Goal: Information Seeking & Learning: Find specific fact

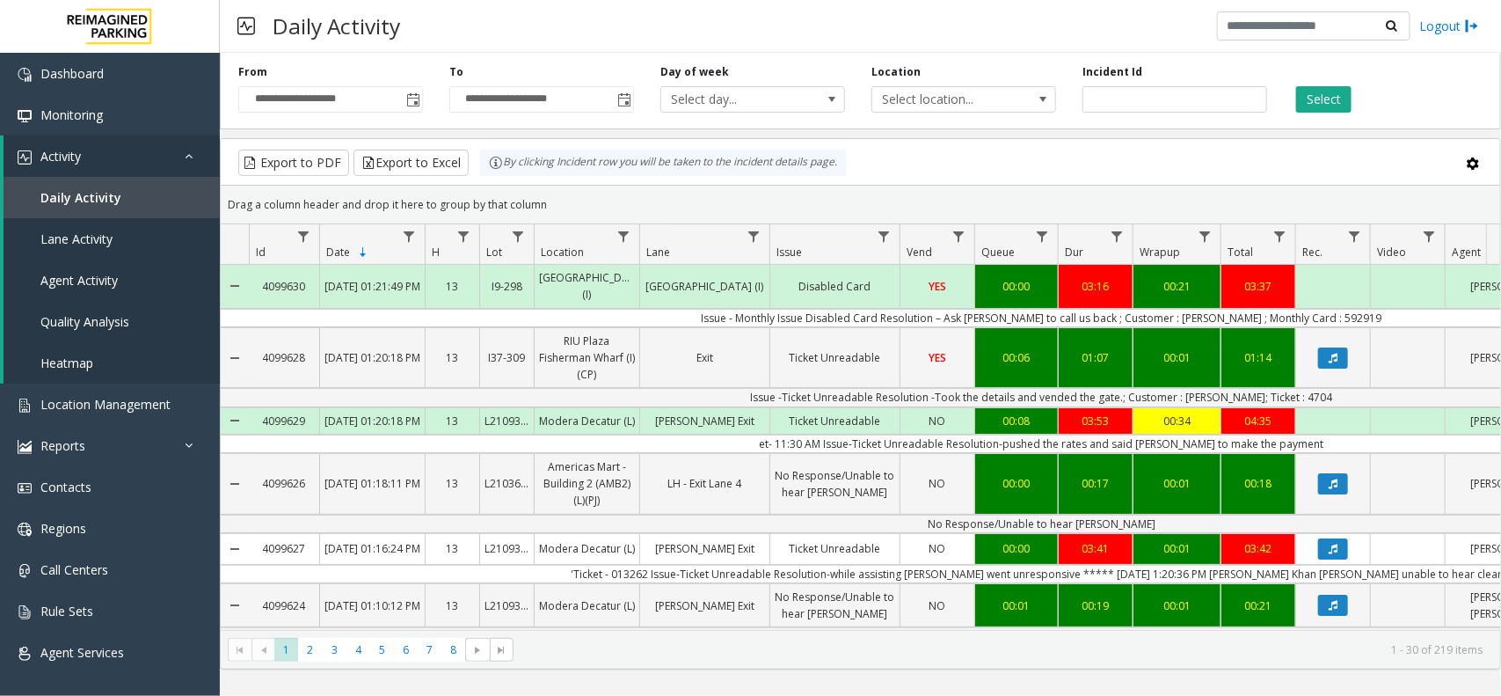
click at [1185, 313] on td "Issue - Monthly Issue Disabled Card Resolution – Ask parker to call us back ; C…" at bounding box center [1042, 318] width 1586 height 18
copy td "Meeta"
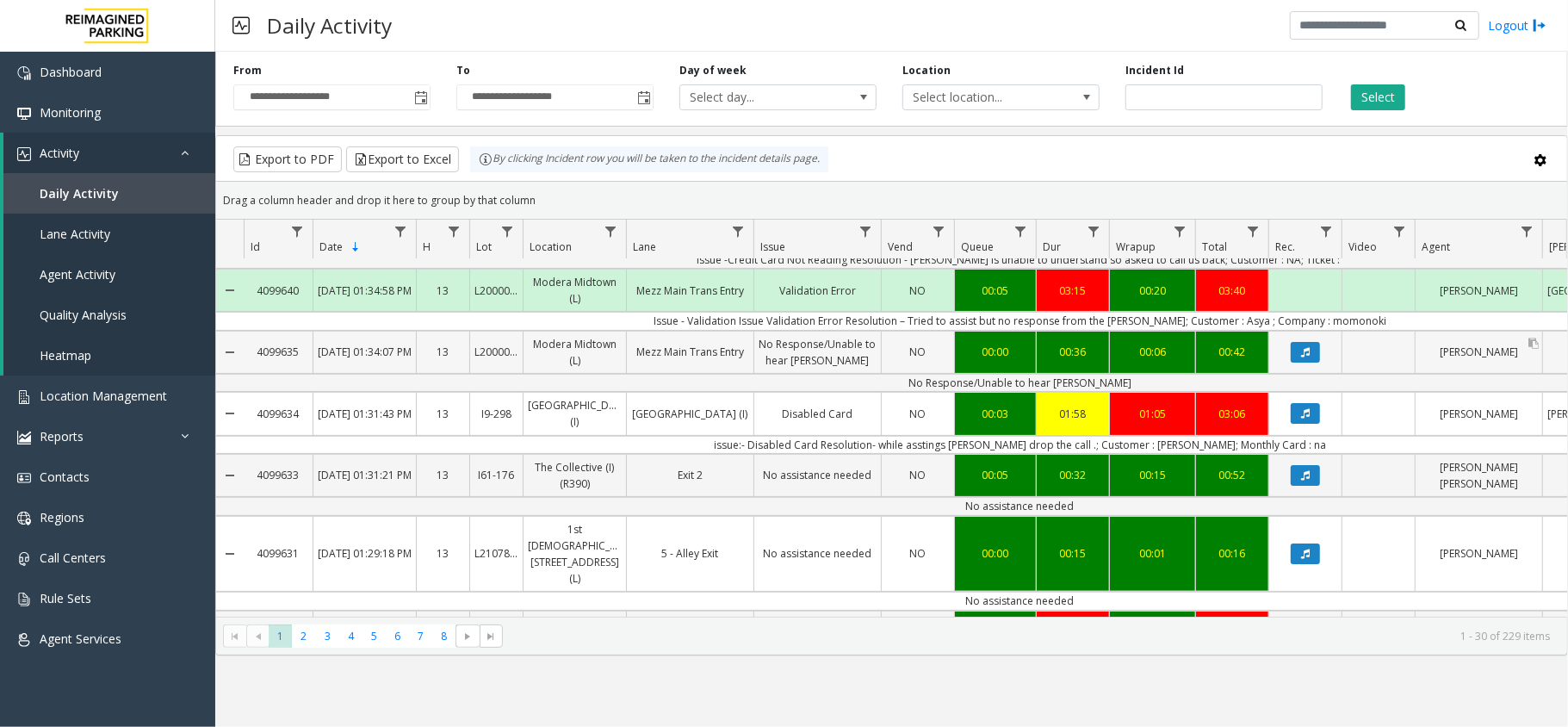
scroll to position [229, 0]
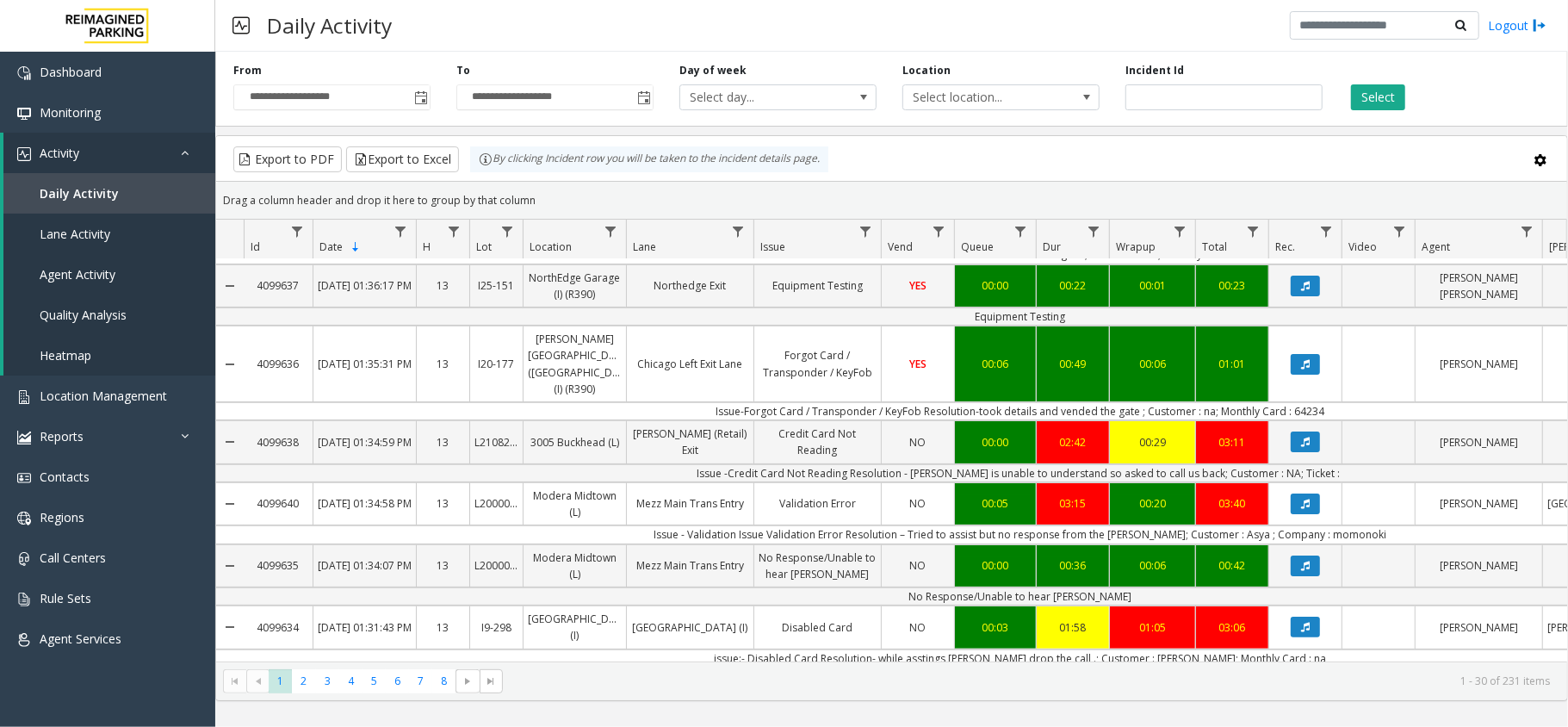
click at [1233, 525] on td "Issue - Validation Issue Validation Error Resolution – Tried to assist but no r…" at bounding box center [1021, 534] width 1553 height 18
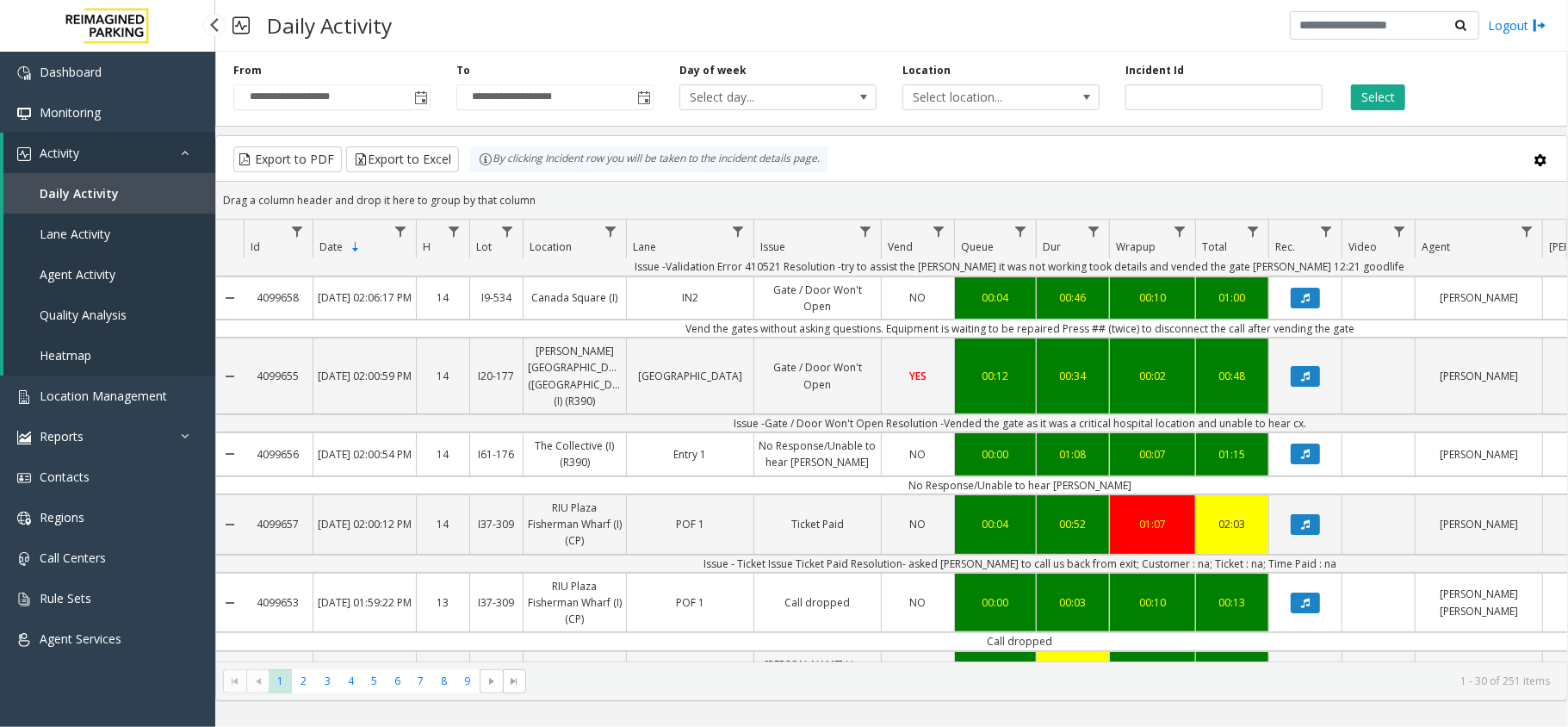
click at [115, 159] on link "Activity" at bounding box center [110, 152] width 212 height 40
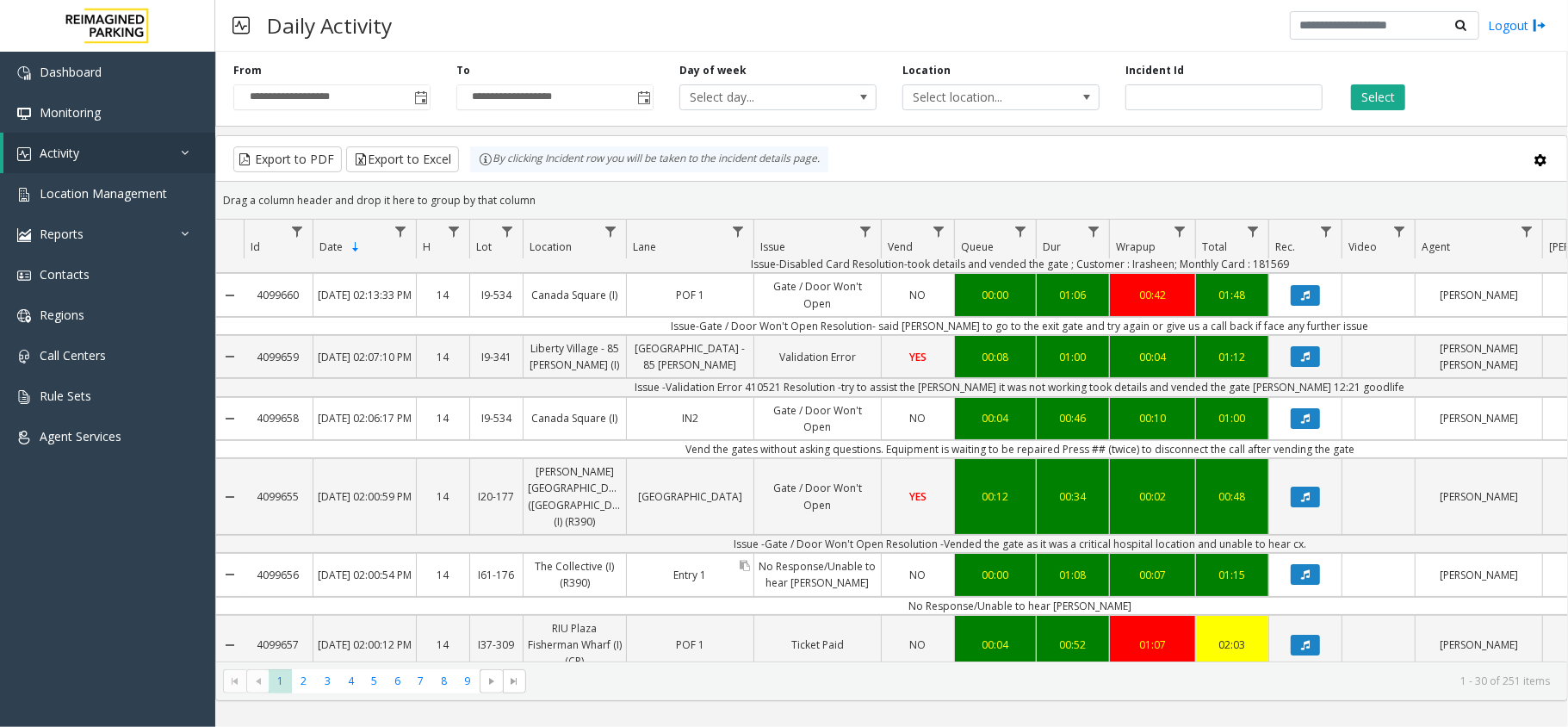
scroll to position [0, 0]
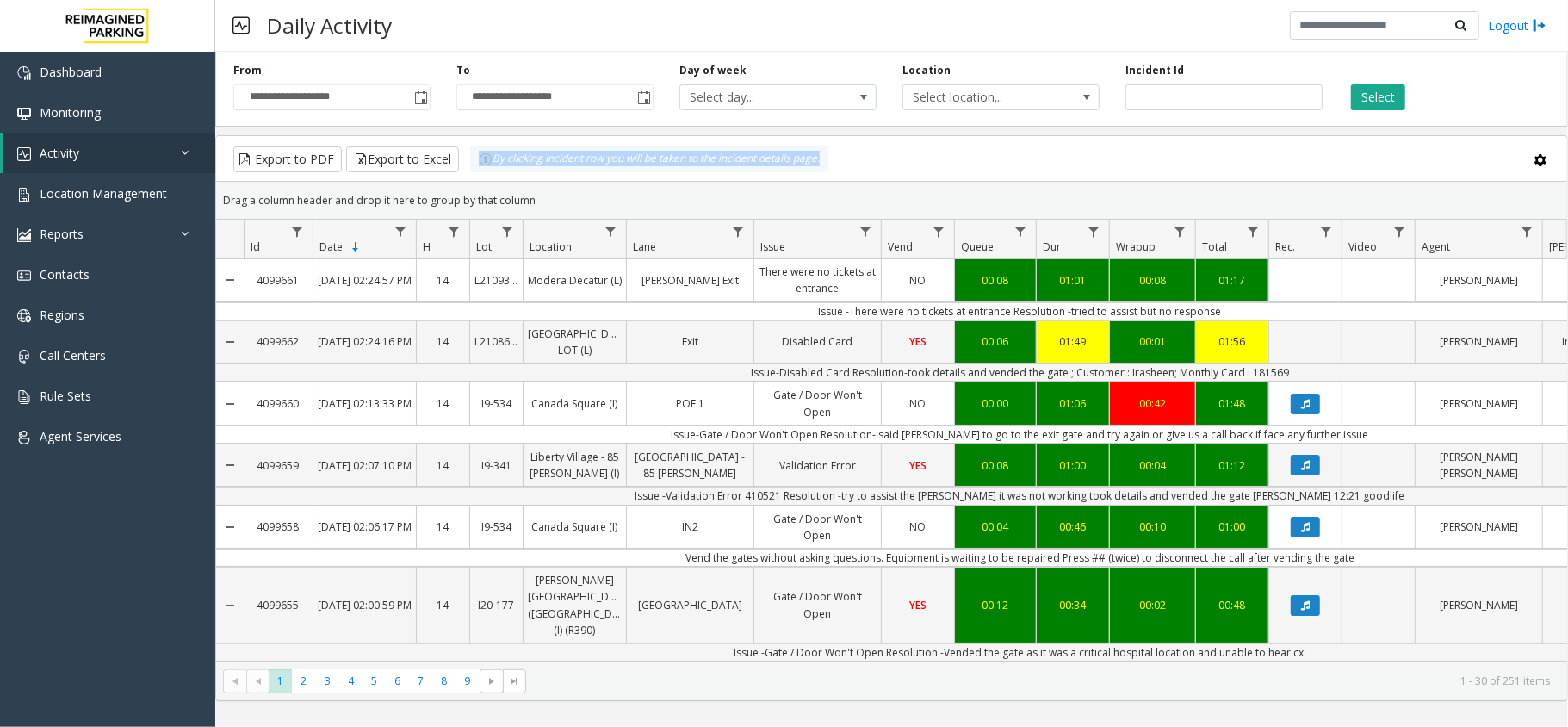
drag, startPoint x: 860, startPoint y: 150, endPoint x: 465, endPoint y: 172, distance: 395.6
click at [465, 172] on div "Export to PDF Export to Excel By clicking Incident row you will be taken to the…" at bounding box center [892, 160] width 1322 height 25
click at [461, 146] on kendo-grid-toolbar "Export to PDF Export to Excel By clicking Incident row you will be taken to the…" at bounding box center [892, 159] width 1352 height 46
drag, startPoint x: 473, startPoint y: 153, endPoint x: 841, endPoint y: 154, distance: 368.0
click at [841, 154] on div "Export to PDF Export to Excel By clicking Incident row you will be taken to the…" at bounding box center [892, 160] width 1322 height 25
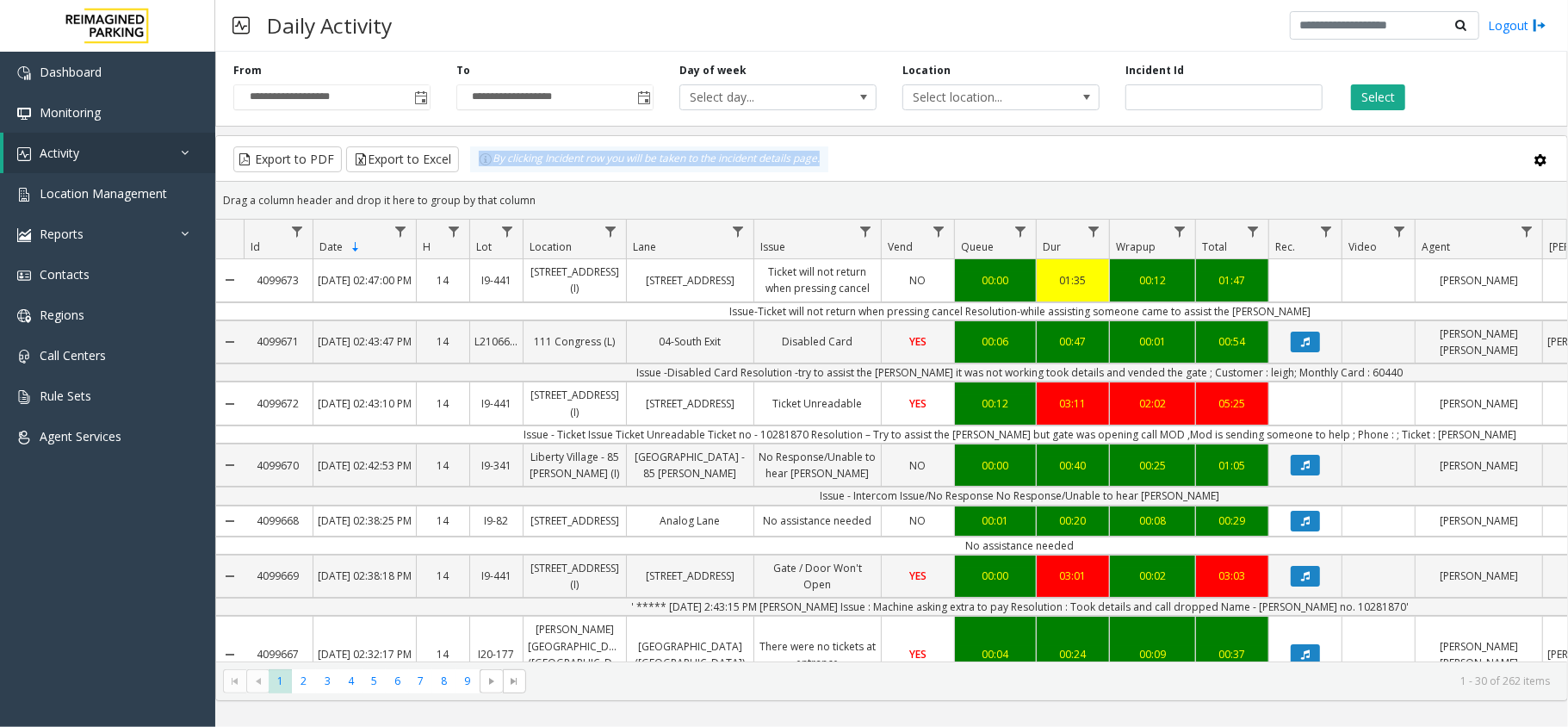
click at [946, 164] on div "Export to PDF Export to Excel By clicking Incident row you will be taken to the…" at bounding box center [892, 160] width 1322 height 25
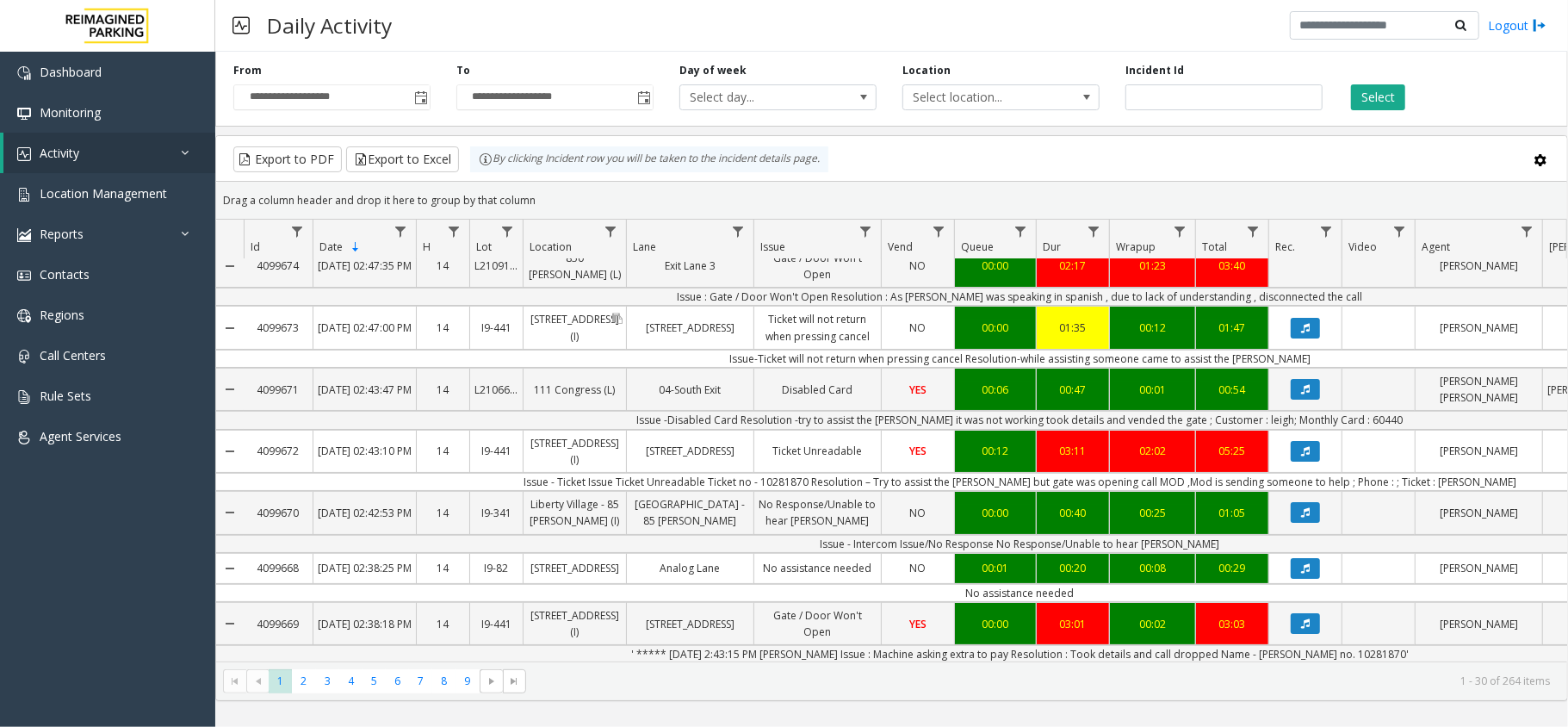
scroll to position [115, 0]
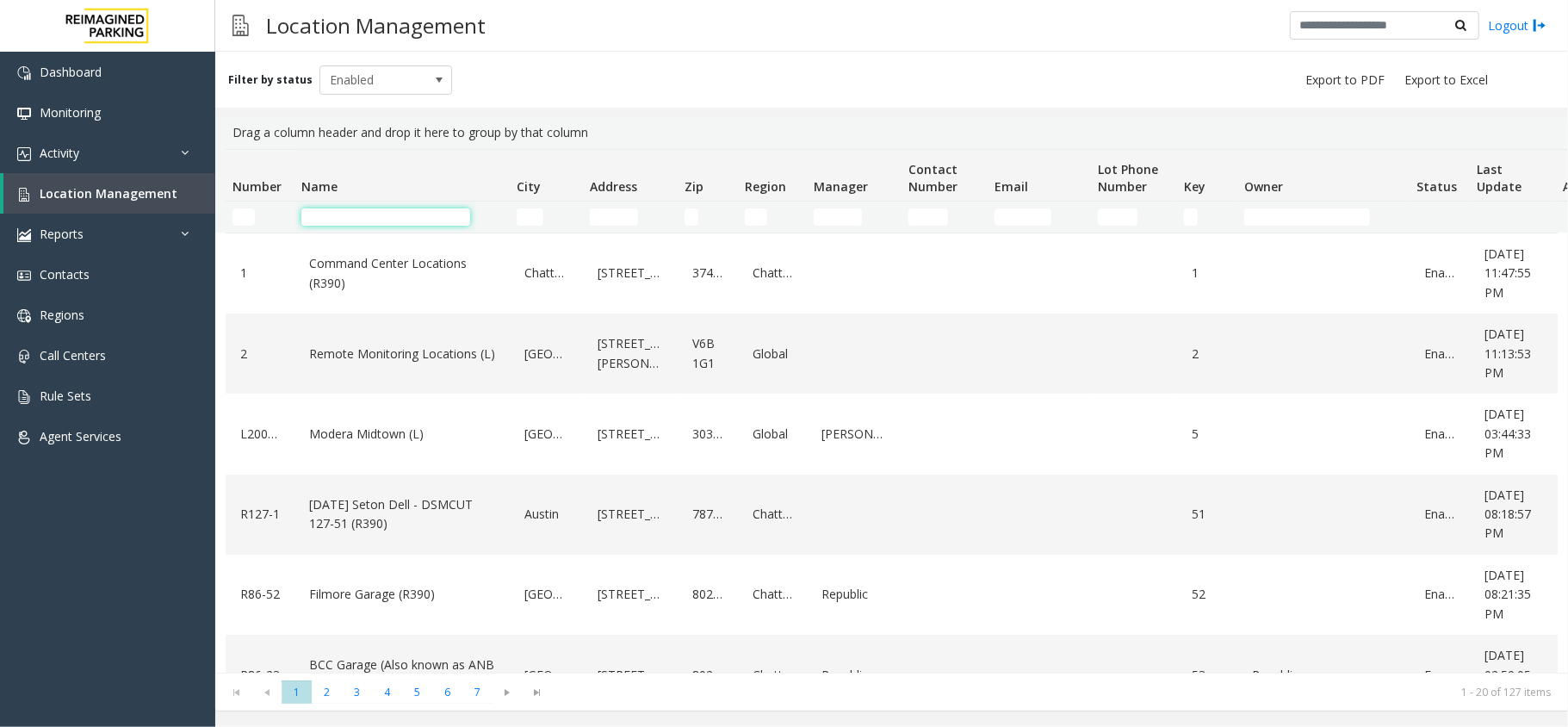
click at [332, 221] on input "Name Filter" at bounding box center [386, 218] width 168 height 18
type input "*"
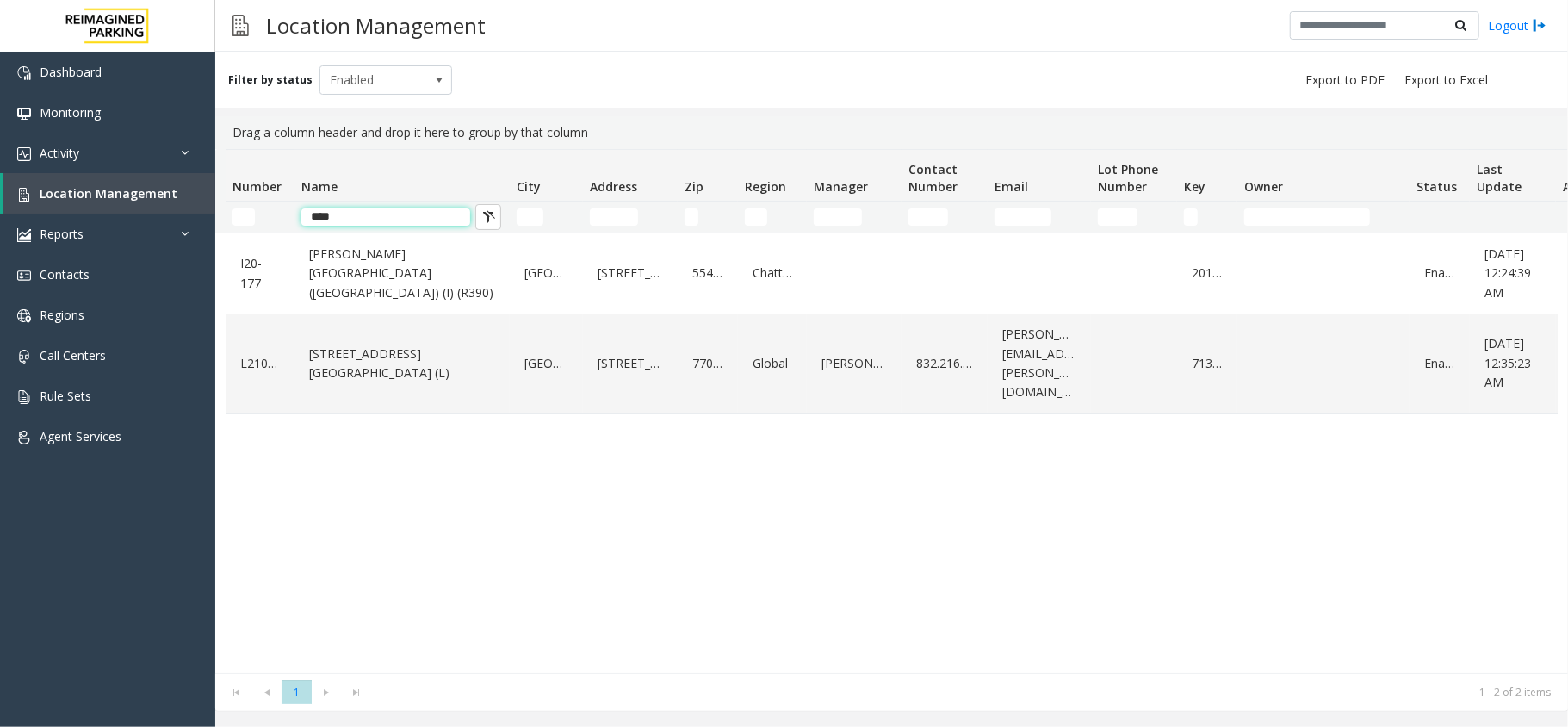
click at [360, 216] on input "****" at bounding box center [386, 218] width 168 height 18
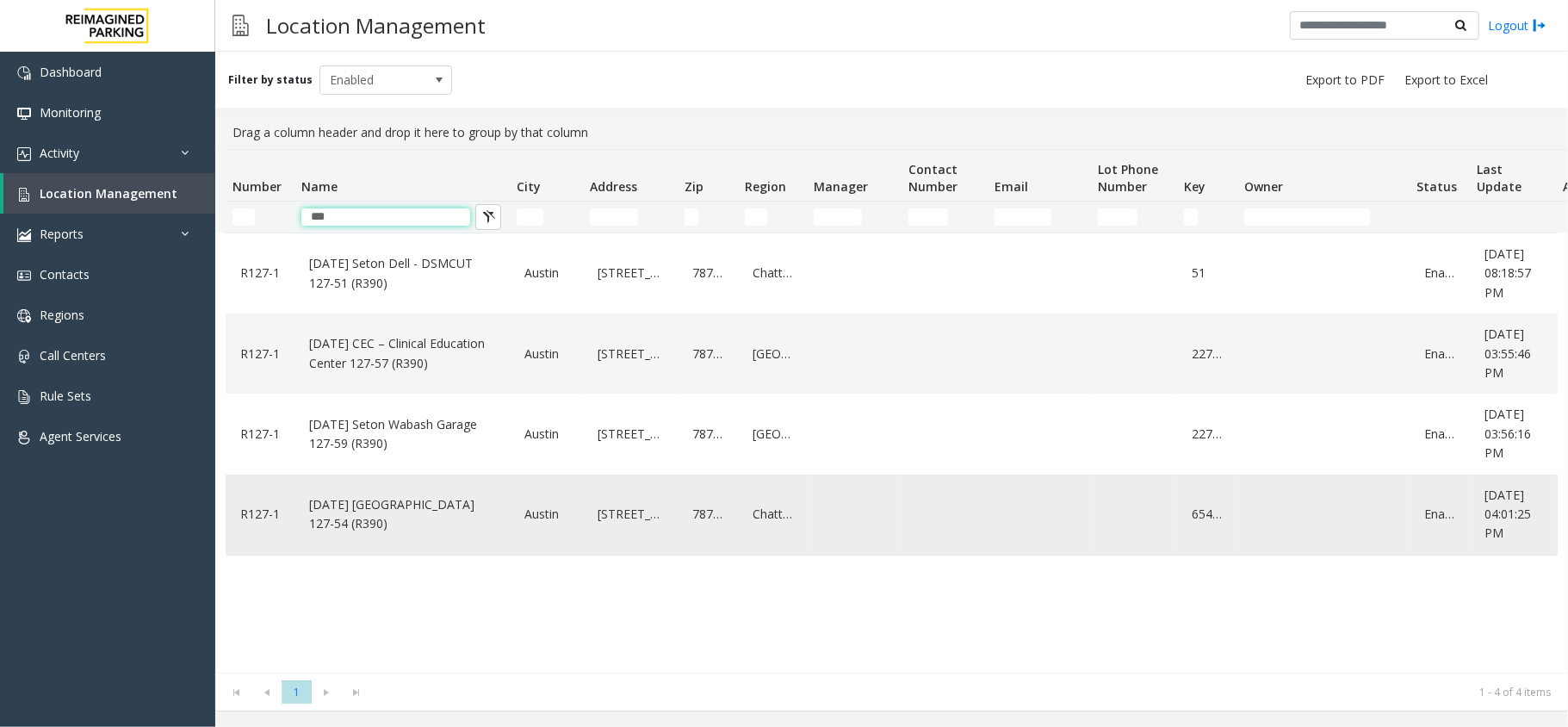
type input "***"
click at [453, 507] on link "[DATE] [GEOGRAPHIC_DATA] 127-54 (R390)" at bounding box center [402, 514] width 195 height 47
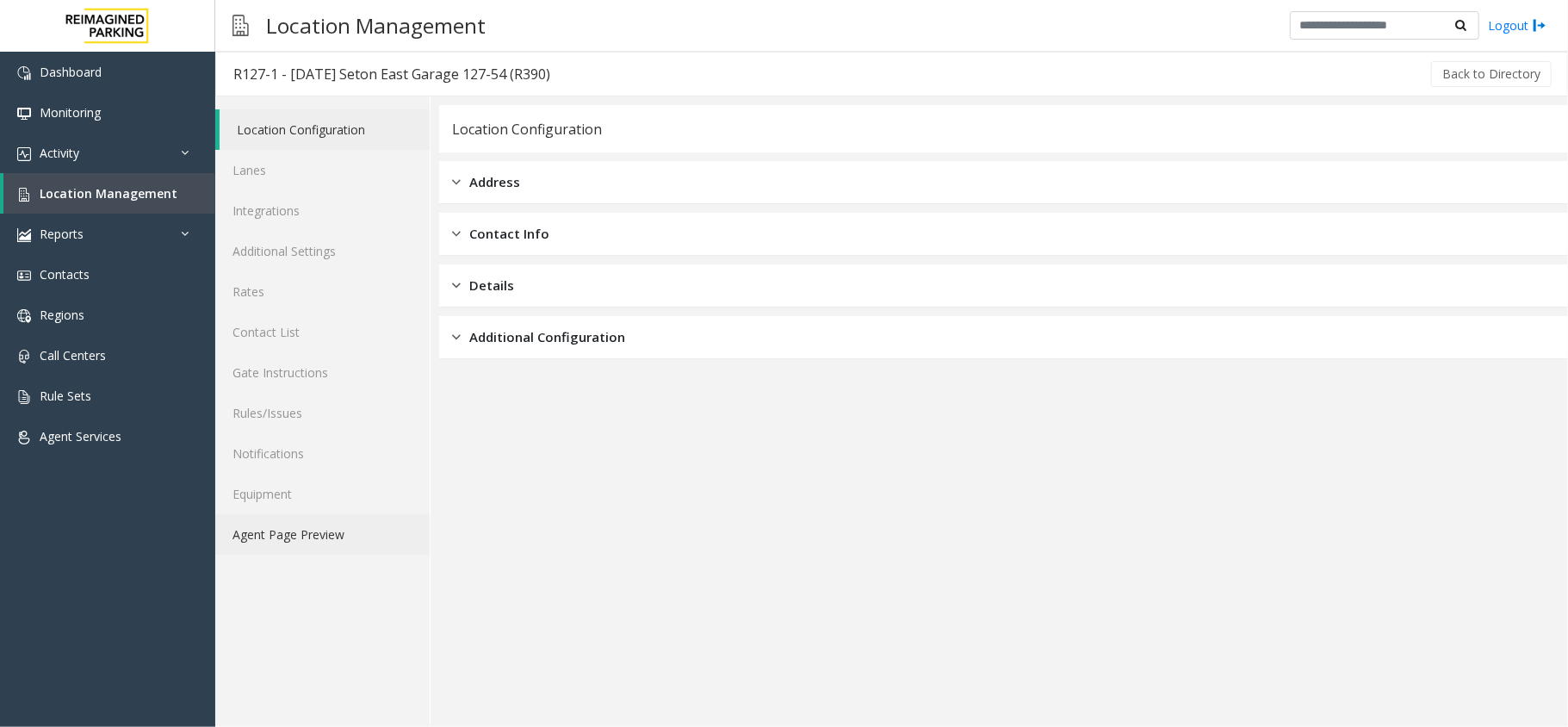
click at [322, 548] on link "Agent Page Preview" at bounding box center [322, 534] width 214 height 40
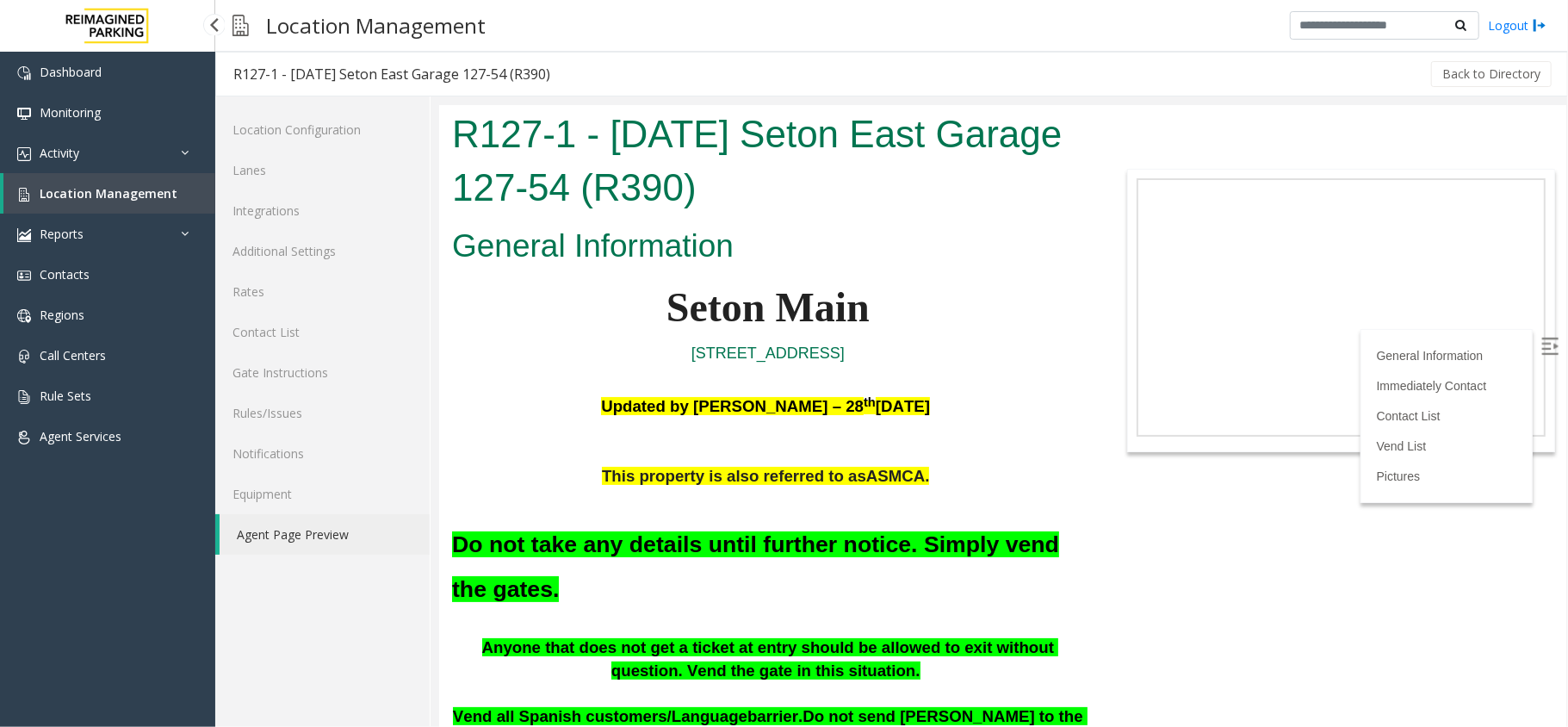
click at [98, 194] on span "Location Management" at bounding box center [108, 193] width 138 height 17
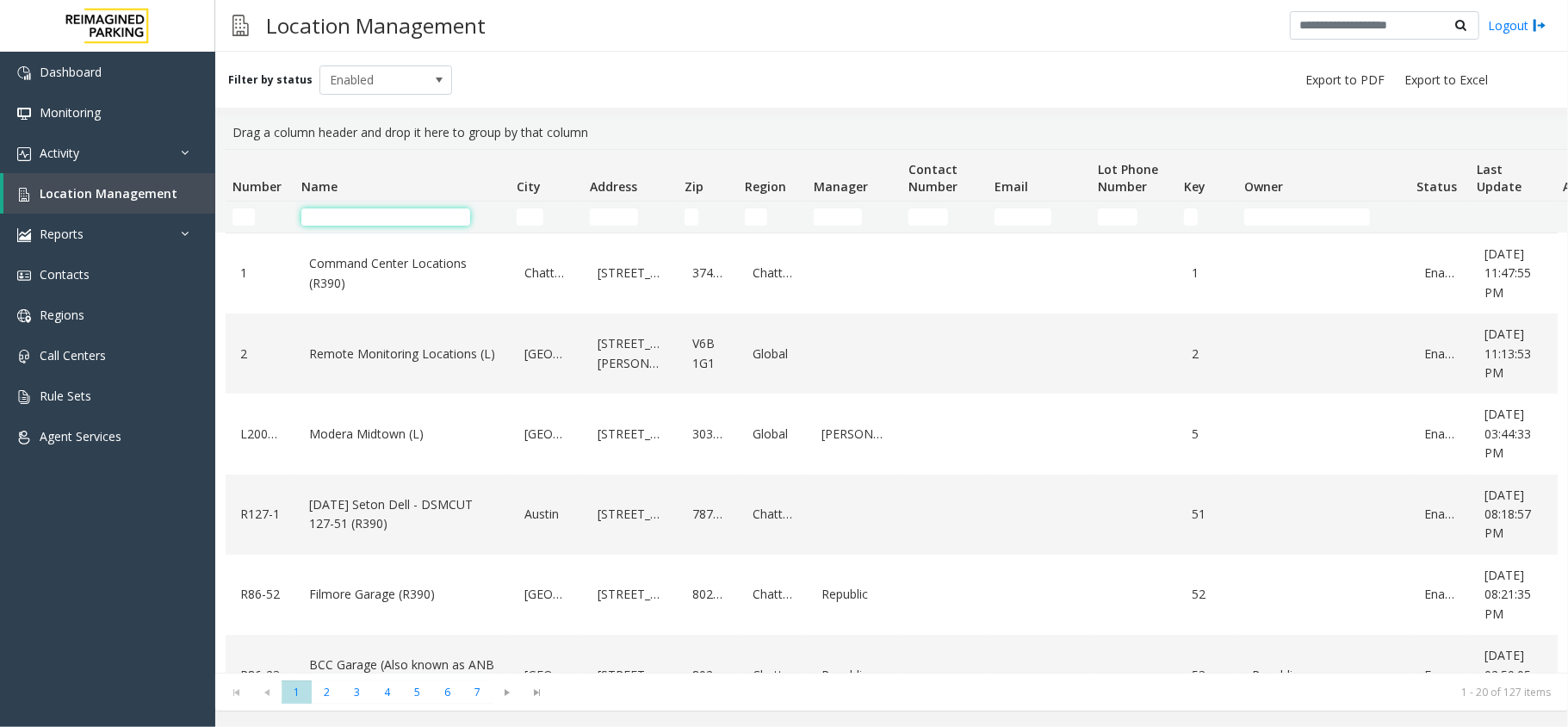
click at [373, 214] on input "Name Filter" at bounding box center [386, 218] width 168 height 18
click at [91, 139] on link "Activity" at bounding box center [108, 152] width 215 height 40
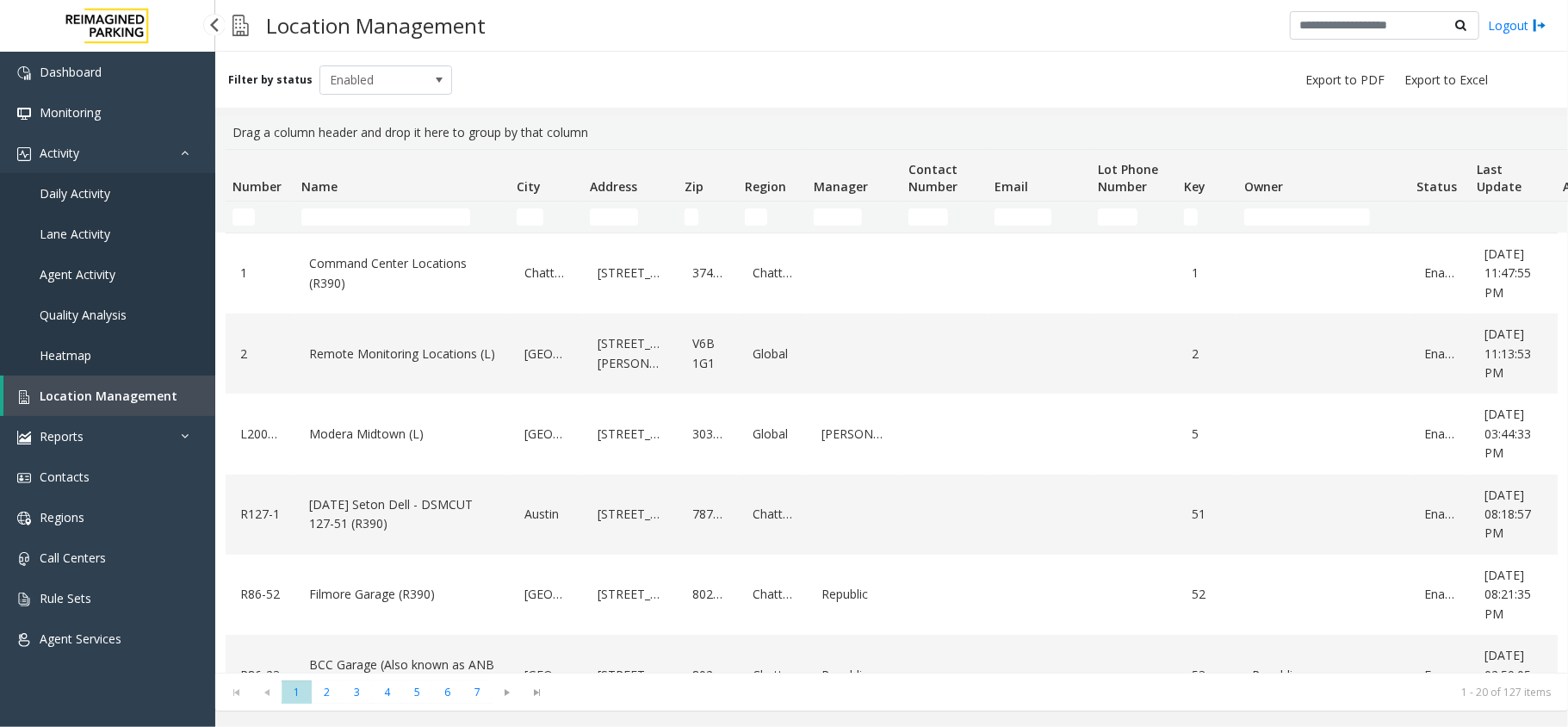
click at [74, 186] on span "Daily Activity" at bounding box center [74, 193] width 71 height 17
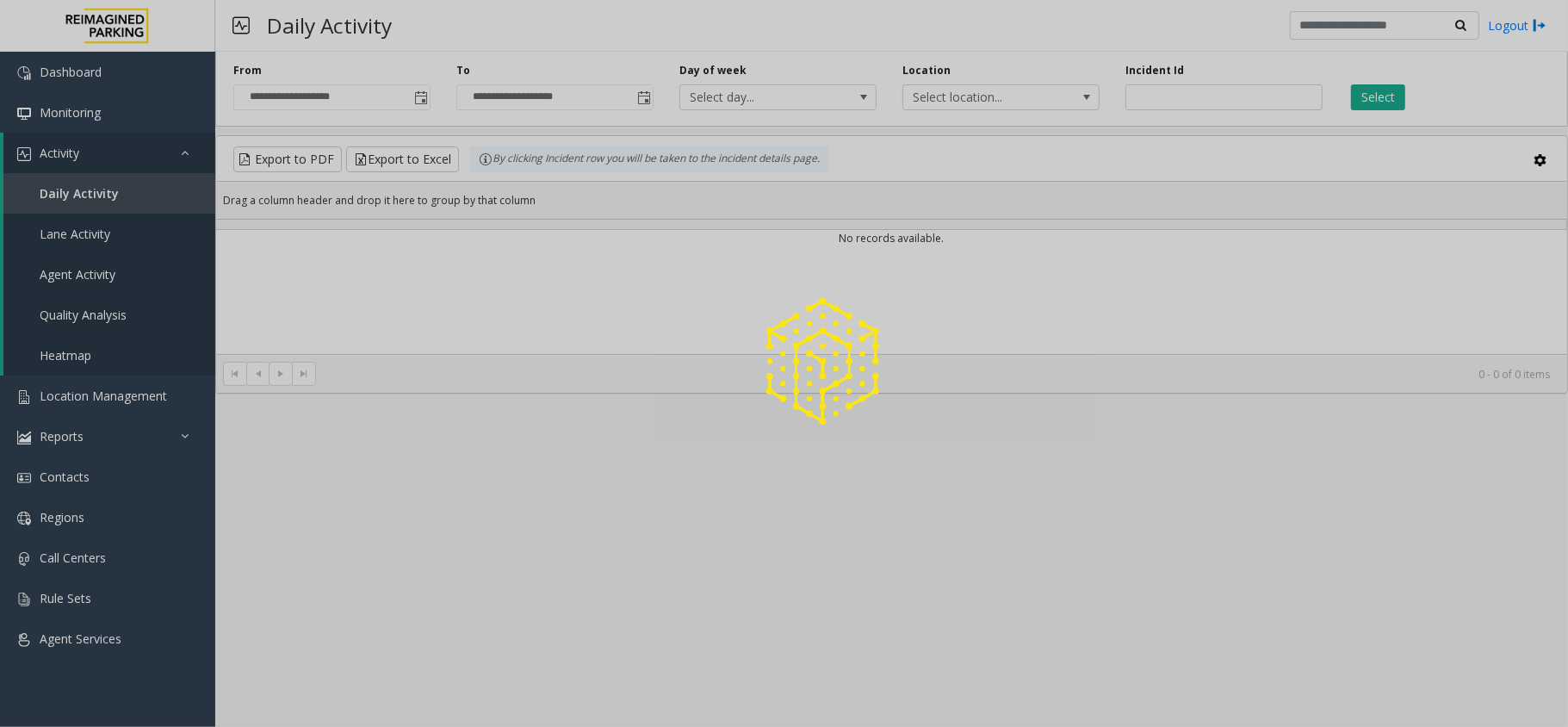
click at [81, 159] on div at bounding box center [784, 364] width 1568 height 727
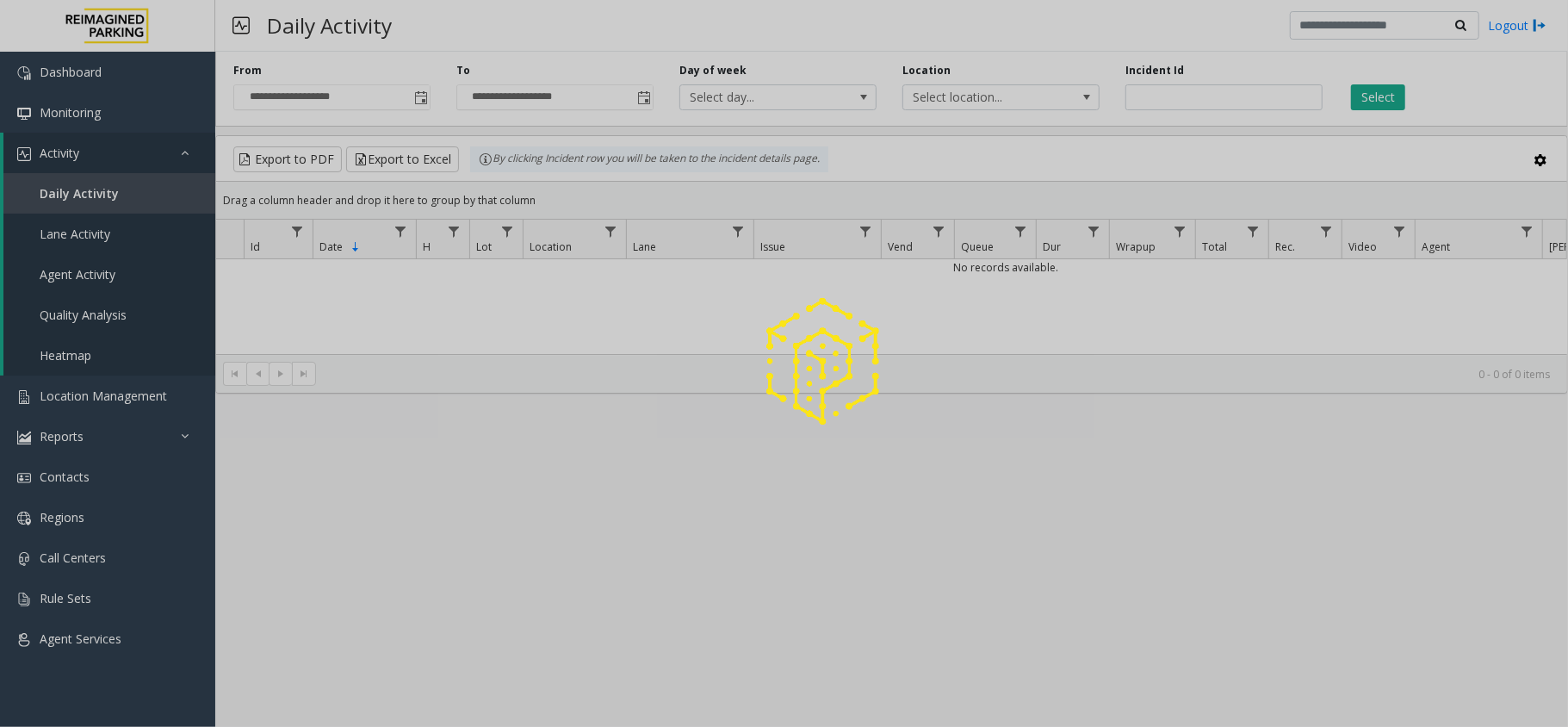
click at [81, 159] on div at bounding box center [784, 364] width 1568 height 727
click at [81, 159] on link "Activity" at bounding box center [110, 152] width 212 height 40
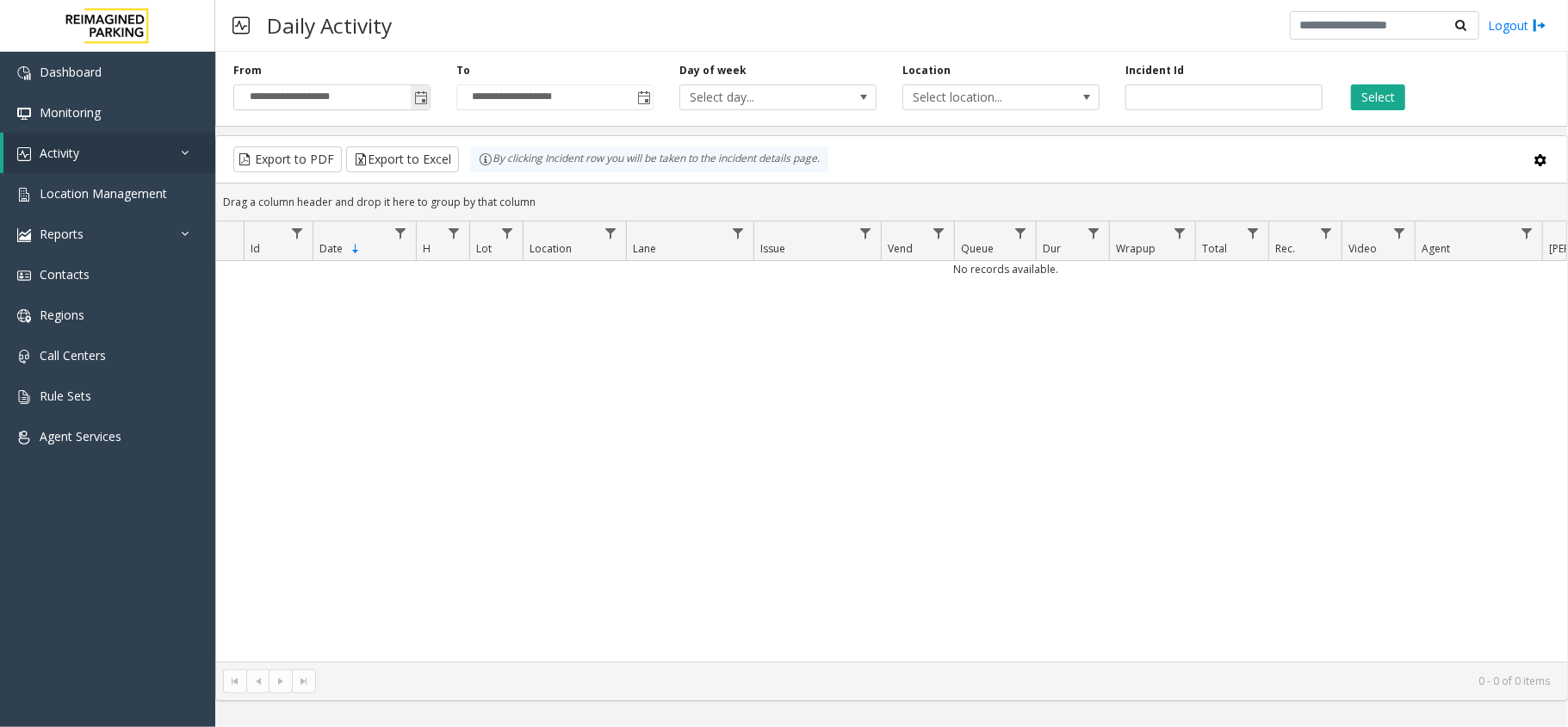
drag, startPoint x: 406, startPoint y: 80, endPoint x: 418, endPoint y: 90, distance: 15.6
click at [406, 81] on div "**********" at bounding box center [332, 86] width 223 height 47
click at [424, 98] on span "Toggle popup" at bounding box center [421, 98] width 14 height 14
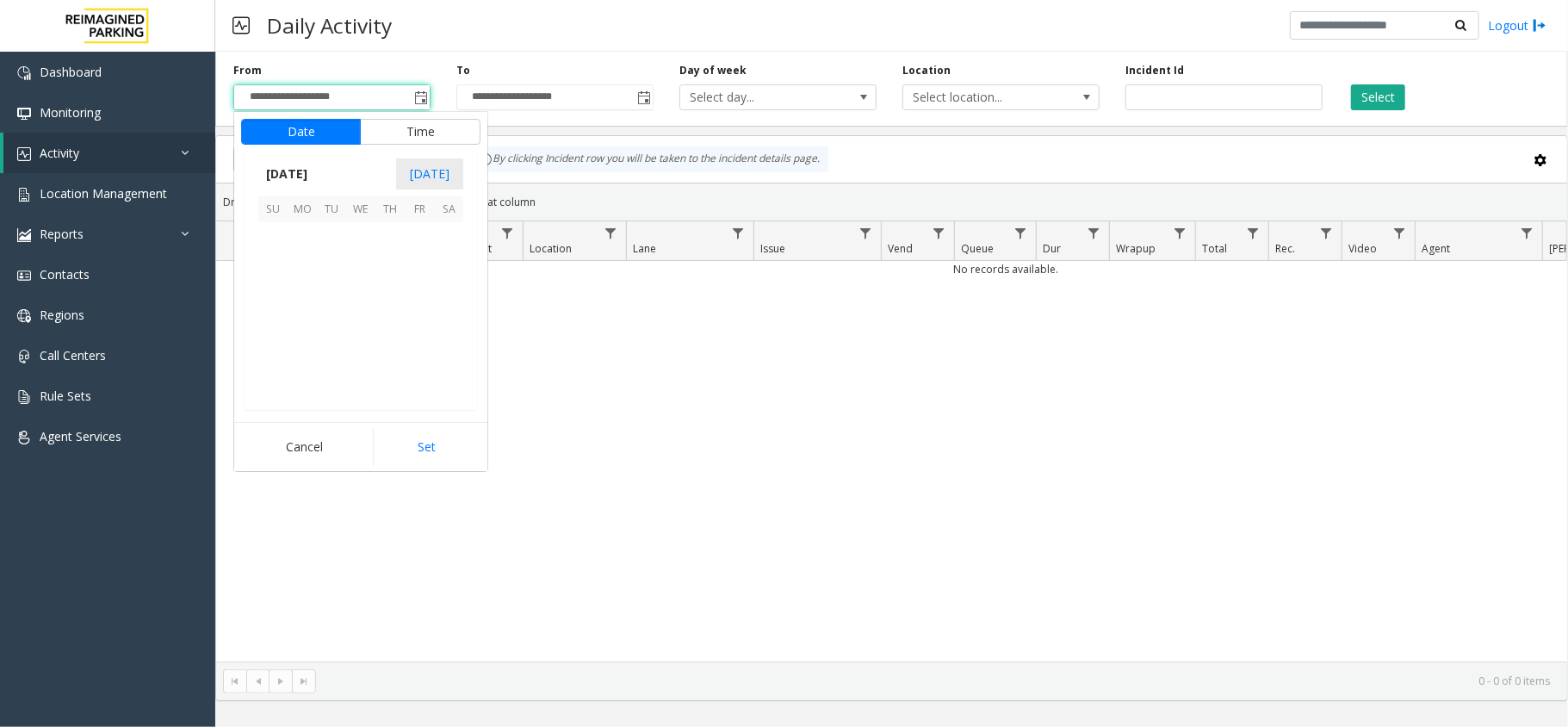
scroll to position [309451, 0]
click at [301, 297] on span "13" at bounding box center [303, 296] width 29 height 29
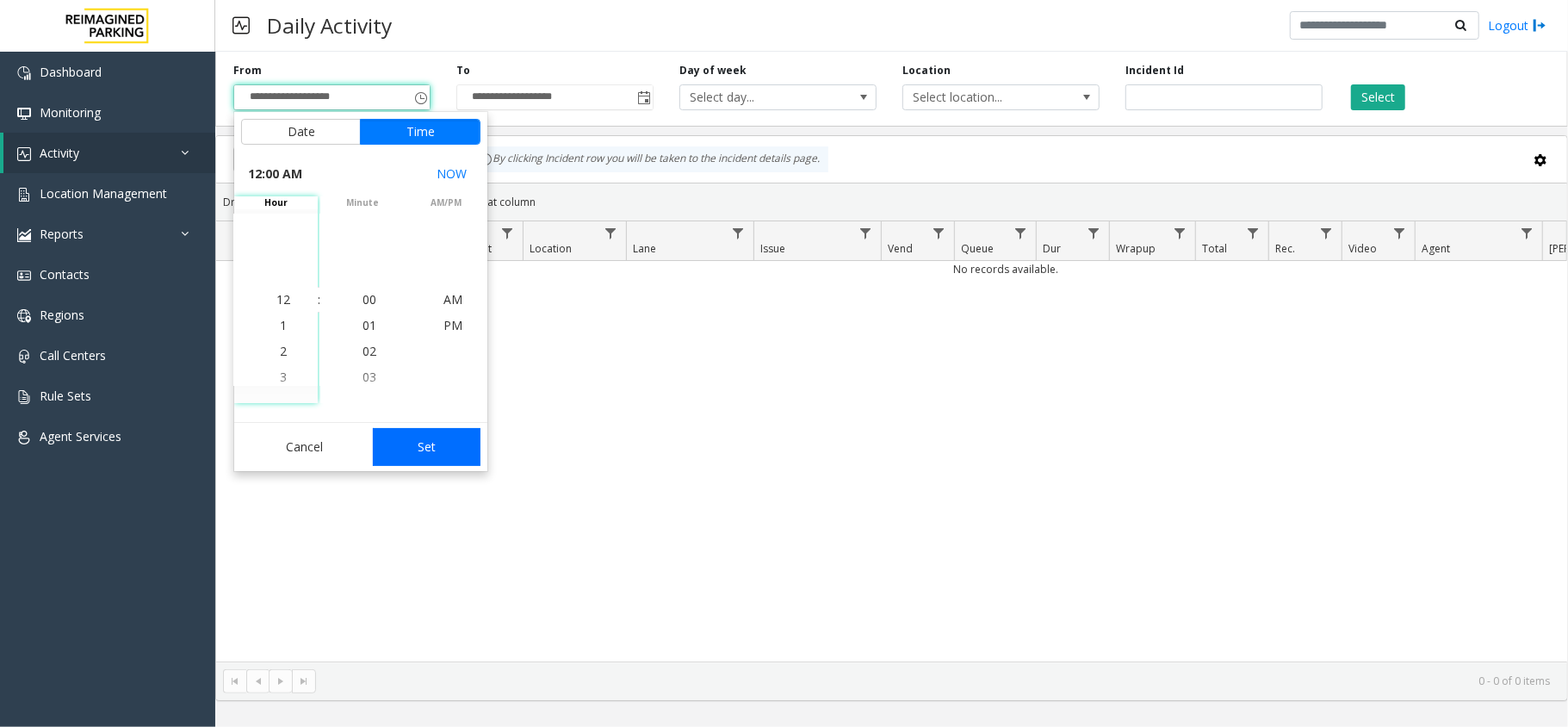
click at [449, 440] on button "Set" at bounding box center [427, 447] width 109 height 38
type input "**********"
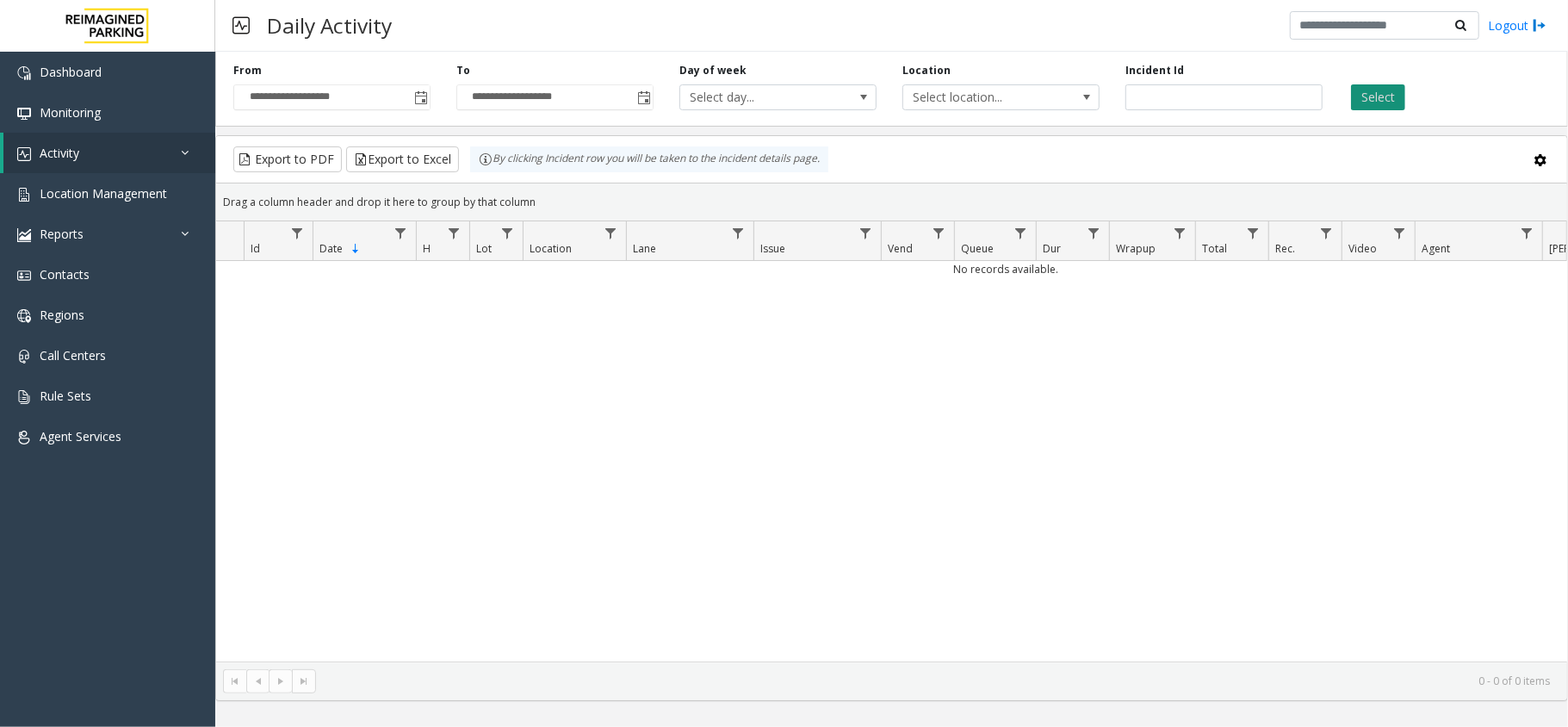
click at [1359, 91] on button "Select" at bounding box center [1378, 97] width 54 height 25
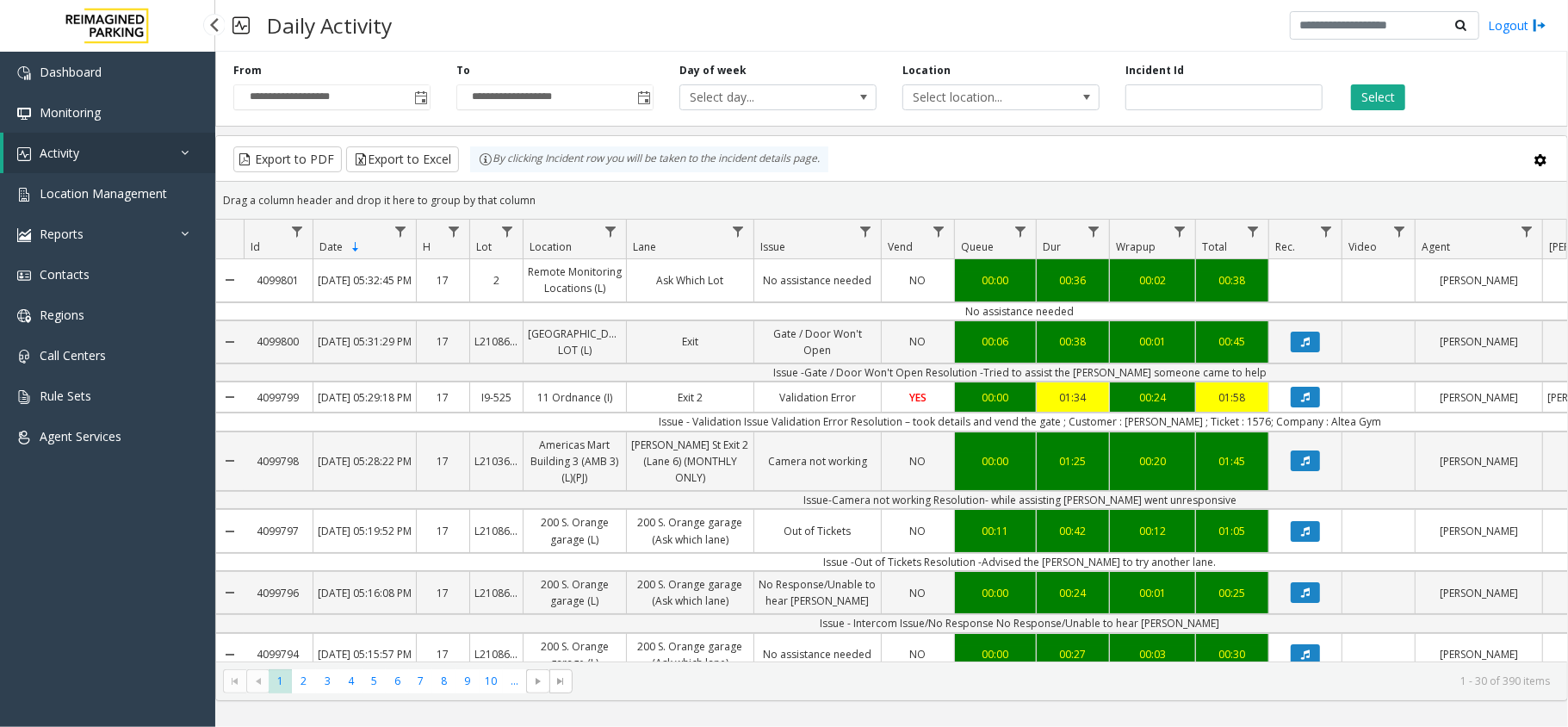
click at [111, 157] on link "Activity" at bounding box center [110, 152] width 212 height 40
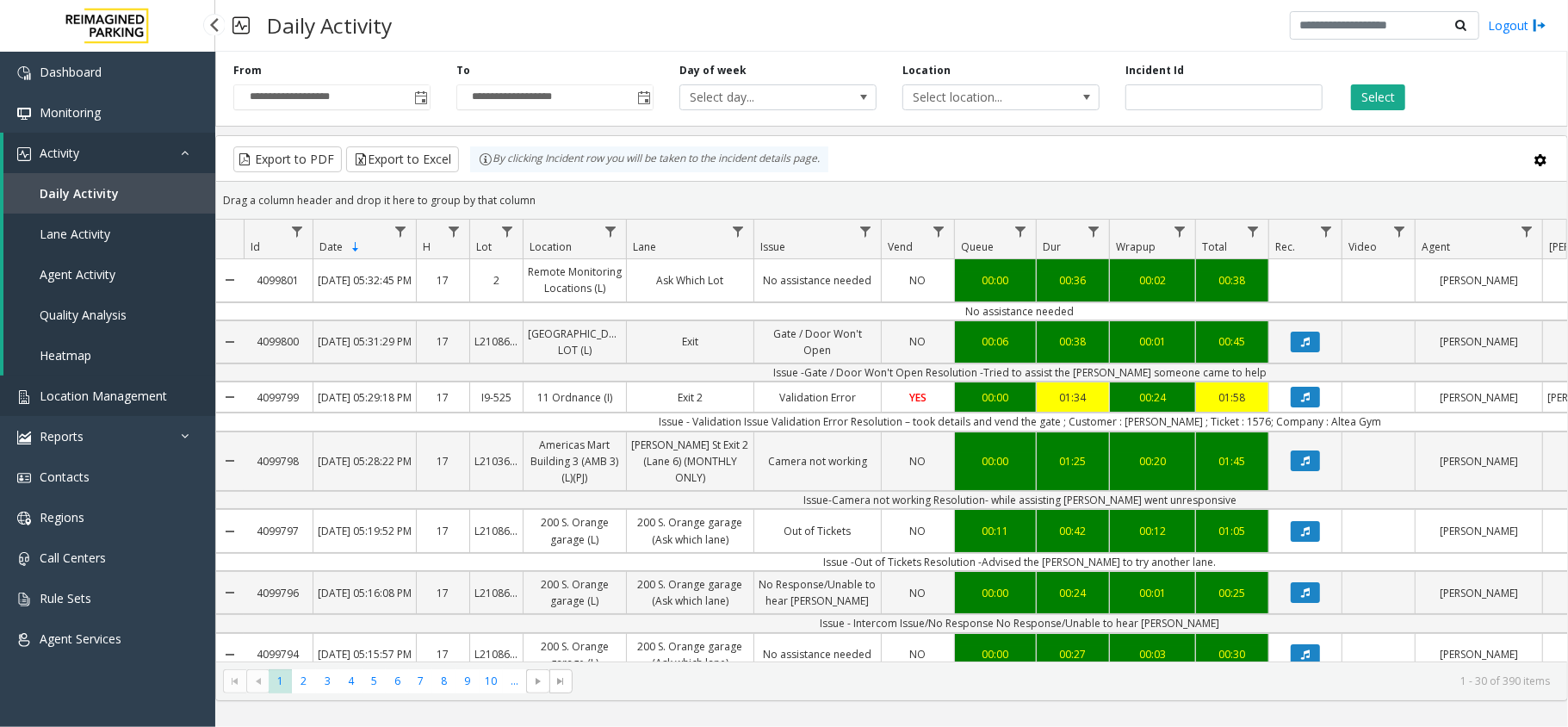
click at [93, 408] on link "Location Management" at bounding box center [108, 395] width 215 height 40
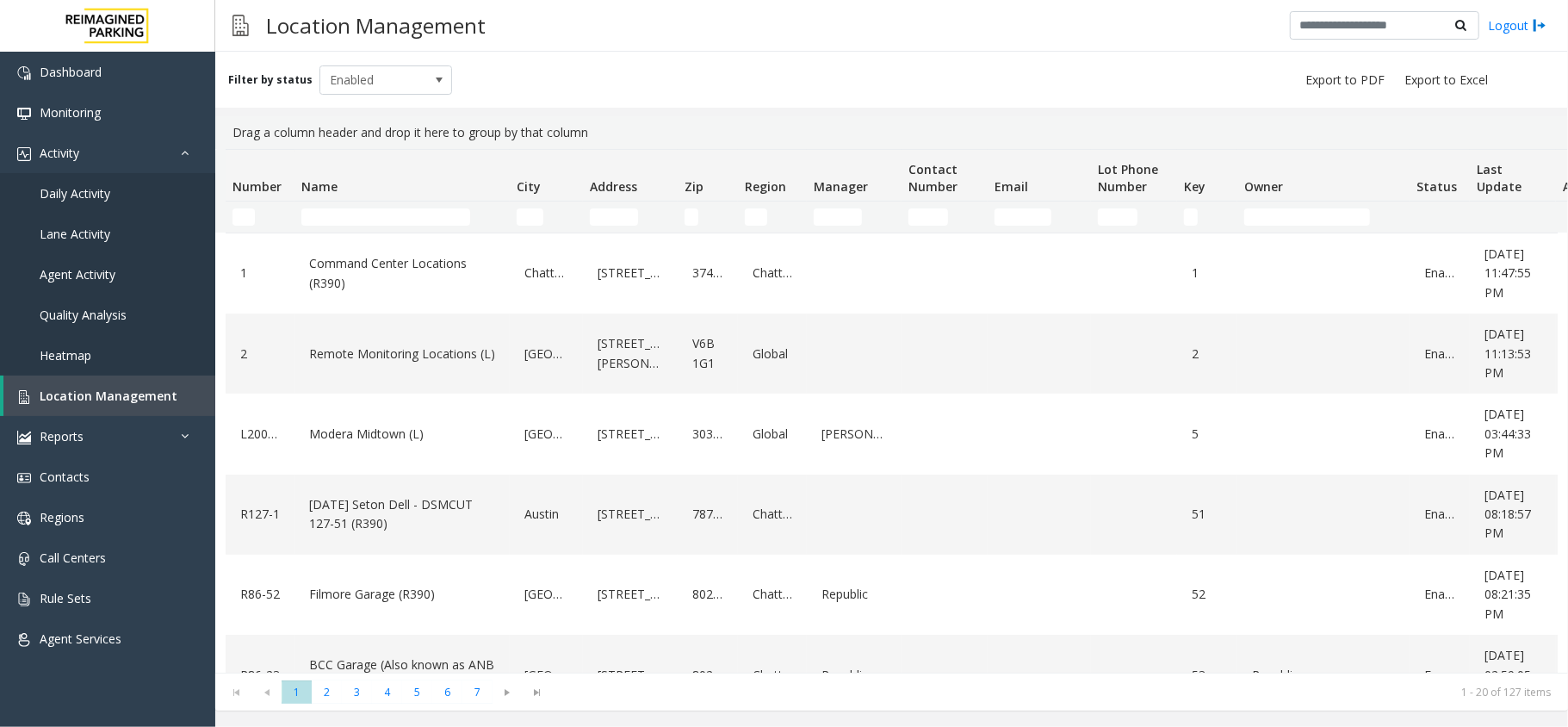
click at [354, 204] on td "Name Filter" at bounding box center [403, 218] width 215 height 31
click at [353, 216] on input "Name Filter" at bounding box center [386, 218] width 168 height 18
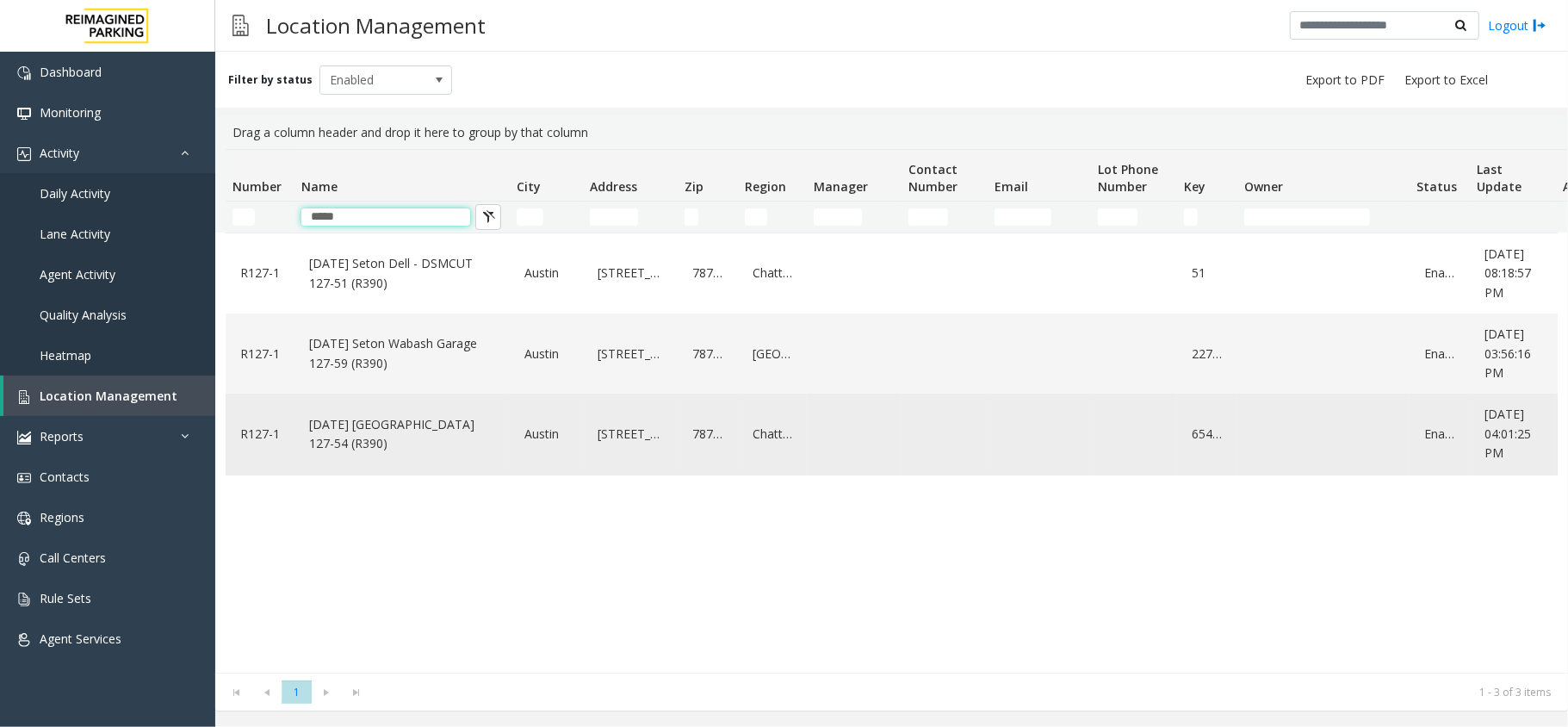
type input "*****"
click at [417, 425] on link "[DATE] [GEOGRAPHIC_DATA] 127-54 (R390)" at bounding box center [402, 434] width 195 height 47
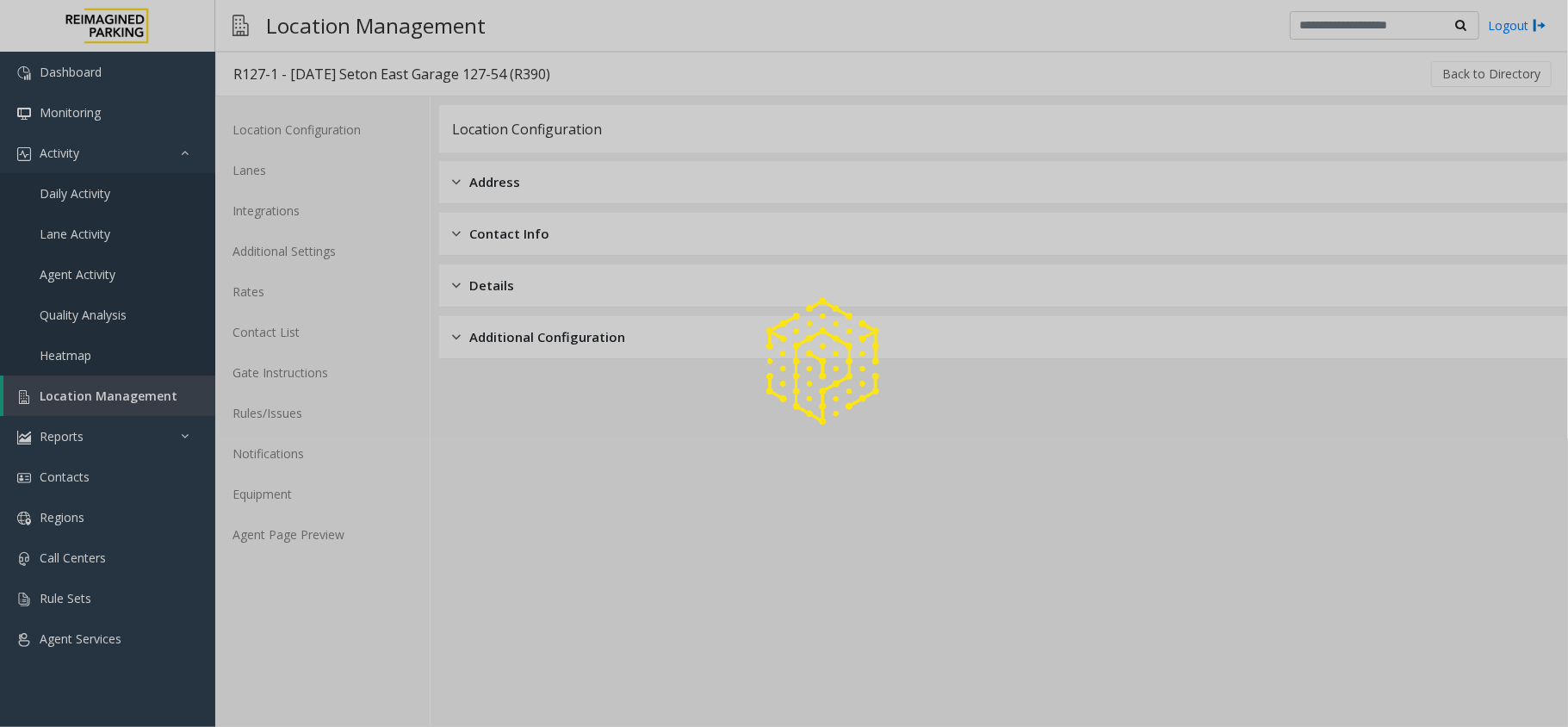
click at [335, 595] on div at bounding box center [784, 364] width 1568 height 727
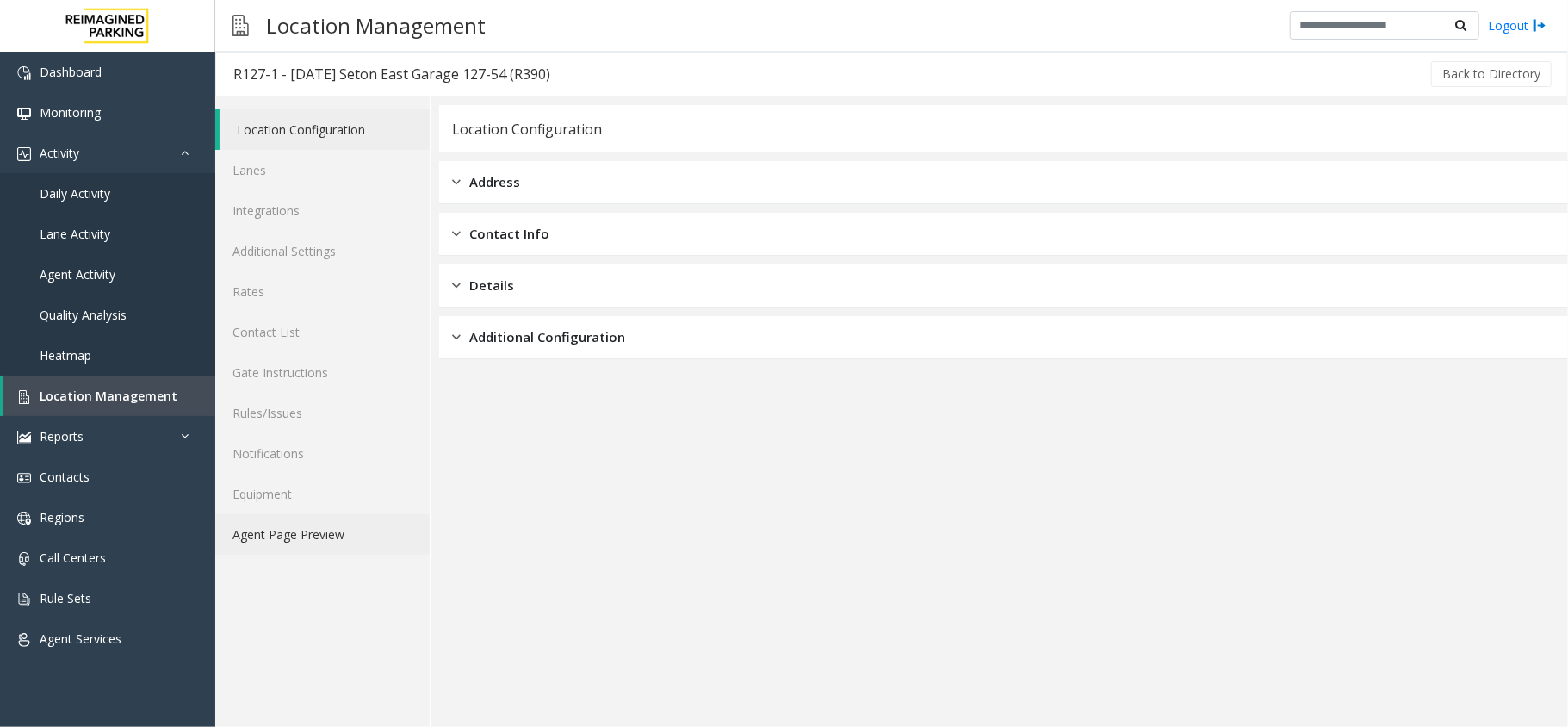
click at [328, 542] on link "Agent Page Preview" at bounding box center [322, 534] width 214 height 40
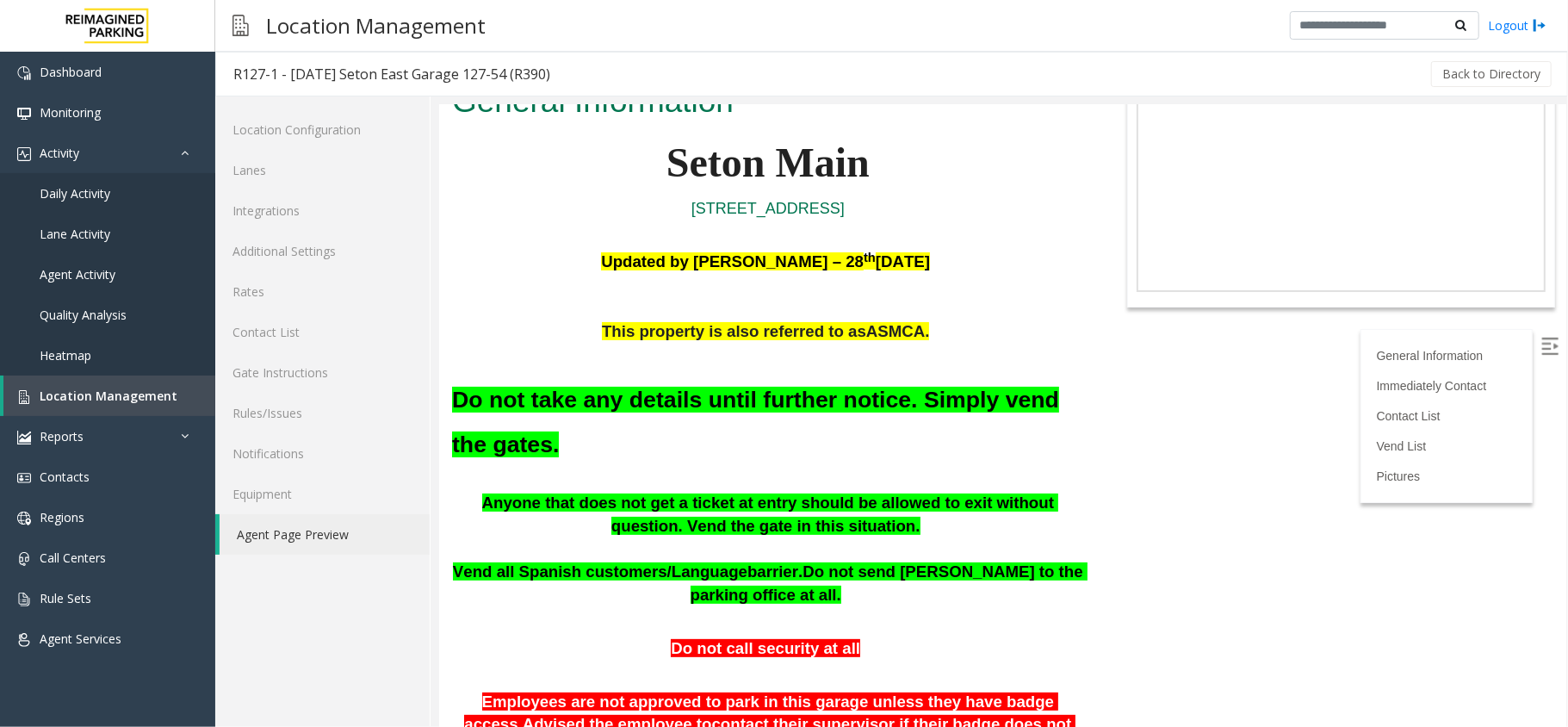
scroll to position [229, 0]
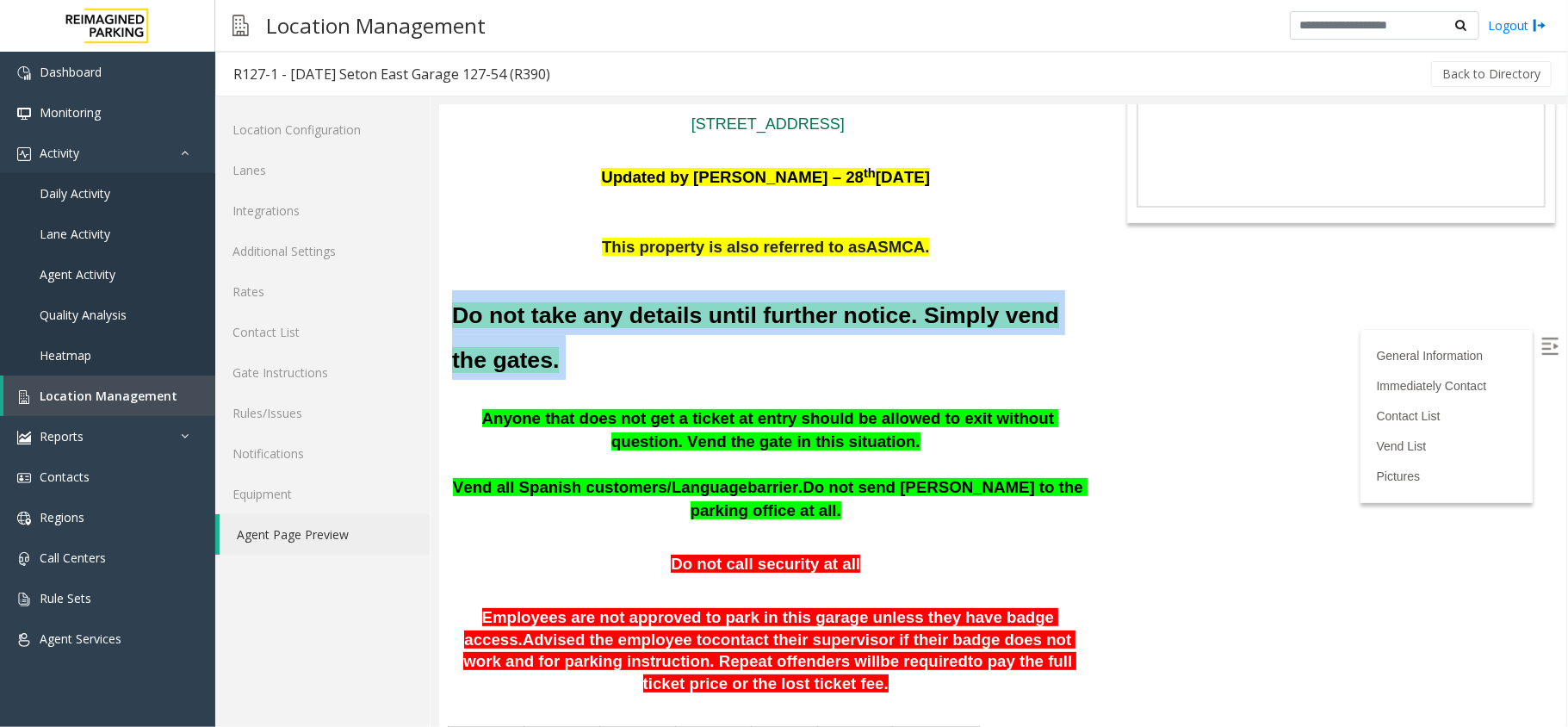
drag, startPoint x: 447, startPoint y: 315, endPoint x: 875, endPoint y: 340, distance: 428.7
click at [952, 376] on h2 "Do not take any details until further notice. Simply vend the gates." at bounding box center [767, 333] width 632 height 89
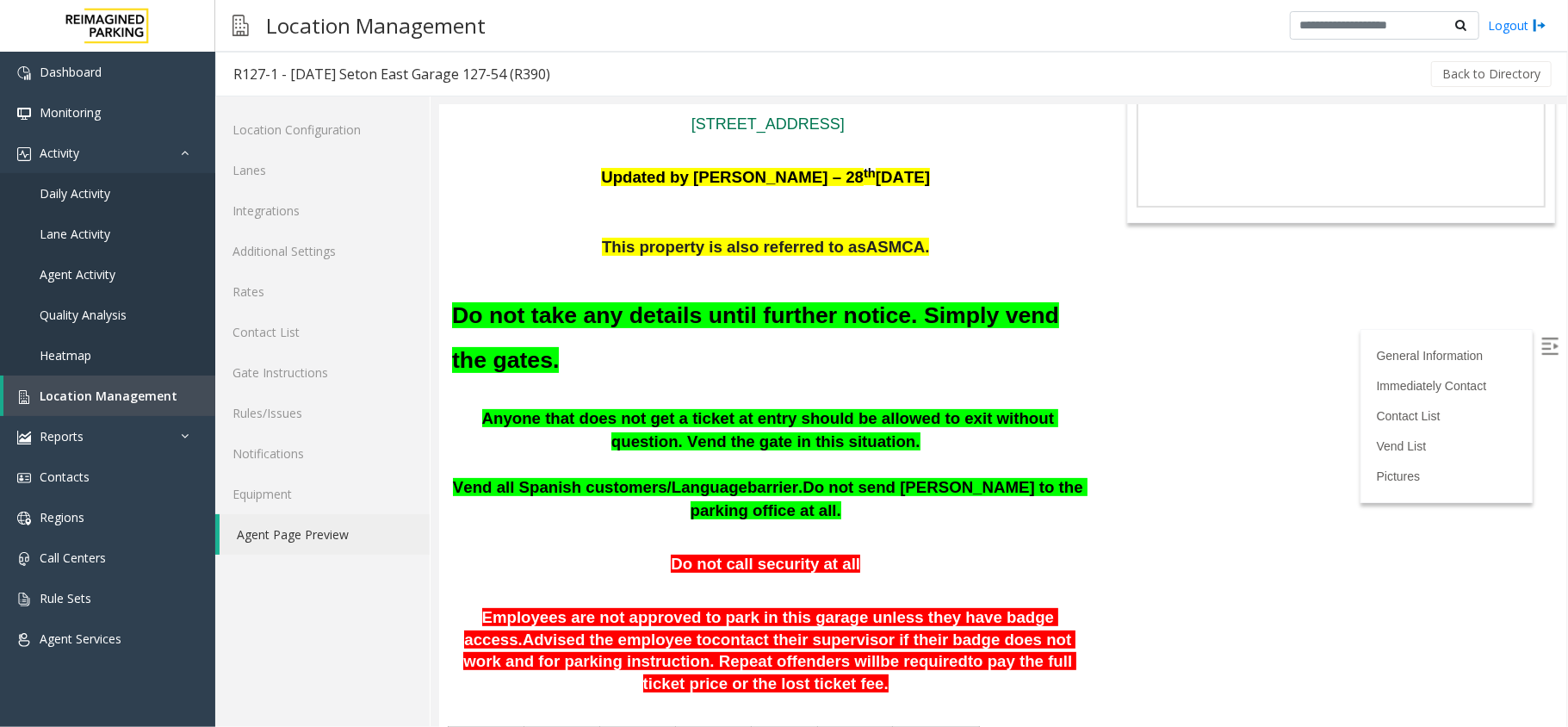
click at [889, 398] on div "Do not take any details until further notice. Simply vend the gates." at bounding box center [767, 333] width 632 height 149
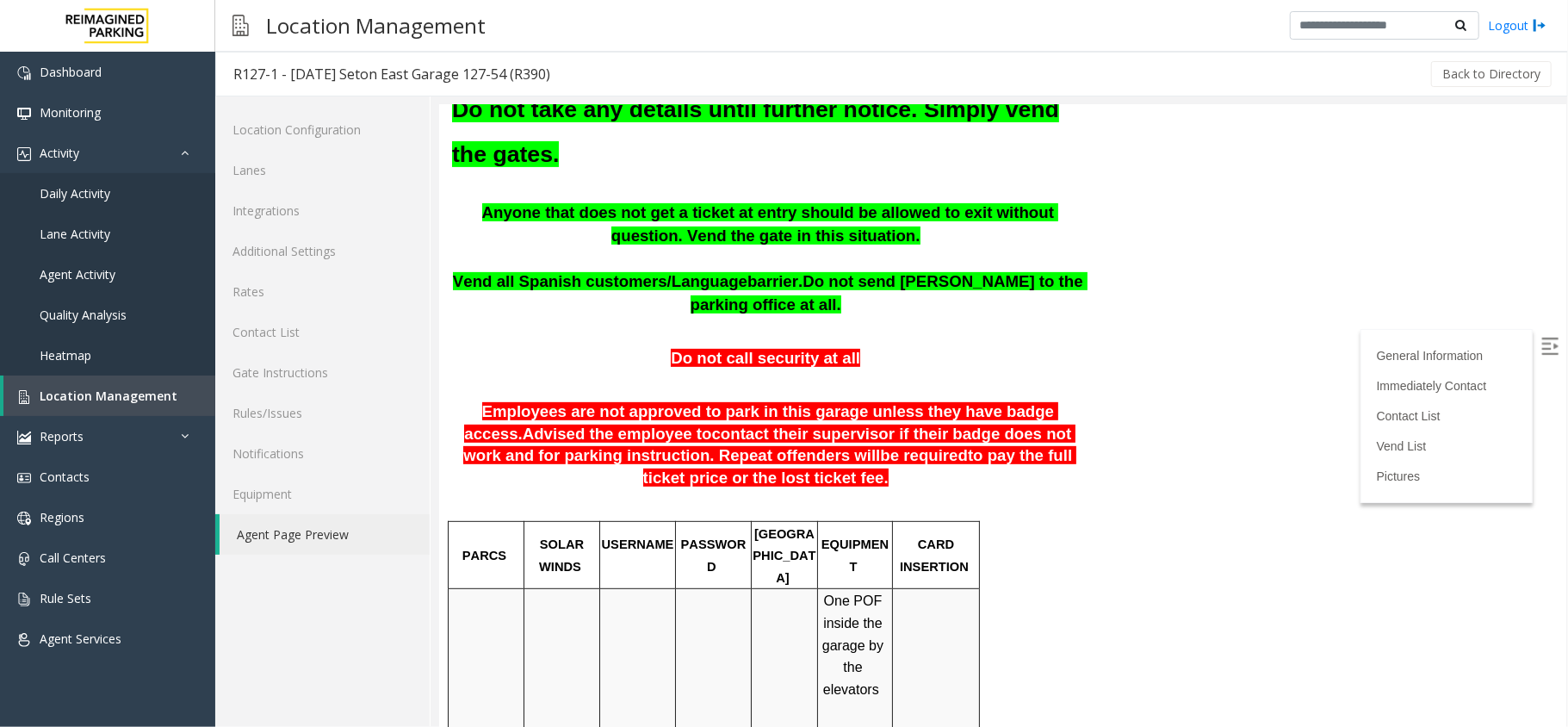
scroll to position [460, 0]
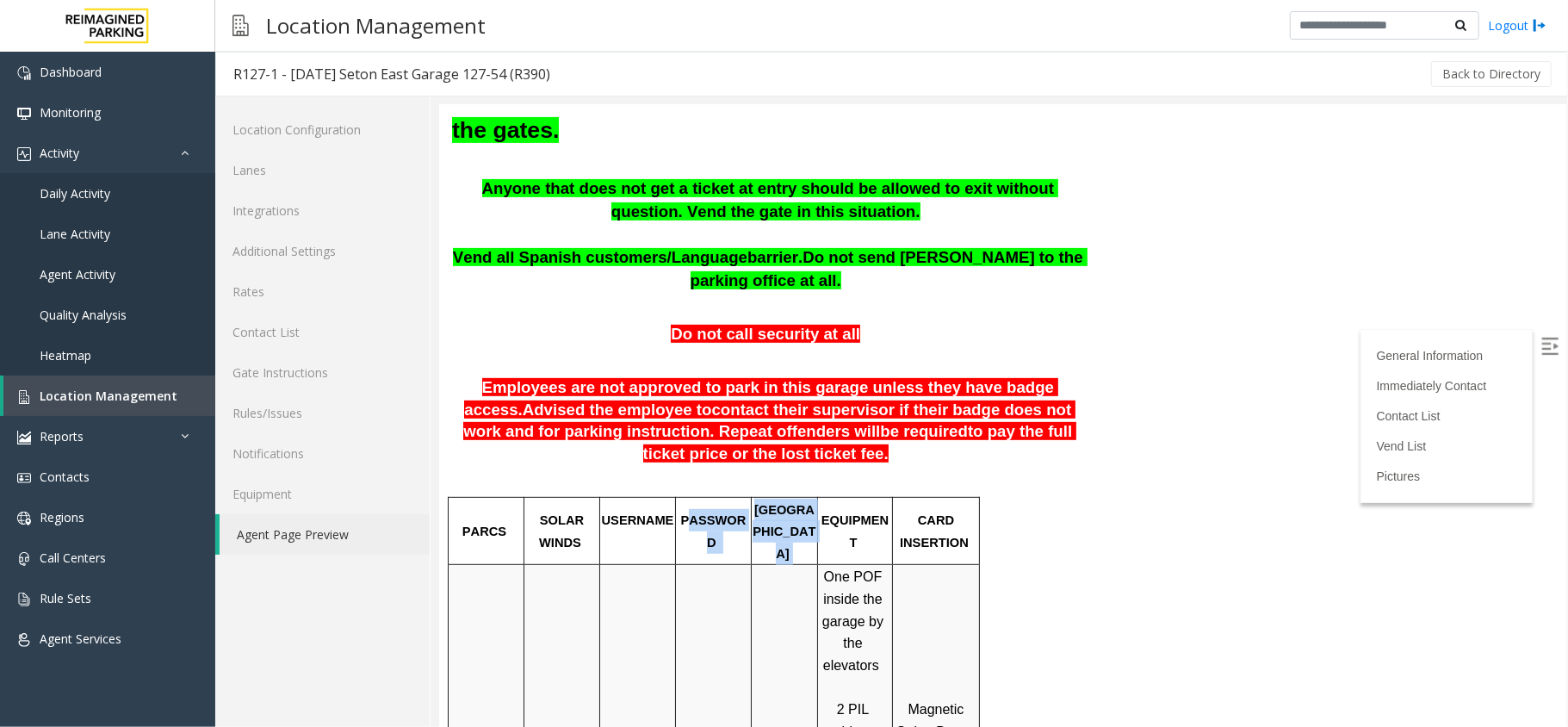
drag, startPoint x: 687, startPoint y: 516, endPoint x: 824, endPoint y: 499, distance: 138.1
click at [824, 499] on tr "PARCS SOLAR WINDS USERNAME PASSWORD PARIS EQUIPMENT CARD INSERTION" at bounding box center [713, 530] width 532 height 68
click at [820, 487] on p "Employees are not approved to park in this garage unless they have badge access…" at bounding box center [767, 431] width 632 height 111
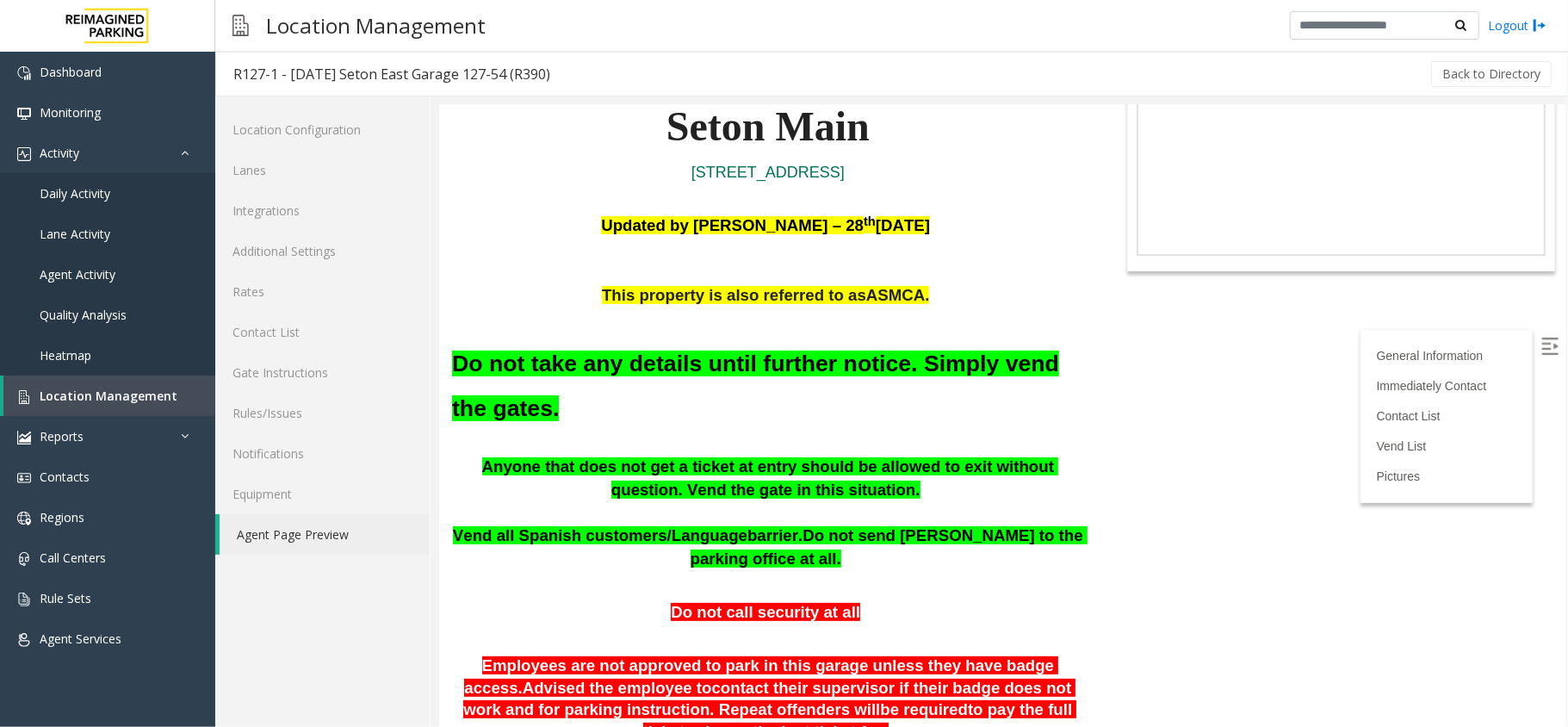
scroll to position [0, 0]
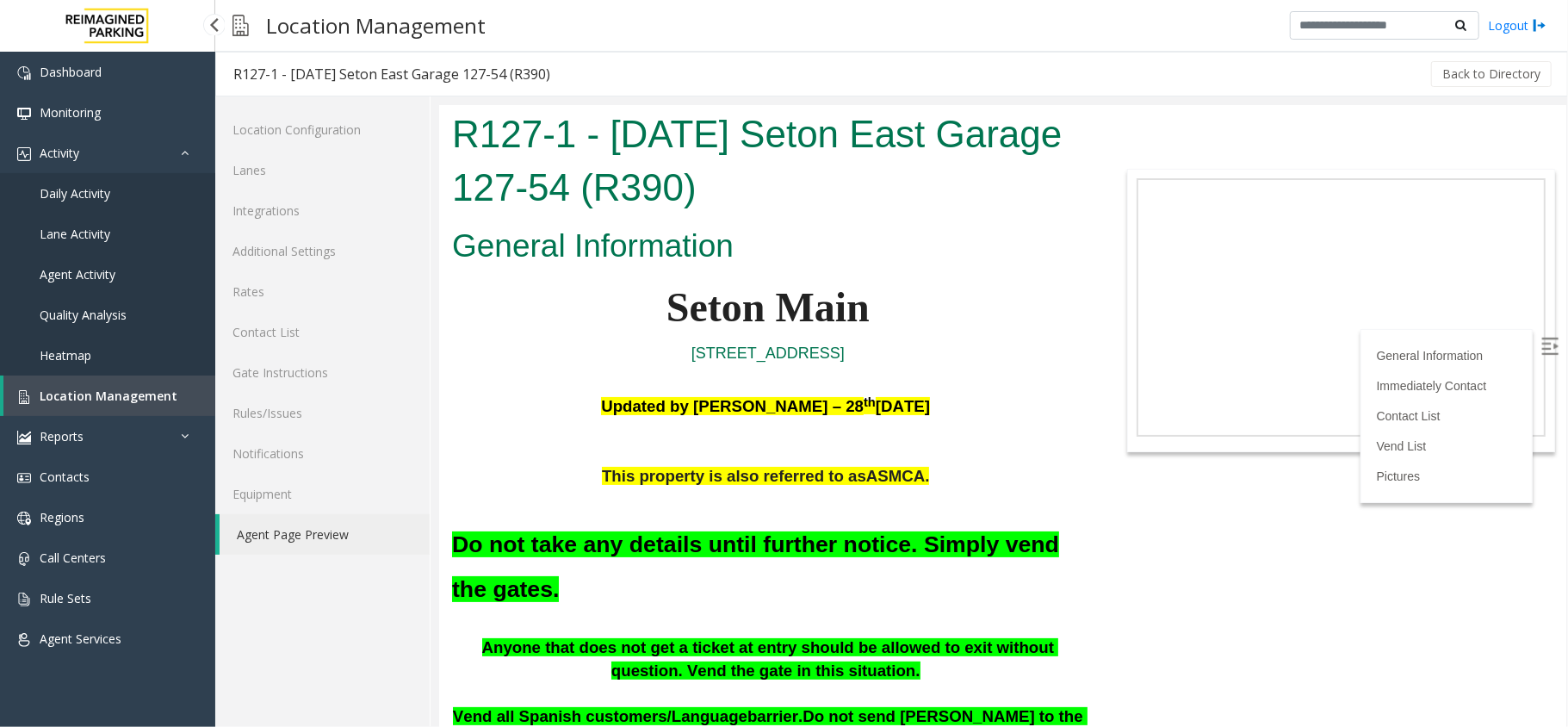
click at [127, 401] on span "Location Management" at bounding box center [108, 396] width 138 height 17
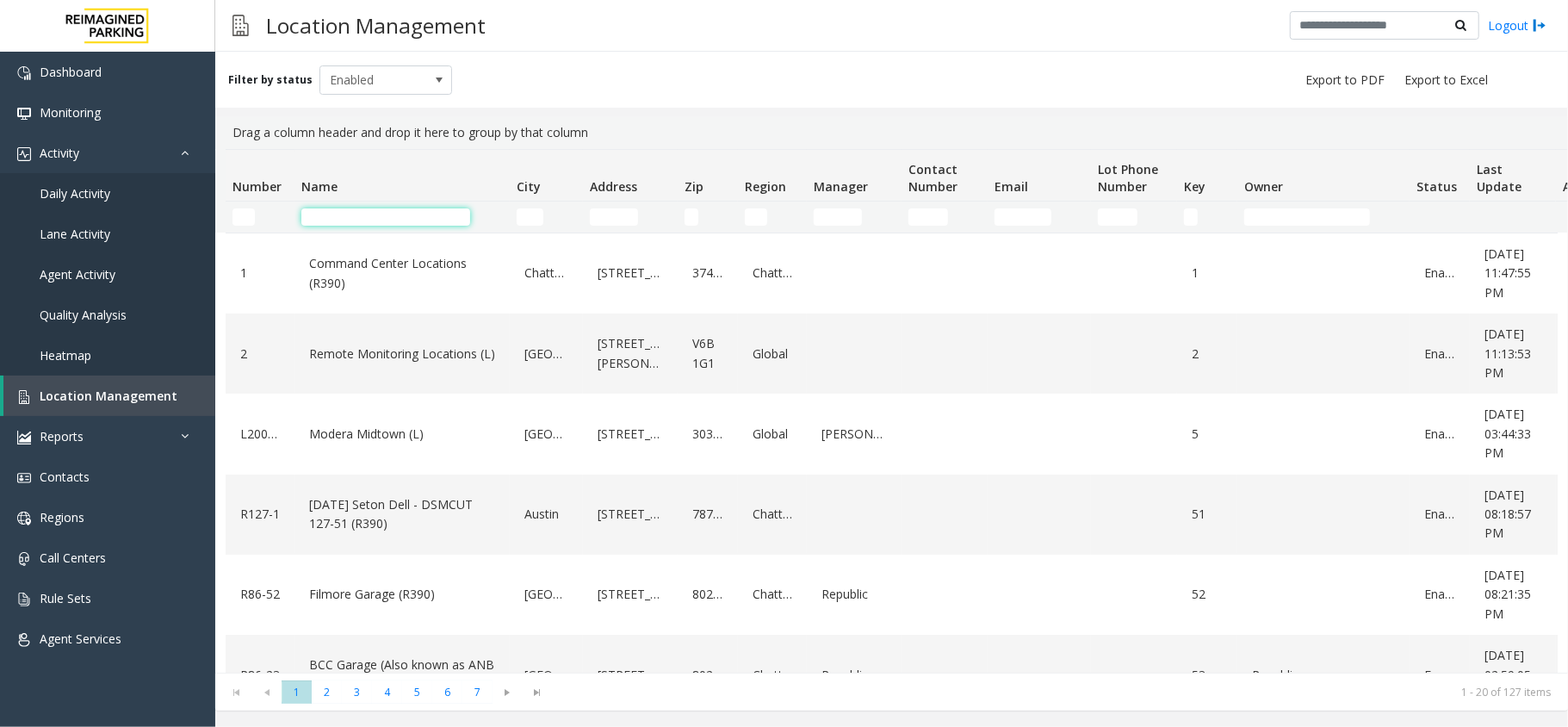
click at [425, 211] on input "Name Filter" at bounding box center [386, 218] width 168 height 18
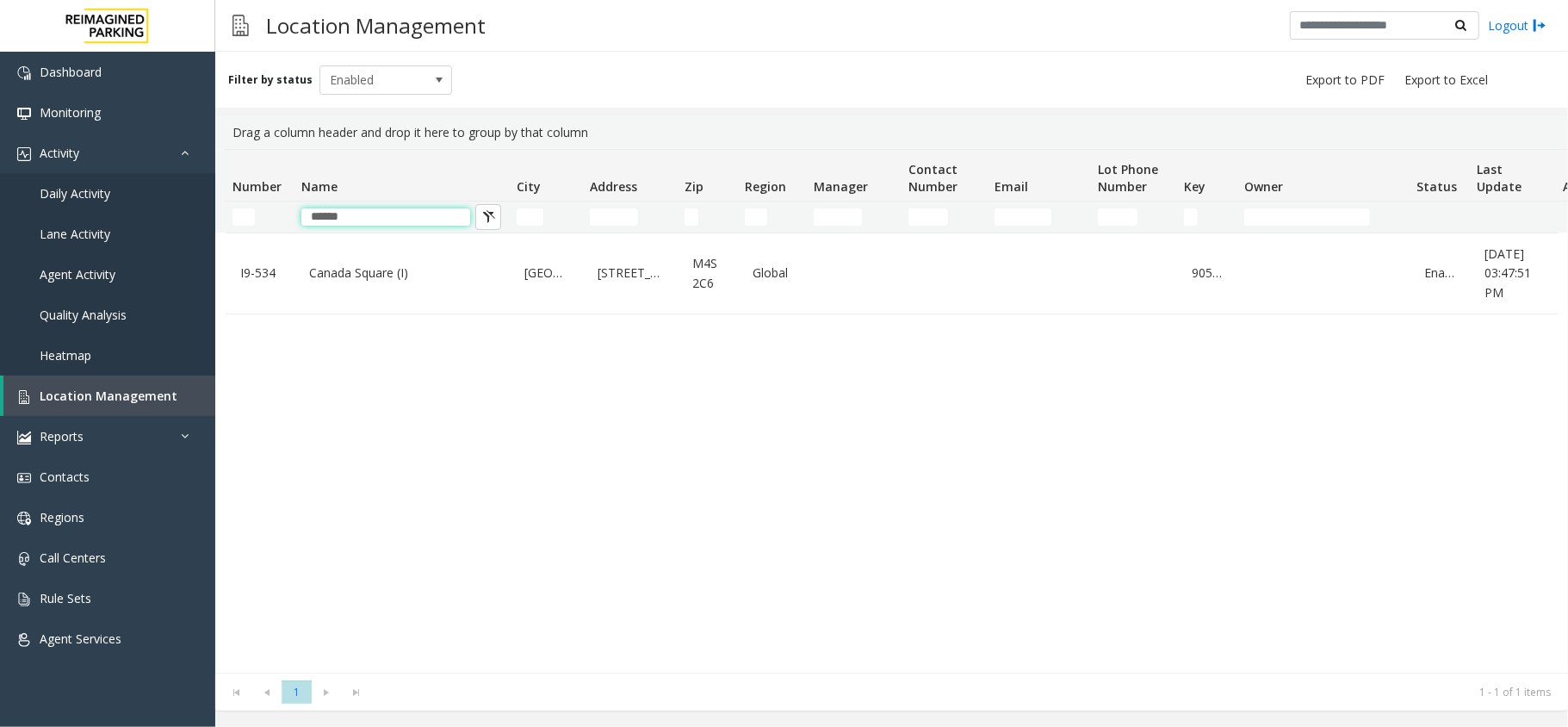
type input "******"
click at [365, 272] on link "Canada Square (I)" at bounding box center [402, 273] width 195 height 27
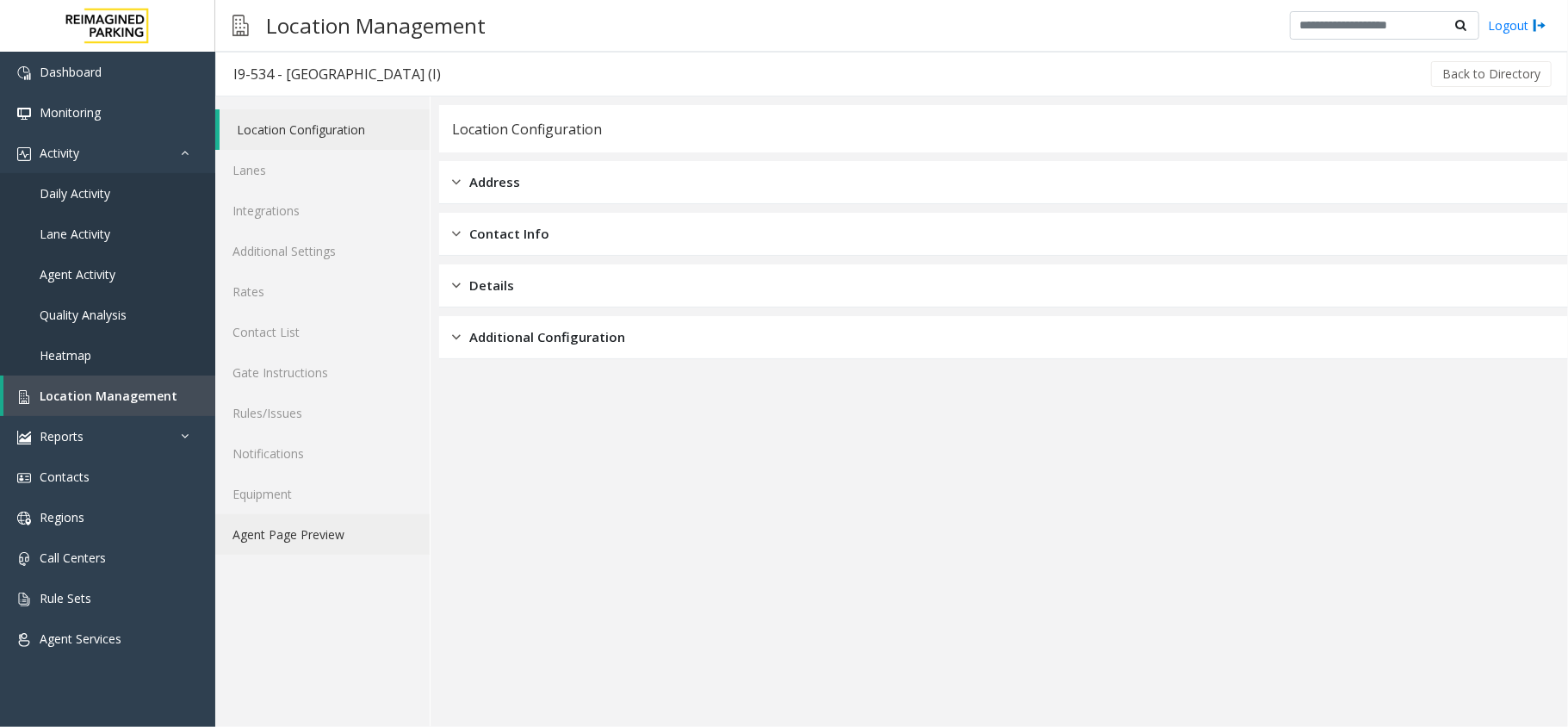
click at [321, 528] on link "Agent Page Preview" at bounding box center [322, 534] width 214 height 40
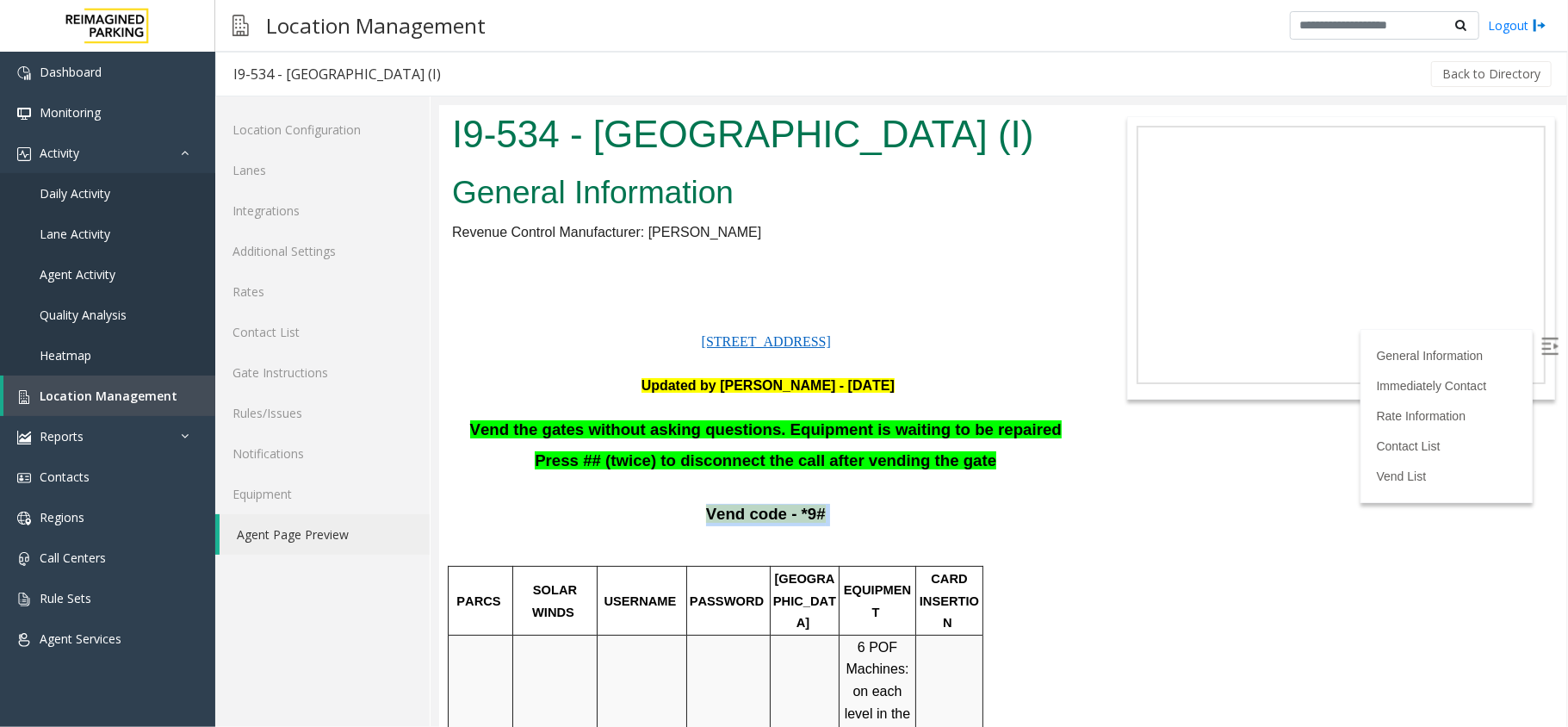
drag, startPoint x: 819, startPoint y: 512, endPoint x: 683, endPoint y: 506, distance: 136.1
click at [683, 506] on p "Vend code - *9#" at bounding box center [767, 514] width 632 height 23
drag, startPoint x: 603, startPoint y: 502, endPoint x: 839, endPoint y: 511, distance: 236.2
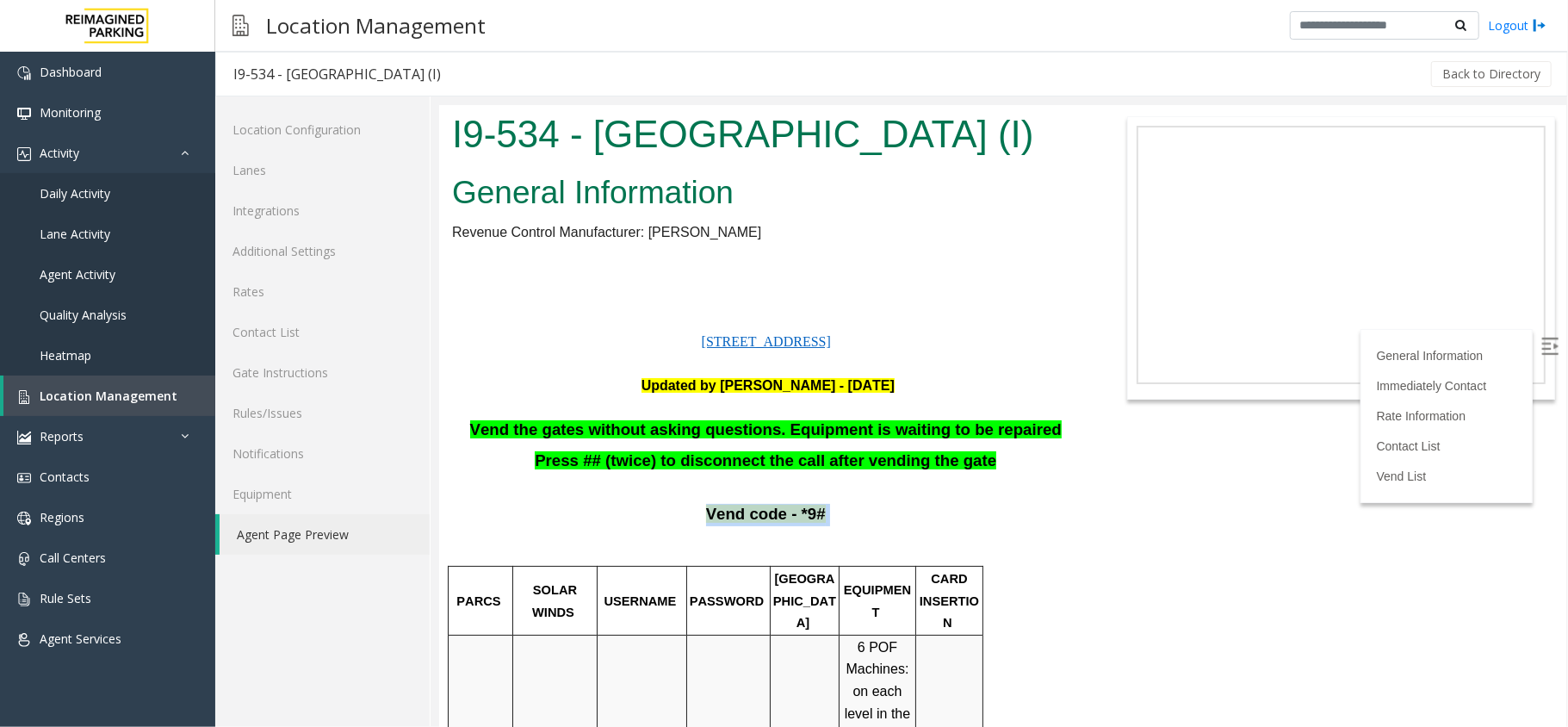
click at [825, 511] on span at bounding box center [827, 512] width 4 height 18
drag, startPoint x: 834, startPoint y: 523, endPoint x: 705, endPoint y: 511, distance: 129.6
click at [705, 511] on p "Vend code - *9#" at bounding box center [767, 514] width 632 height 23
click at [695, 505] on p "Vend code - *9#" at bounding box center [767, 514] width 632 height 23
click at [517, 492] on p "Press ## (twice) to disconnect the call after vending the gate" at bounding box center [767, 471] width 632 height 44
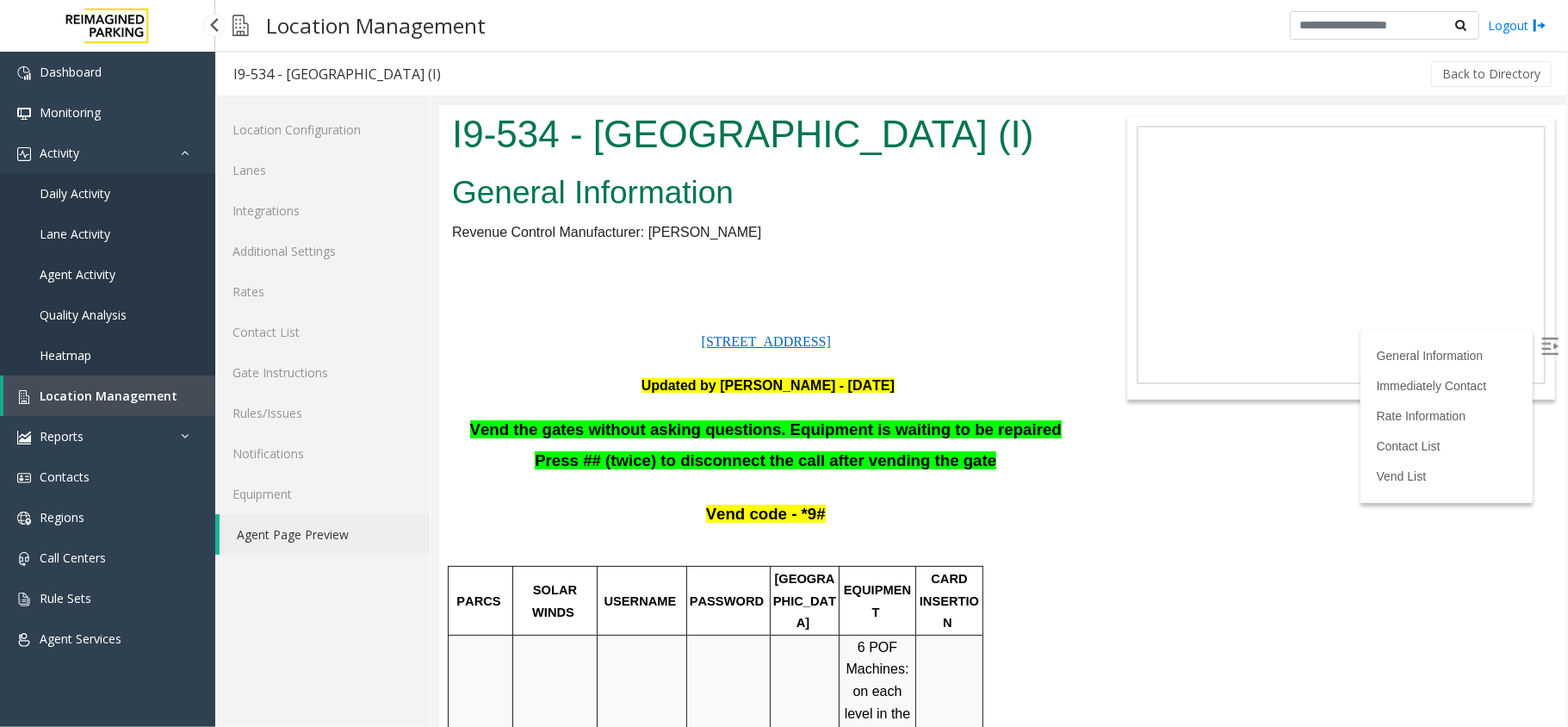
click at [74, 189] on span "Daily Activity" at bounding box center [74, 193] width 71 height 17
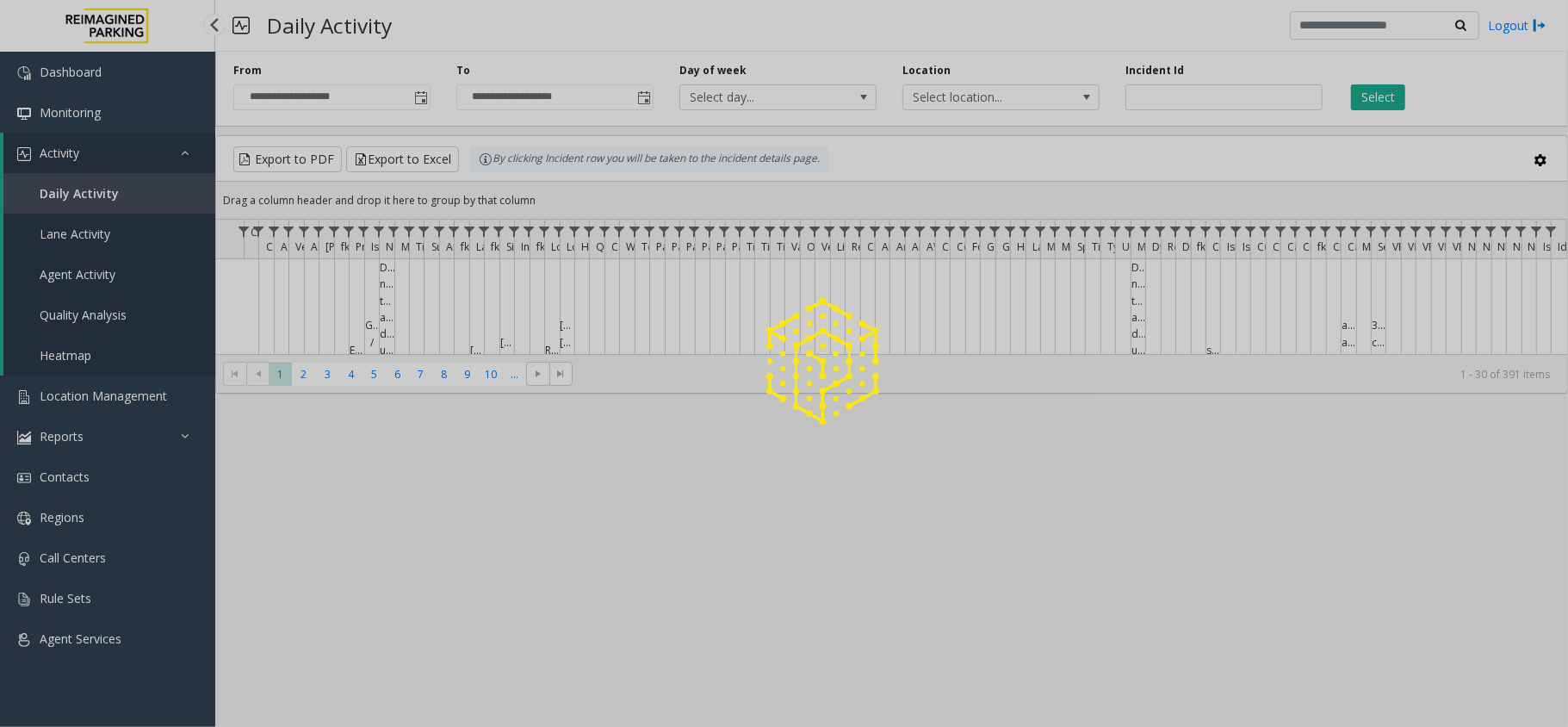
click at [75, 160] on div at bounding box center [784, 364] width 1568 height 727
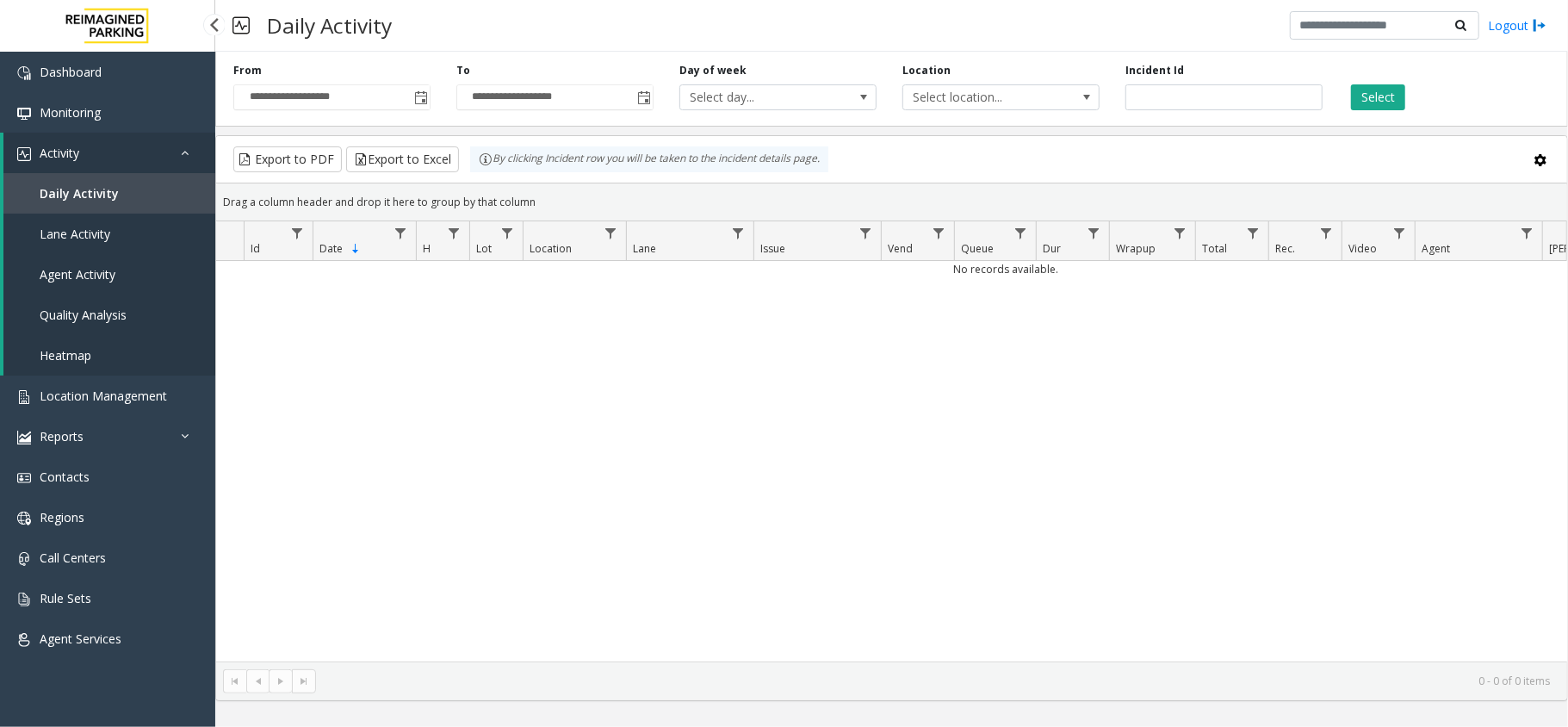
click at [75, 160] on link "Activity" at bounding box center [110, 152] width 212 height 40
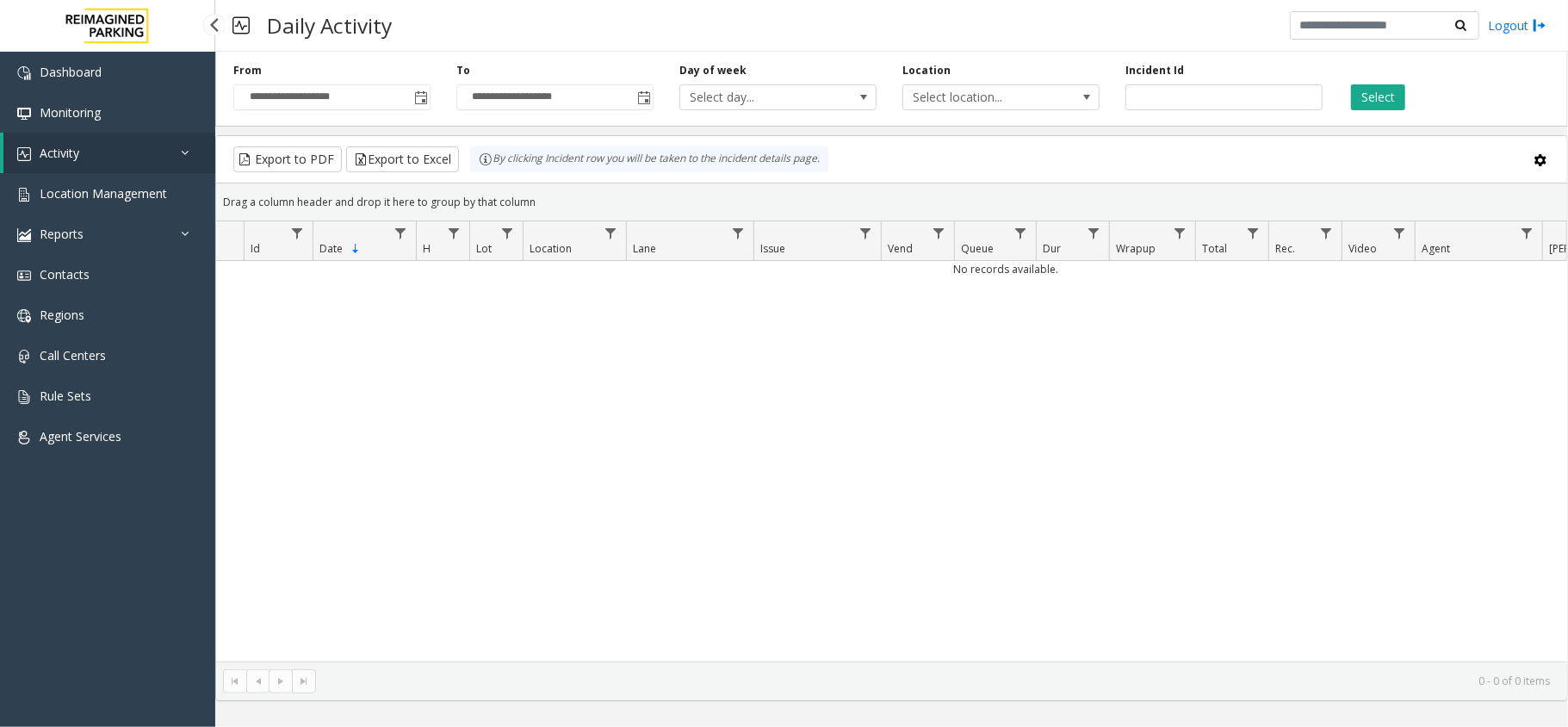
click at [176, 167] on link "Activity" at bounding box center [110, 152] width 212 height 40
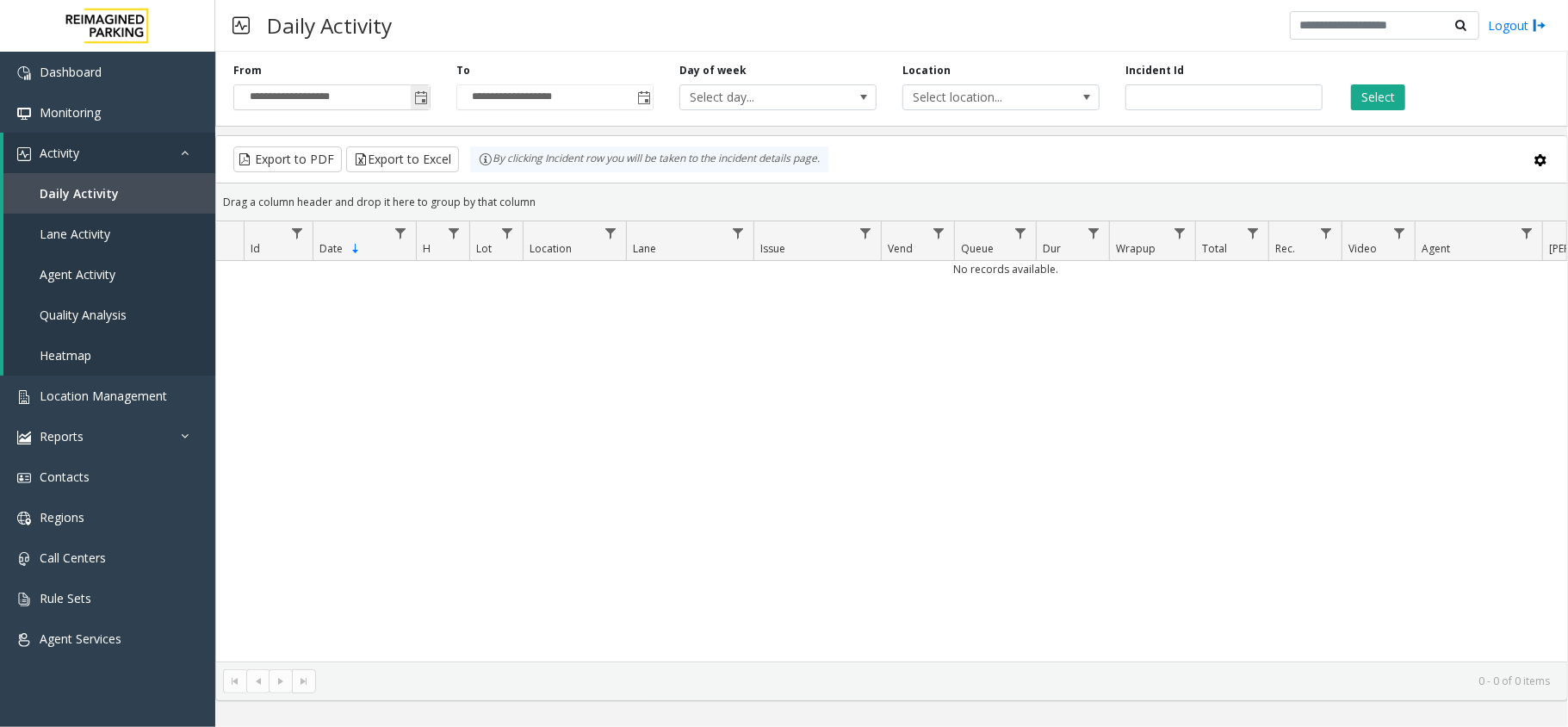
click at [428, 105] on span "Toggle popup" at bounding box center [419, 97] width 19 height 27
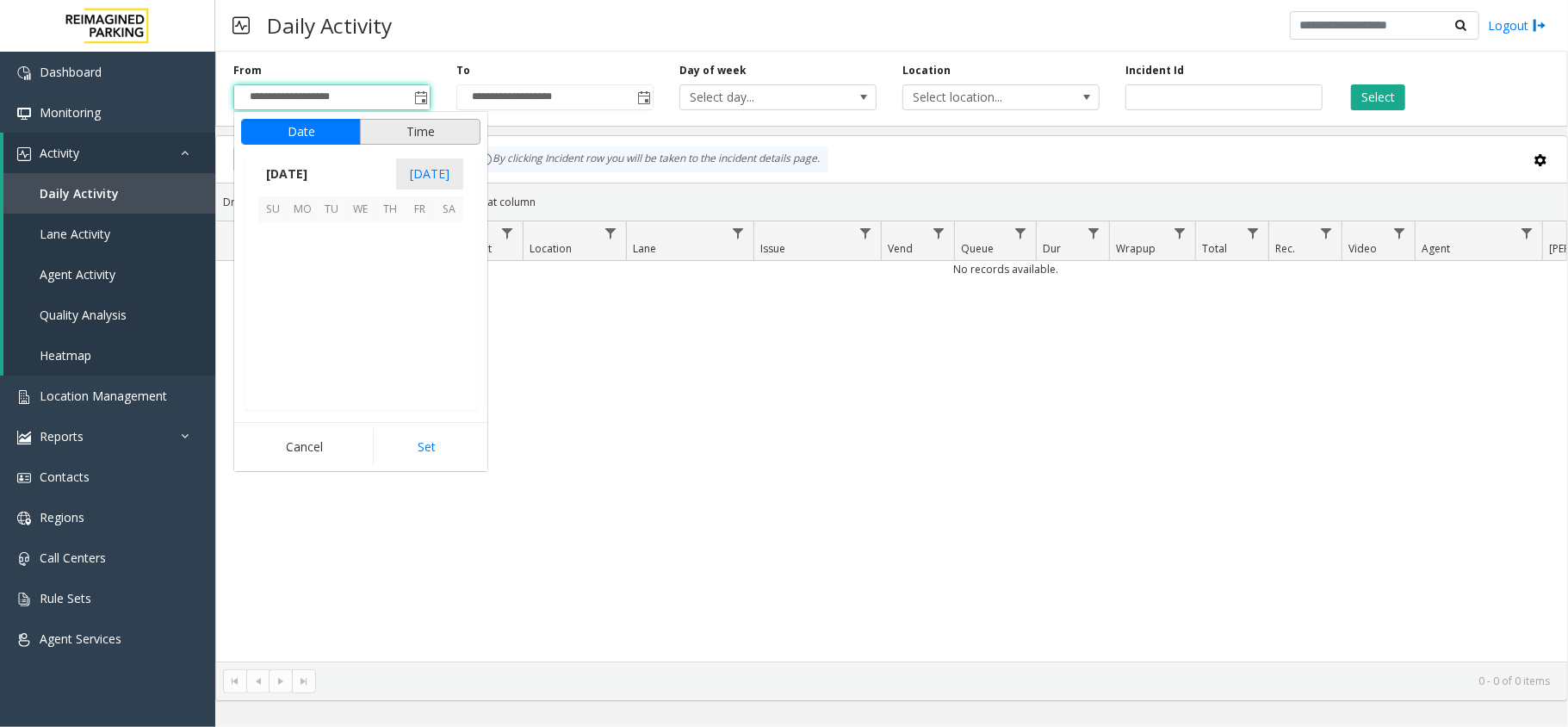
scroll to position [309451, 0]
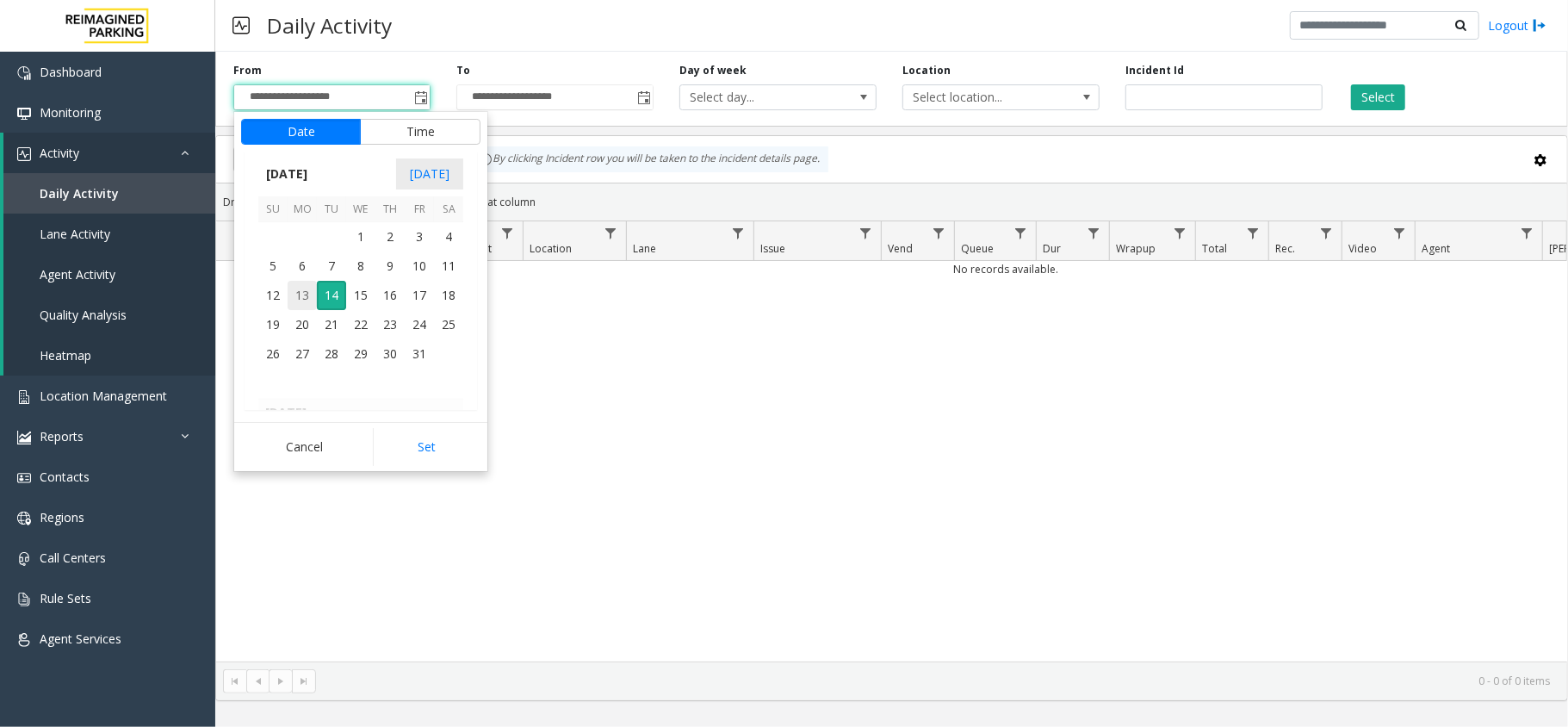
click at [295, 293] on span "13" at bounding box center [303, 296] width 29 height 29
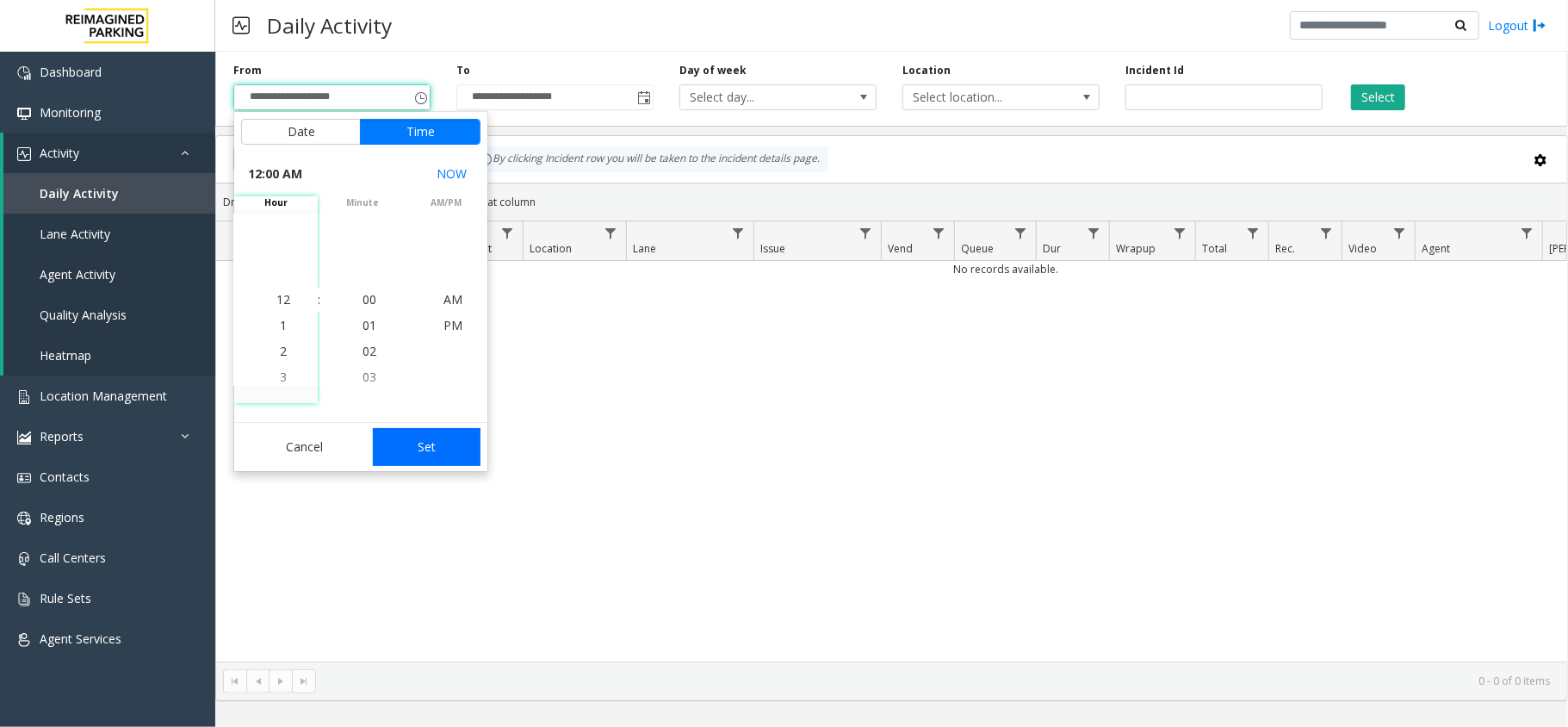
click at [450, 448] on button "Set" at bounding box center [427, 447] width 109 height 38
type input "**********"
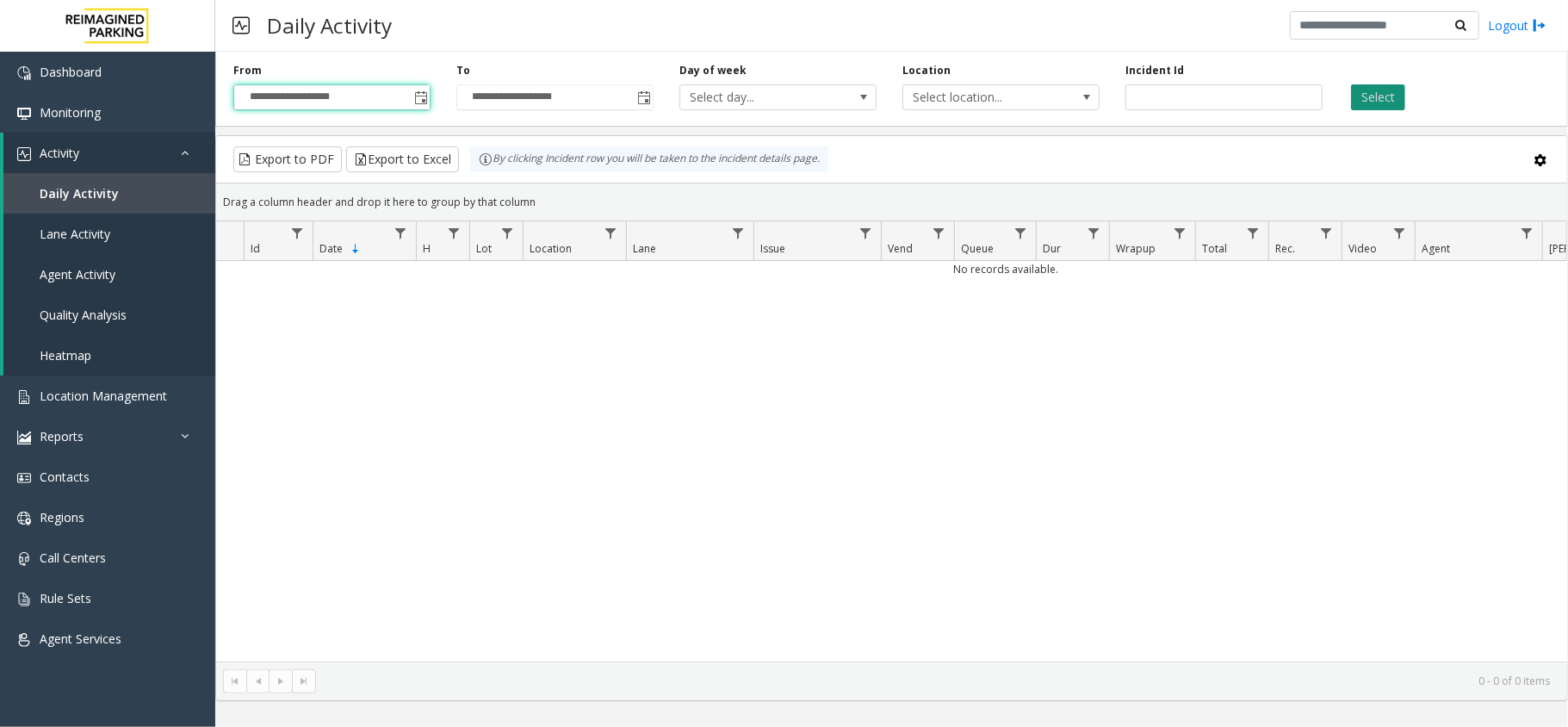
click at [1397, 90] on button "Select" at bounding box center [1378, 97] width 54 height 25
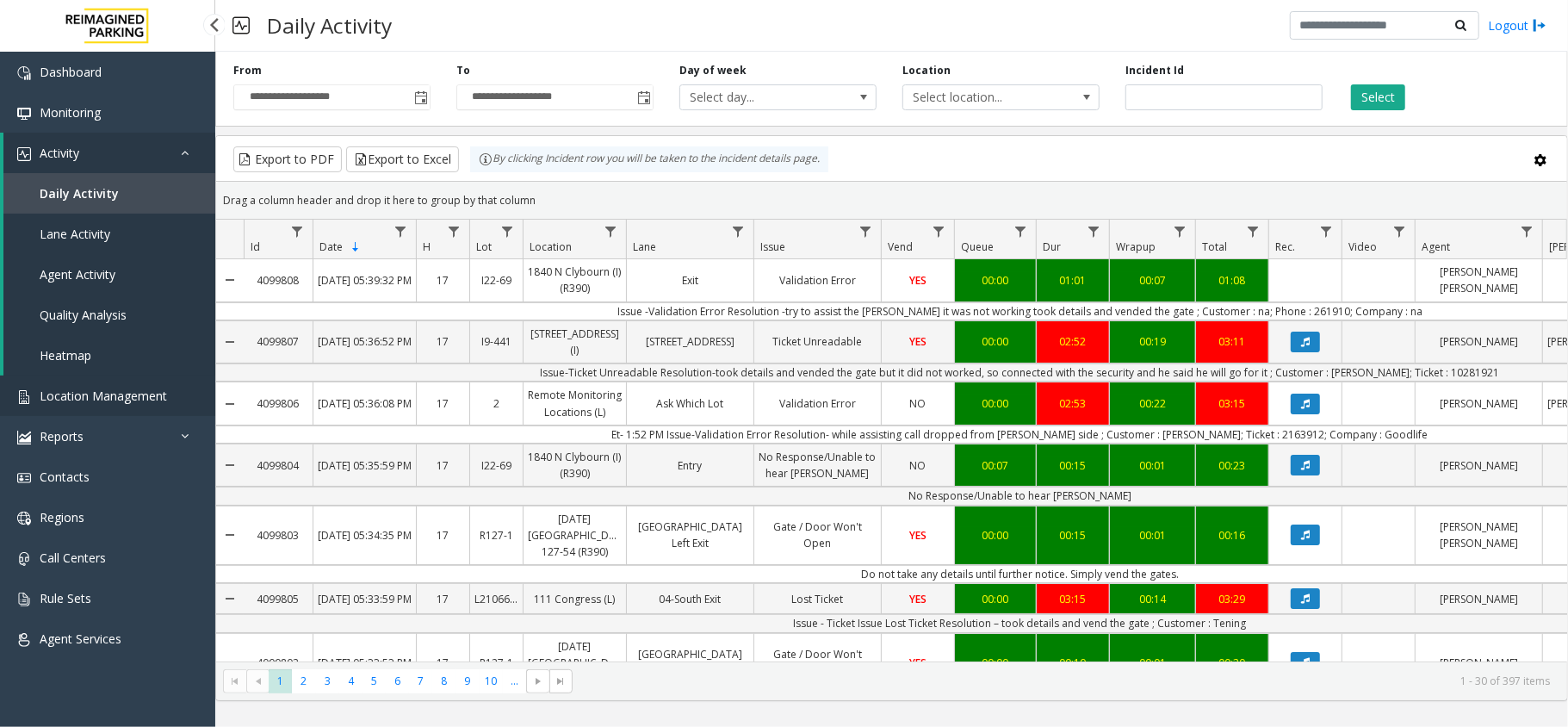
click at [129, 390] on span "Location Management" at bounding box center [103, 396] width 127 height 17
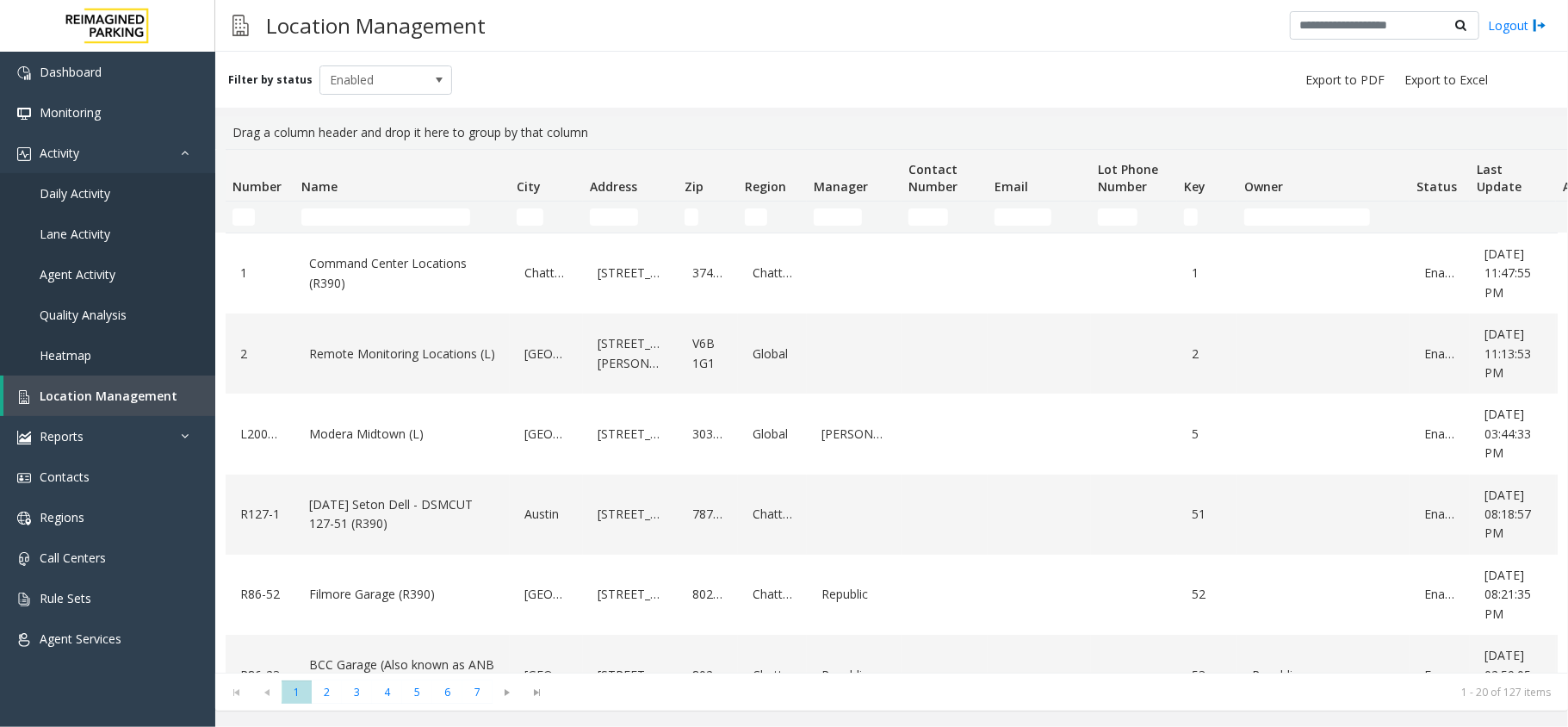
click at [375, 205] on td "Name Filter" at bounding box center [403, 218] width 215 height 31
click at [368, 212] on input "Name Filter" at bounding box center [386, 218] width 168 height 18
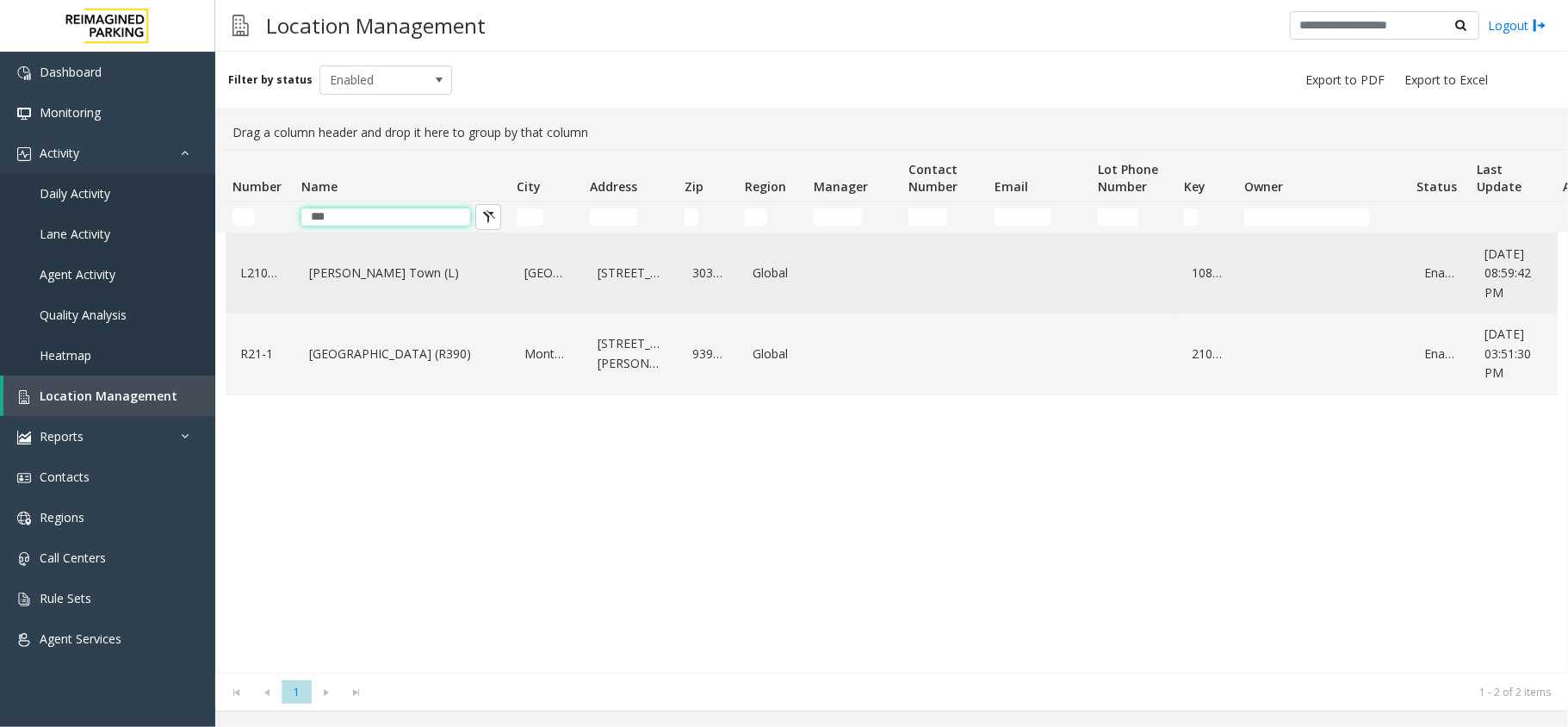
type input "***"
click at [450, 284] on link "[PERSON_NAME] Town (L)" at bounding box center [402, 273] width 195 height 27
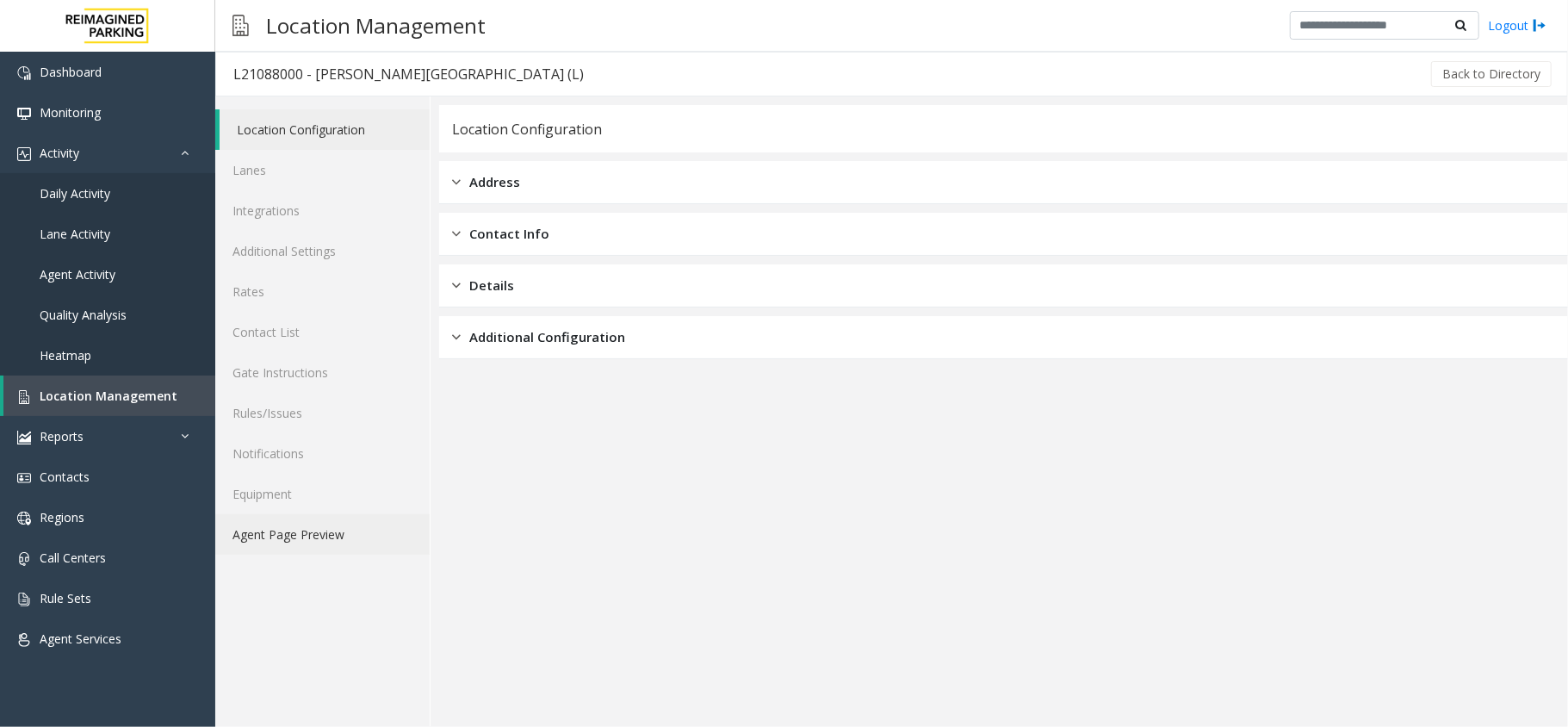
click at [320, 535] on link "Agent Page Preview" at bounding box center [322, 534] width 214 height 40
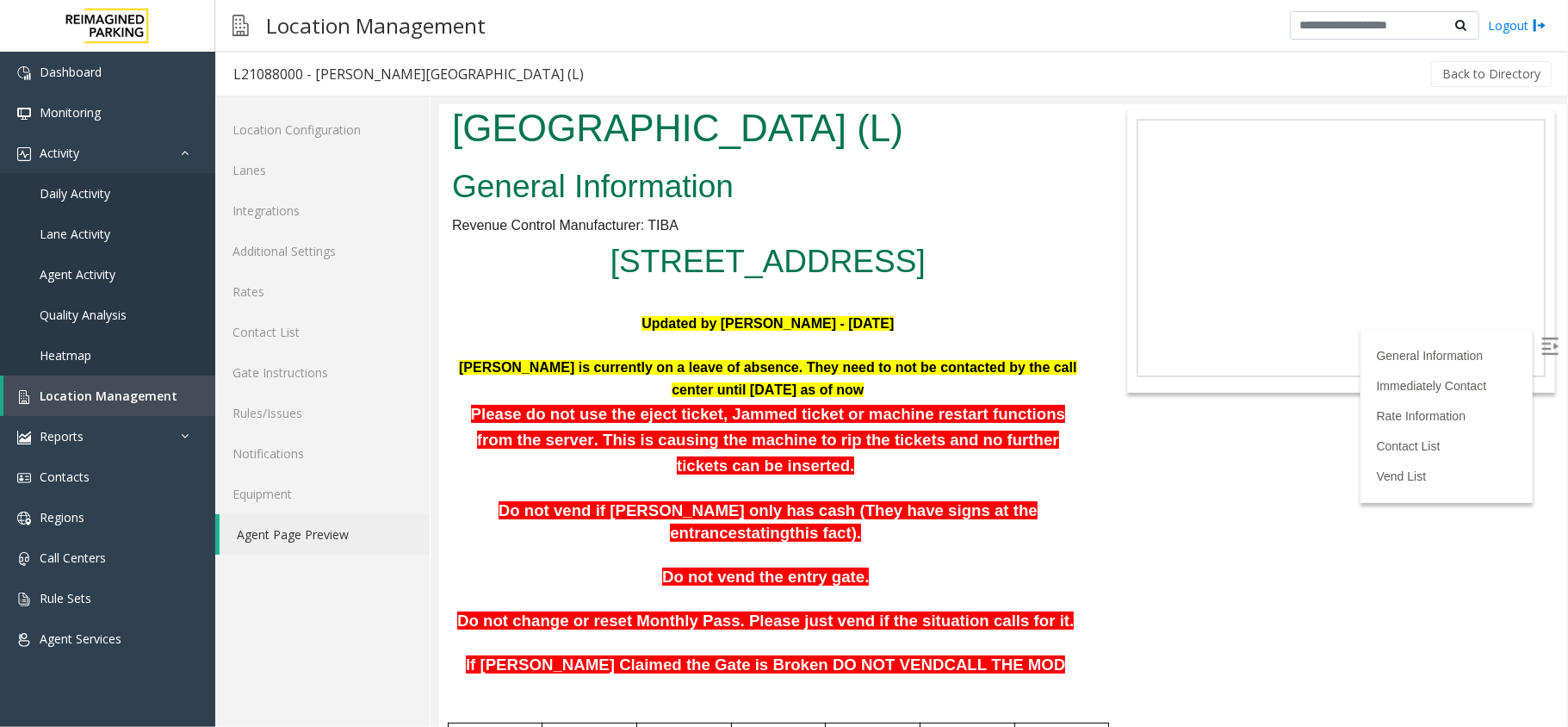
scroll to position [115, 0]
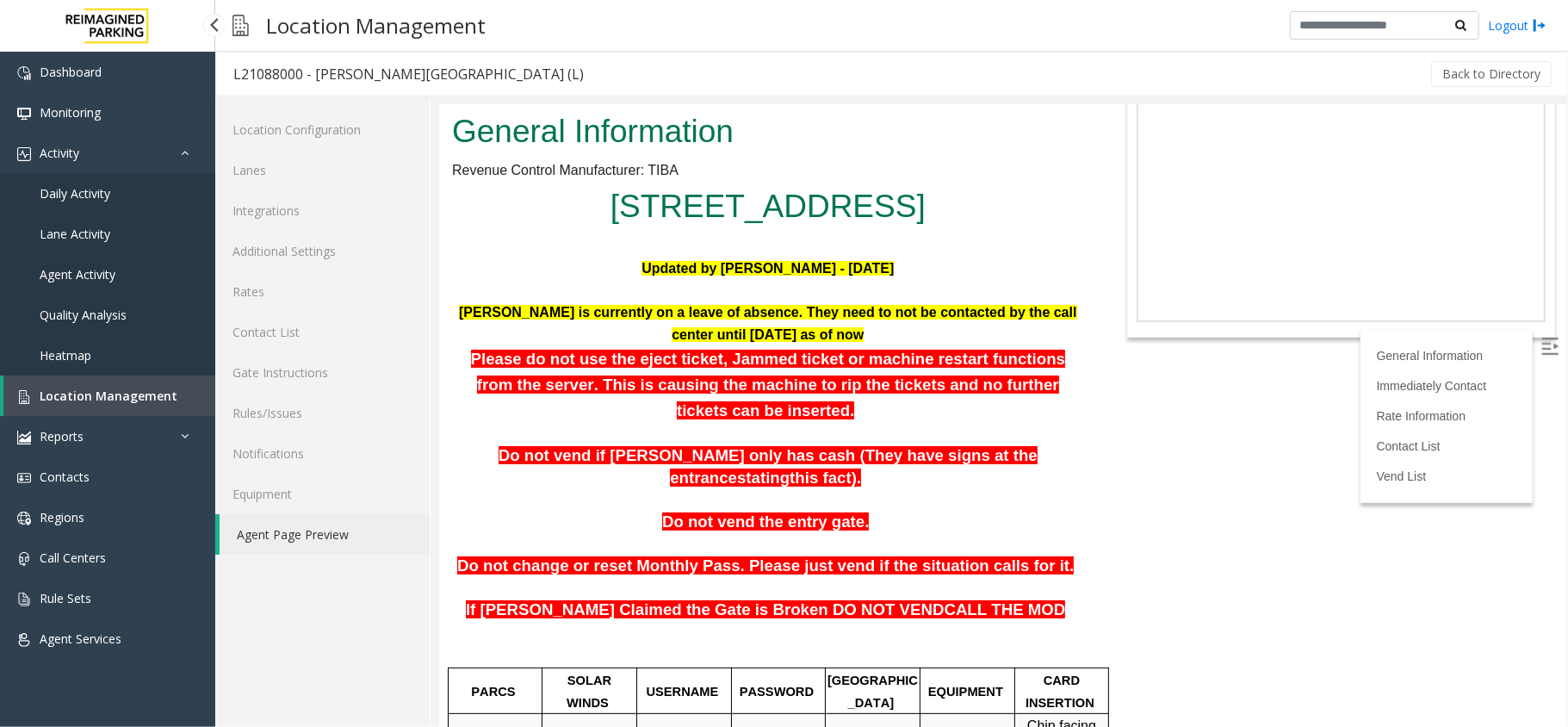
click at [101, 391] on span "Location Management" at bounding box center [108, 396] width 138 height 17
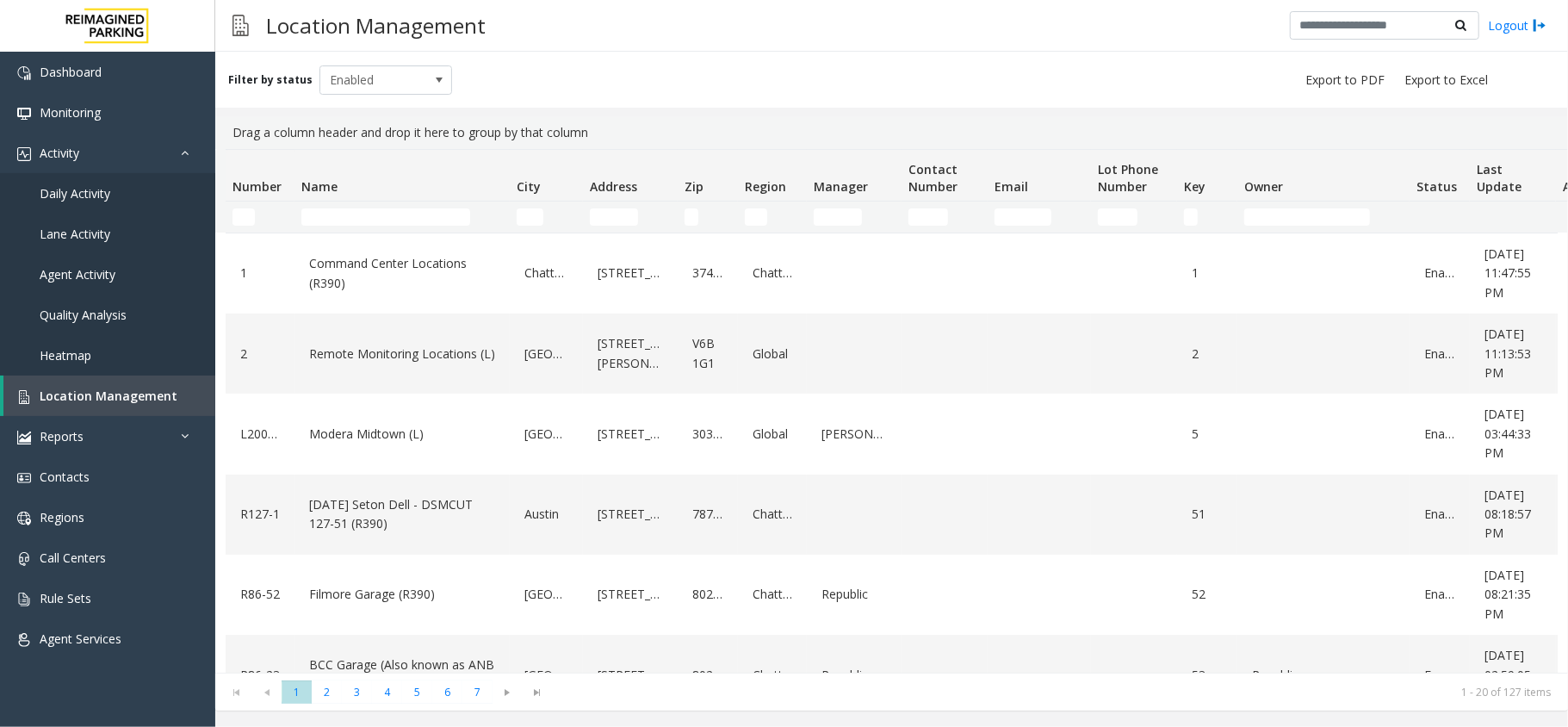
click at [402, 204] on td "Name Filter" at bounding box center [403, 218] width 215 height 31
click at [397, 214] on input "Name Filter" at bounding box center [386, 218] width 168 height 18
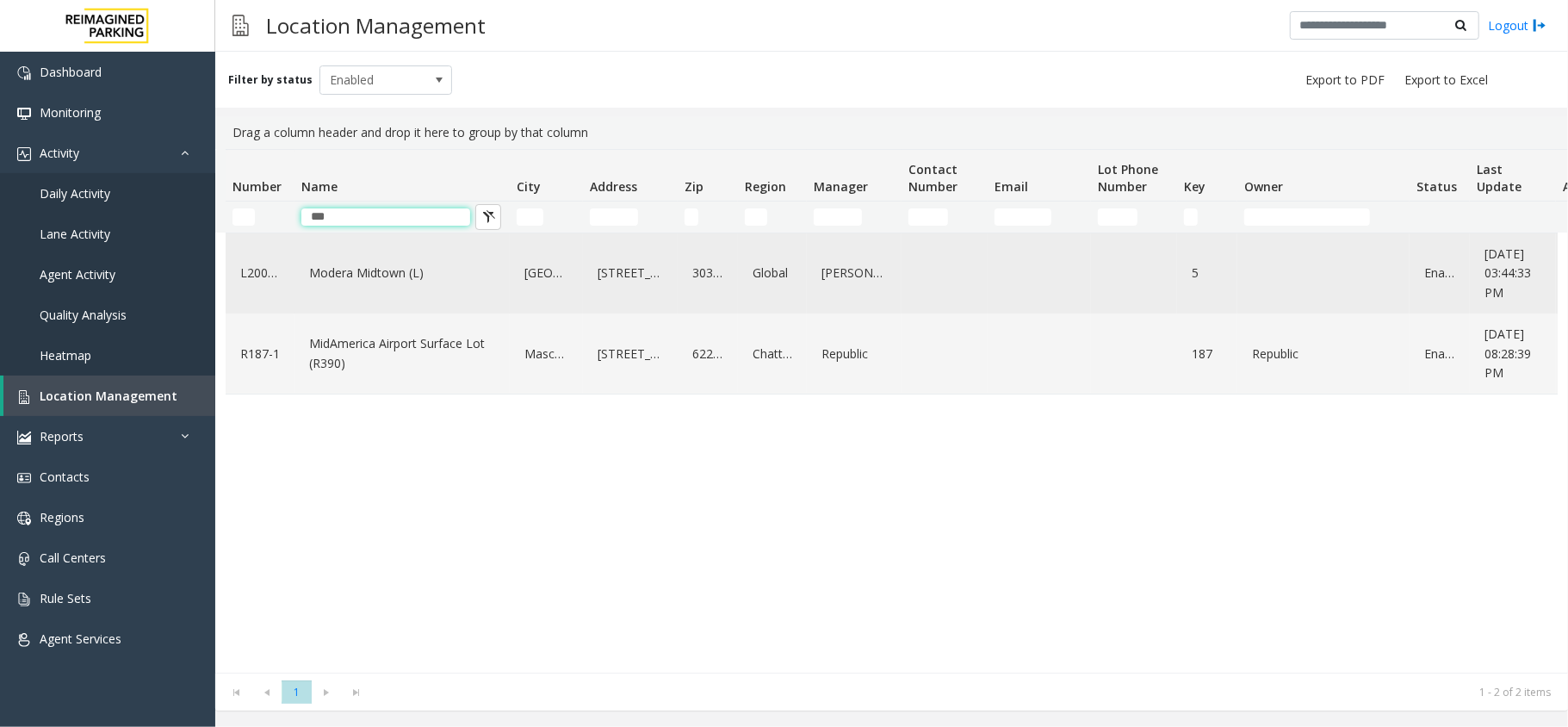
type input "***"
click at [390, 268] on link "Modera Midtown (L)" at bounding box center [402, 273] width 195 height 27
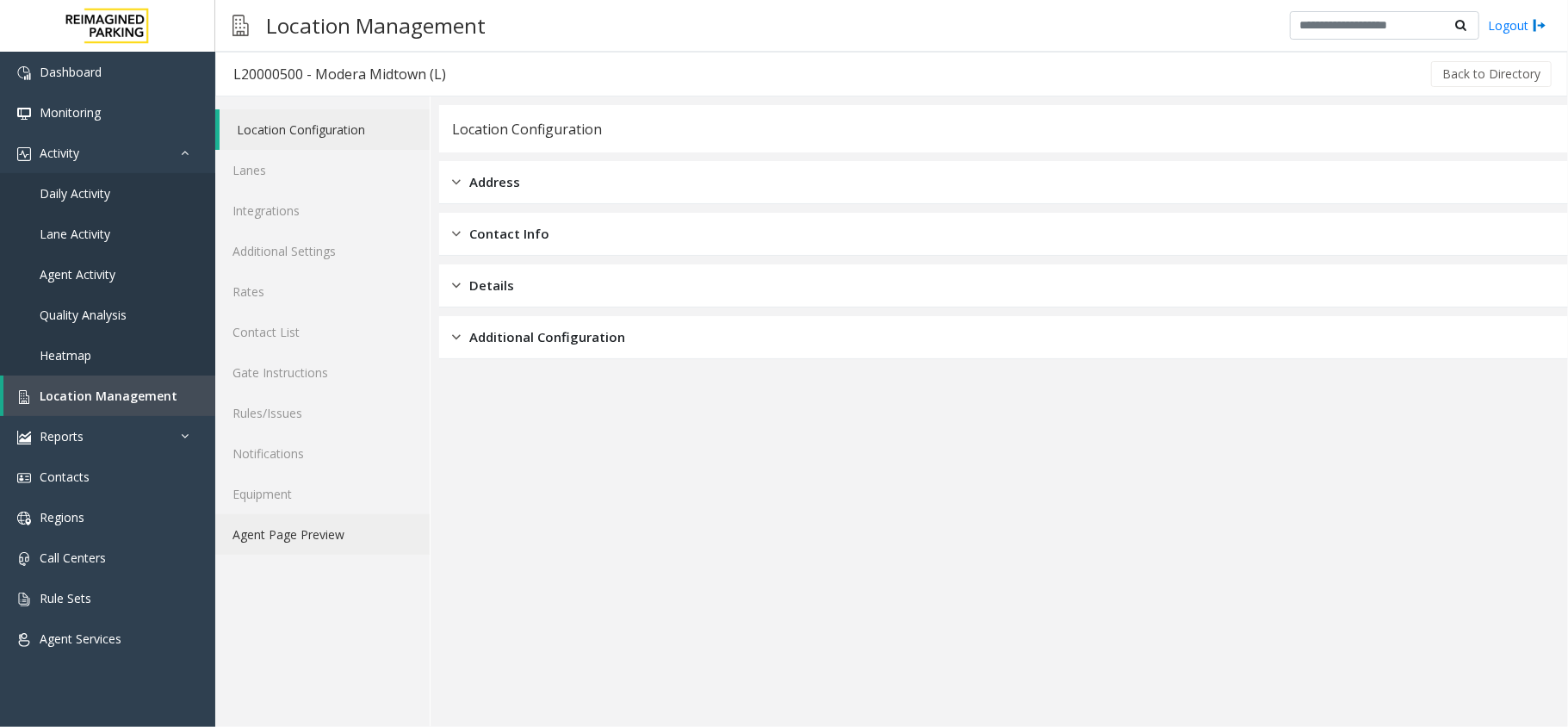
click at [324, 534] on link "Agent Page Preview" at bounding box center [322, 534] width 214 height 40
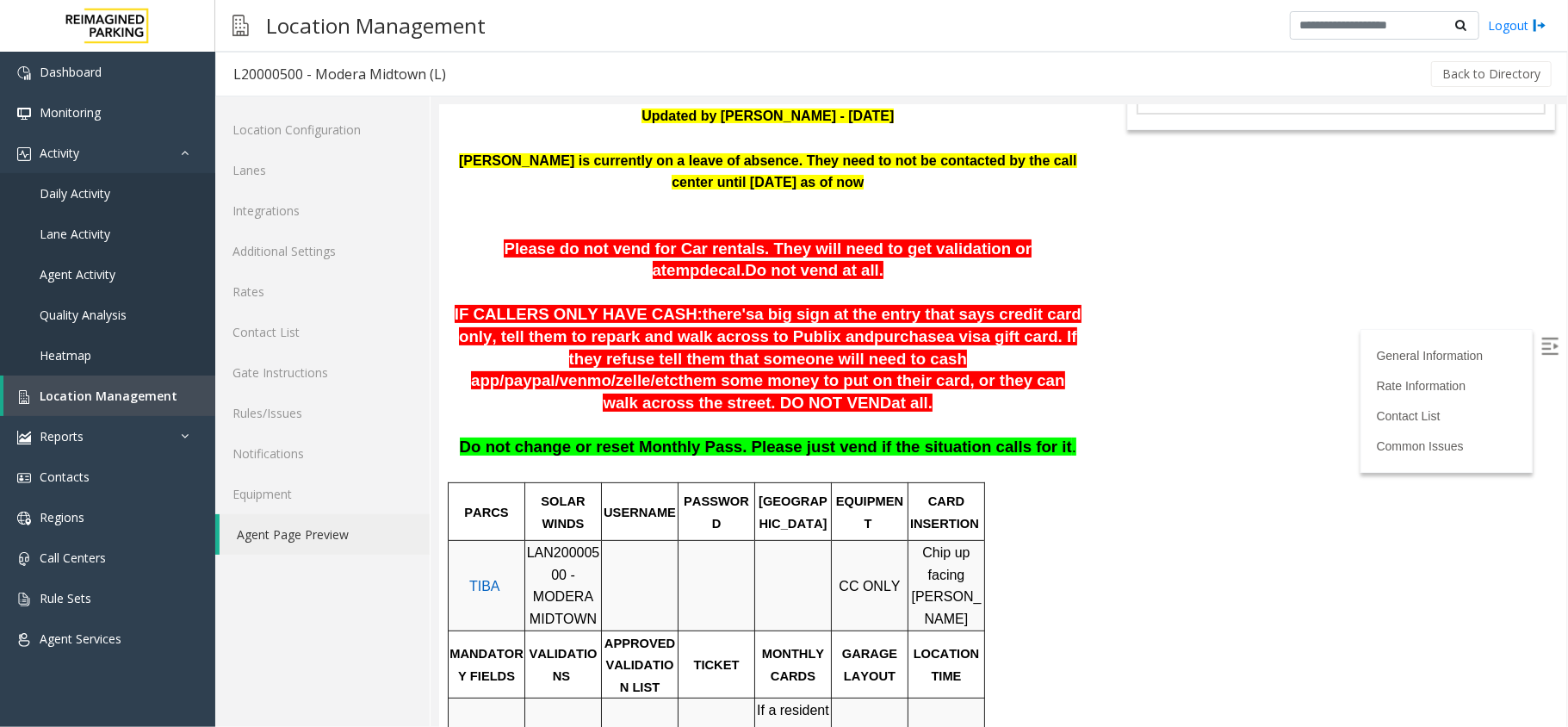
scroll to position [229, 0]
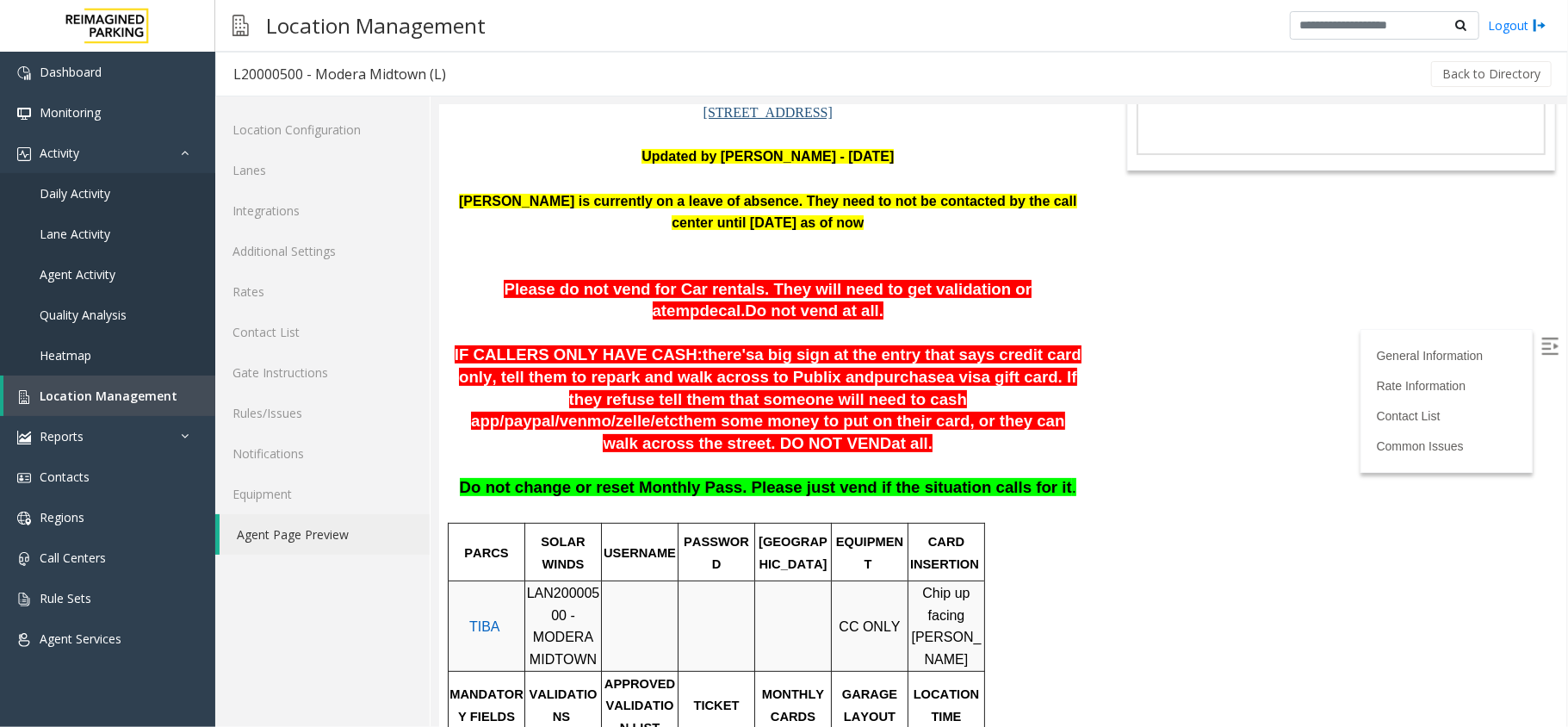
drag, startPoint x: 462, startPoint y: 354, endPoint x: 1014, endPoint y: 425, distance: 556.5
click at [1014, 425] on p "IF CALLERS ONLY HAVE CASH: there's a big sign at the entry that says credit car…" at bounding box center [767, 399] width 632 height 111
drag, startPoint x: 457, startPoint y: 363, endPoint x: 1014, endPoint y: 430, distance: 561.0
click at [1014, 430] on p "IF CALLERS ONLY HAVE CASH: there's a big sign at the entry that says credit car…" at bounding box center [767, 399] width 632 height 111
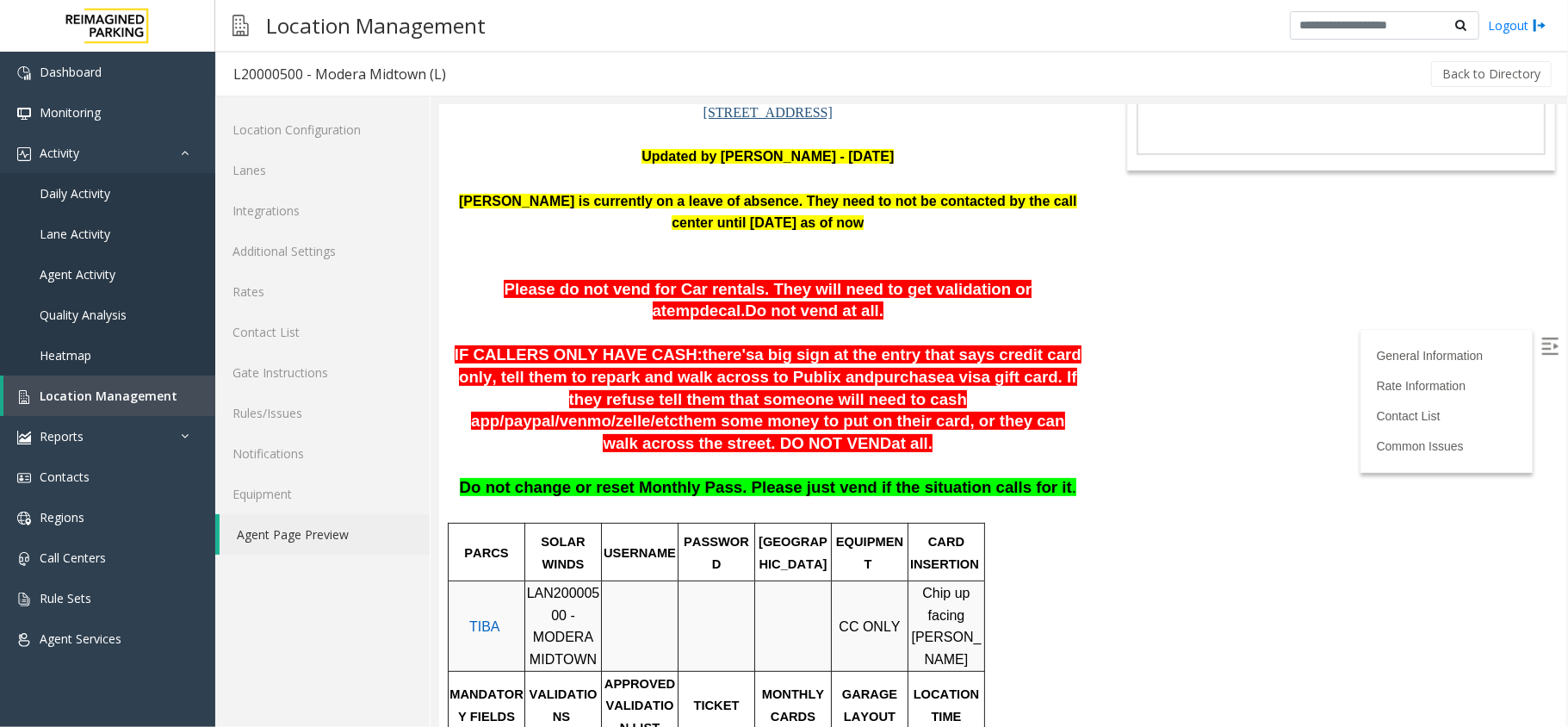
click at [1014, 430] on p "IF CALLERS ONLY HAVE CASH: there's a big sign at the entry that says credit car…" at bounding box center [767, 399] width 632 height 111
drag, startPoint x: 457, startPoint y: 342, endPoint x: 669, endPoint y: 353, distance: 212.3
click at [702, 353] on span "there's" at bounding box center [728, 354] width 52 height 18
click at [84, 189] on span "Daily Activity" at bounding box center [74, 193] width 71 height 17
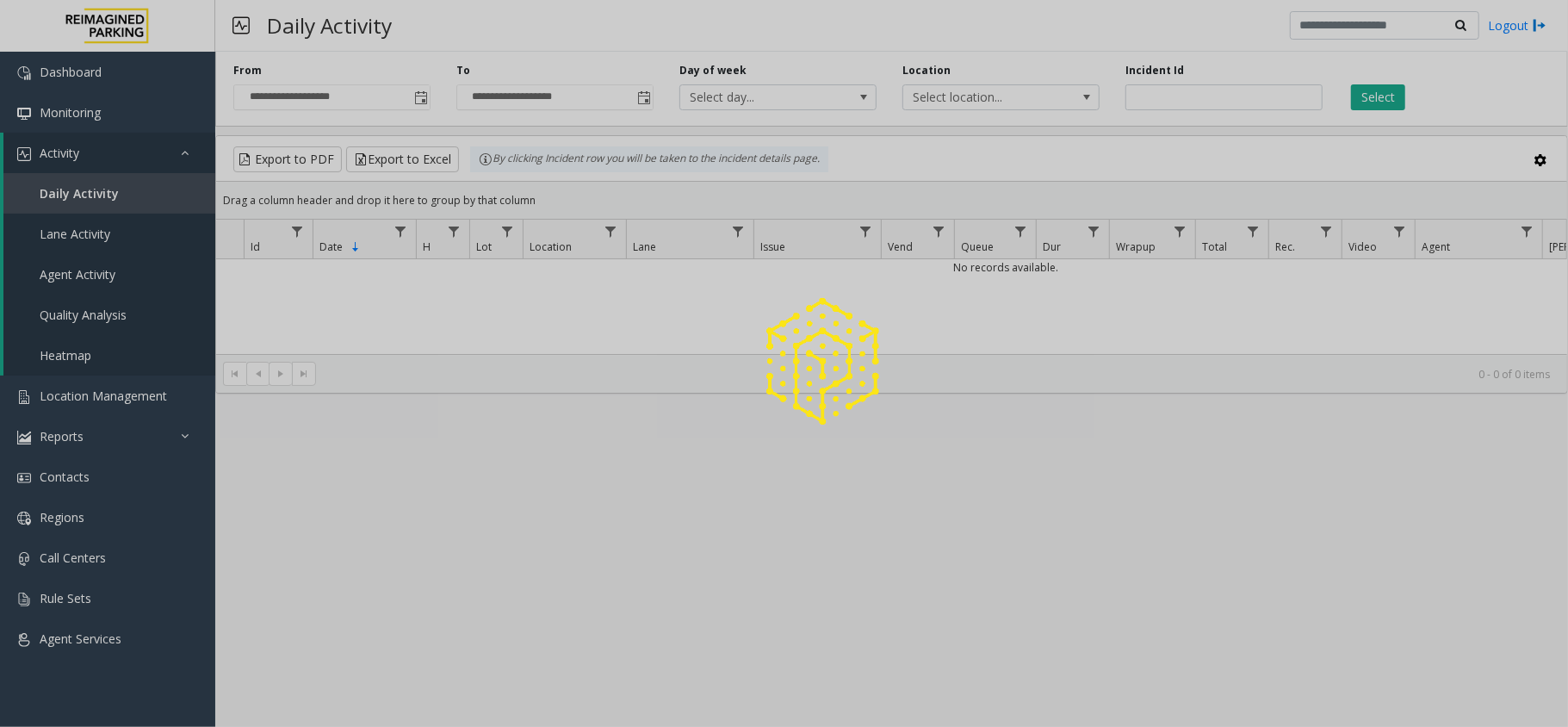
click at [79, 148] on div at bounding box center [784, 364] width 1568 height 727
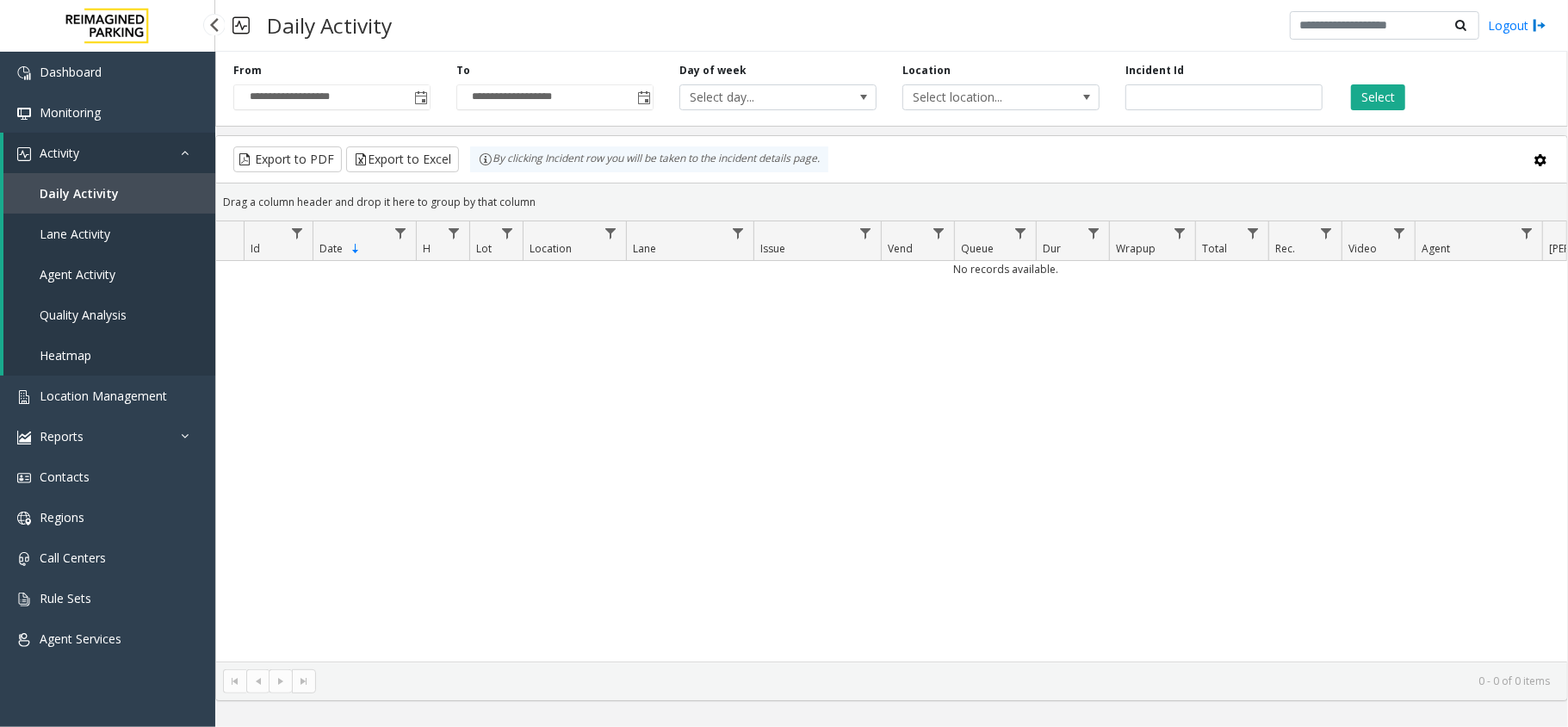
click at [79, 148] on link "Activity" at bounding box center [110, 152] width 212 height 40
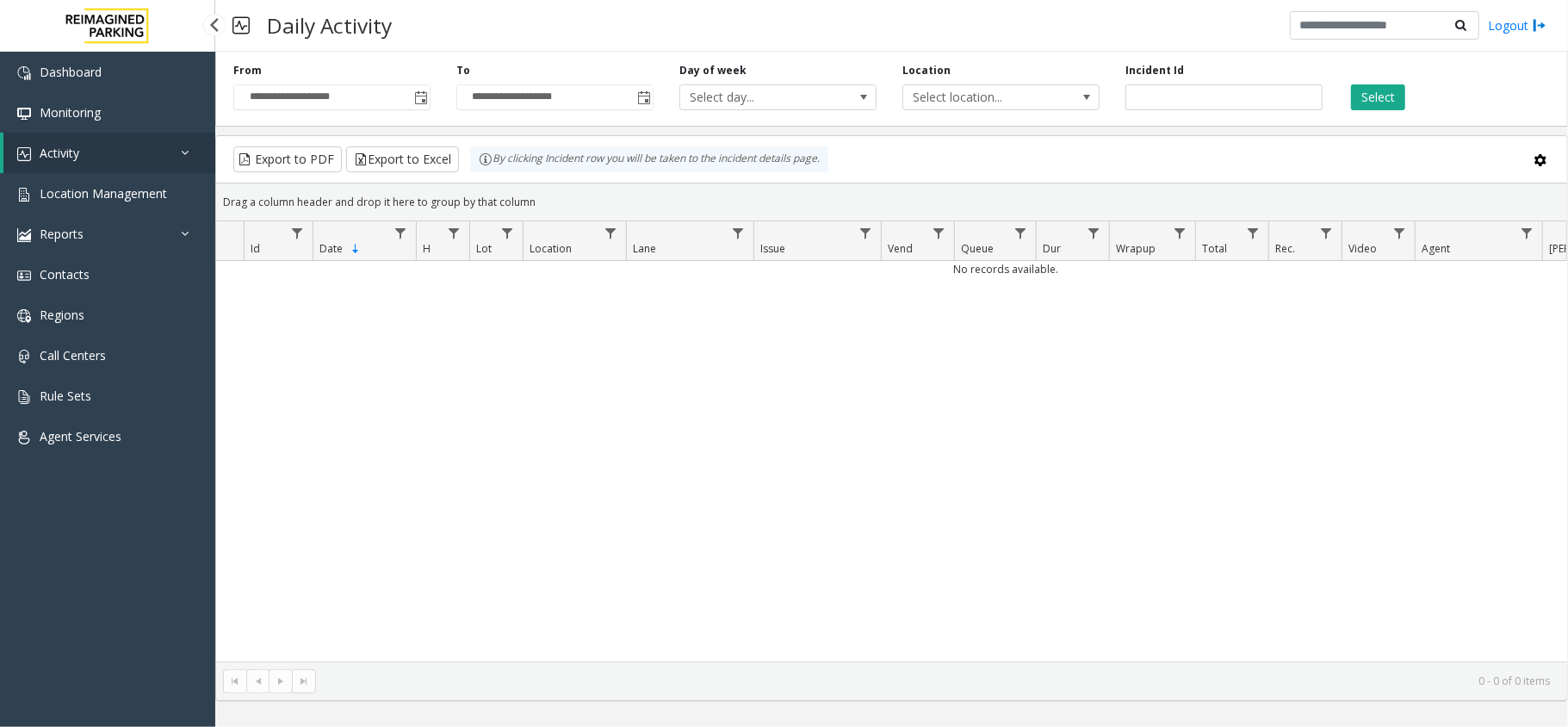
click at [79, 150] on link "Activity" at bounding box center [110, 152] width 212 height 40
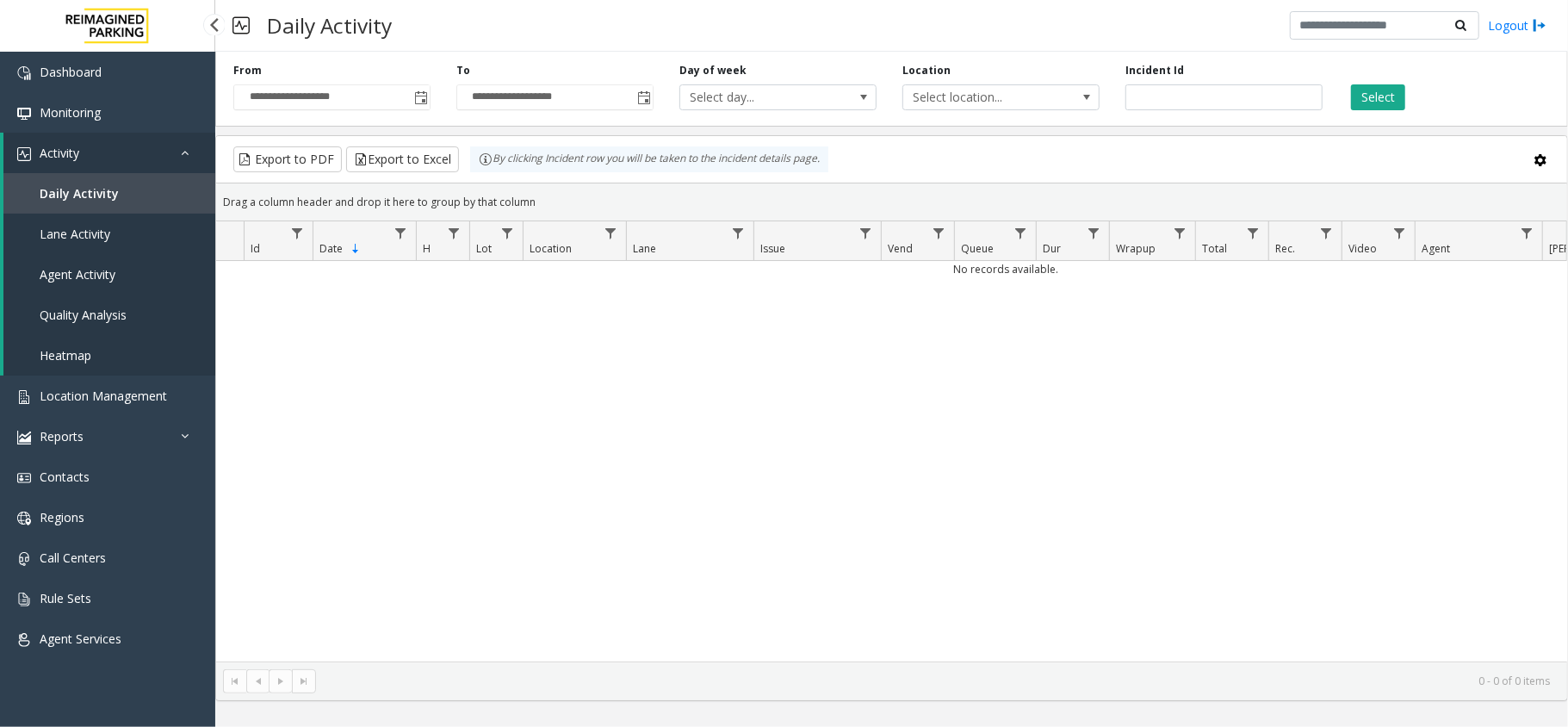
click at [71, 181] on link "Daily Activity" at bounding box center [110, 193] width 212 height 40
click at [70, 142] on link "Activity" at bounding box center [110, 152] width 212 height 40
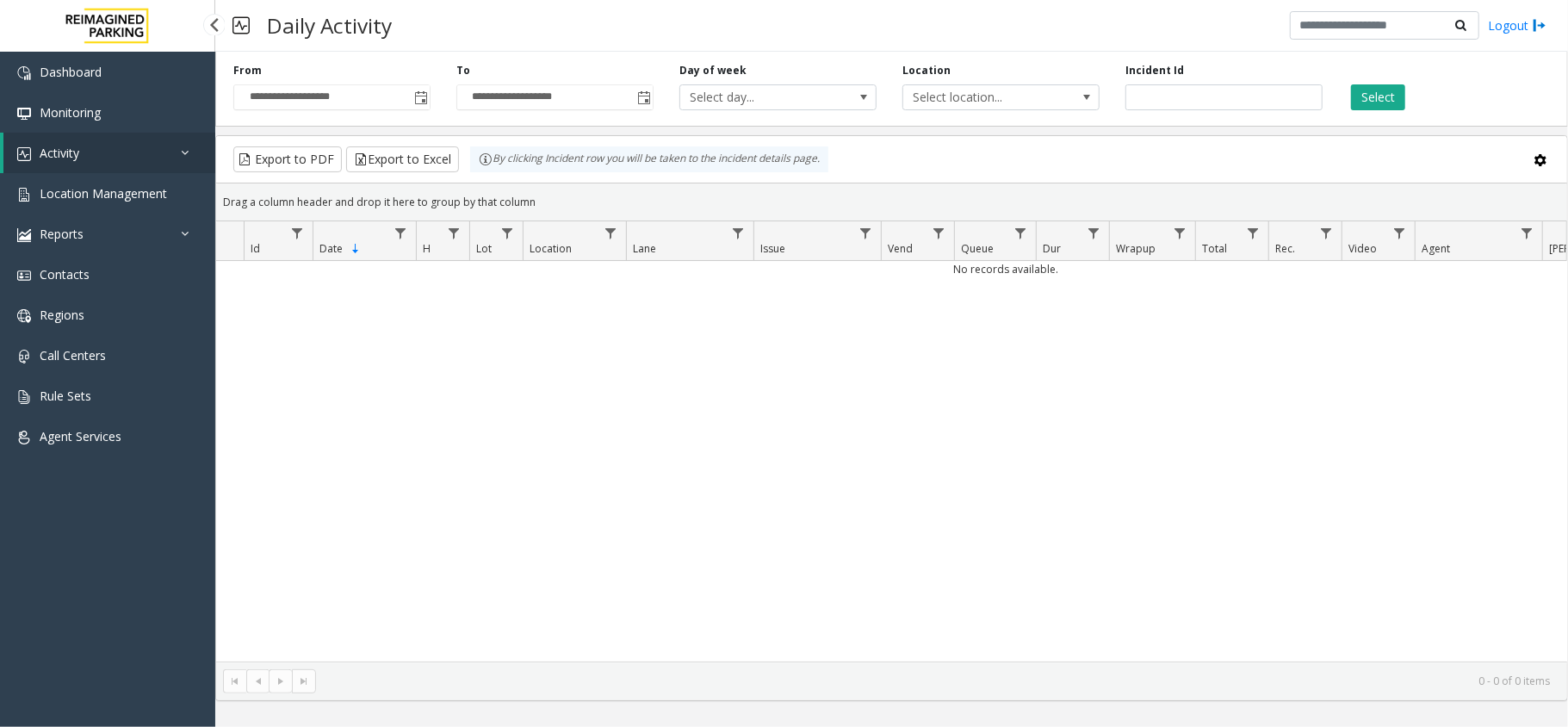
click at [77, 156] on span "Activity" at bounding box center [59, 153] width 39 height 17
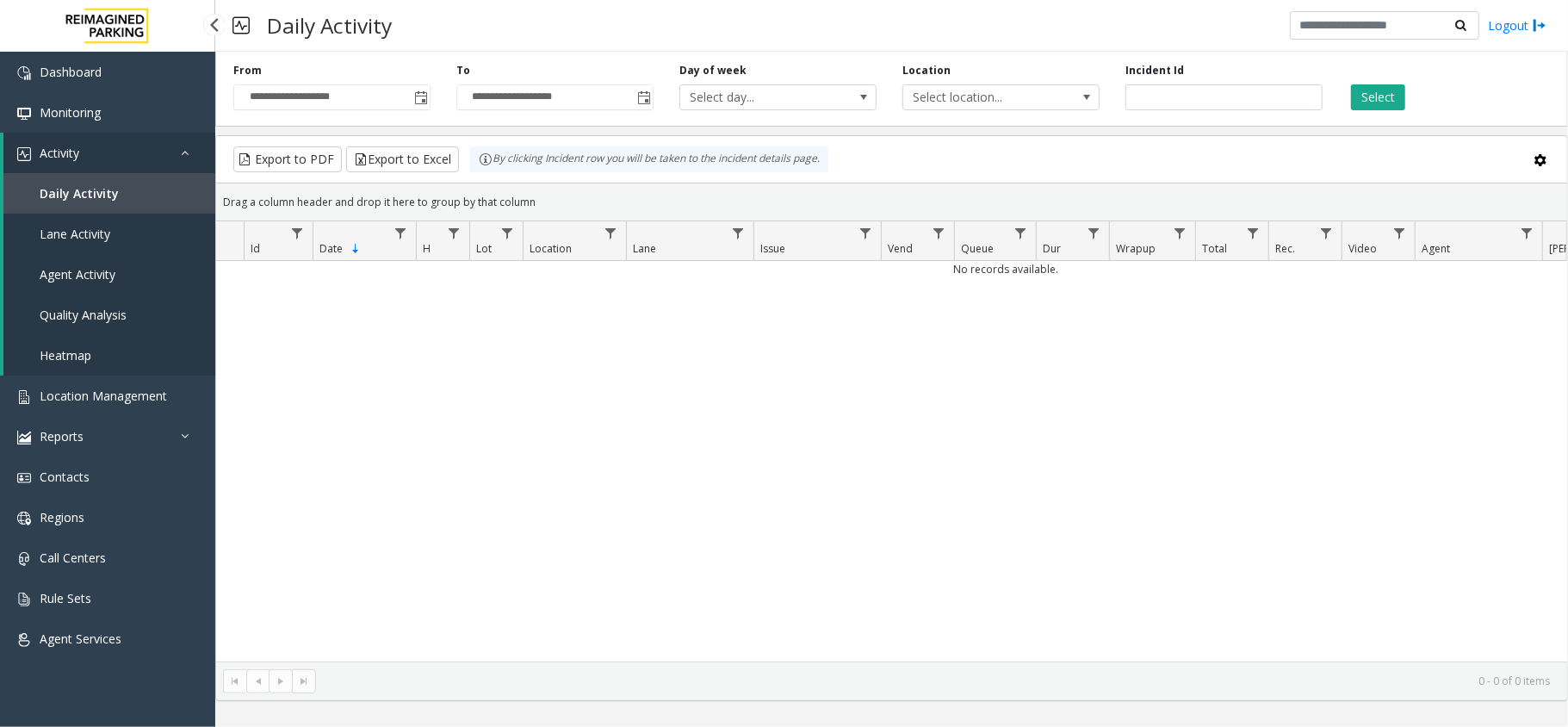
click at [82, 145] on link "Activity" at bounding box center [110, 152] width 212 height 40
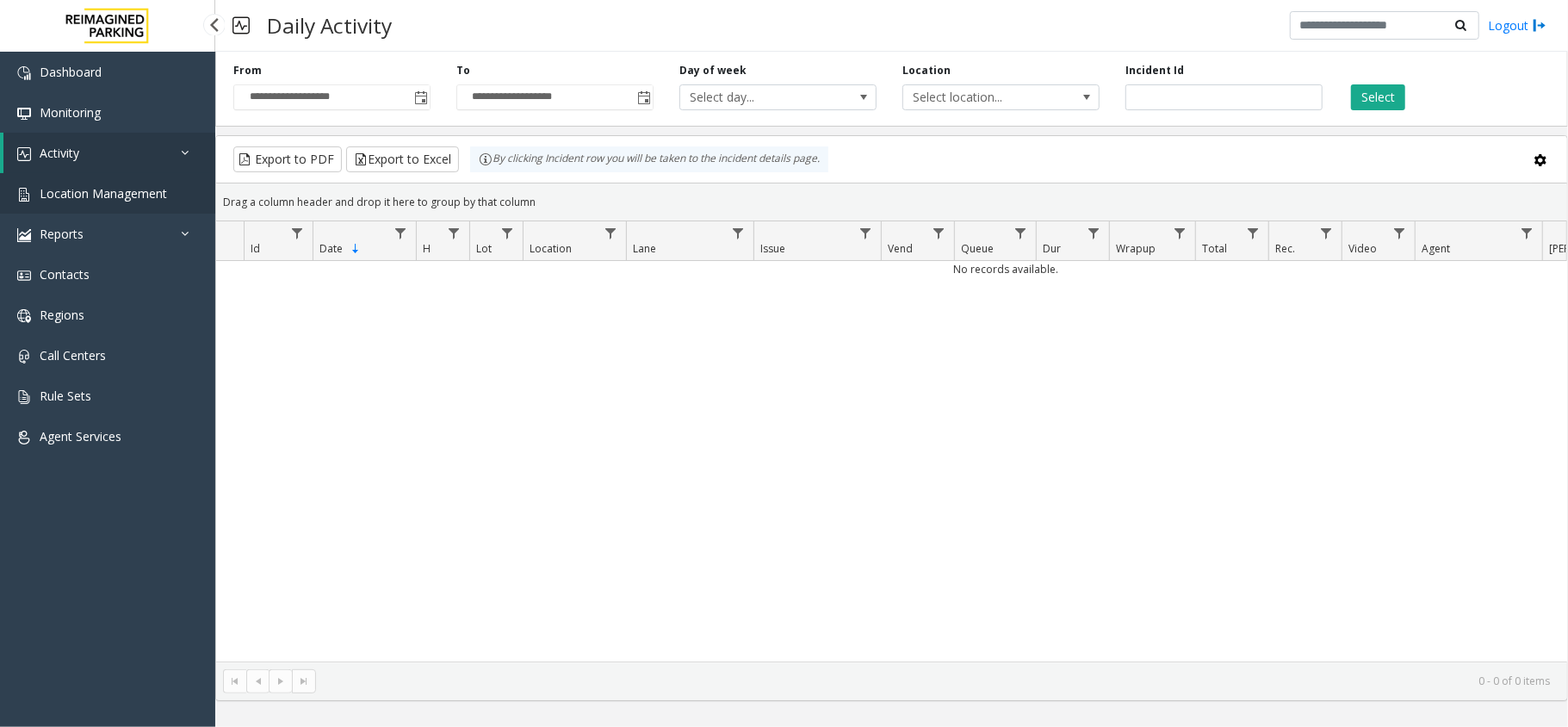
click at [91, 209] on link "Location Management" at bounding box center [108, 193] width 215 height 40
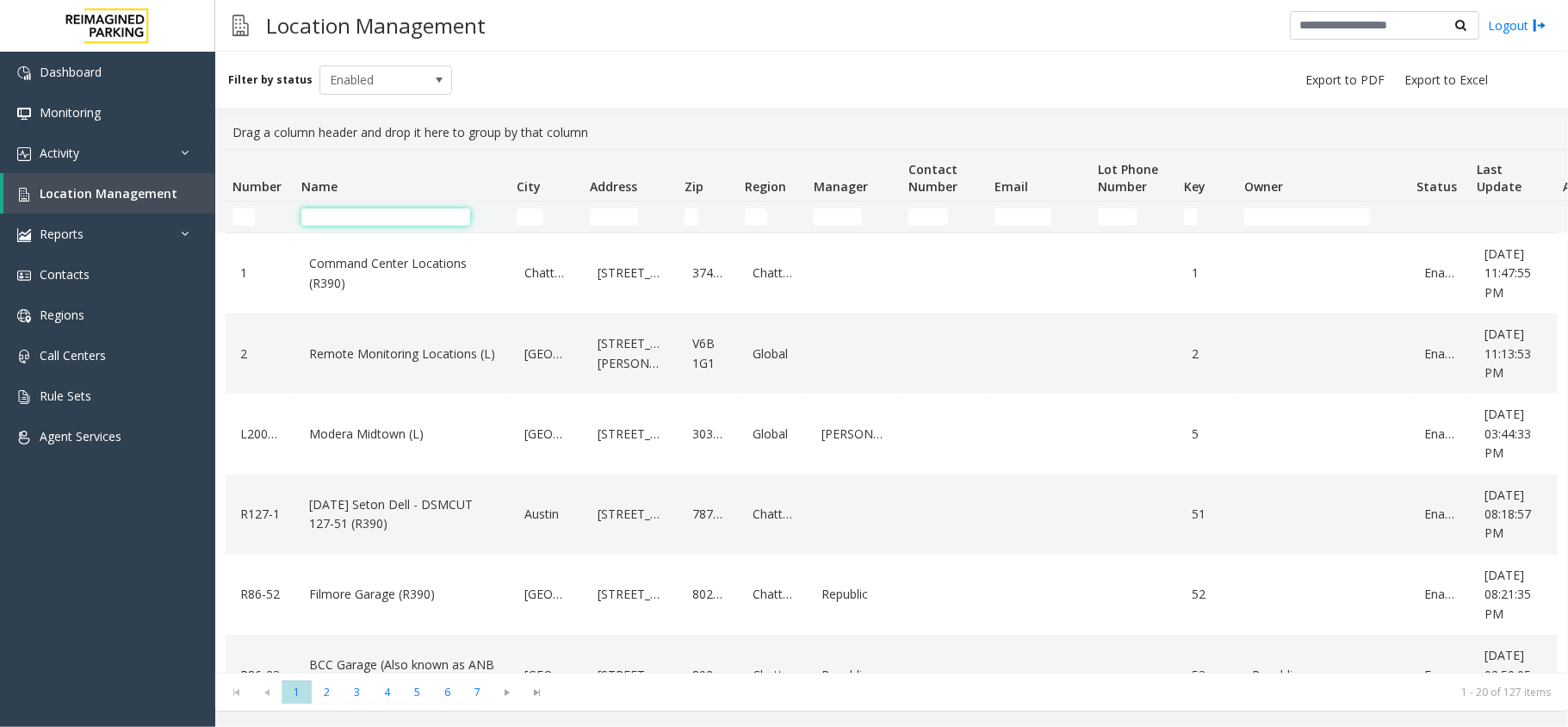
click at [380, 212] on input "Name Filter" at bounding box center [386, 218] width 168 height 18
drag, startPoint x: 387, startPoint y: 112, endPoint x: 837, endPoint y: 136, distance: 450.6
click at [837, 136] on div "Filter by status Enabled Drag a column header and drop it here to group by that…" at bounding box center [892, 381] width 1354 height 659
click at [837, 136] on div "Drag a column header and drop it here to group by that column" at bounding box center [891, 132] width 1332 height 32
click at [379, 212] on input "Name Filter" at bounding box center [386, 218] width 168 height 18
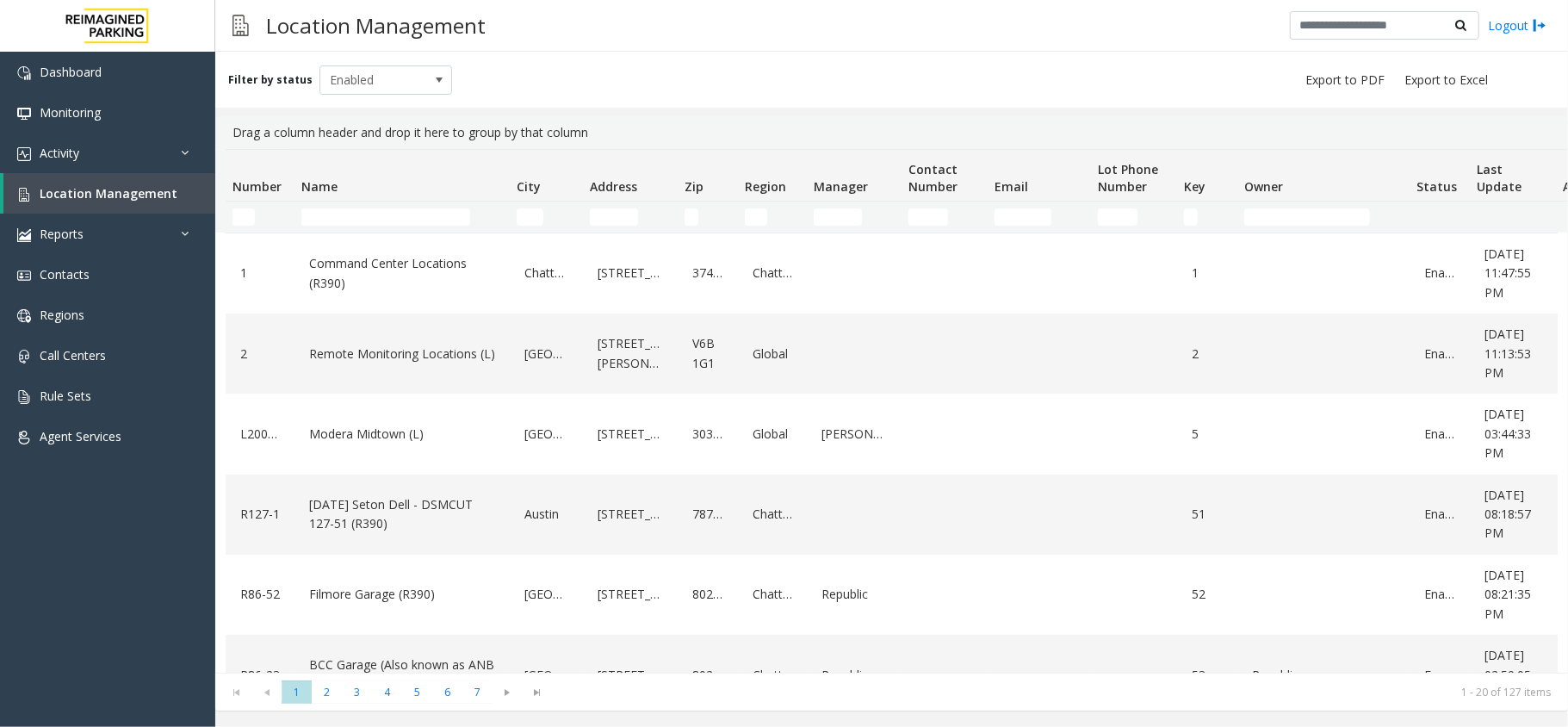
drag, startPoint x: 228, startPoint y: 116, endPoint x: 669, endPoint y: 86, distance: 442.0
click at [683, 114] on div "Filter by status Enabled Drag a column header and drop it here to group by that…" at bounding box center [892, 381] width 1354 height 659
click at [669, 86] on div "Filter by status Enabled" at bounding box center [892, 79] width 1354 height 56
click at [432, 225] on td "Name Filter" at bounding box center [403, 218] width 215 height 31
click at [429, 215] on input "Name Filter" at bounding box center [386, 218] width 168 height 18
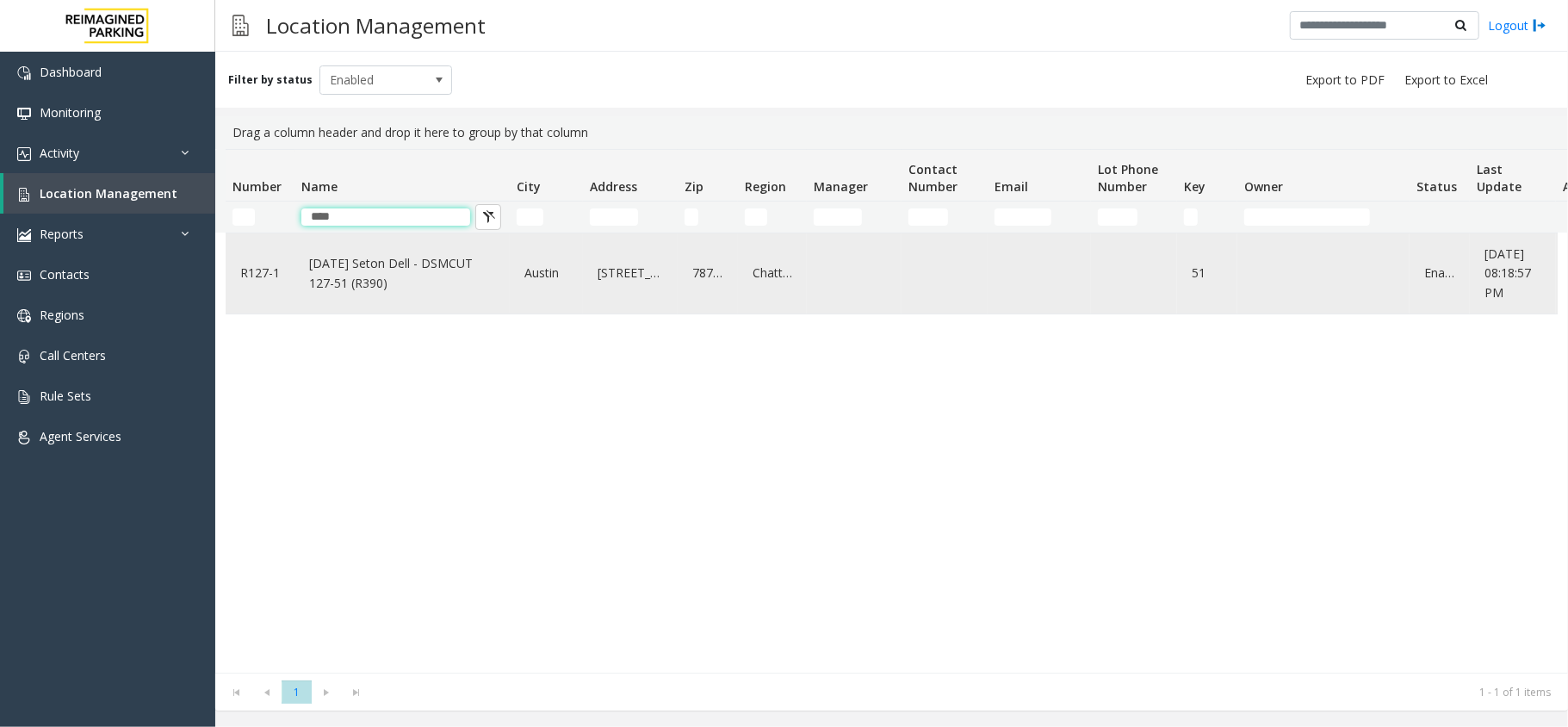
type input "****"
click at [391, 264] on link "[DATE] Seton Dell - DSMCUT 127-51 (R390)" at bounding box center [402, 273] width 195 height 47
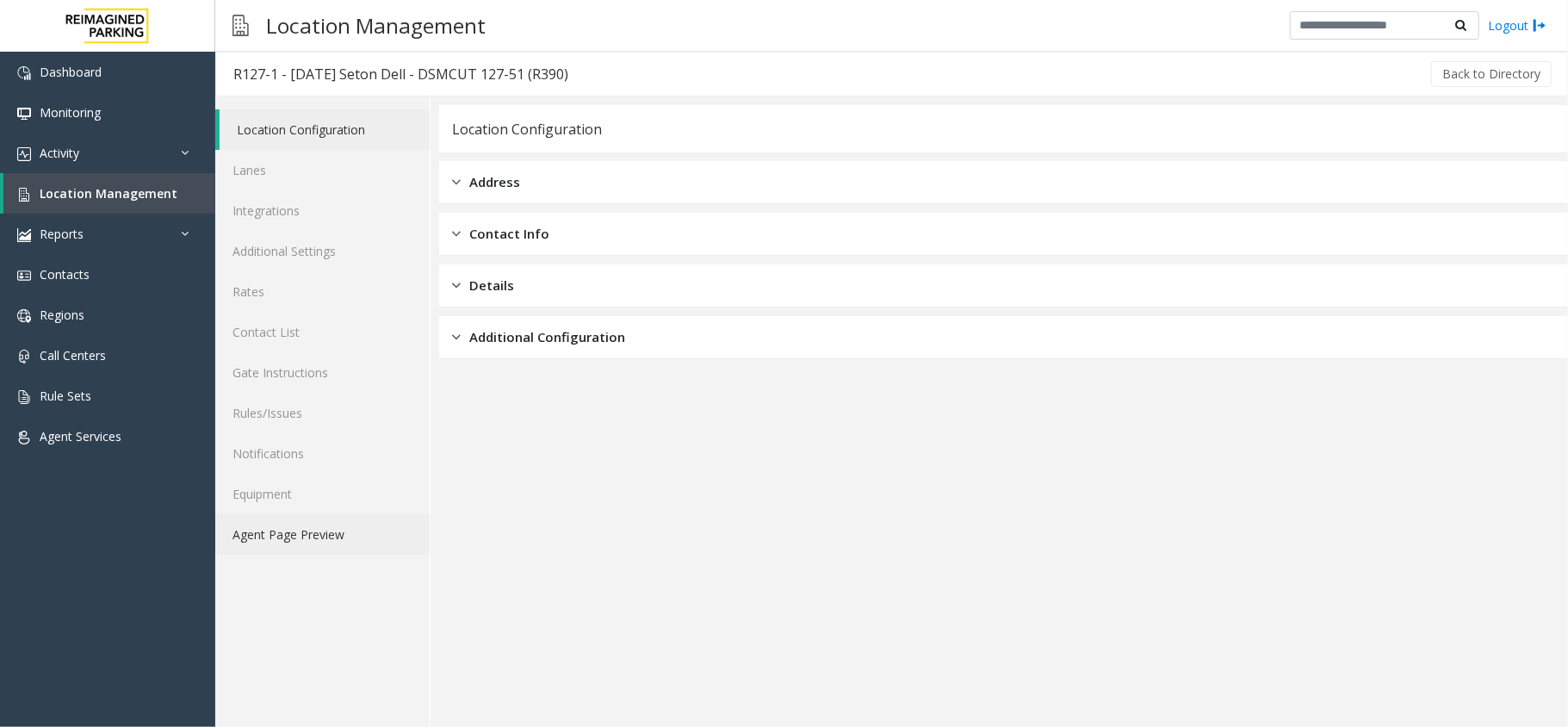
click at [266, 539] on link "Agent Page Preview" at bounding box center [322, 534] width 214 height 40
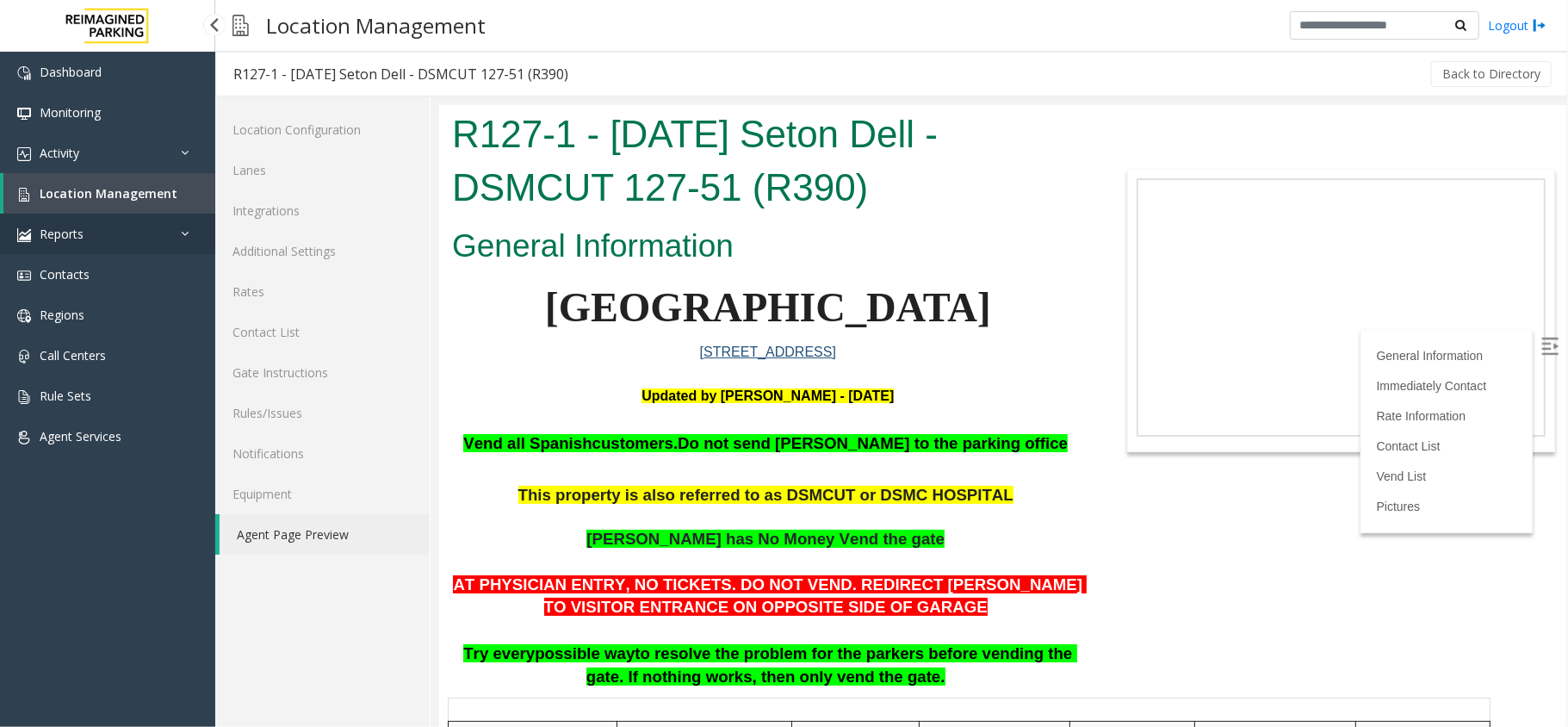
scroll to position [115, 0]
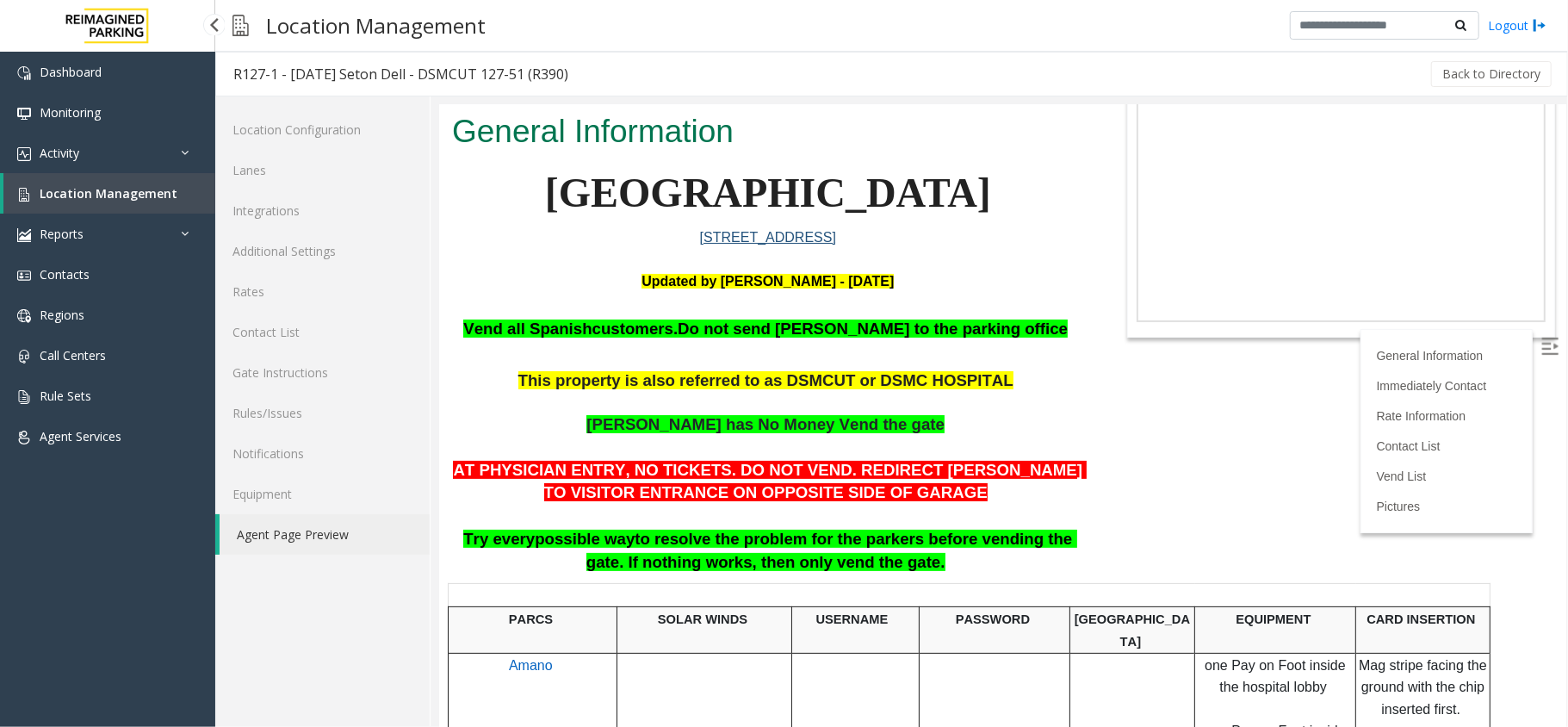
click at [153, 197] on span "Location Management" at bounding box center [108, 193] width 138 height 17
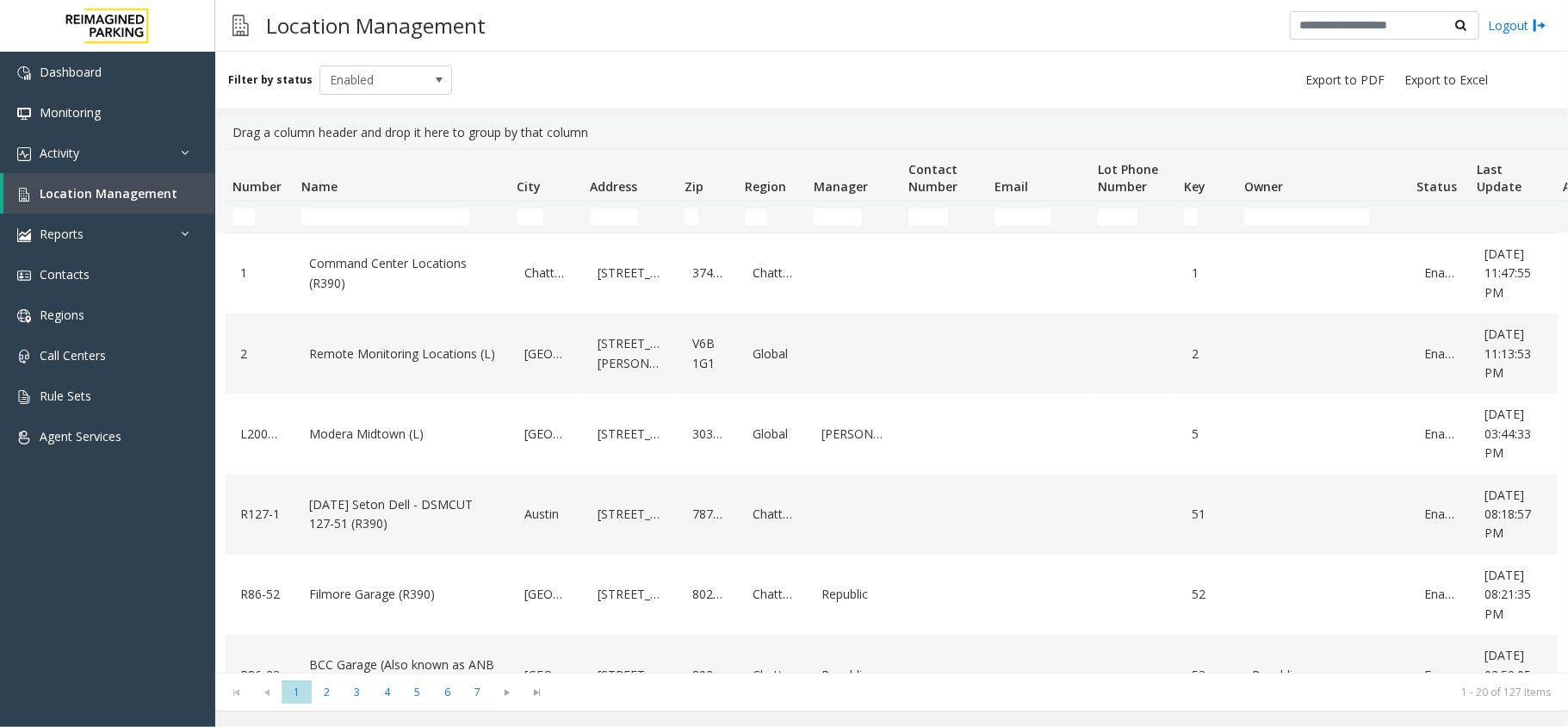
click at [413, 227] on td "Name Filter" at bounding box center [403, 218] width 215 height 31
click at [413, 214] on input "Name Filter" at bounding box center [386, 218] width 168 height 18
drag, startPoint x: 690, startPoint y: 122, endPoint x: 229, endPoint y: 115, distance: 461.1
click at [229, 115] on div "Filter by status Enabled Drag a column header and drop it here to group by that…" at bounding box center [892, 381] width 1354 height 659
click at [235, 89] on div "Filter by status Enabled" at bounding box center [340, 80] width 224 height 29
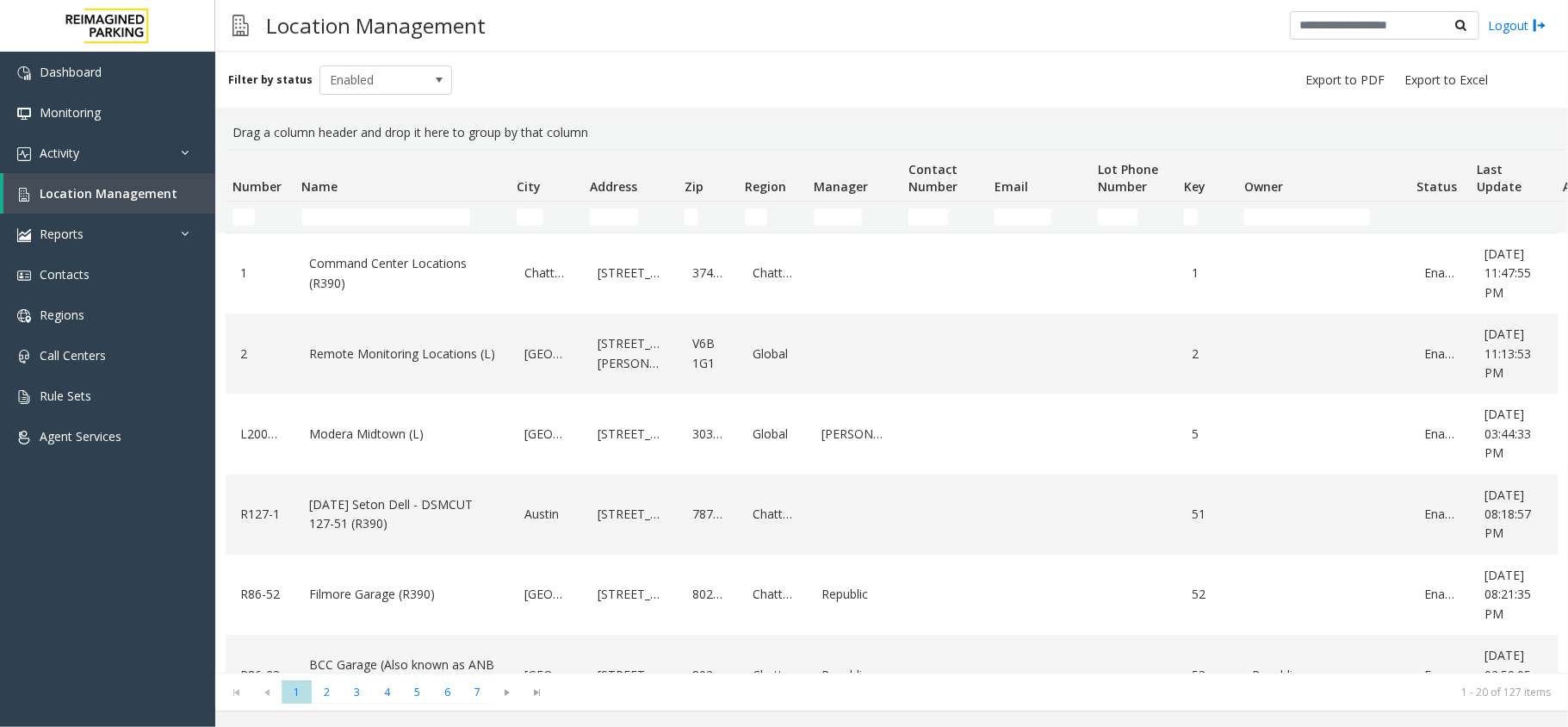
drag, startPoint x: 221, startPoint y: 132, endPoint x: 628, endPoint y: 136, distance: 407.0
click at [628, 136] on kendo-grid-group-panel "Drag a column header and drop it here to group by that column" at bounding box center [892, 132] width 1354 height 32
click at [628, 136] on div "Drag a column header and drop it here to group by that column" at bounding box center [891, 132] width 1332 height 32
drag, startPoint x: 628, startPoint y: 136, endPoint x: 227, endPoint y: 124, distance: 401.2
click at [227, 124] on div "Drag a column header and drop it here to group by that column" at bounding box center [891, 132] width 1332 height 32
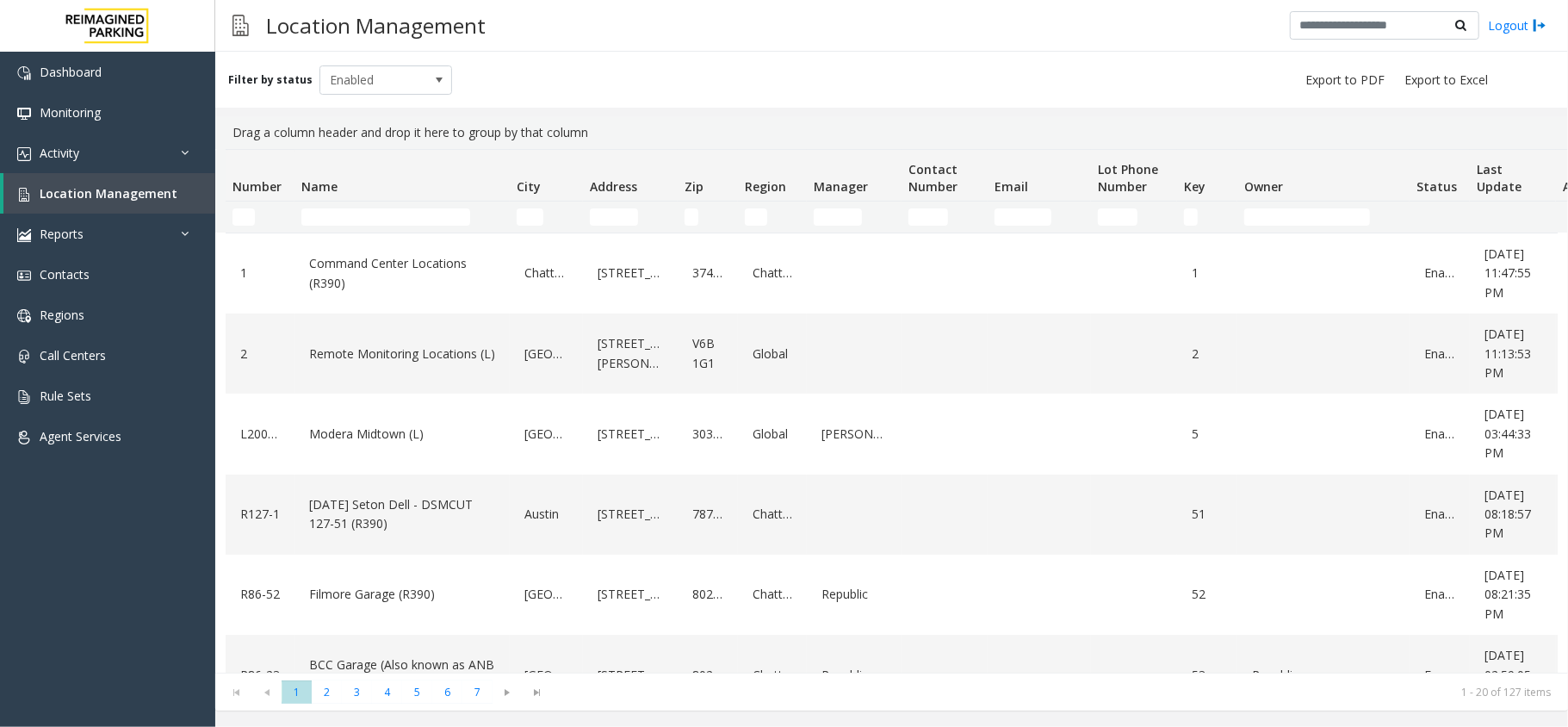
click at [227, 122] on div "Drag a column header and drop it here to group by that column" at bounding box center [891, 132] width 1332 height 32
drag, startPoint x: 721, startPoint y: 125, endPoint x: 229, endPoint y: 112, distance: 492.2
click at [229, 112] on div "Filter by status Enabled Drag a column header and drop it here to group by that…" at bounding box center [892, 381] width 1354 height 659
click at [235, 98] on div "Filter by status Enabled" at bounding box center [892, 79] width 1354 height 56
drag, startPoint x: 641, startPoint y: 121, endPoint x: 227, endPoint y: 105, distance: 414.3
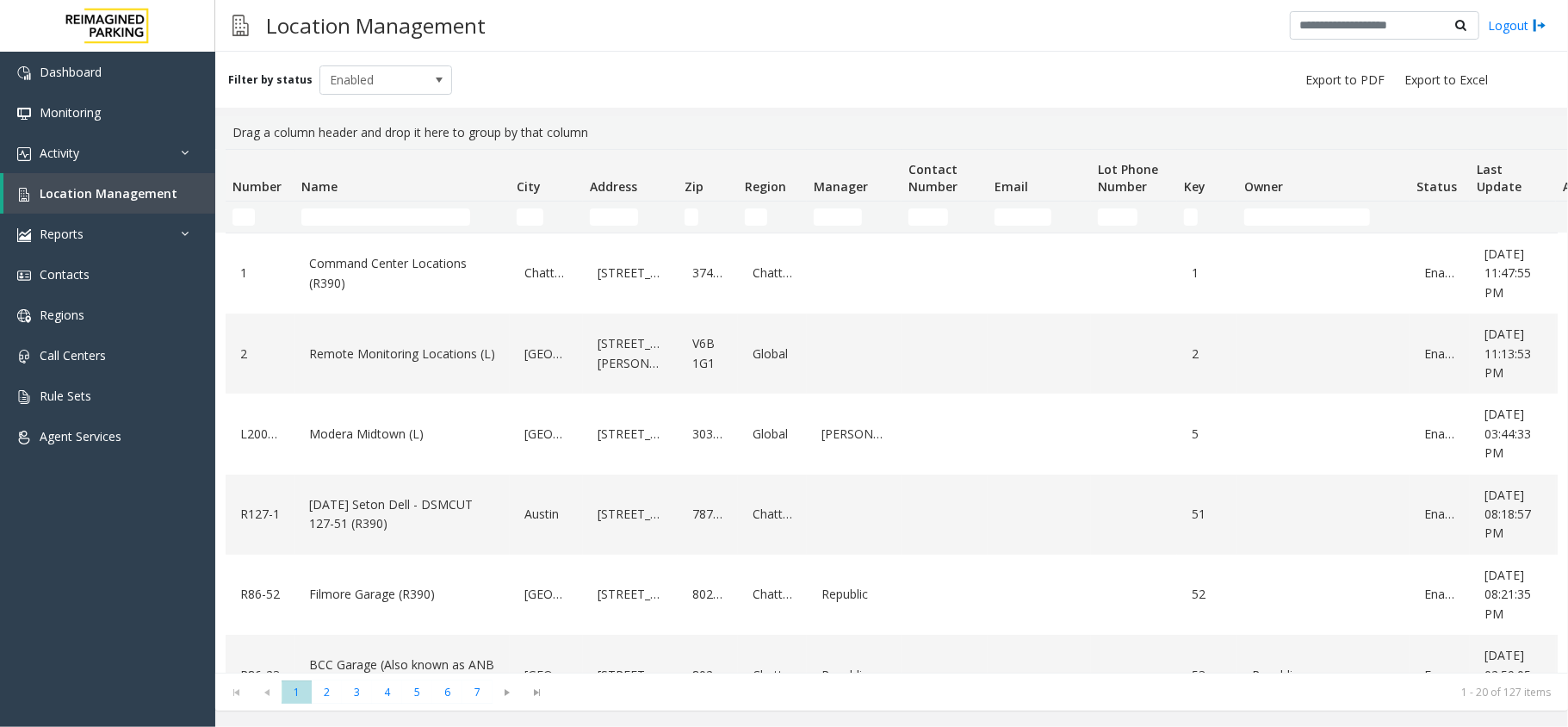
click at [227, 105] on div "Filter by status Enabled Drag a column header and drop it here to group by that…" at bounding box center [892, 381] width 1354 height 659
click at [235, 118] on div "Drag a column header and drop it here to group by that column" at bounding box center [891, 132] width 1332 height 32
drag, startPoint x: 652, startPoint y: 124, endPoint x: 227, endPoint y: 105, distance: 425.4
click at [227, 105] on div "Filter by status Enabled Drag a column header and drop it here to group by that…" at bounding box center [892, 381] width 1354 height 659
click at [227, 105] on div "Filter by status Enabled" at bounding box center [892, 79] width 1354 height 56
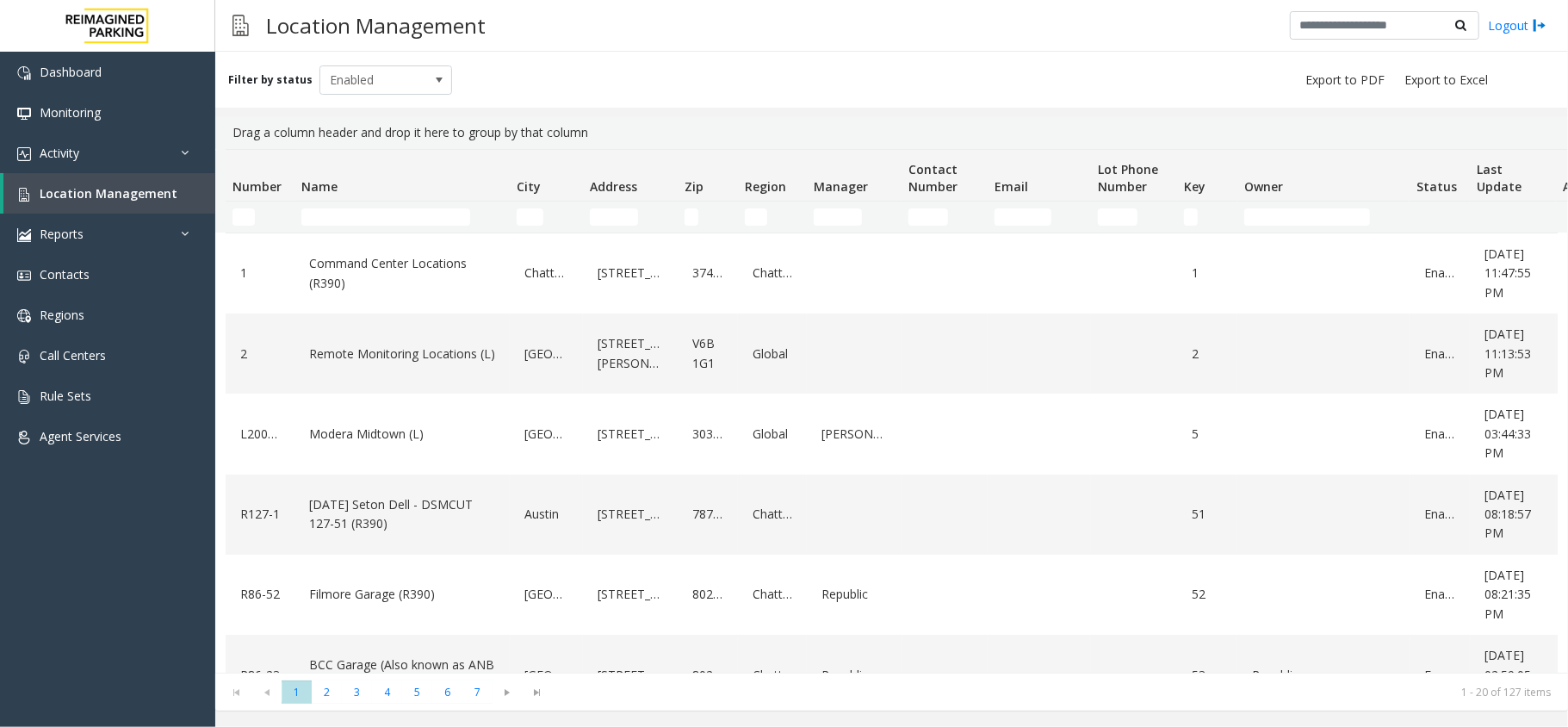
drag, startPoint x: 635, startPoint y: 125, endPoint x: 239, endPoint y: 122, distance: 396.0
click at [239, 122] on div "Drag a column header and drop it here to group by that column" at bounding box center [891, 132] width 1332 height 32
click at [248, 104] on div "Filter by status Enabled" at bounding box center [892, 79] width 1354 height 56
drag, startPoint x: 729, startPoint y: 104, endPoint x: 724, endPoint y: 132, distance: 28.4
click at [724, 132] on div "Filter by status Enabled Drag a column header and drop it here to group by that…" at bounding box center [892, 381] width 1354 height 659
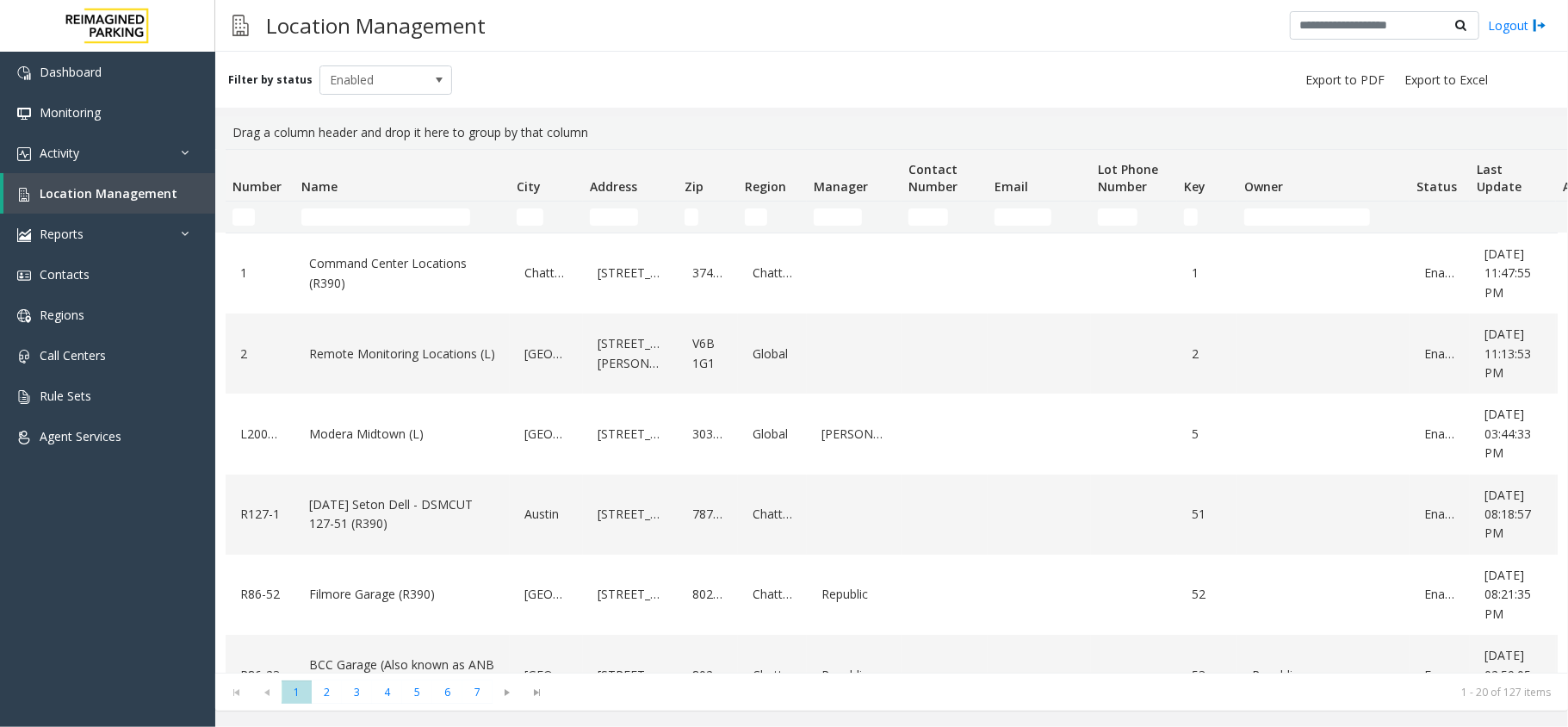
click at [724, 132] on div "Drag a column header and drop it here to group by that column" at bounding box center [891, 132] width 1332 height 32
drag, startPoint x: 728, startPoint y: 134, endPoint x: 227, endPoint y: 116, distance: 501.3
click at [227, 117] on div "Drag a column header and drop it here to group by that column" at bounding box center [891, 132] width 1332 height 32
click at [356, 218] on input "Name Filter" at bounding box center [386, 218] width 168 height 18
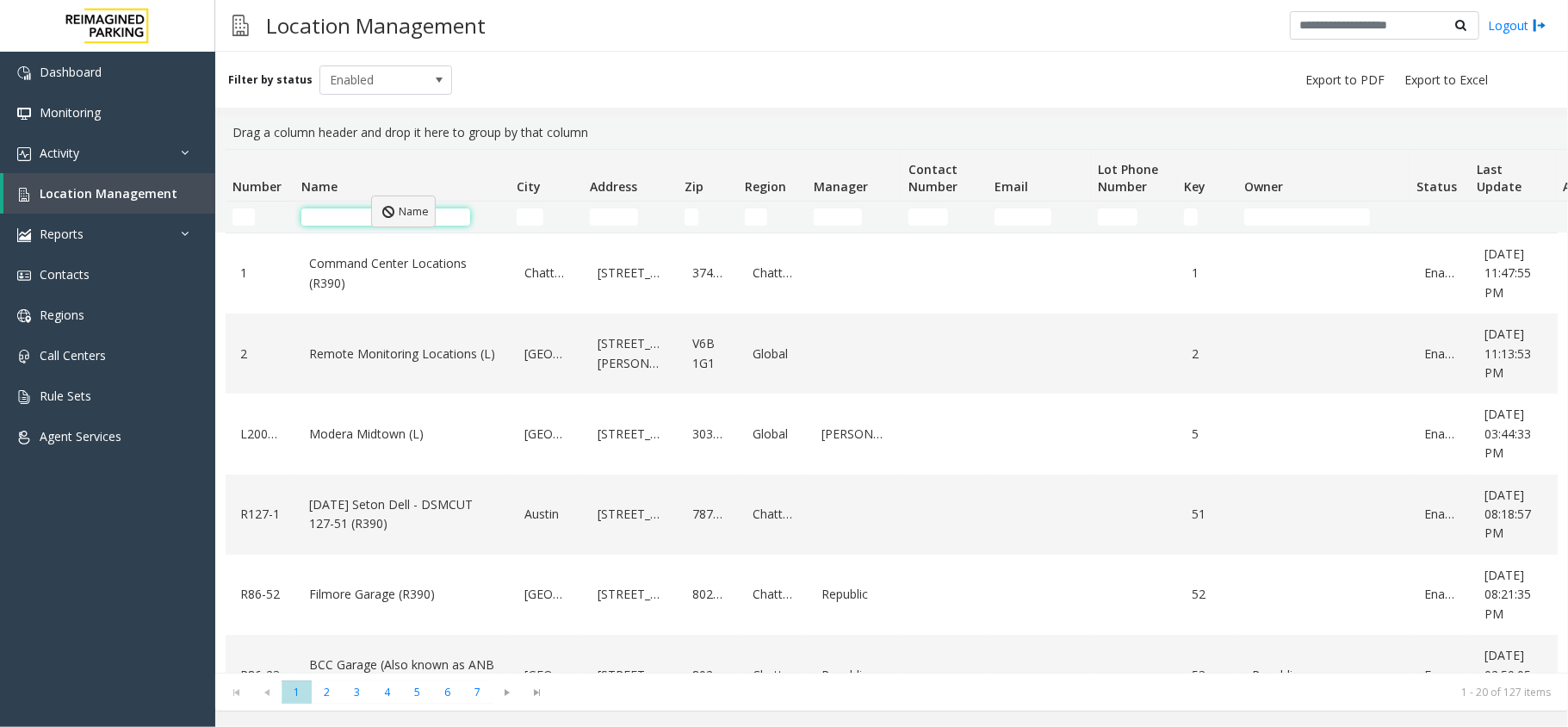
click at [367, 194] on body "Dashboard Monitoring Activity Daily Activity Lane Activity Agent Activity Quali…" at bounding box center [784, 364] width 1568 height 727
drag, startPoint x: 232, startPoint y: 135, endPoint x: 641, endPoint y: 141, distance: 409.0
click at [641, 141] on div "Drag a column header and drop it here to group by that column" at bounding box center [891, 132] width 1332 height 32
click at [338, 218] on input "Name Filter" at bounding box center [386, 218] width 168 height 18
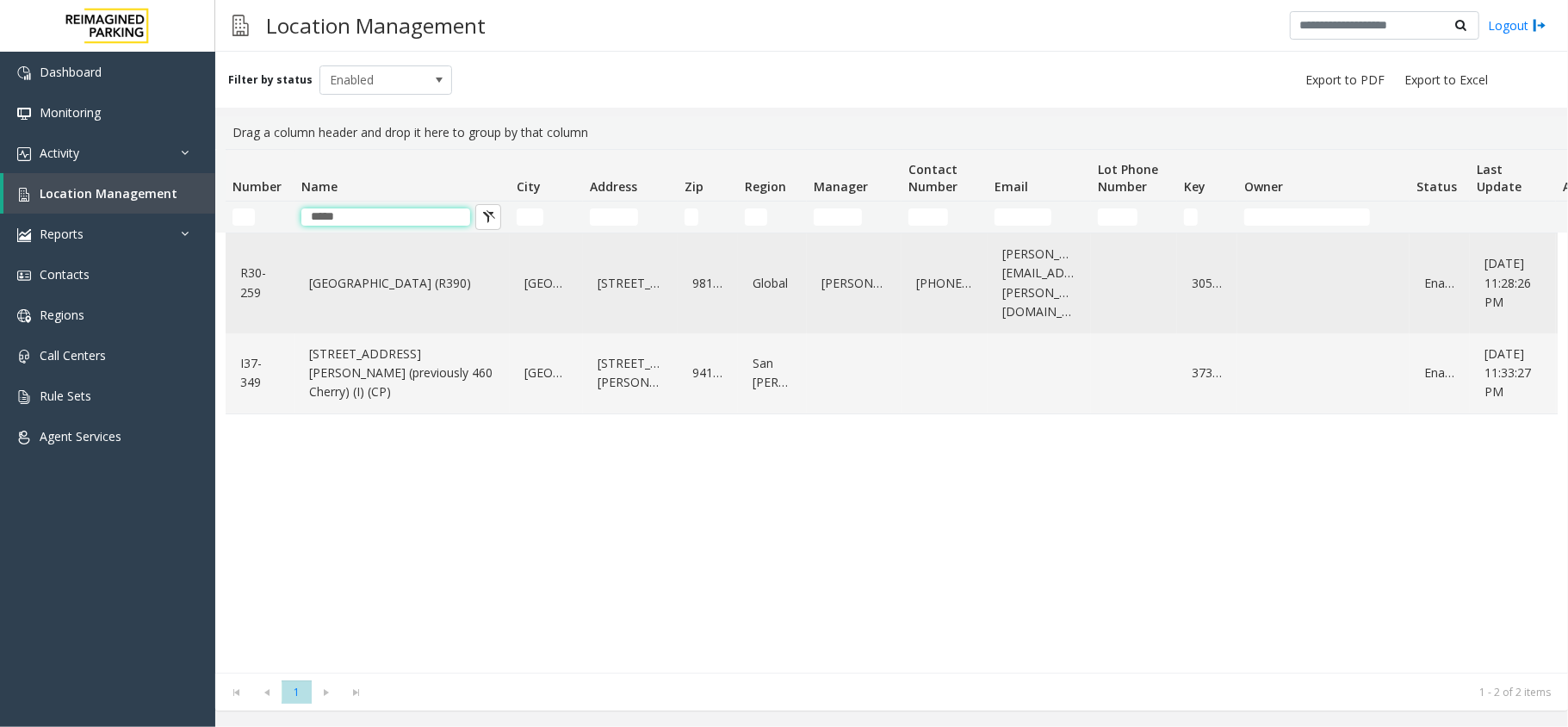
type input "*****"
click at [355, 270] on link "[GEOGRAPHIC_DATA] (R390)" at bounding box center [402, 283] width 195 height 27
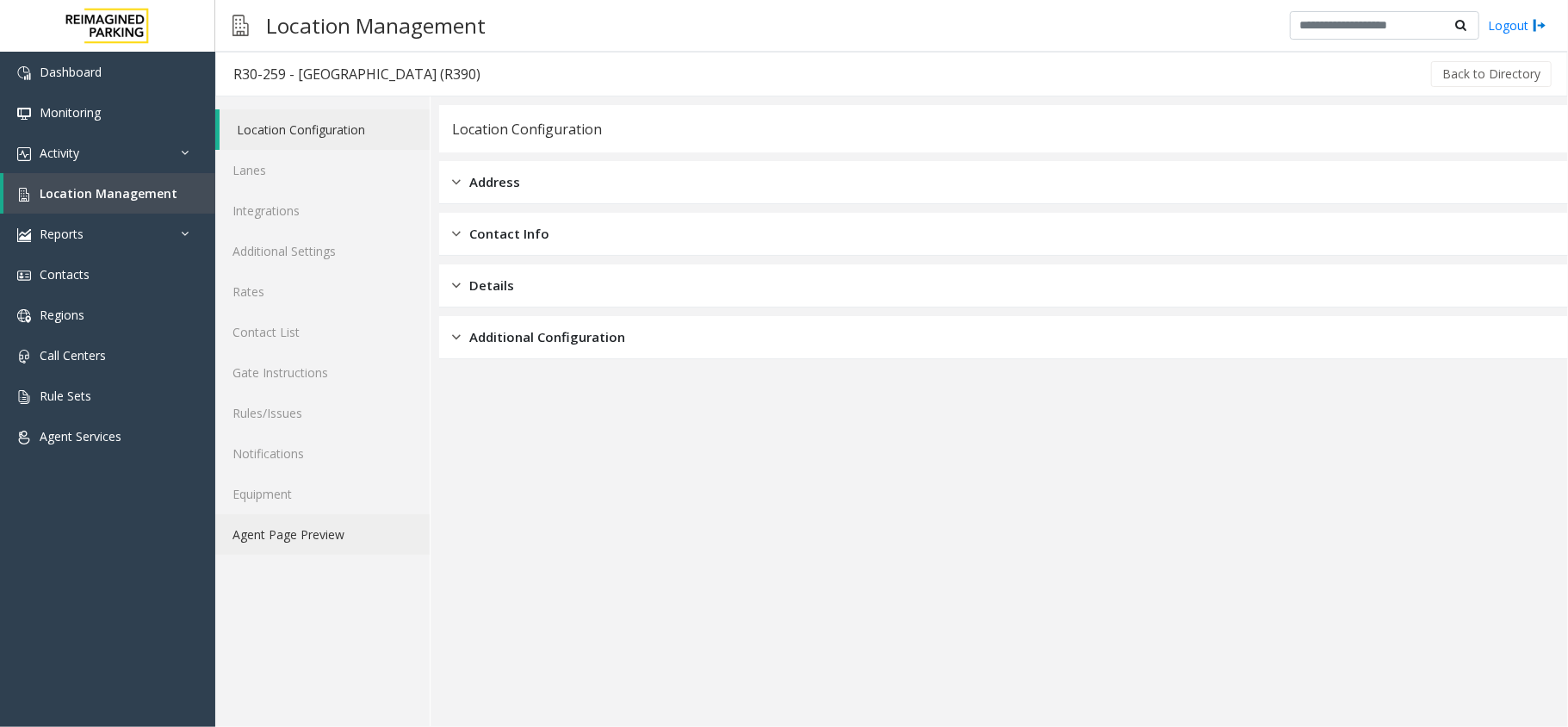
click at [308, 534] on link "Agent Page Preview" at bounding box center [322, 534] width 214 height 40
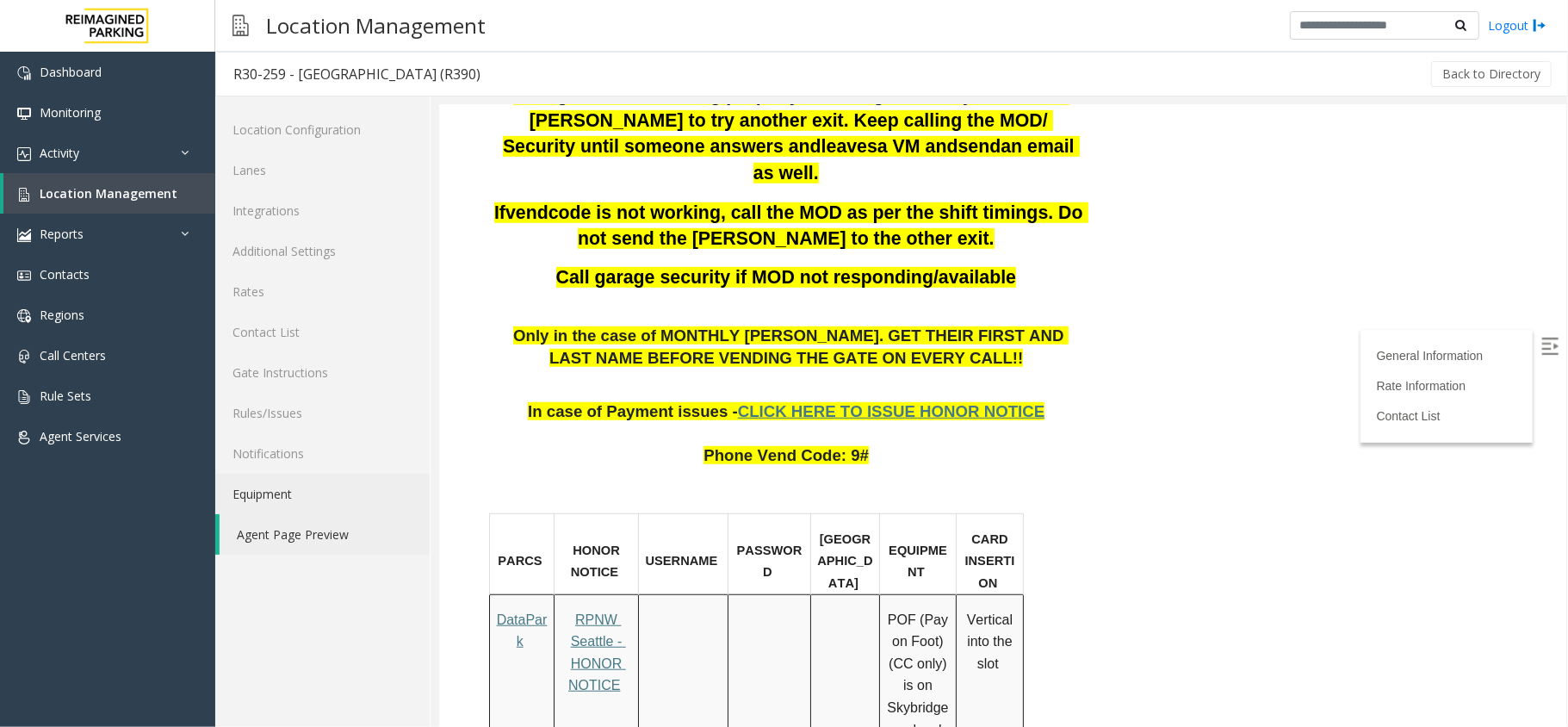
scroll to position [803, 0]
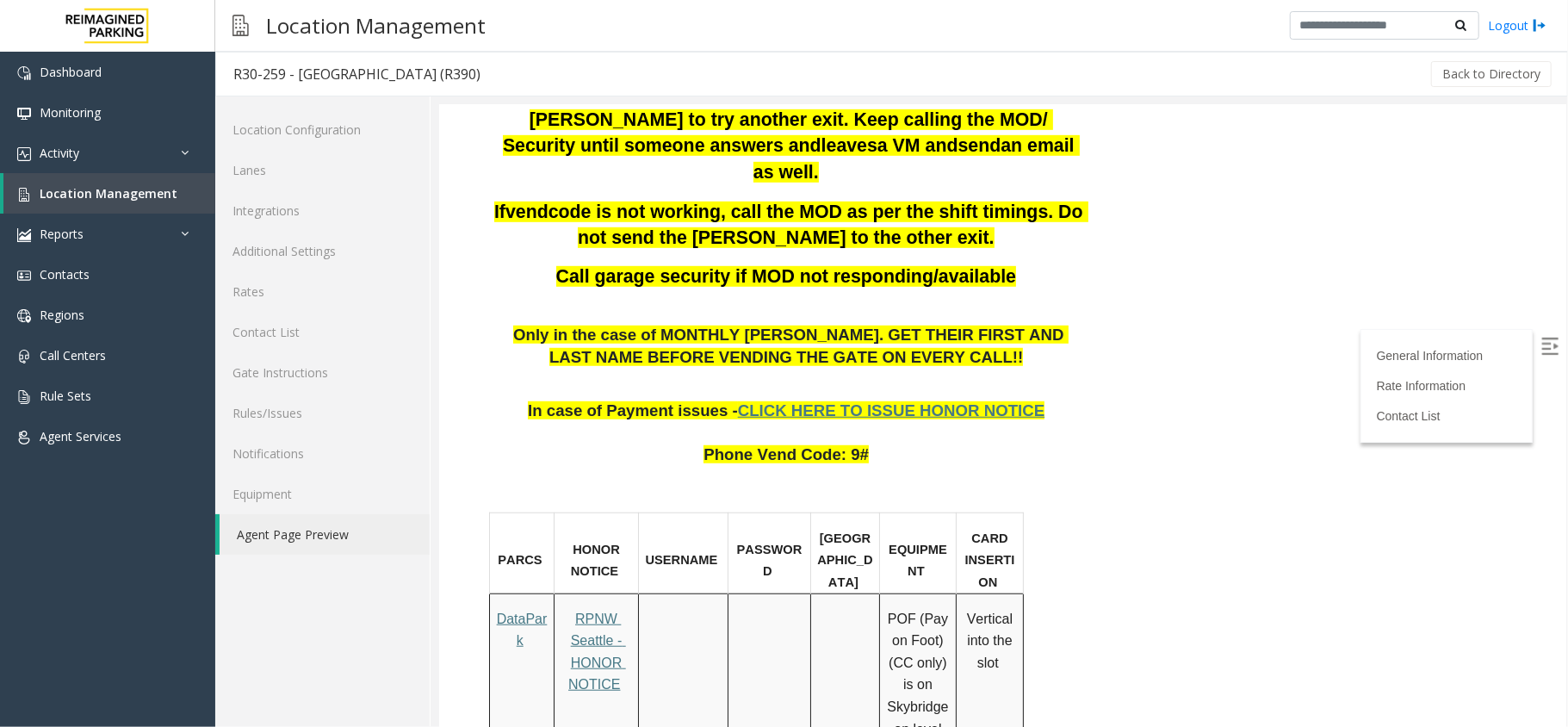
click at [592, 611] on span "RPNW Seattle - HONOR NOTICE" at bounding box center [596, 652] width 58 height 81
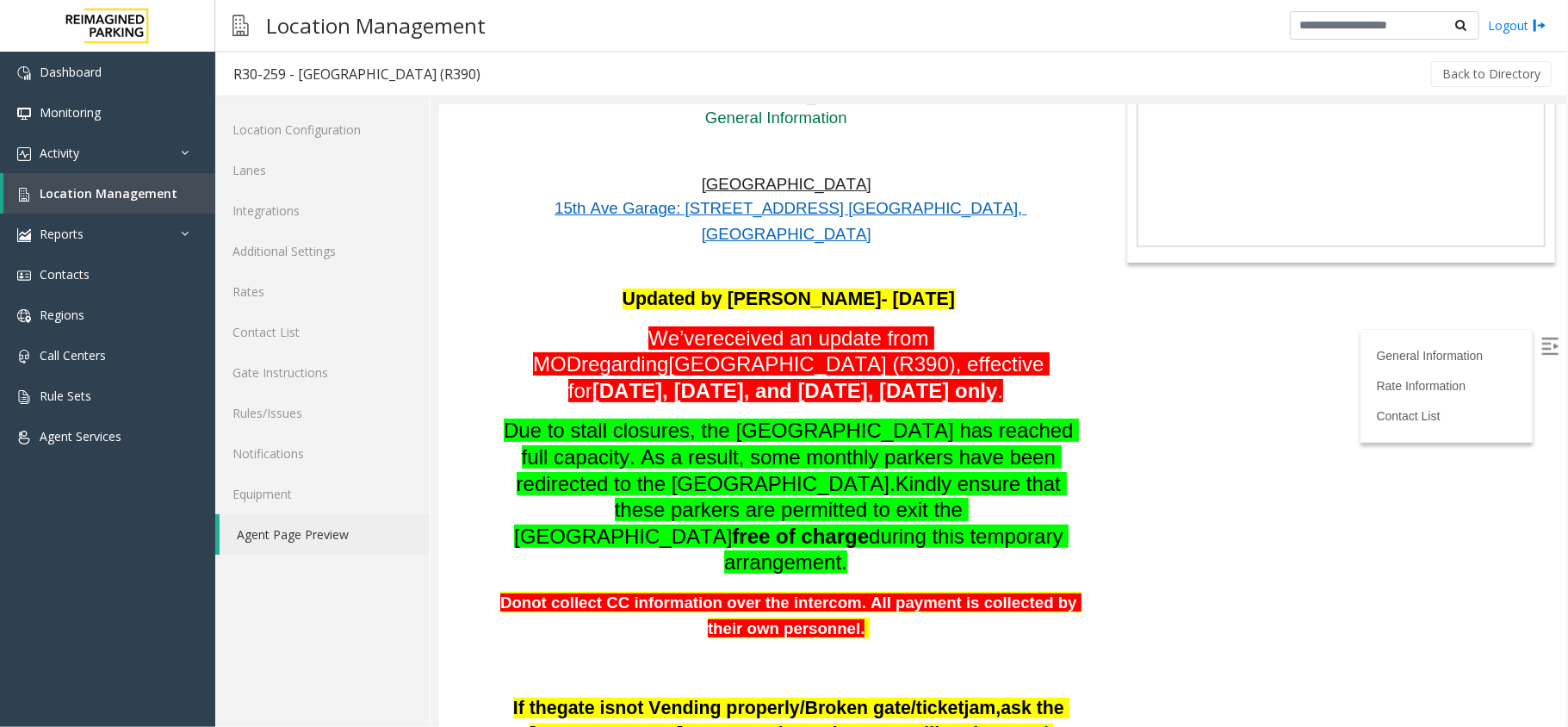
scroll to position [229, 0]
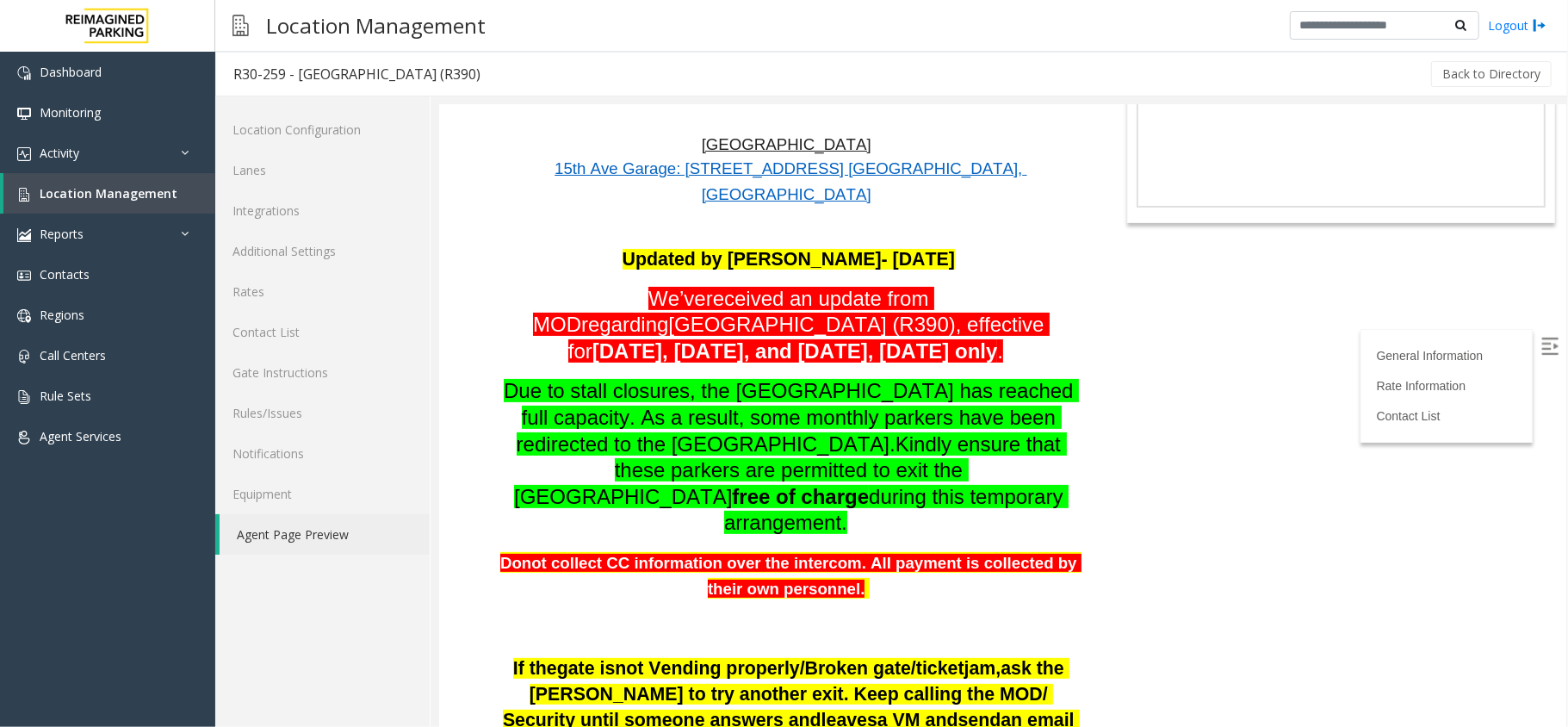
click at [1541, 350] on img at bounding box center [1549, 346] width 18 height 18
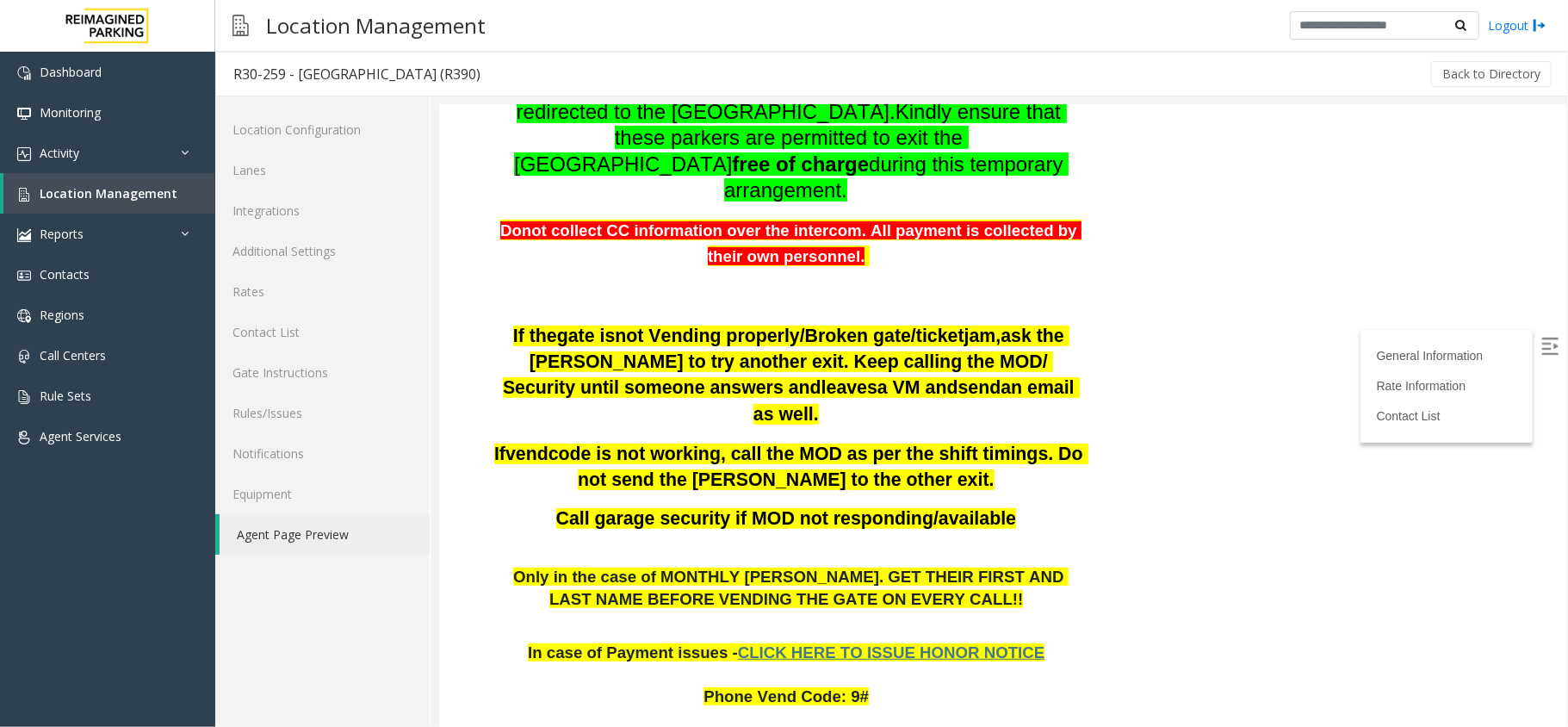
scroll to position [1042, 0]
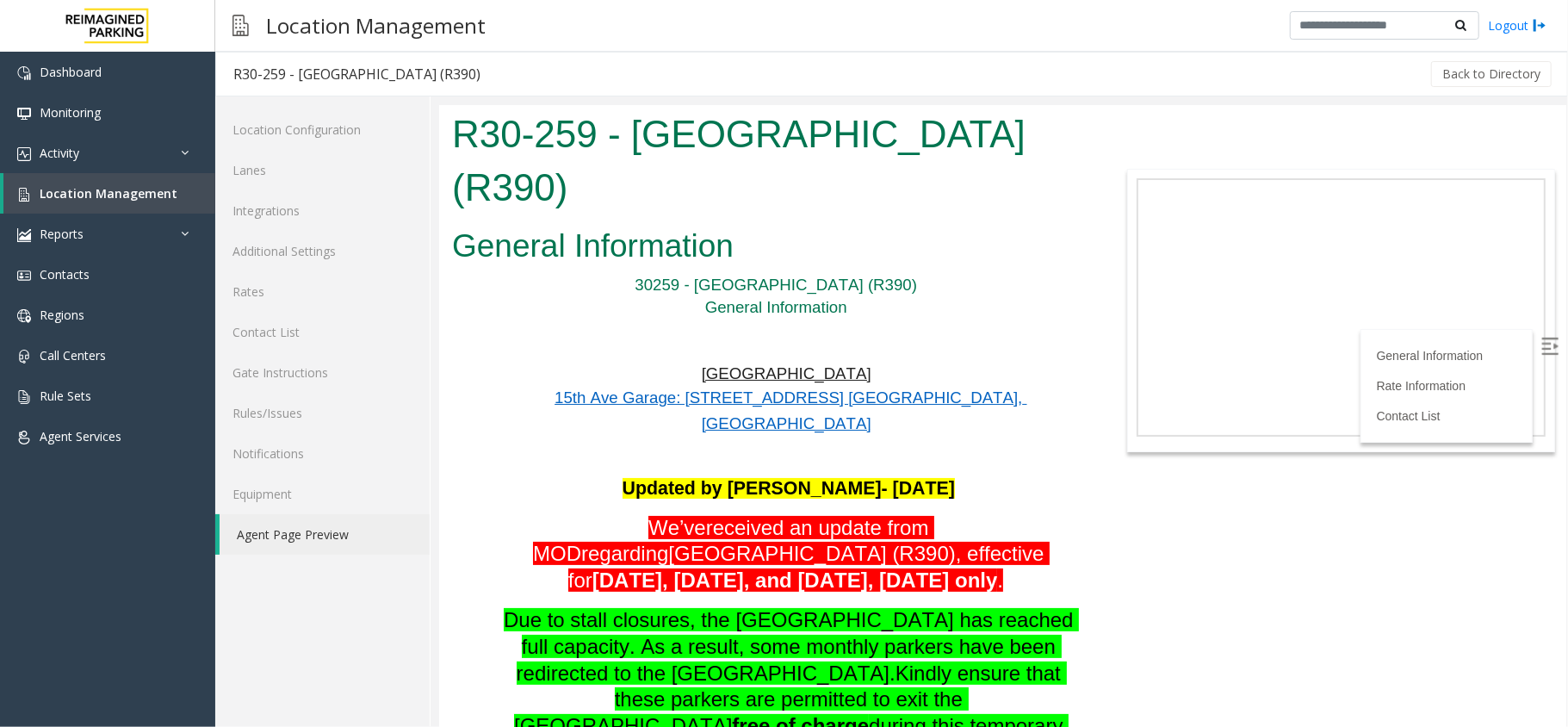
scroll to position [94, 0]
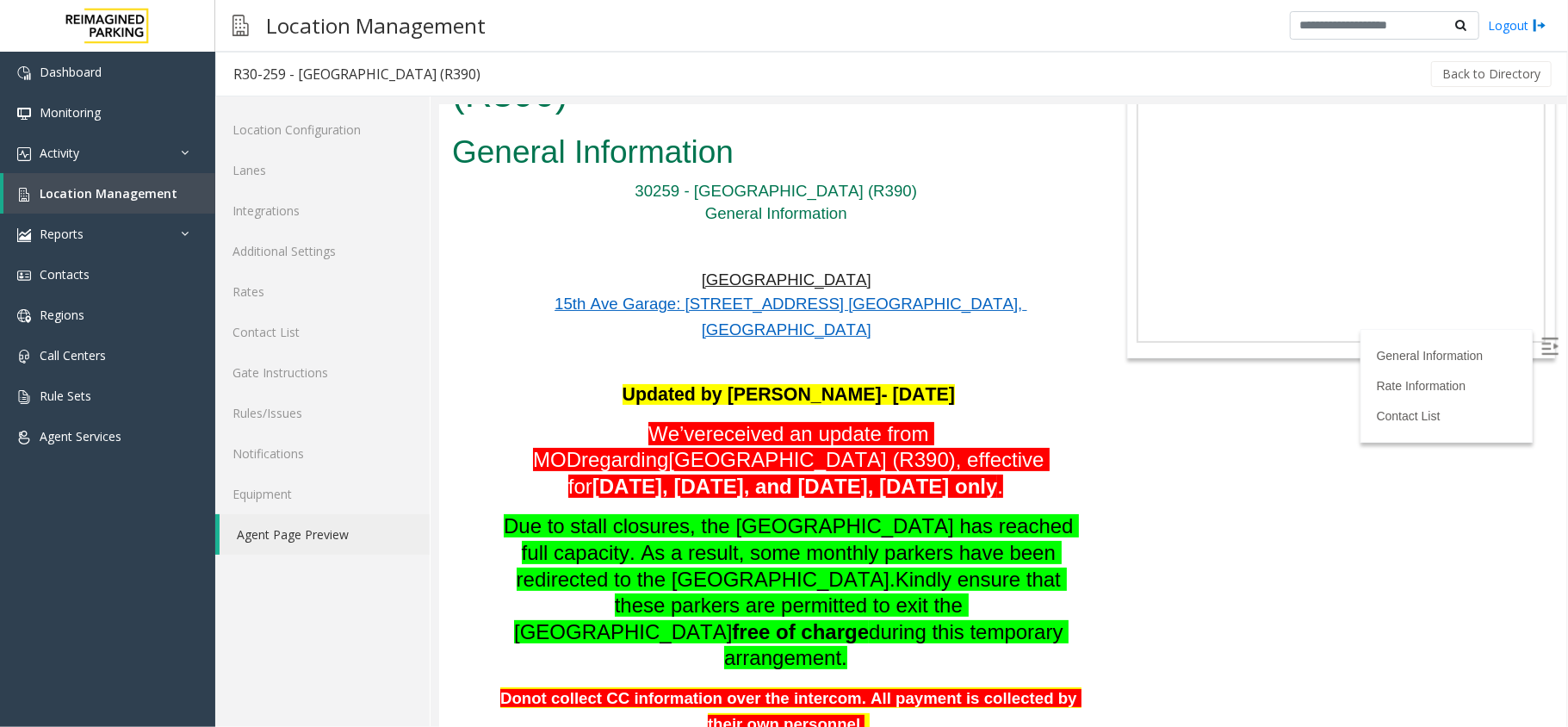
drag, startPoint x: 1546, startPoint y: 154, endPoint x: 1551, endPoint y: 168, distance: 14.9
click at [1551, 168] on html "R30-259 - [GEOGRAPHIC_DATA] (R390) General Information 30259 - [GEOGRAPHIC_DATA…" at bounding box center [1002, 321] width 1127 height 622
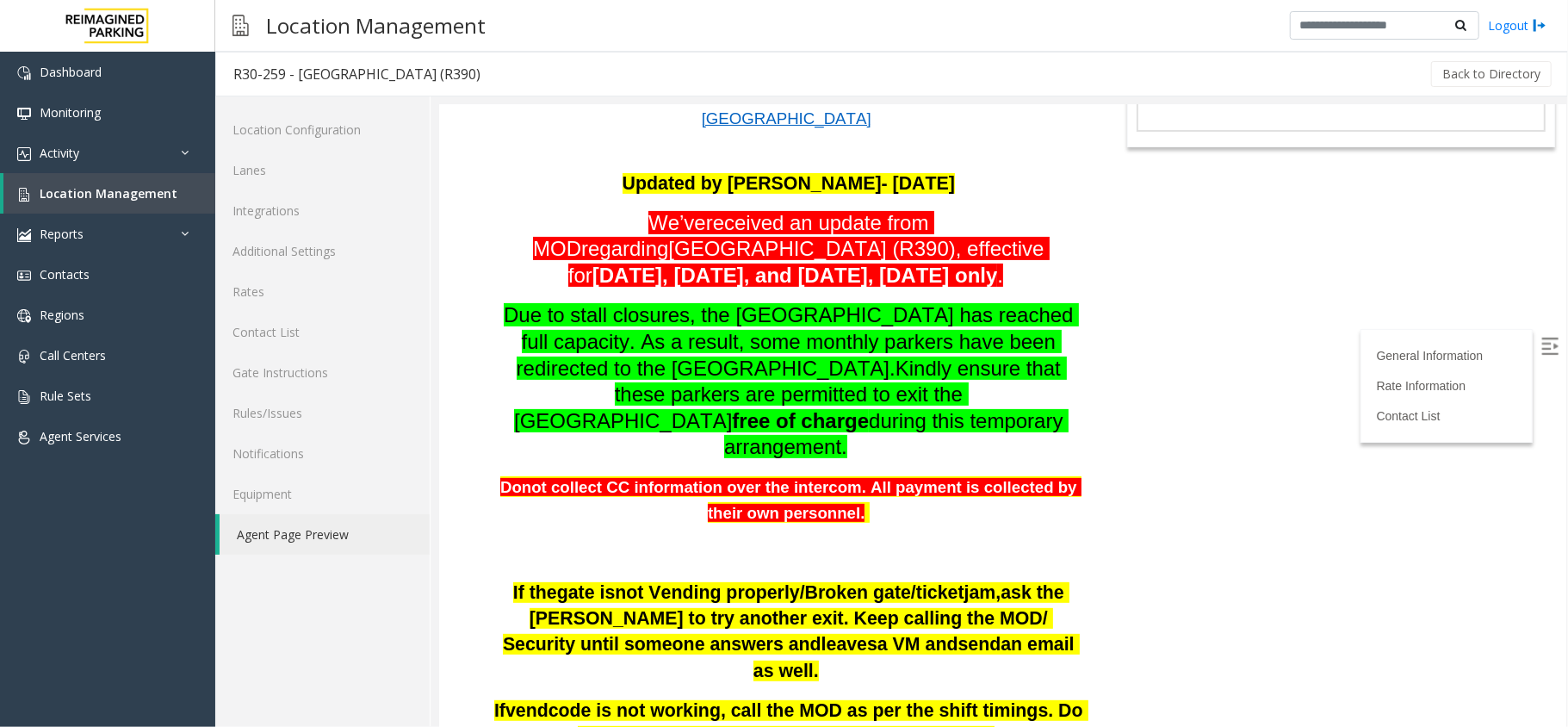
scroll to position [365, 0]
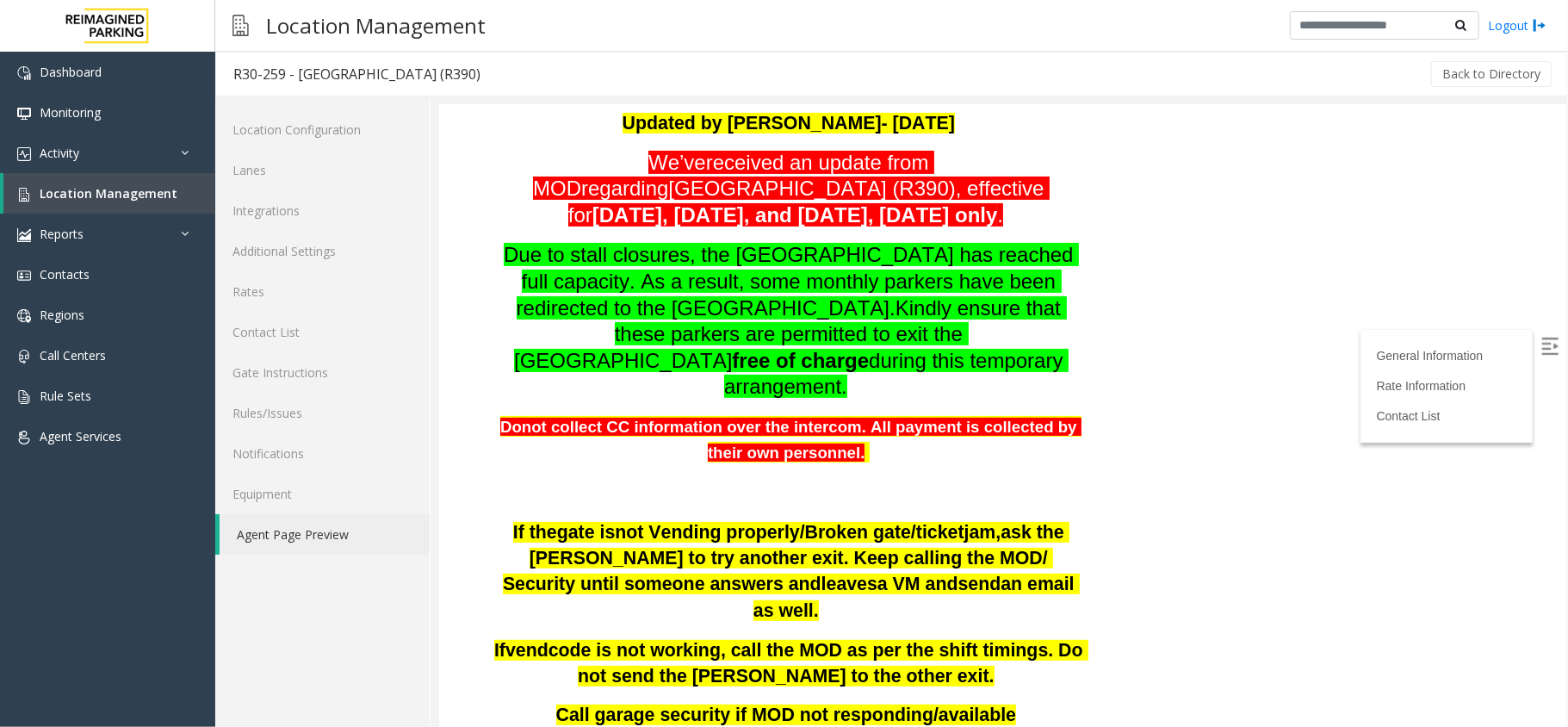
drag, startPoint x: 1546, startPoint y: 165, endPoint x: 1551, endPoint y: 176, distance: 12.1
click at [1551, 176] on html "R30-259 - [GEOGRAPHIC_DATA] (R390) General Information 30259 - [GEOGRAPHIC_DATA…" at bounding box center [1002, 50] width 1127 height 622
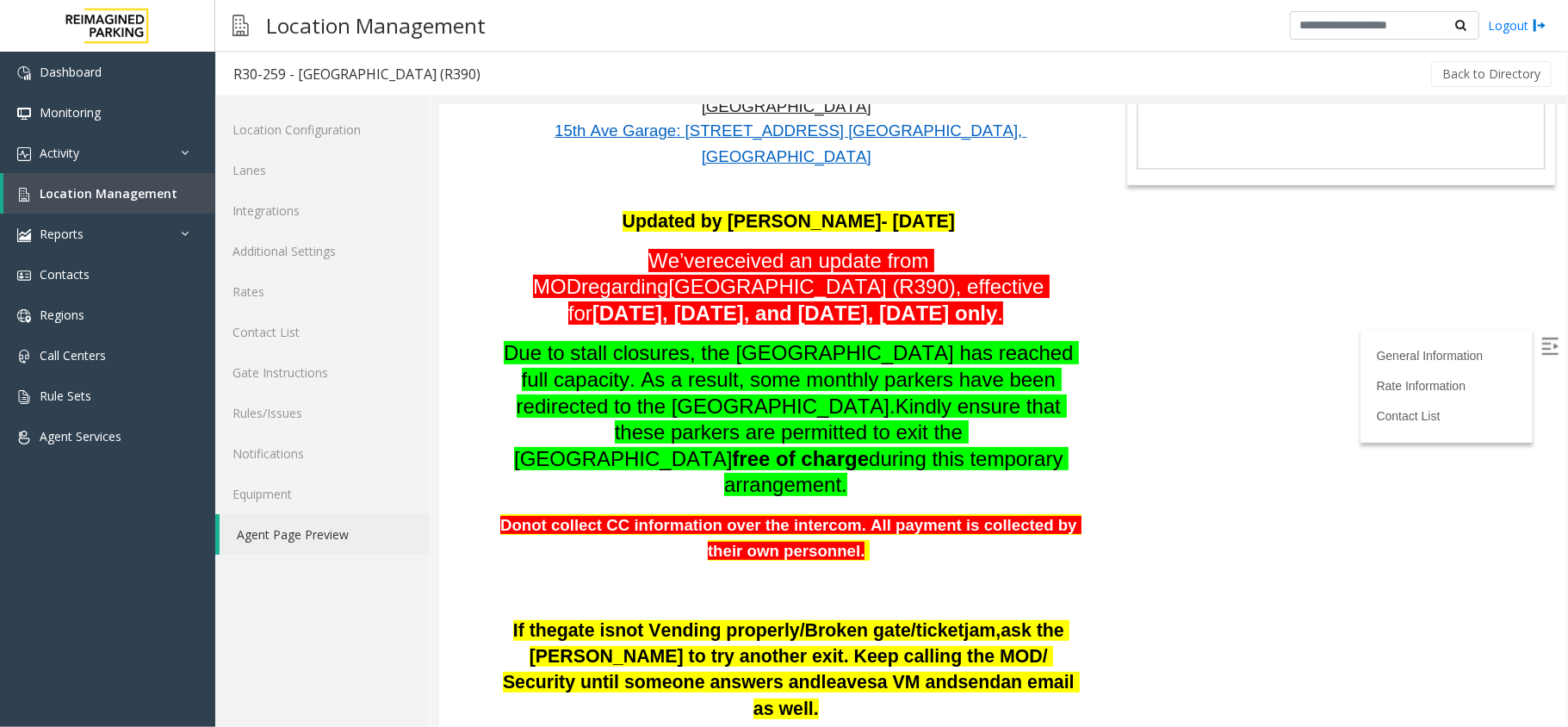
scroll to position [307, 0]
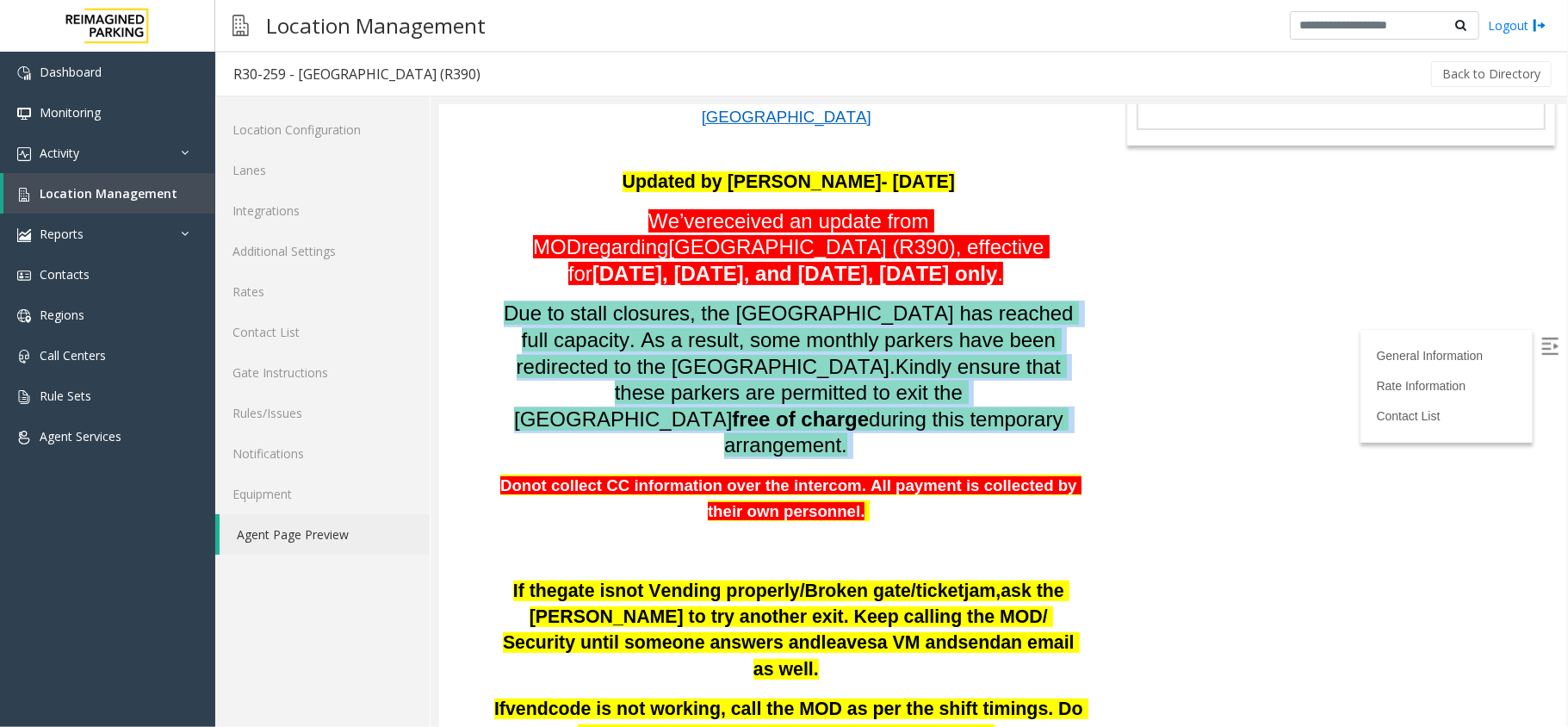
drag, startPoint x: 1065, startPoint y: 330, endPoint x: 449, endPoint y: 228, distance: 624.4
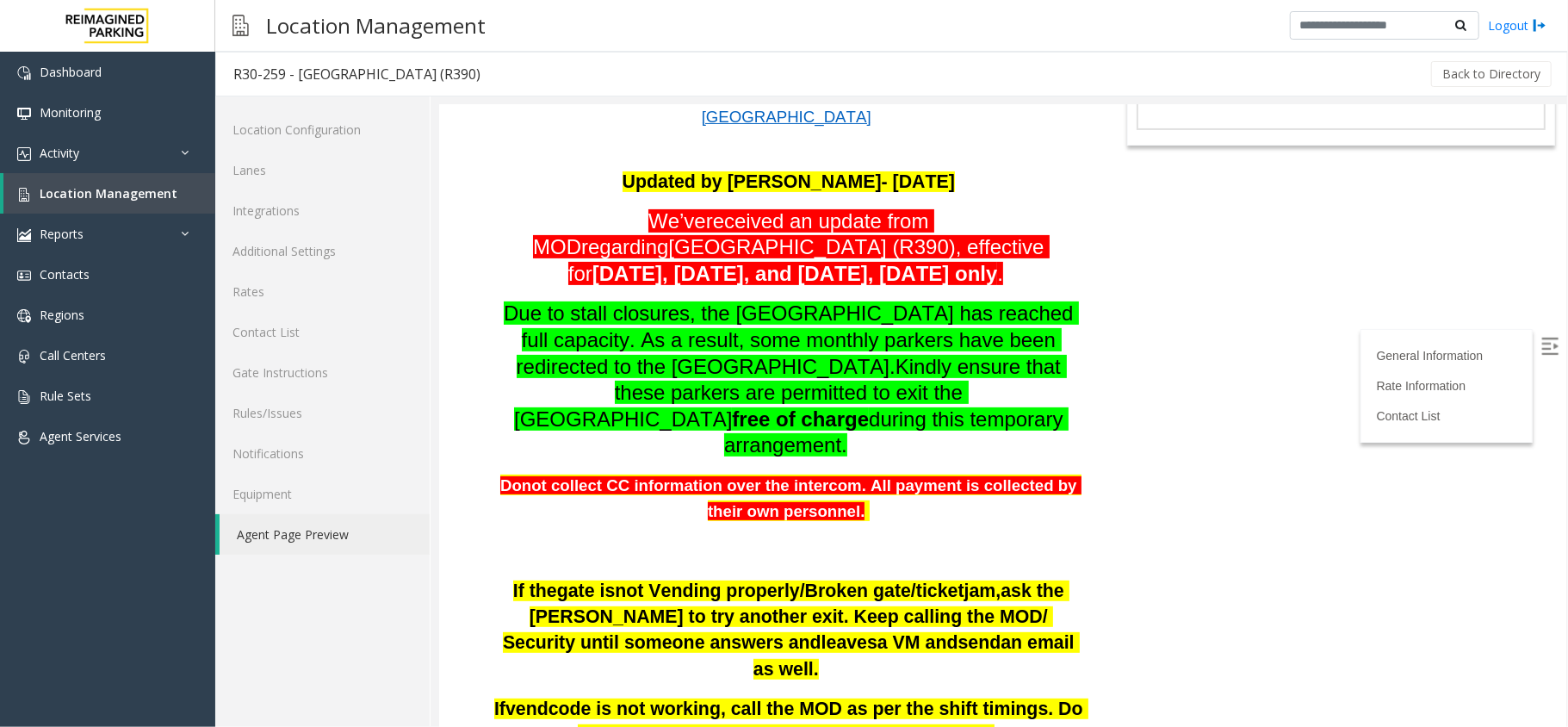
click at [503, 301] on span "Due to stall closures, the [GEOGRAPHIC_DATA] has reached full capacity. As a re…" at bounding box center [790, 338] width 575 height 75
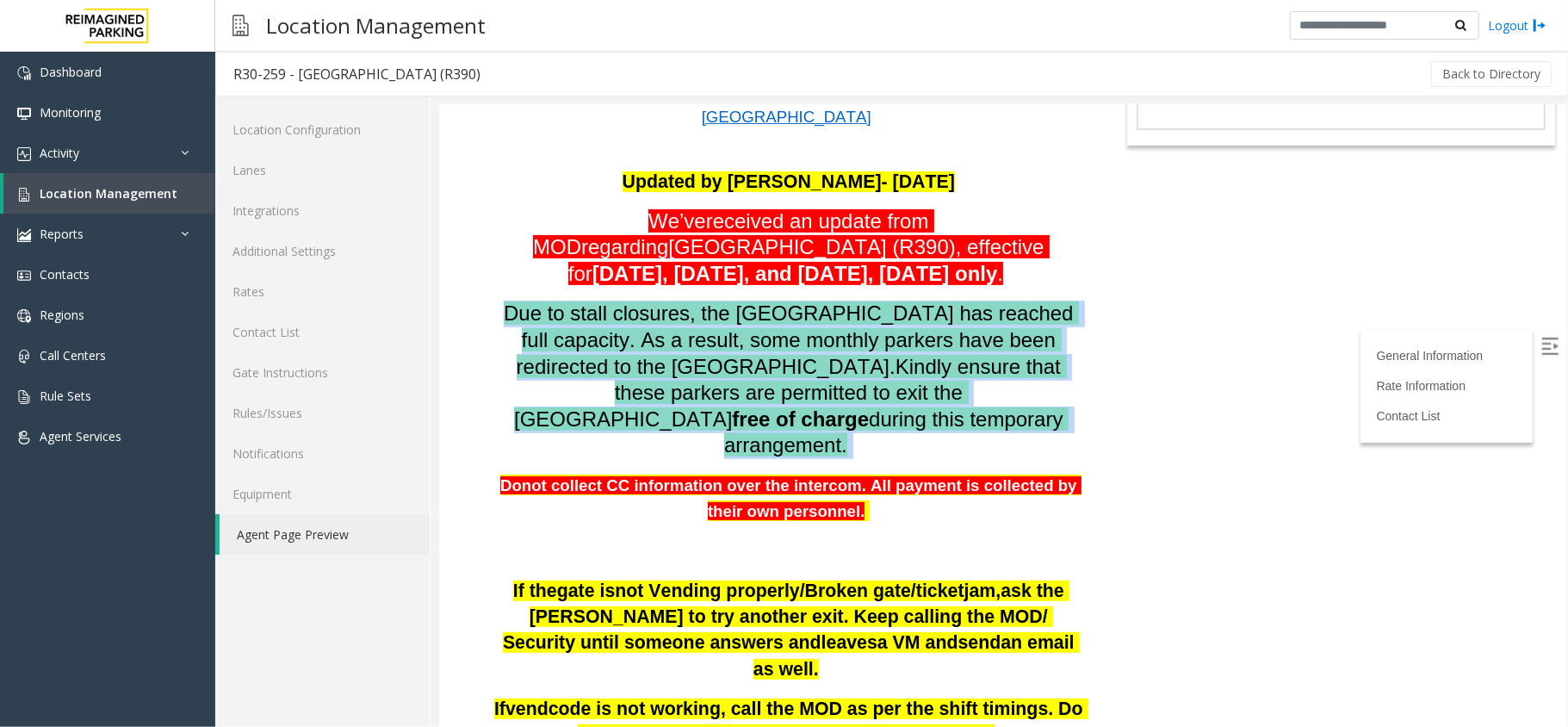
drag, startPoint x: 497, startPoint y: 222, endPoint x: 988, endPoint y: 339, distance: 504.7
click at [988, 339] on p "Due to stall closures, the [GEOGRAPHIC_DATA] has reached full capacity. As a re…" at bounding box center [787, 379] width 591 height 159
drag, startPoint x: 988, startPoint y: 339, endPoint x: 523, endPoint y: 235, distance: 476.5
click at [523, 300] on p "Due to stall closures, the [GEOGRAPHIC_DATA] has reached full capacity. As a re…" at bounding box center [787, 379] width 591 height 159
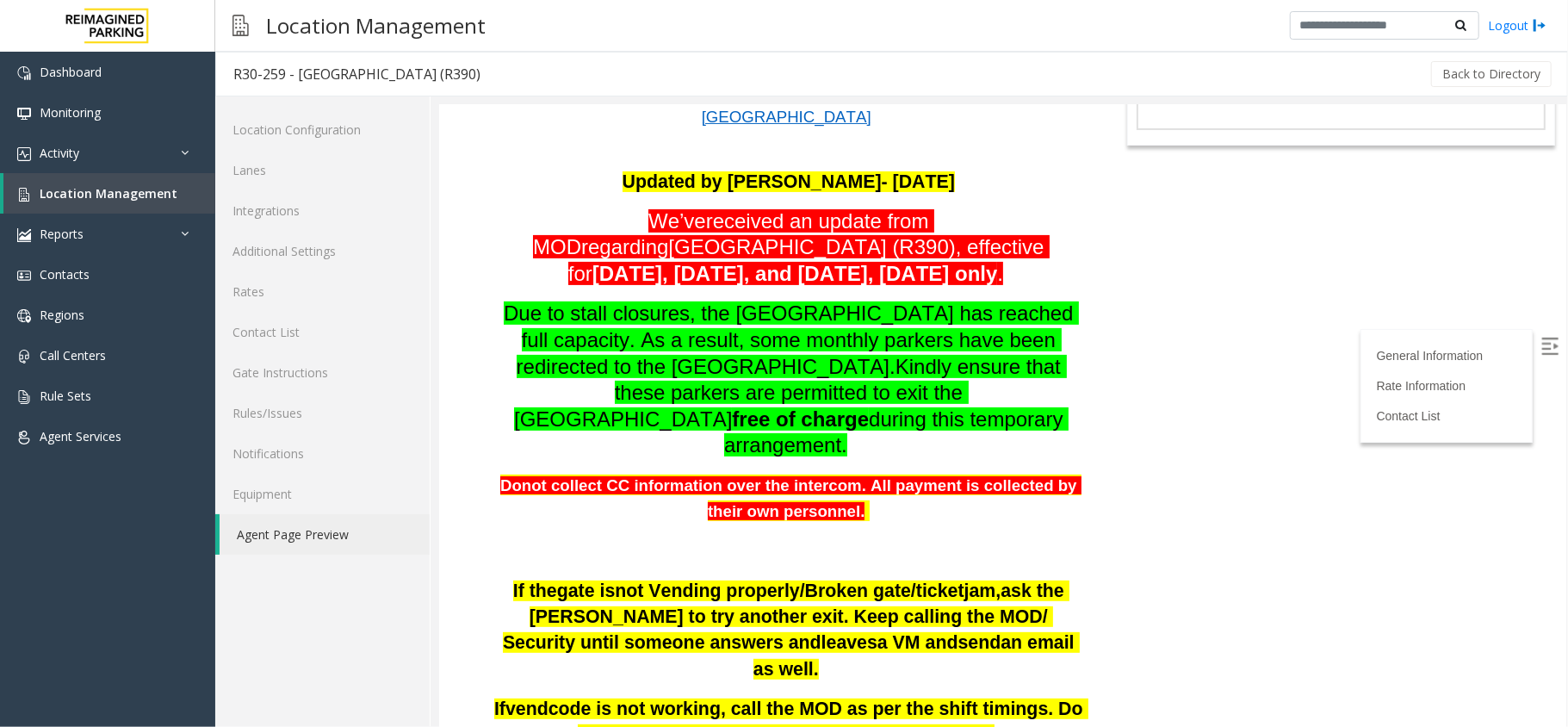
click at [532, 208] on p "We’ve received an update from MOD regarding [GEOGRAPHIC_DATA] (R390), effective…" at bounding box center [787, 247] width 591 height 79
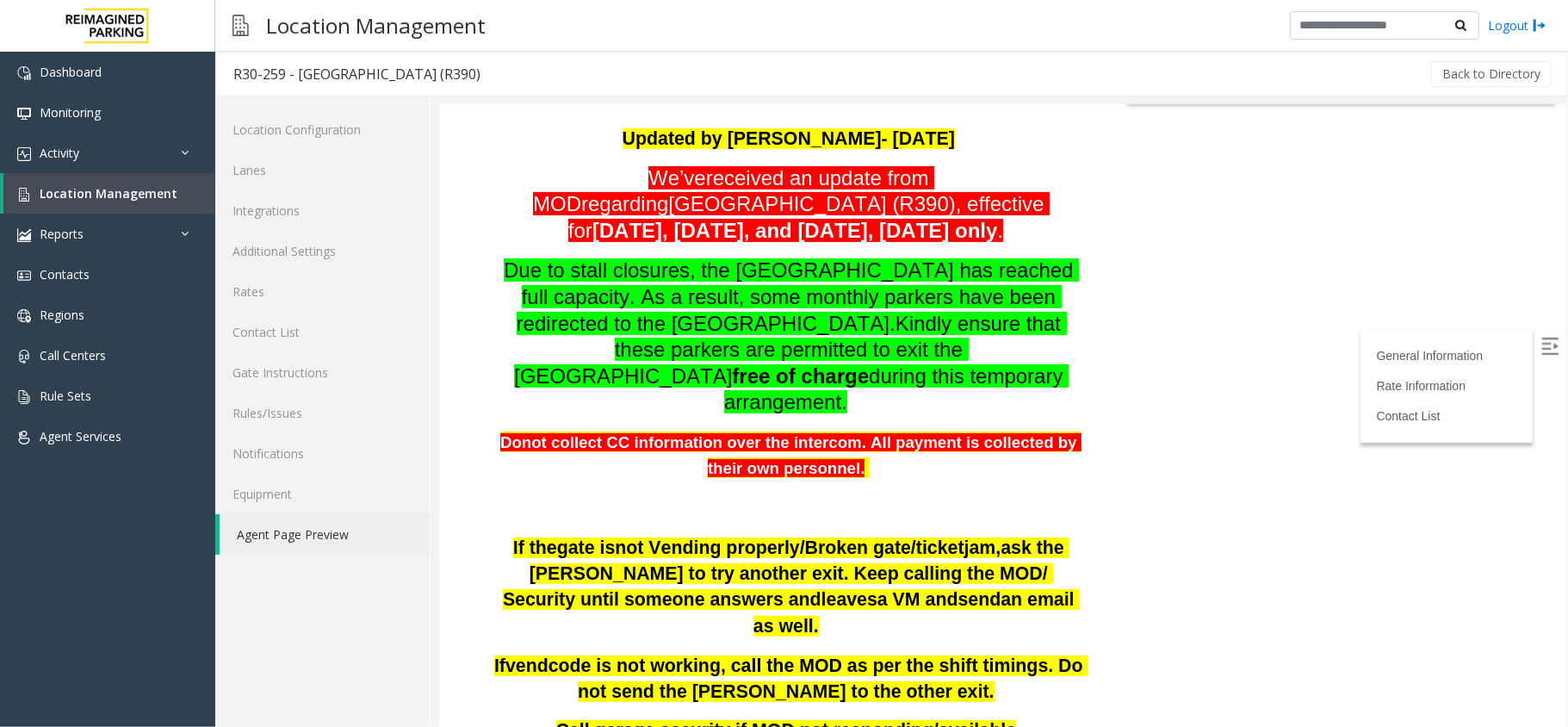
scroll to position [345, 0]
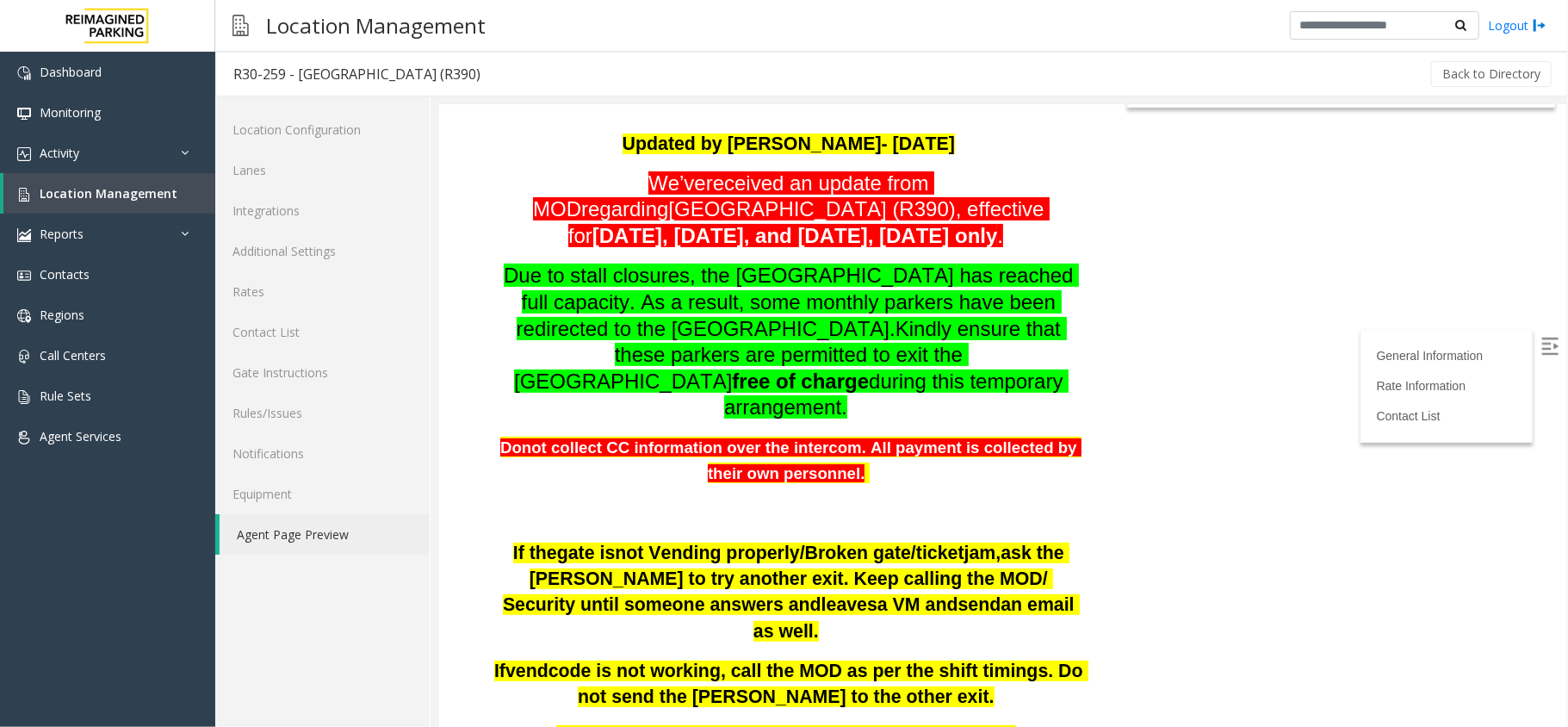
drag, startPoint x: 494, startPoint y: 188, endPoint x: 1005, endPoint y: 315, distance: 526.5
click at [999, 311] on div "Updated by [PERSON_NAME]- [DATE]’ve received an update from MOD regarding [GEOG…" at bounding box center [787, 328] width 591 height 395
click at [1010, 315] on div "Updated by [PERSON_NAME]- [DATE]’ve received an update from MOD regarding [GEOG…" at bounding box center [787, 328] width 591 height 395
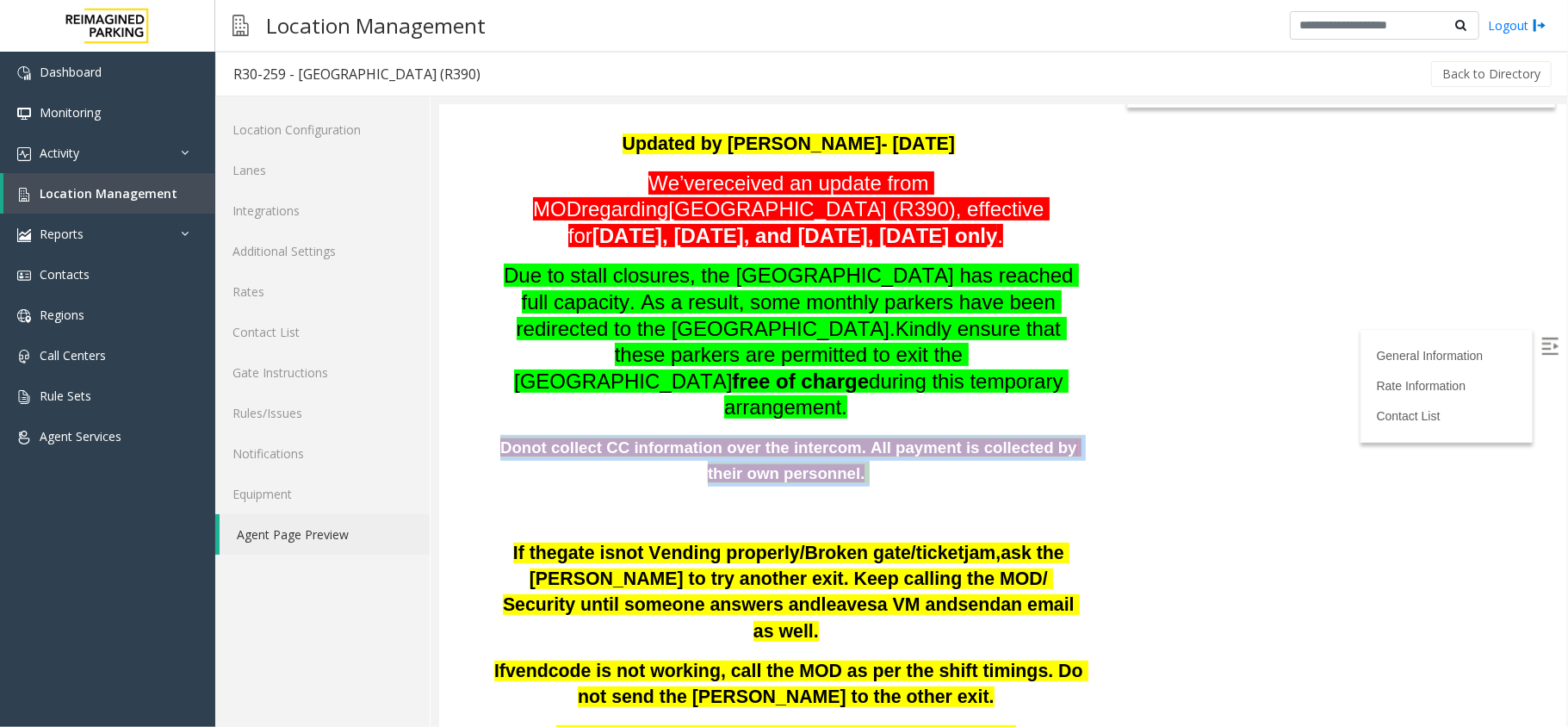
drag, startPoint x: 494, startPoint y: 336, endPoint x: 868, endPoint y: 366, distance: 375.2
click at [868, 434] on p "Donot collect CC information over the intercom. All payment is collected by the…" at bounding box center [787, 460] width 591 height 52
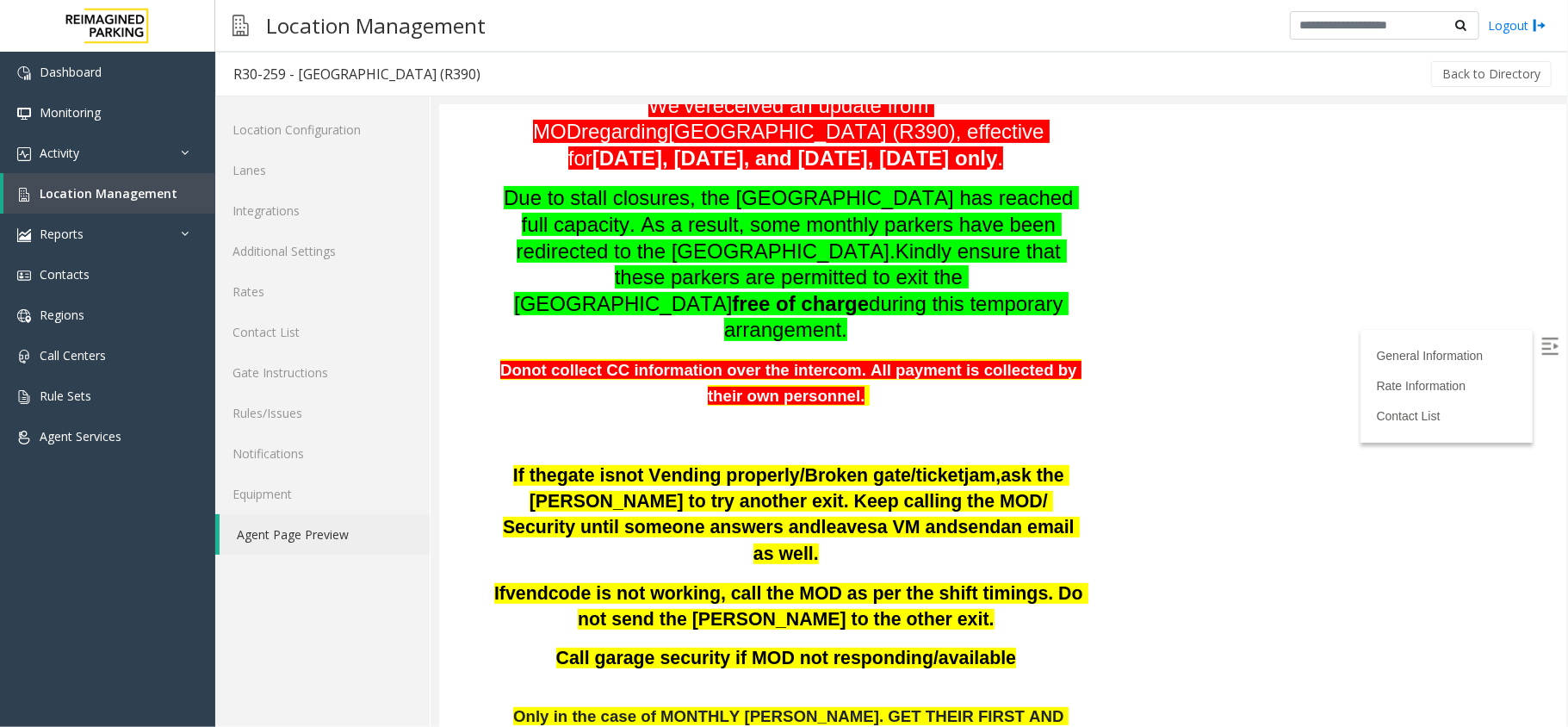
scroll to position [460, 0]
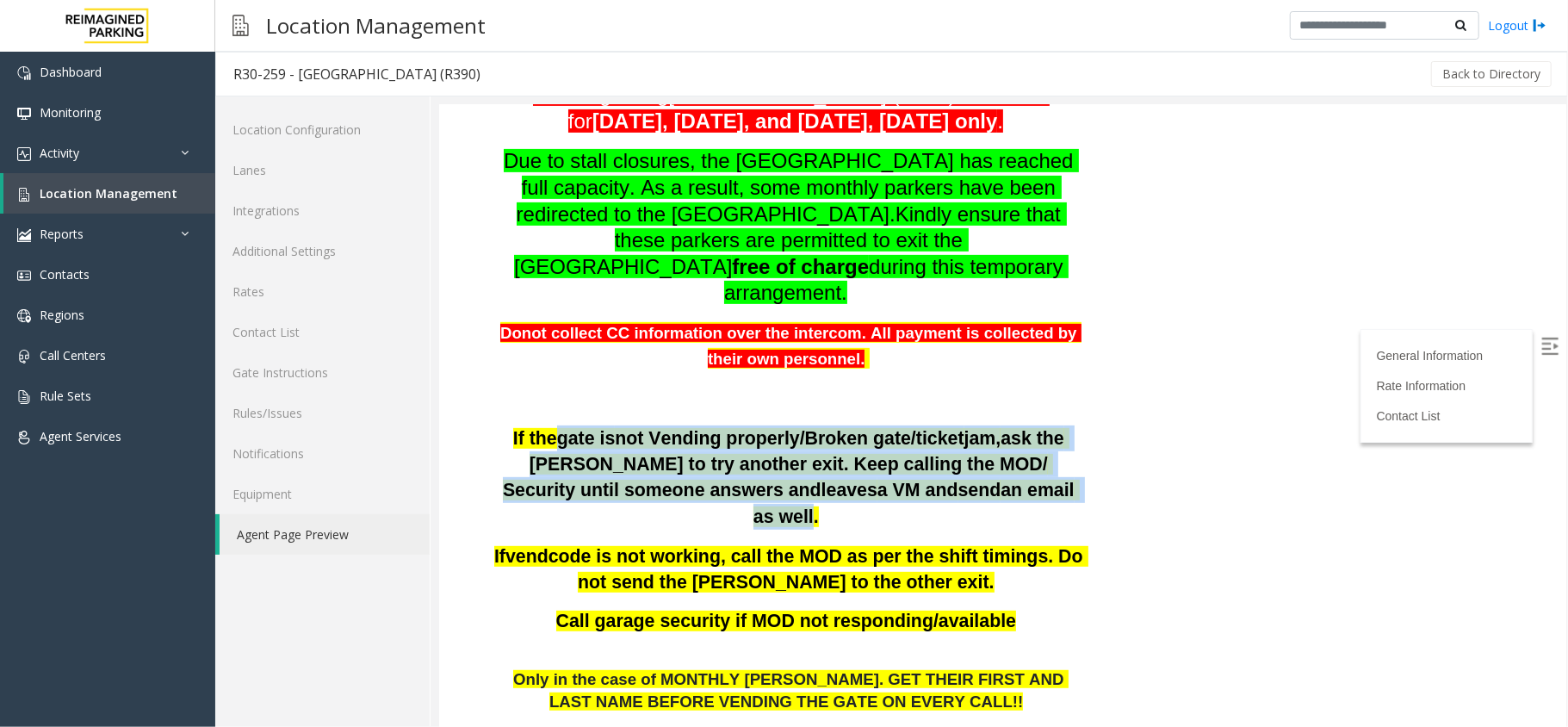
drag, startPoint x: 545, startPoint y: 313, endPoint x: 934, endPoint y: 378, distance: 394.4
click at [934, 427] on span "If the gate is not Vending properly/Broken gate/ticket jam, ask the [PERSON_NAM…" at bounding box center [790, 476] width 577 height 99
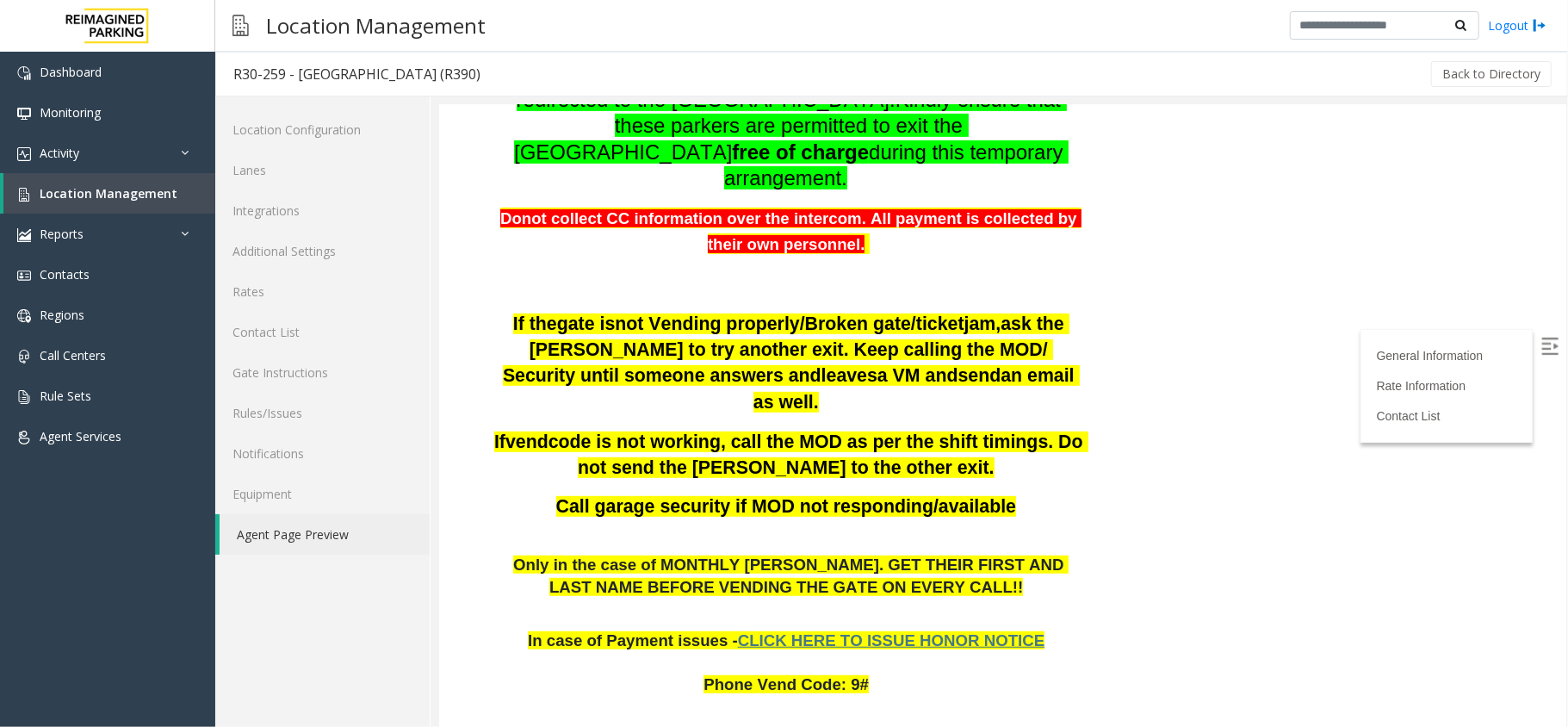
click at [851, 496] on span "Call garage security if MOD not responding/available" at bounding box center [785, 506] width 460 height 21
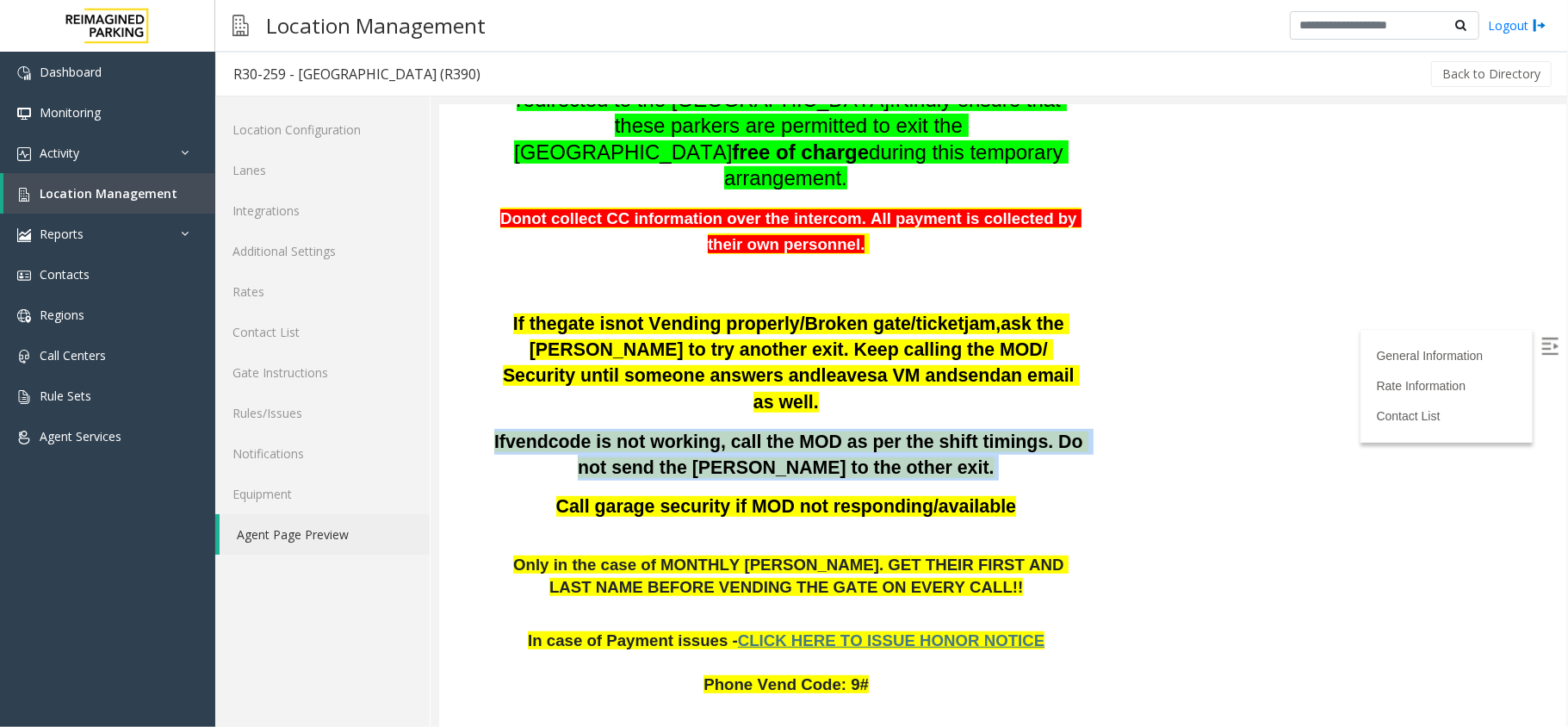
drag, startPoint x: 507, startPoint y: 292, endPoint x: 996, endPoint y: 332, distance: 490.6
click at [996, 428] on p "If vend code is not working, call the MOD as per the shift timings. Do not send…" at bounding box center [787, 454] width 591 height 52
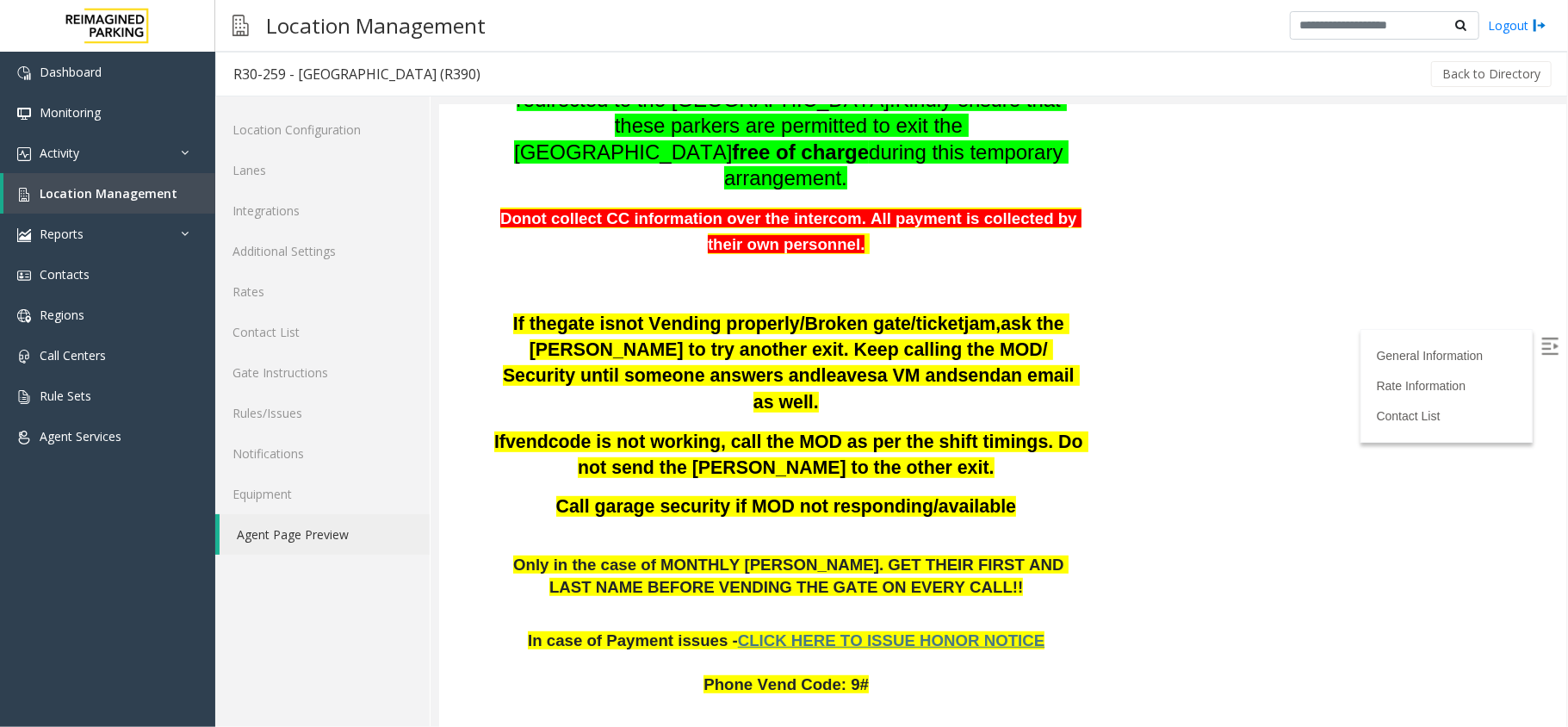
scroll to position [690, 0]
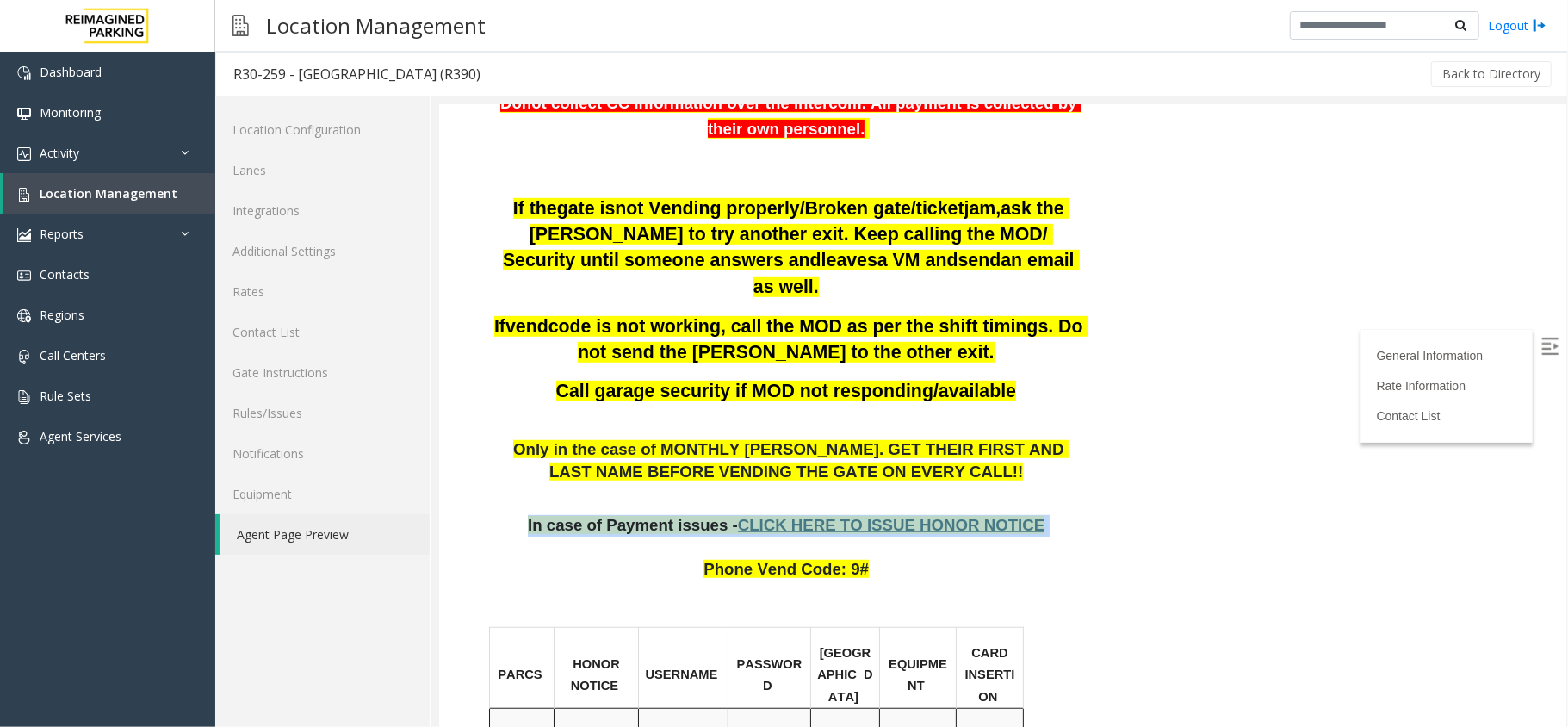
drag, startPoint x: 542, startPoint y: 382, endPoint x: 1041, endPoint y: 381, distance: 499.0
click at [1041, 492] on p "In case of Payment issues - CLICK HERE TO ISSUE HONOR NOTICE" at bounding box center [787, 513] width 591 height 44
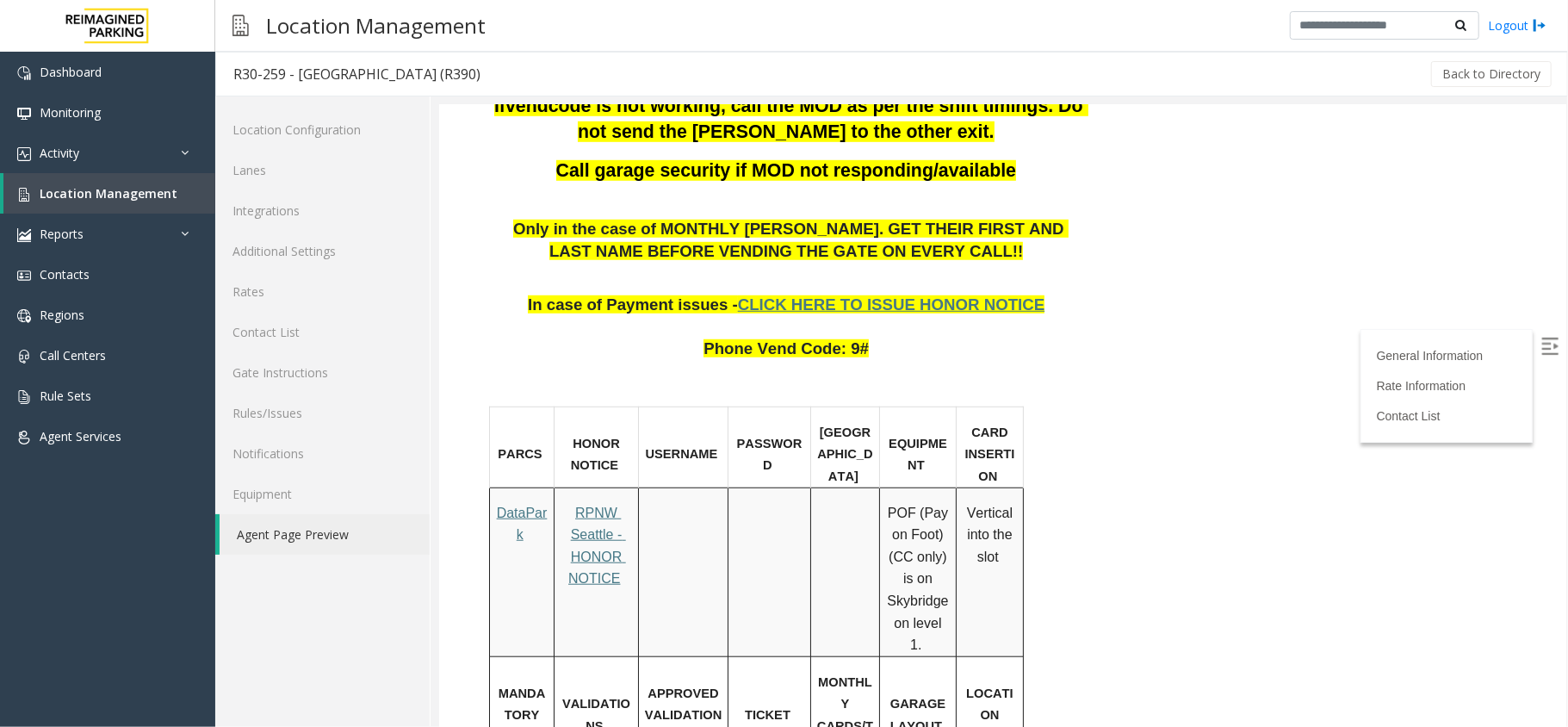
scroll to position [918, 0]
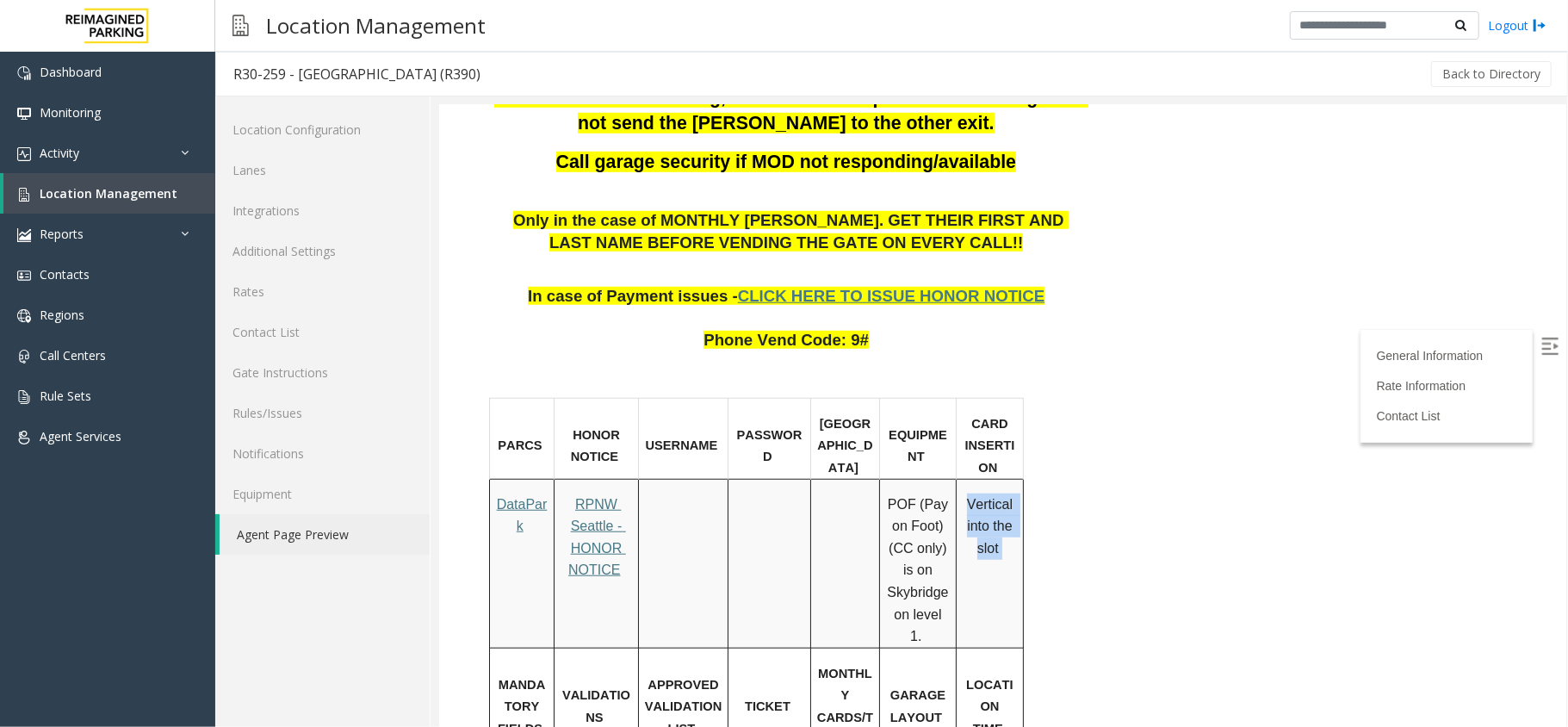
drag, startPoint x: 969, startPoint y: 367, endPoint x: 1009, endPoint y: 414, distance: 61.7
click at [1009, 493] on p "Vertical into the slot" at bounding box center [988, 526] width 56 height 67
click at [861, 286] on span "CLICK HERE TO ISSUE HONOR NOTICE" at bounding box center [891, 295] width 308 height 18
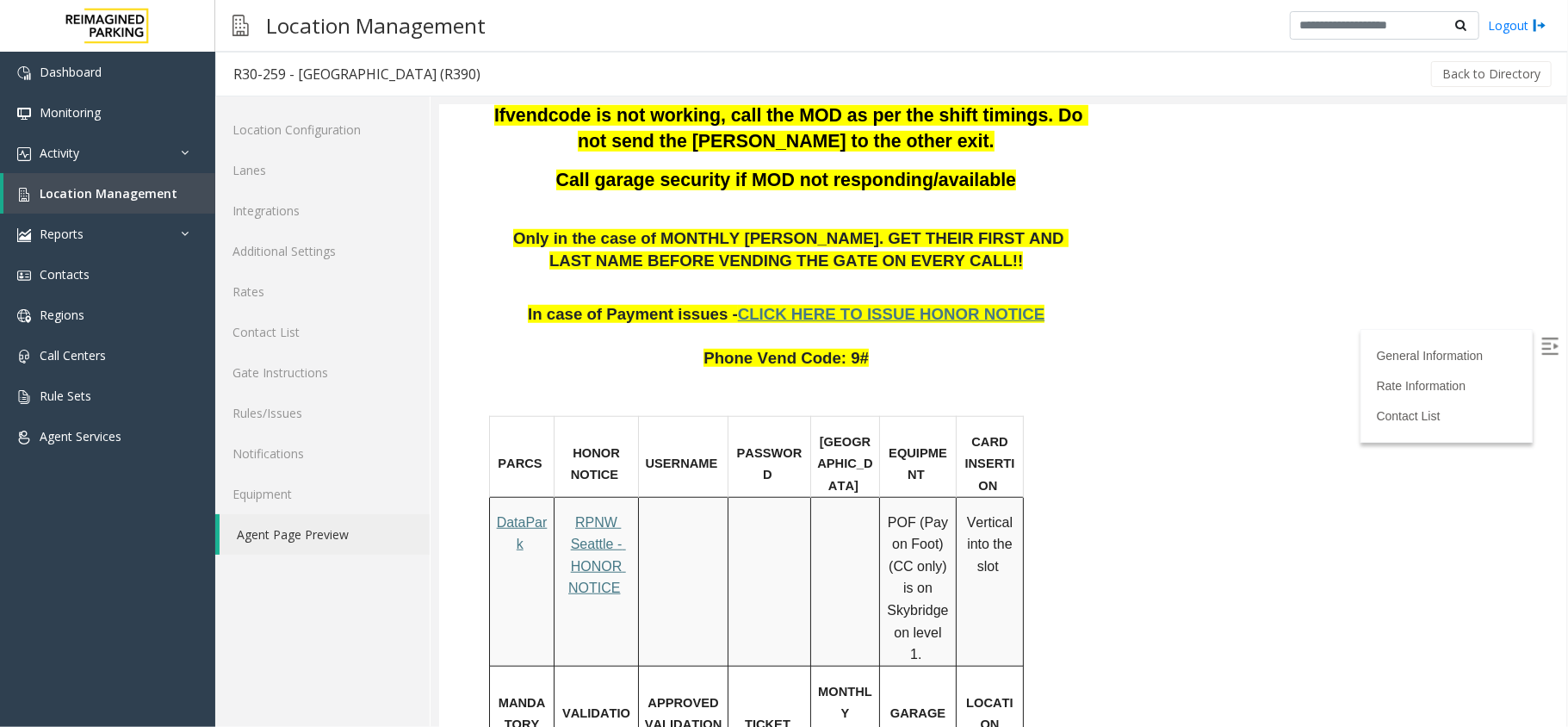
scroll to position [460, 0]
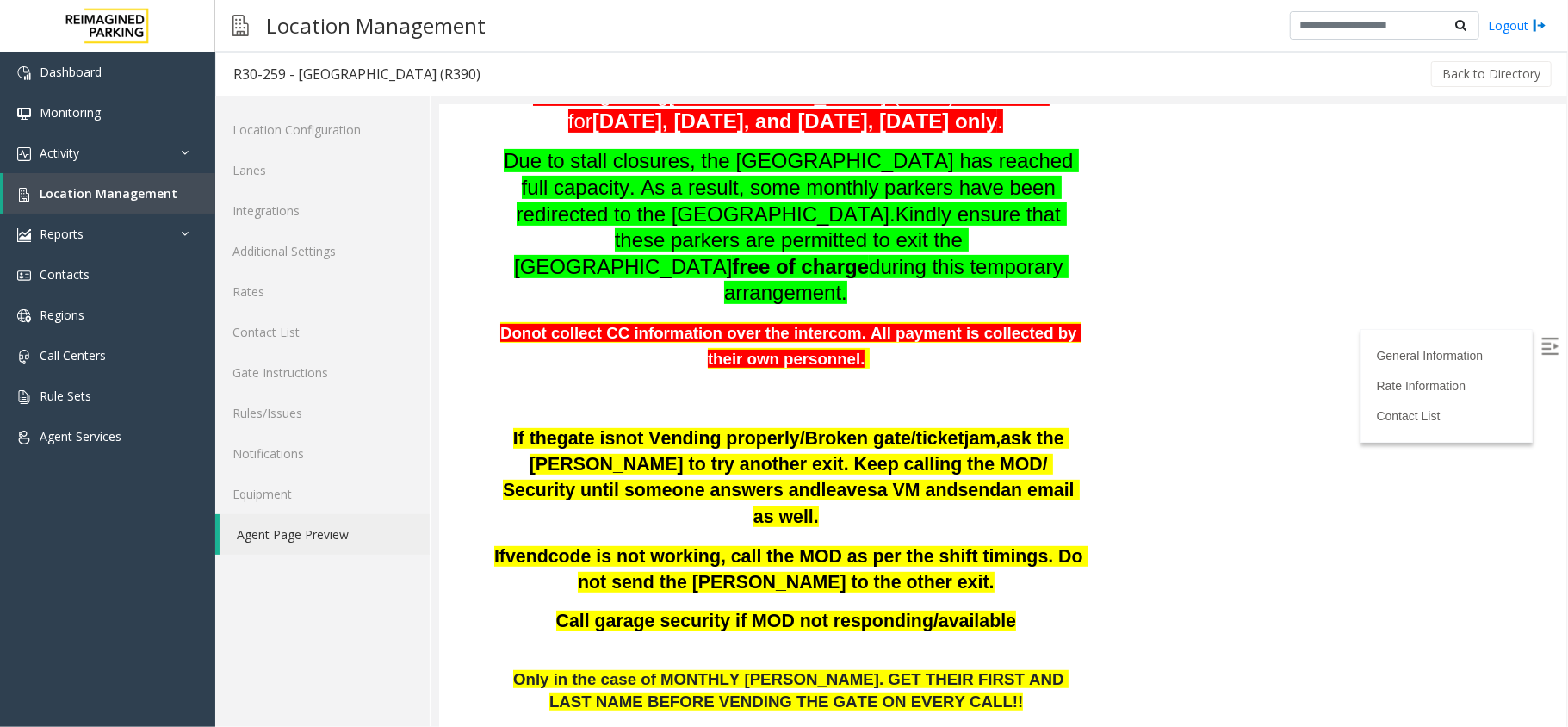
click at [559, 385] on p at bounding box center [787, 398] width 591 height 25
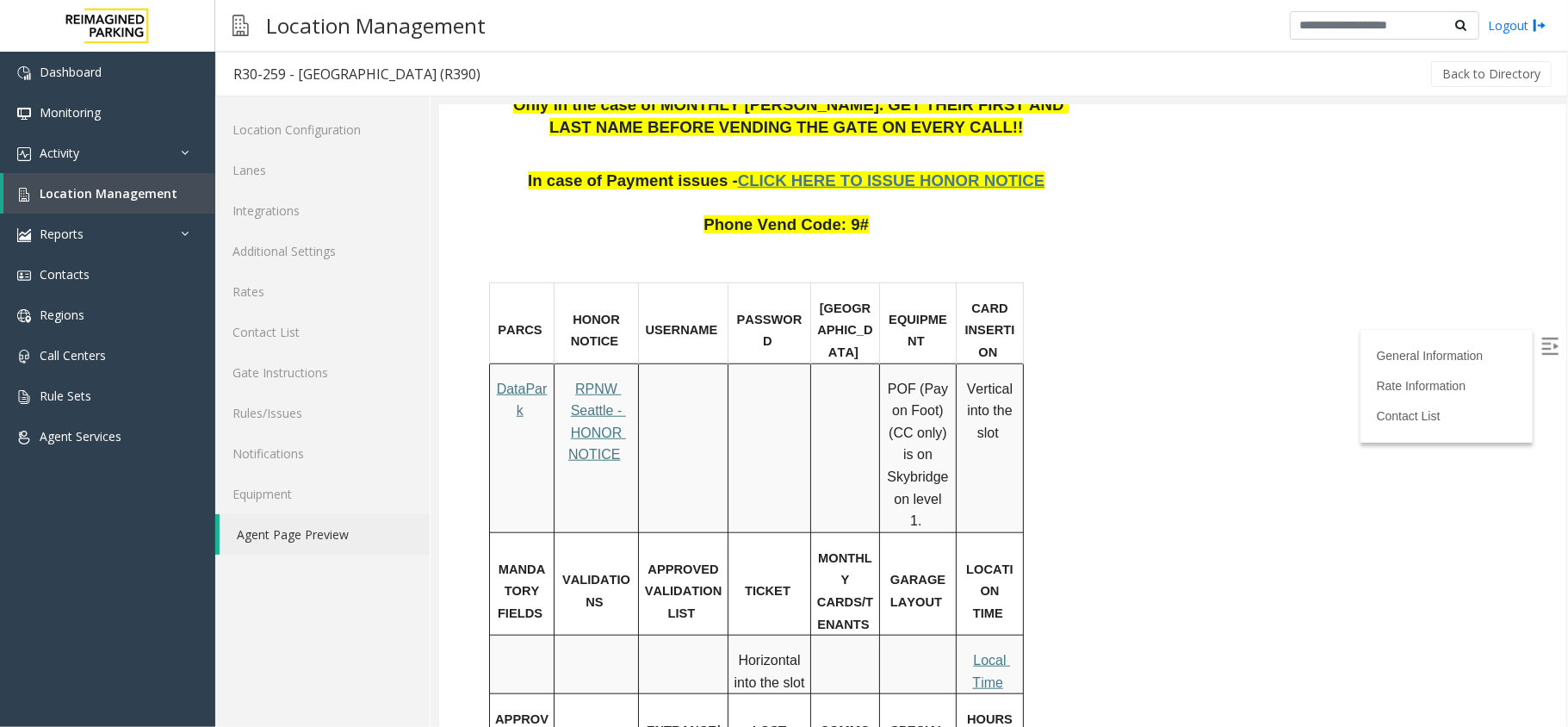
scroll to position [690, 0]
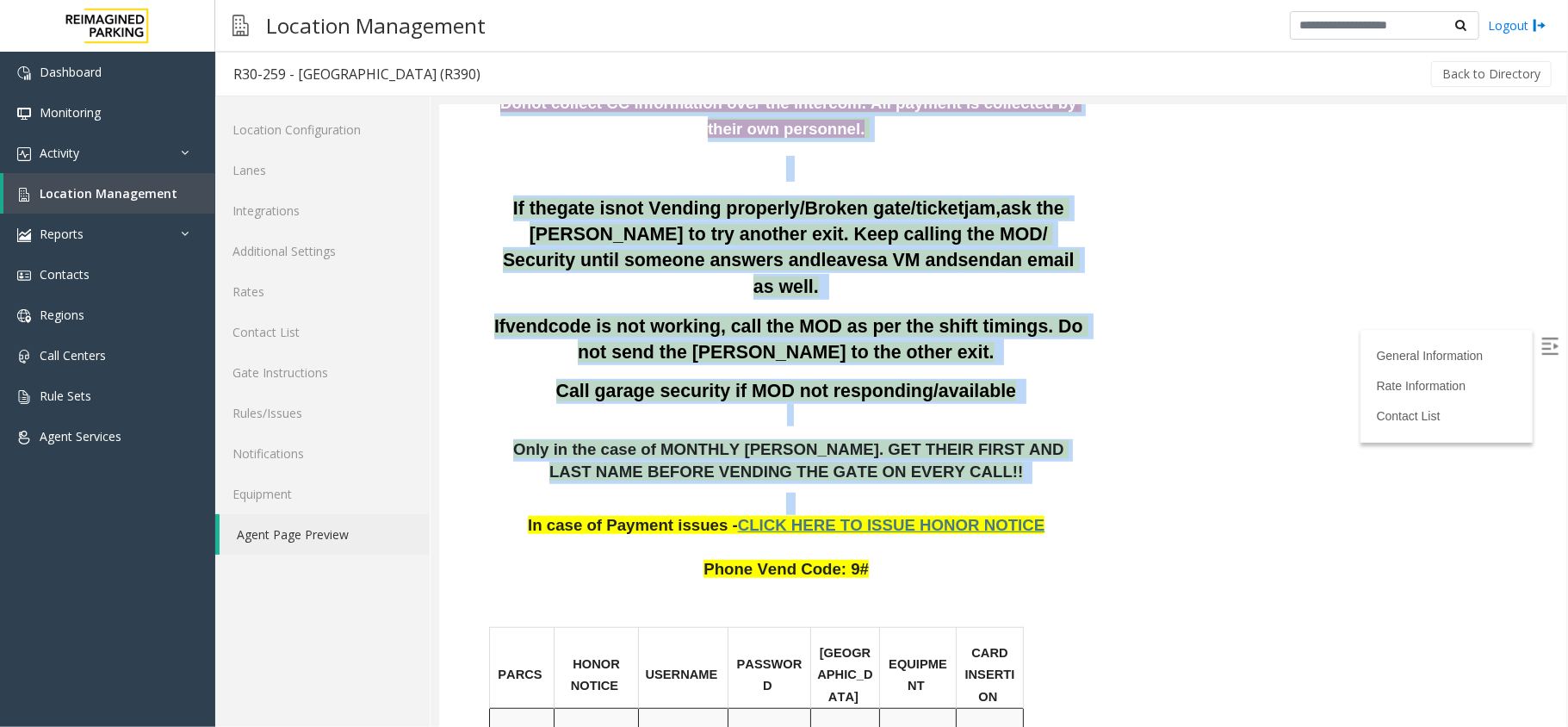
drag, startPoint x: 523, startPoint y: 388, endPoint x: 1109, endPoint y: 389, distance: 586.0
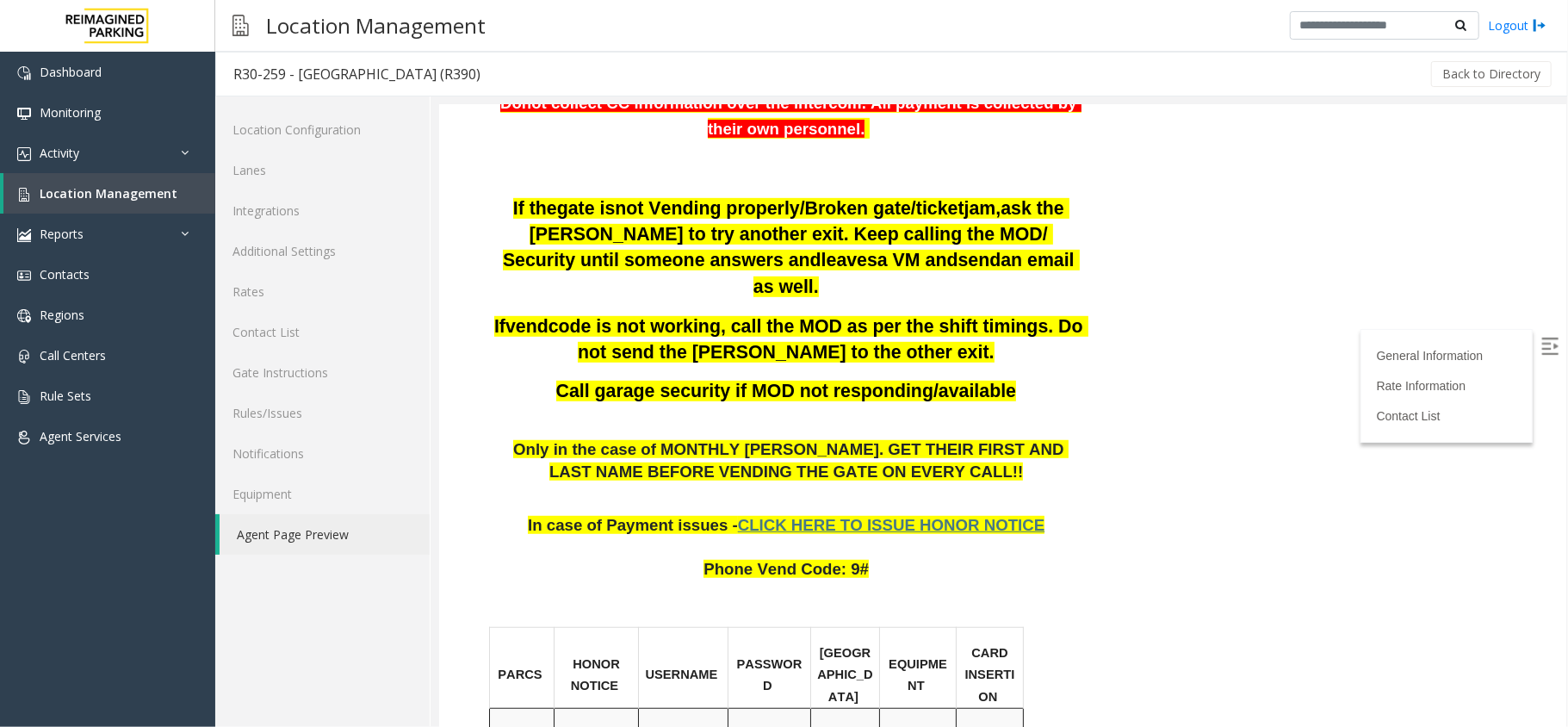
click at [118, 204] on link "Location Management" at bounding box center [110, 193] width 212 height 40
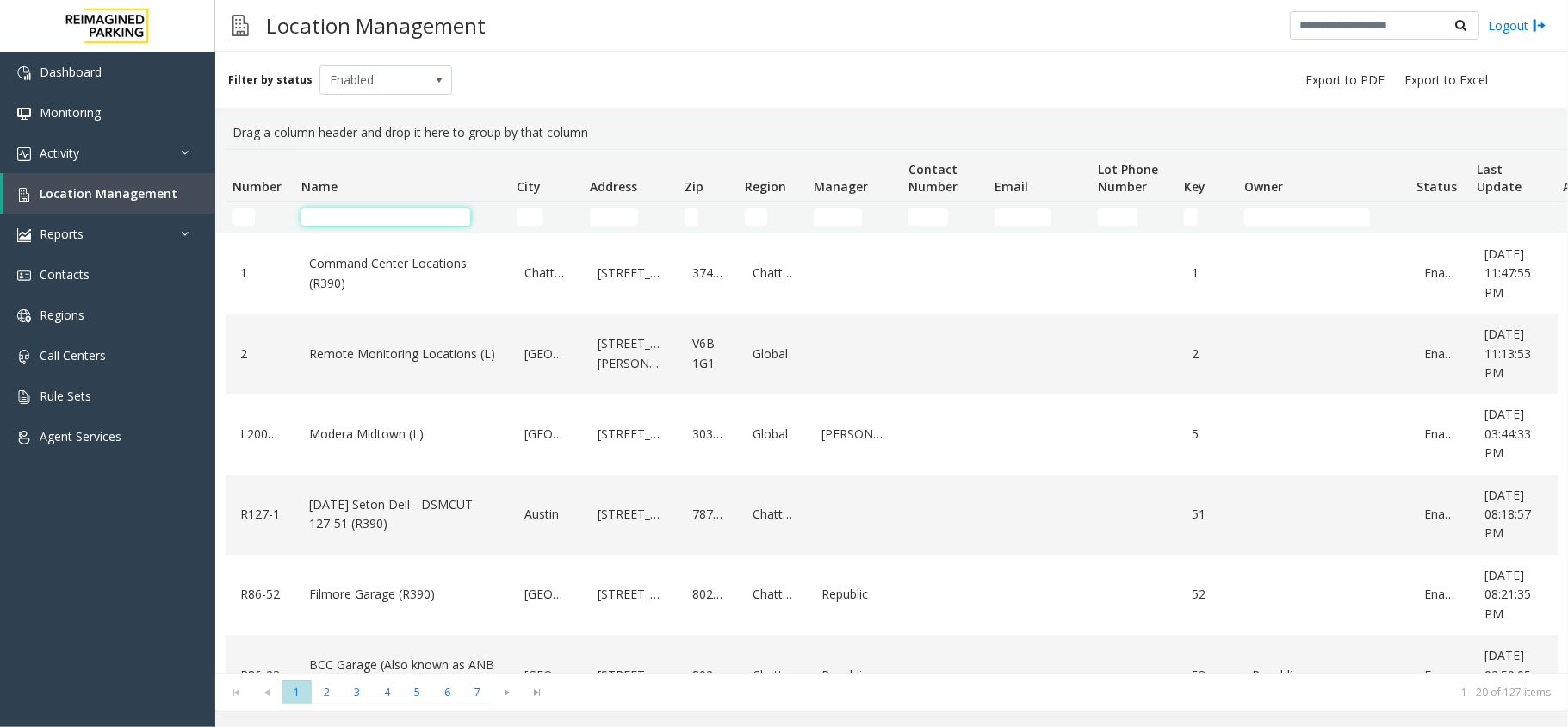
click at [362, 220] on input "Name Filter" at bounding box center [386, 218] width 168 height 18
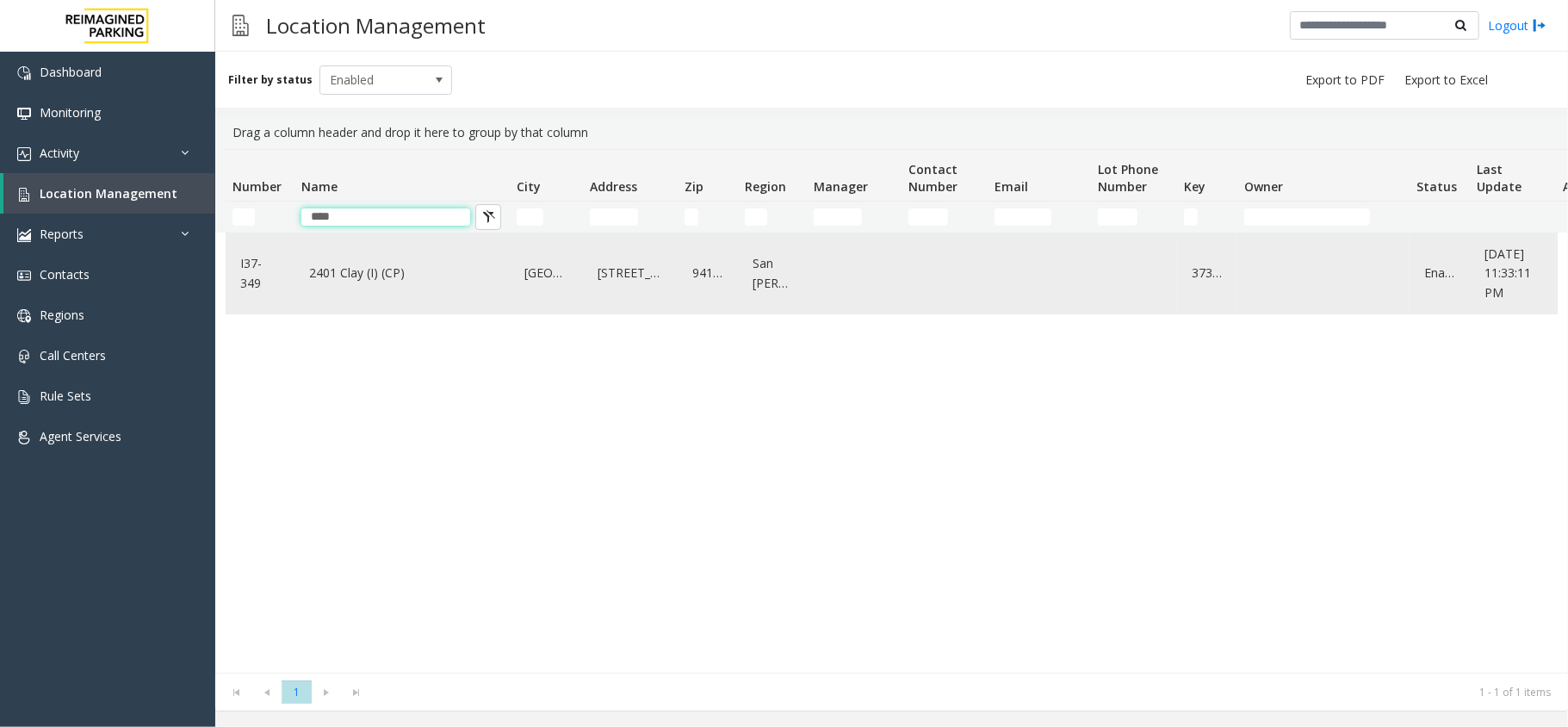
type input "****"
click at [365, 266] on link "2401 Clay (I) (CP)" at bounding box center [402, 273] width 195 height 27
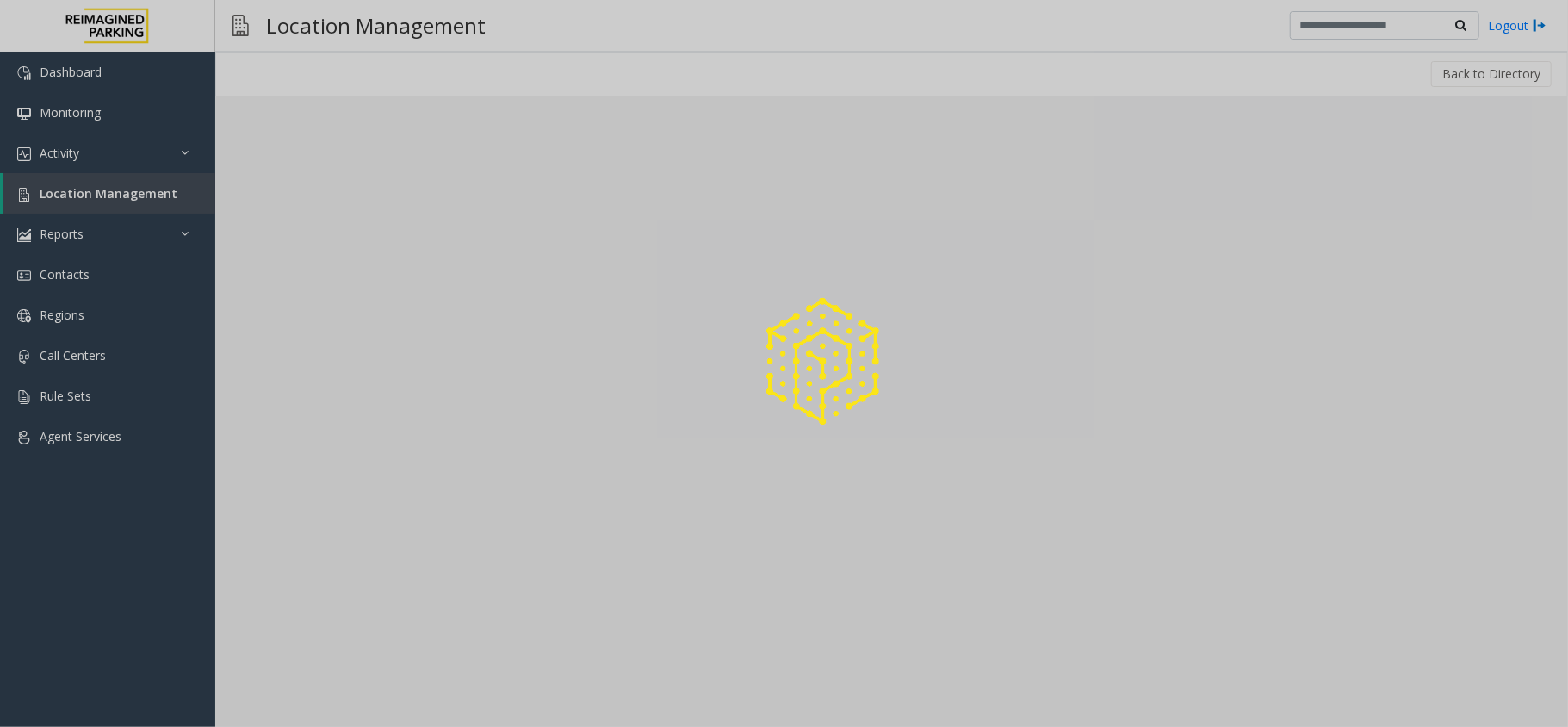
click at [391, 548] on div at bounding box center [784, 364] width 1568 height 727
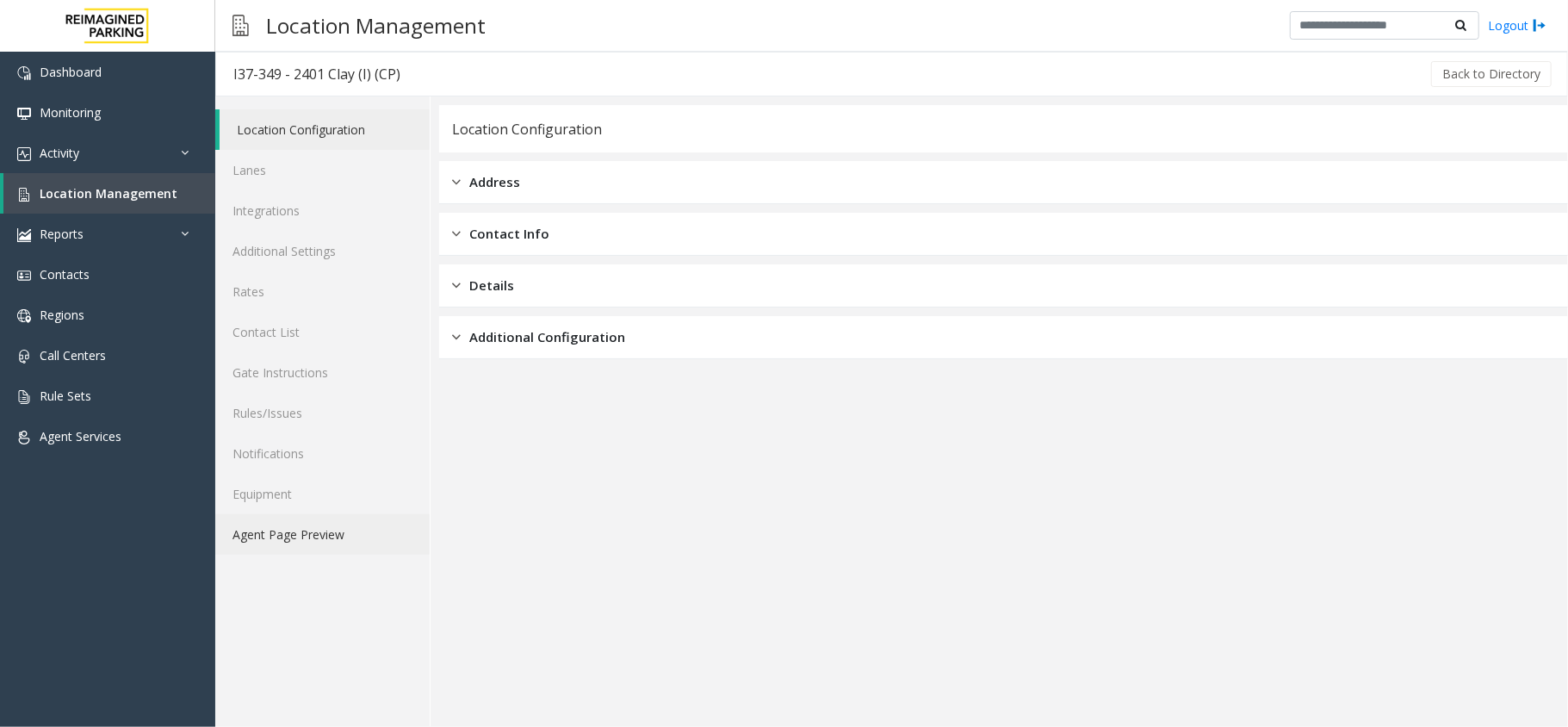
click at [372, 532] on link "Agent Page Preview" at bounding box center [322, 534] width 214 height 40
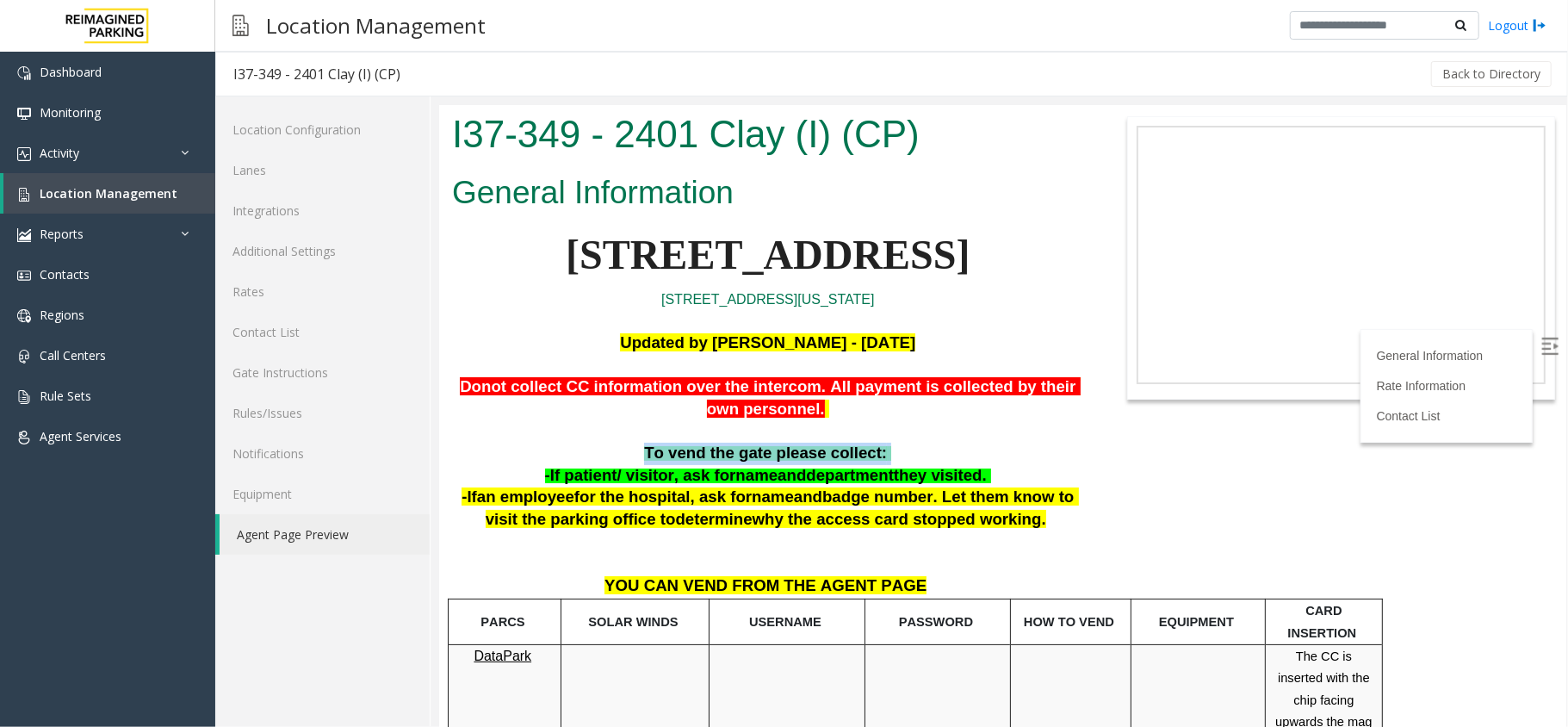
drag, startPoint x: 652, startPoint y: 453, endPoint x: 893, endPoint y: 446, distance: 241.1
click at [893, 446] on p "To vend the gate please collect:" at bounding box center [767, 453] width 632 height 23
click at [851, 443] on p at bounding box center [767, 431] width 632 height 23
click at [941, 447] on p "To vend the gate please collect:" at bounding box center [767, 453] width 632 height 23
drag, startPoint x: 466, startPoint y: 382, endPoint x: 798, endPoint y: 403, distance: 332.7
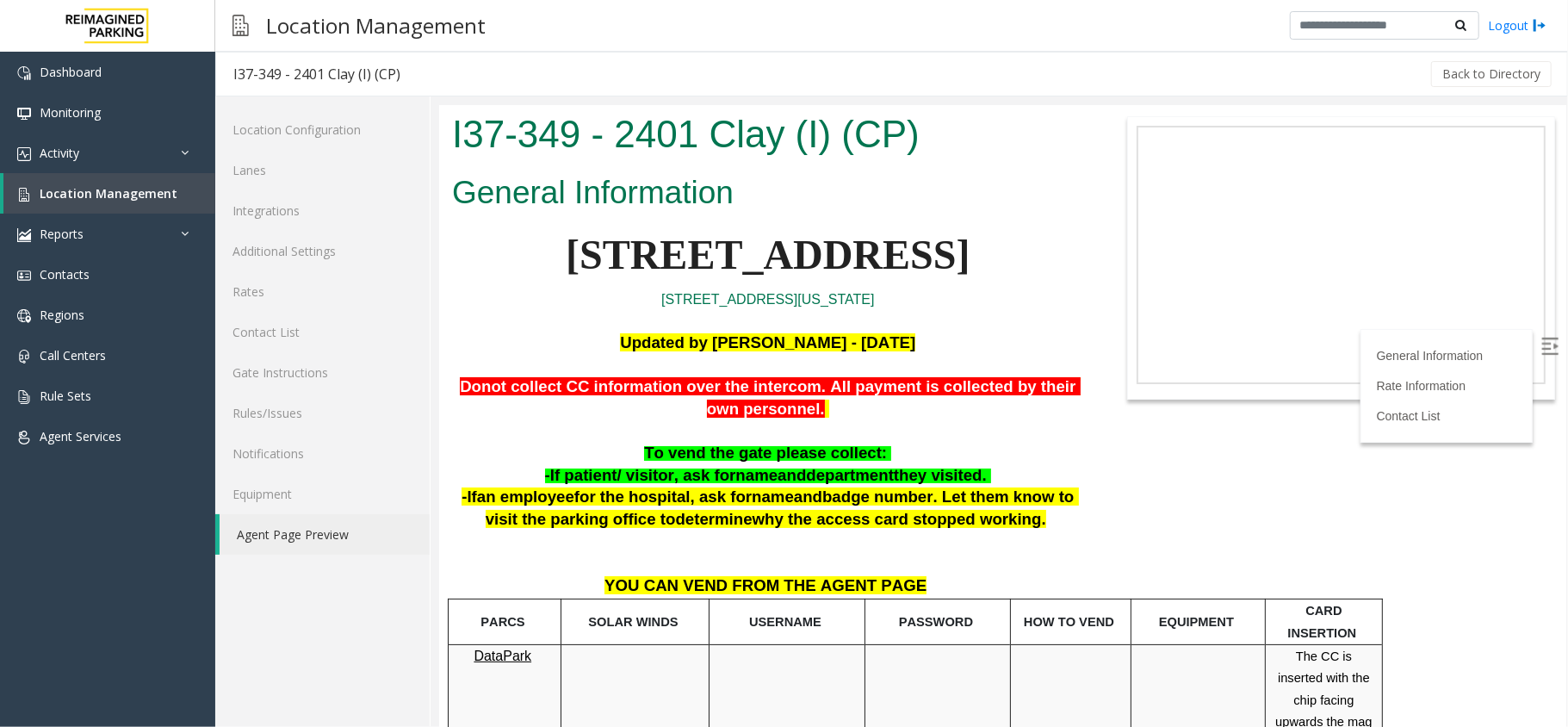
click at [798, 403] on p "Donot collect CC information over the intercom. All payment is collected by the…" at bounding box center [767, 398] width 632 height 45
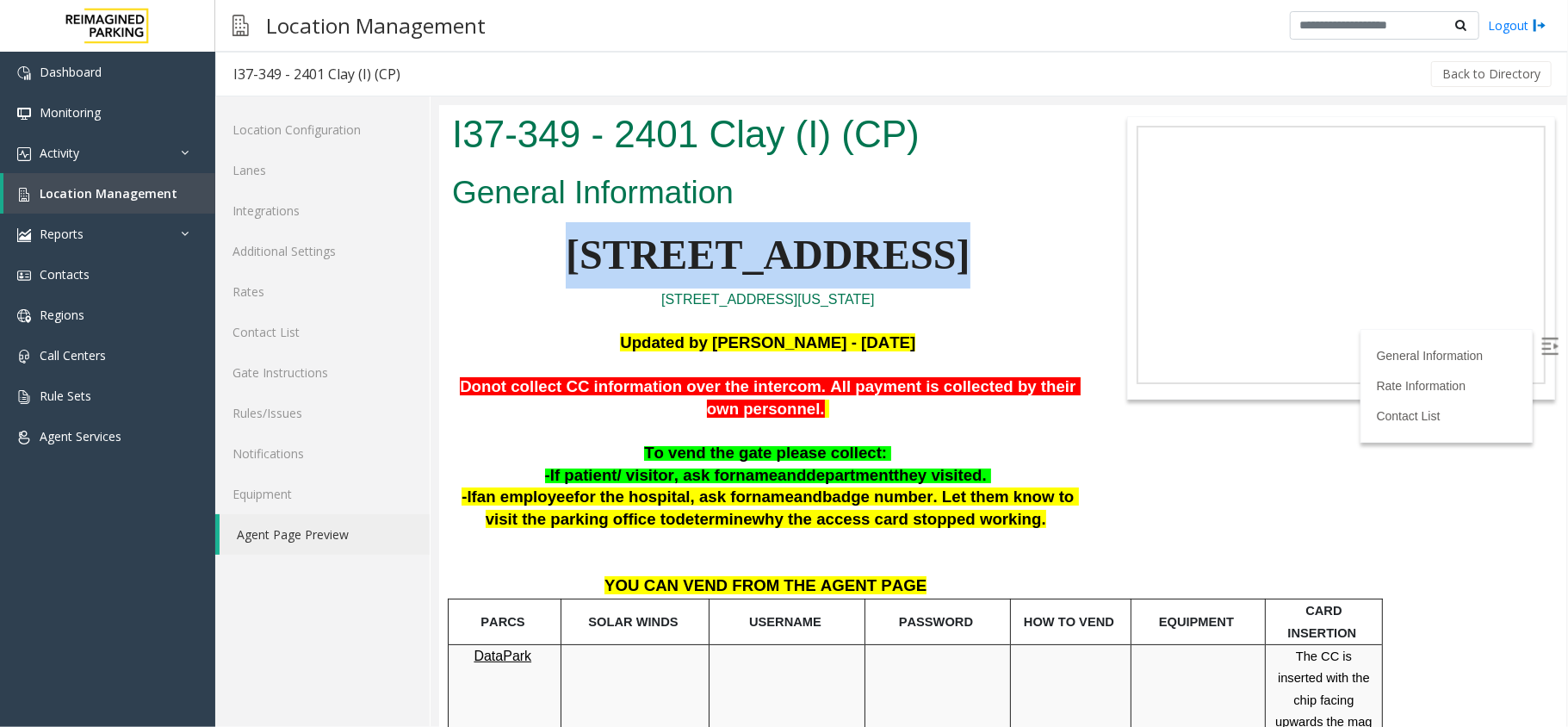
drag, startPoint x: 610, startPoint y: 263, endPoint x: 931, endPoint y: 257, distance: 321.1
click at [937, 256] on p "[STREET_ADDRESS]" at bounding box center [767, 255] width 632 height 67
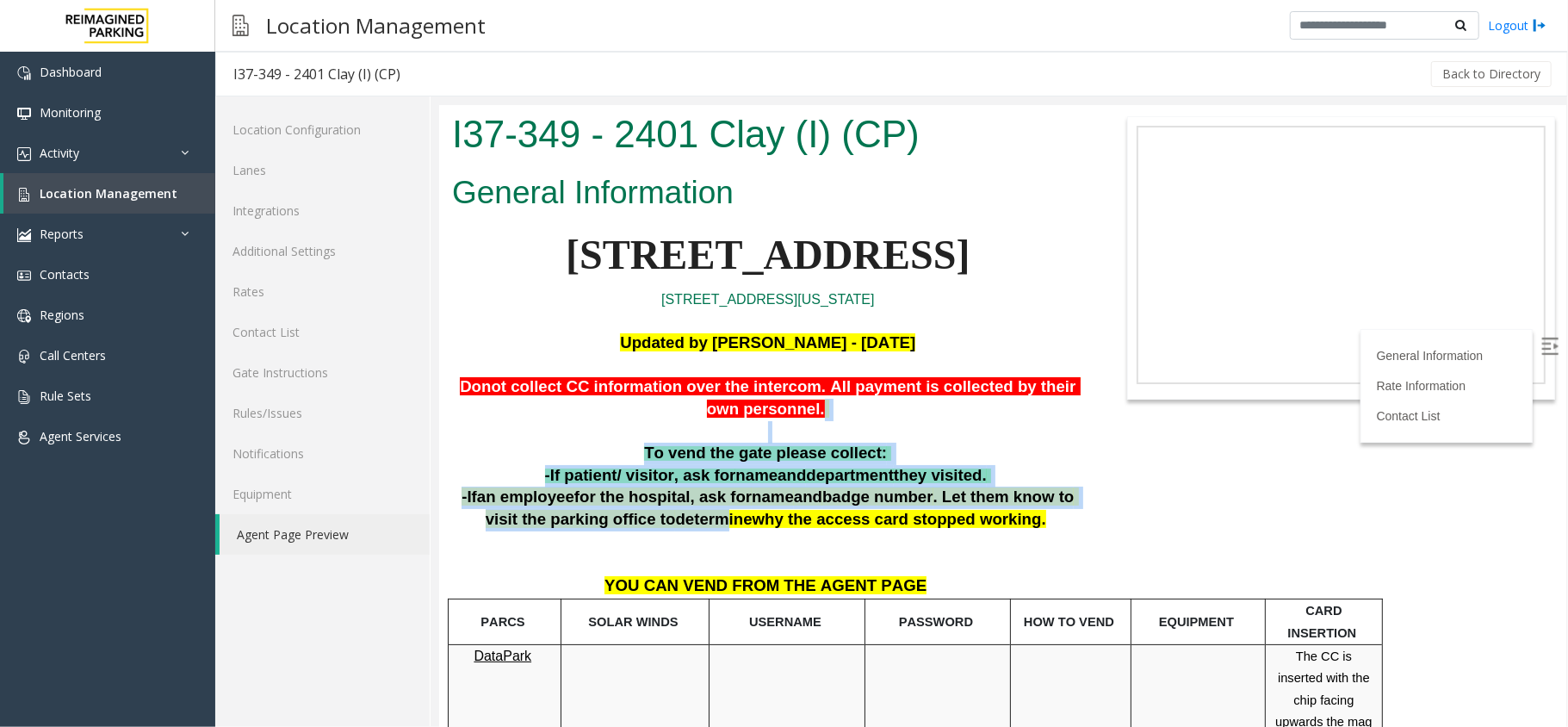
drag, startPoint x: 700, startPoint y: 518, endPoint x: 921, endPoint y: 418, distance: 242.6
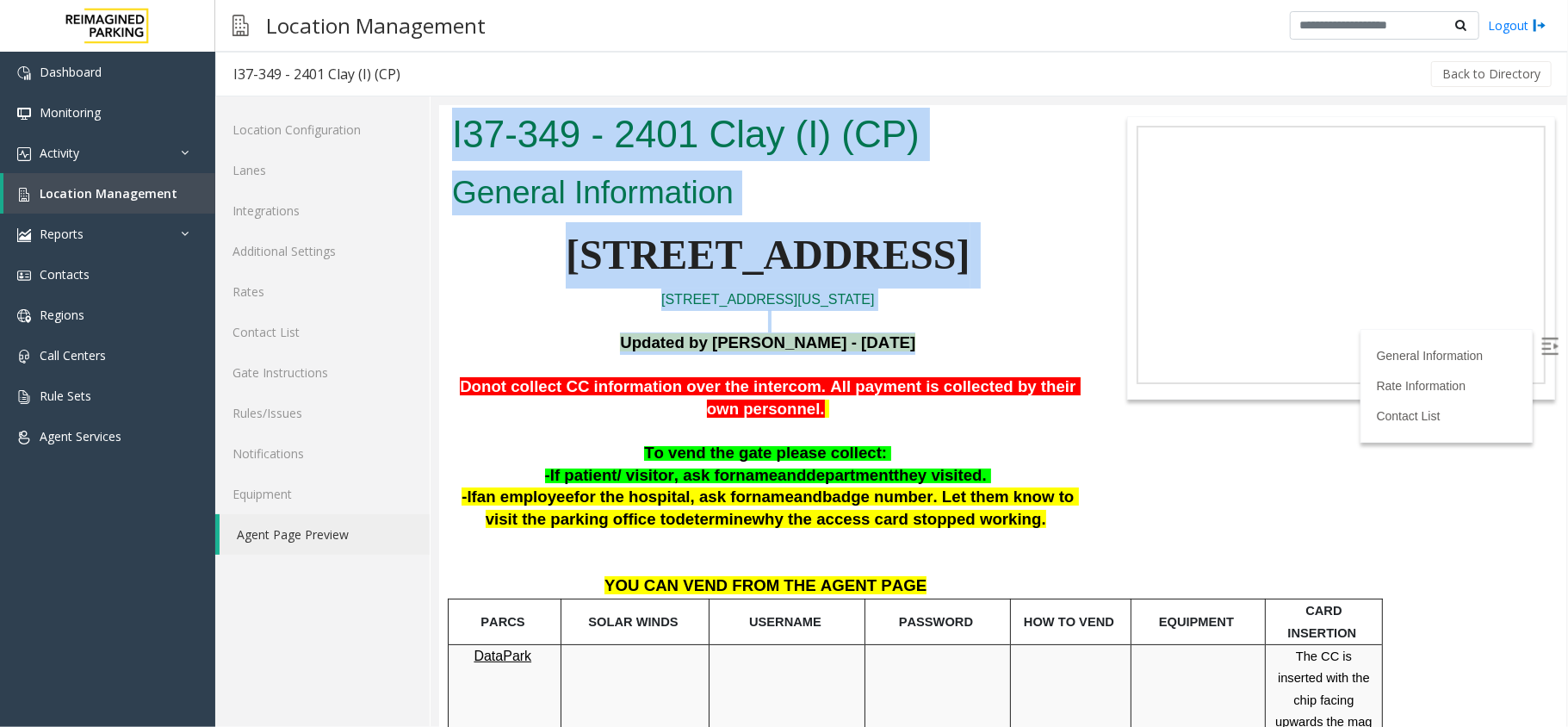
drag, startPoint x: 1098, startPoint y: 401, endPoint x: 575, endPoint y: 364, distance: 524.3
click at [575, 364] on body "I37-349 - 2401 Clay (I) (CP) General Information [STREET_ADDRESS][US_STATE] Upd…" at bounding box center [1002, 414] width 1127 height 622
click at [569, 363] on p at bounding box center [767, 364] width 632 height 23
drag, startPoint x: 626, startPoint y: 346, endPoint x: 944, endPoint y: 349, distance: 318.0
click at [944, 349] on p "Updated by [PERSON_NAME] - [DATE]" at bounding box center [767, 343] width 632 height 23
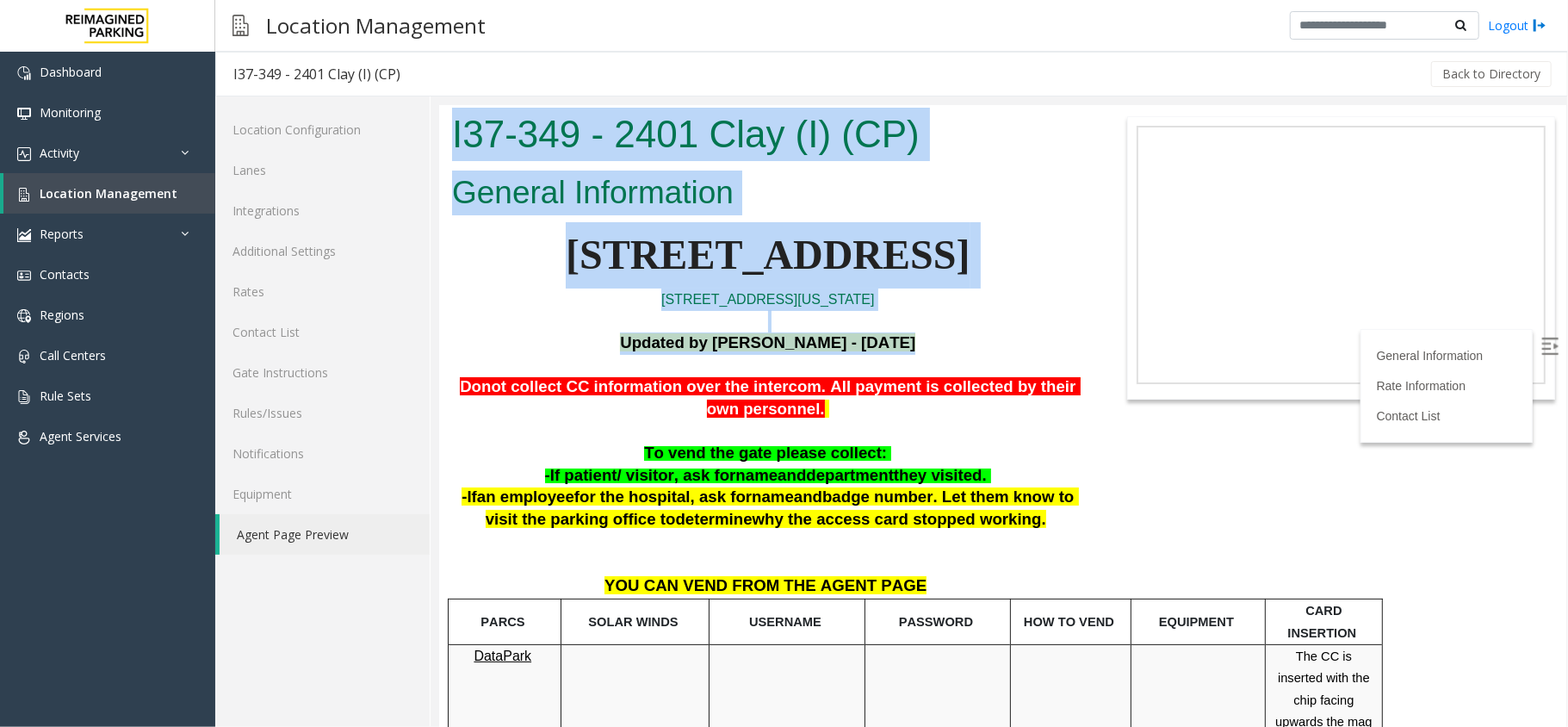
click at [944, 349] on p "Updated by [PERSON_NAME] - [DATE]" at bounding box center [767, 343] width 632 height 23
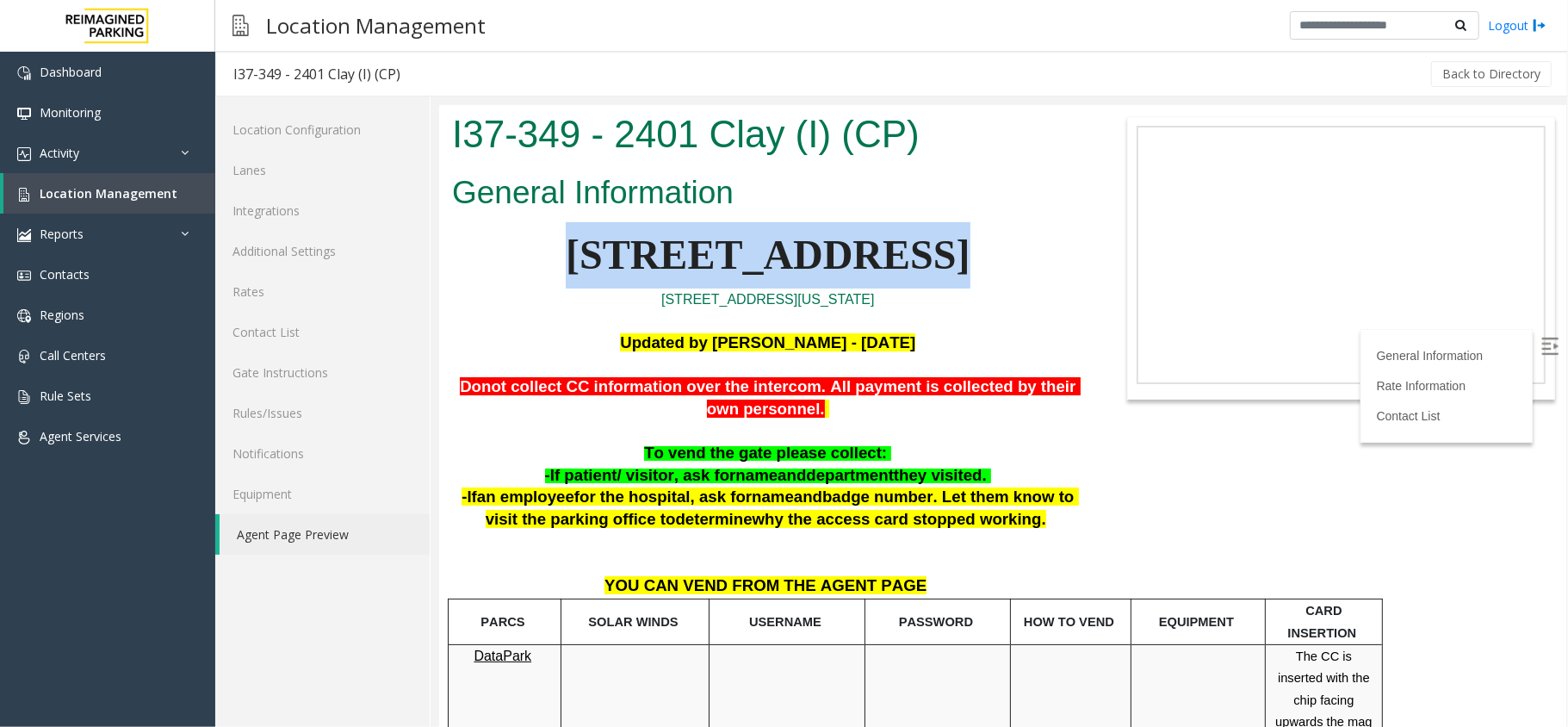
drag, startPoint x: 623, startPoint y: 249, endPoint x: 909, endPoint y: 251, distance: 286.0
click at [909, 251] on p "[STREET_ADDRESS]" at bounding box center [767, 255] width 632 height 67
click at [941, 237] on p "[STREET_ADDRESS]" at bounding box center [767, 255] width 632 height 67
drag, startPoint x: 616, startPoint y: 253, endPoint x: 752, endPoint y: 276, distance: 137.9
click at [898, 269] on span "[STREET_ADDRESS]" at bounding box center [767, 254] width 404 height 46
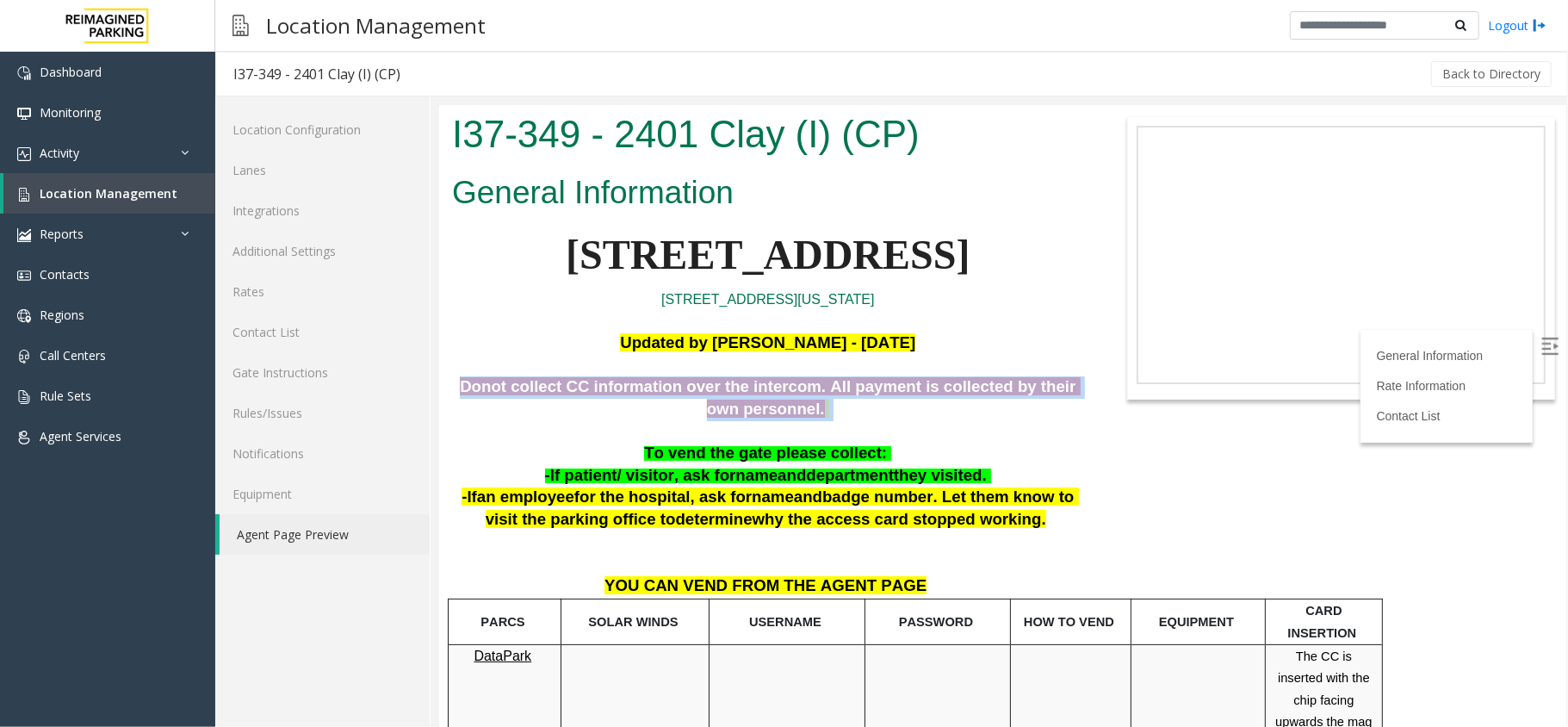
drag, startPoint x: 476, startPoint y: 384, endPoint x: 782, endPoint y: 430, distance: 309.4
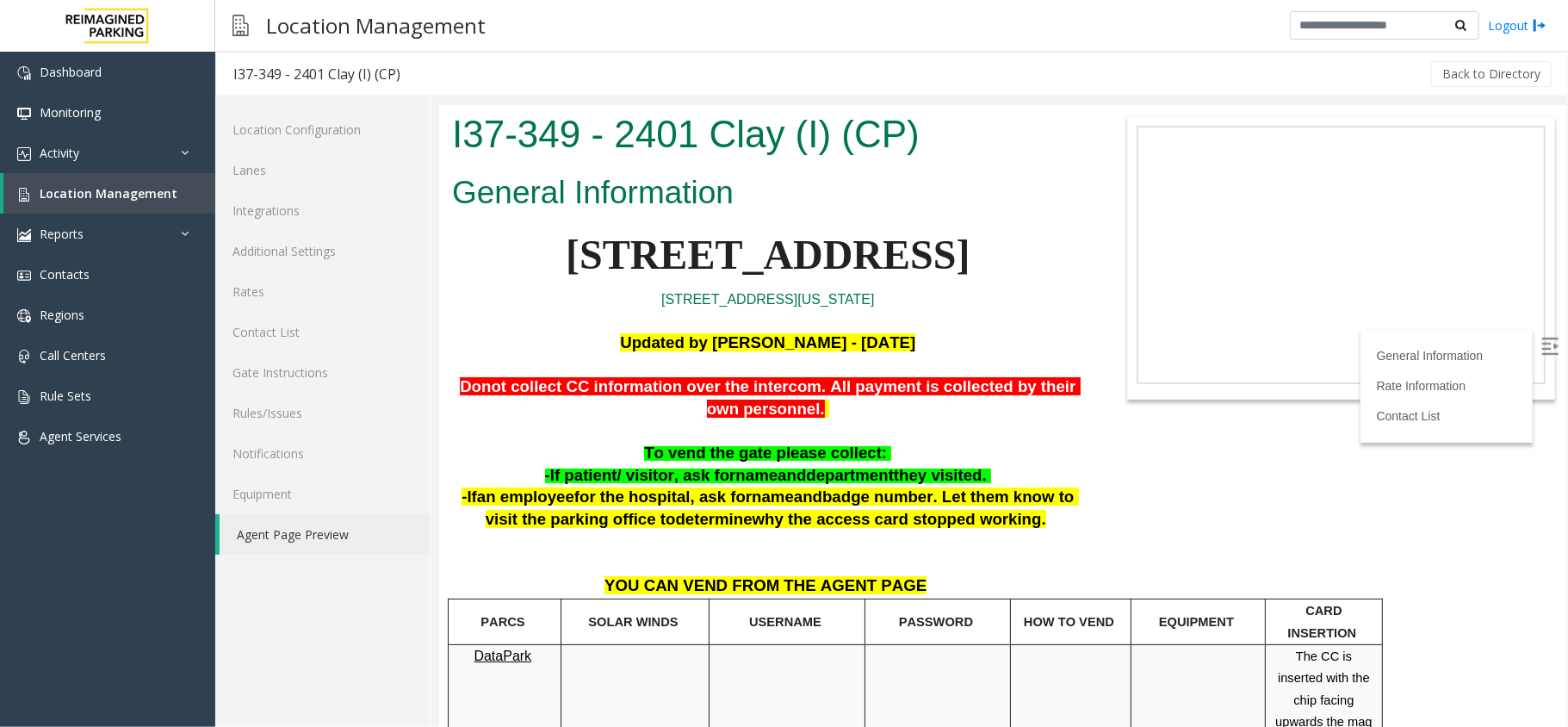
click at [490, 339] on p "Updated by [PERSON_NAME] - [DATE]" at bounding box center [767, 343] width 632 height 23
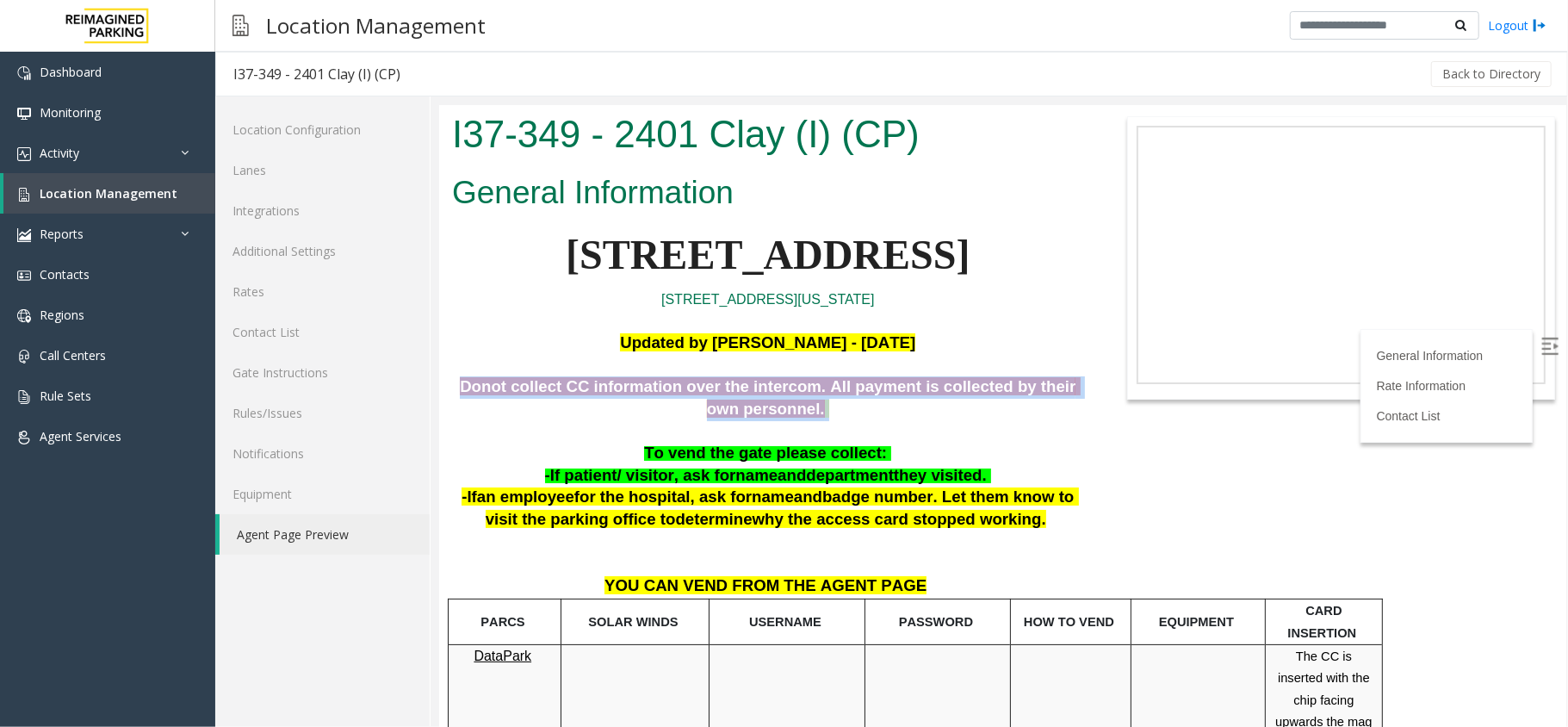
drag, startPoint x: 446, startPoint y: 381, endPoint x: 805, endPoint y: 405, distance: 359.8
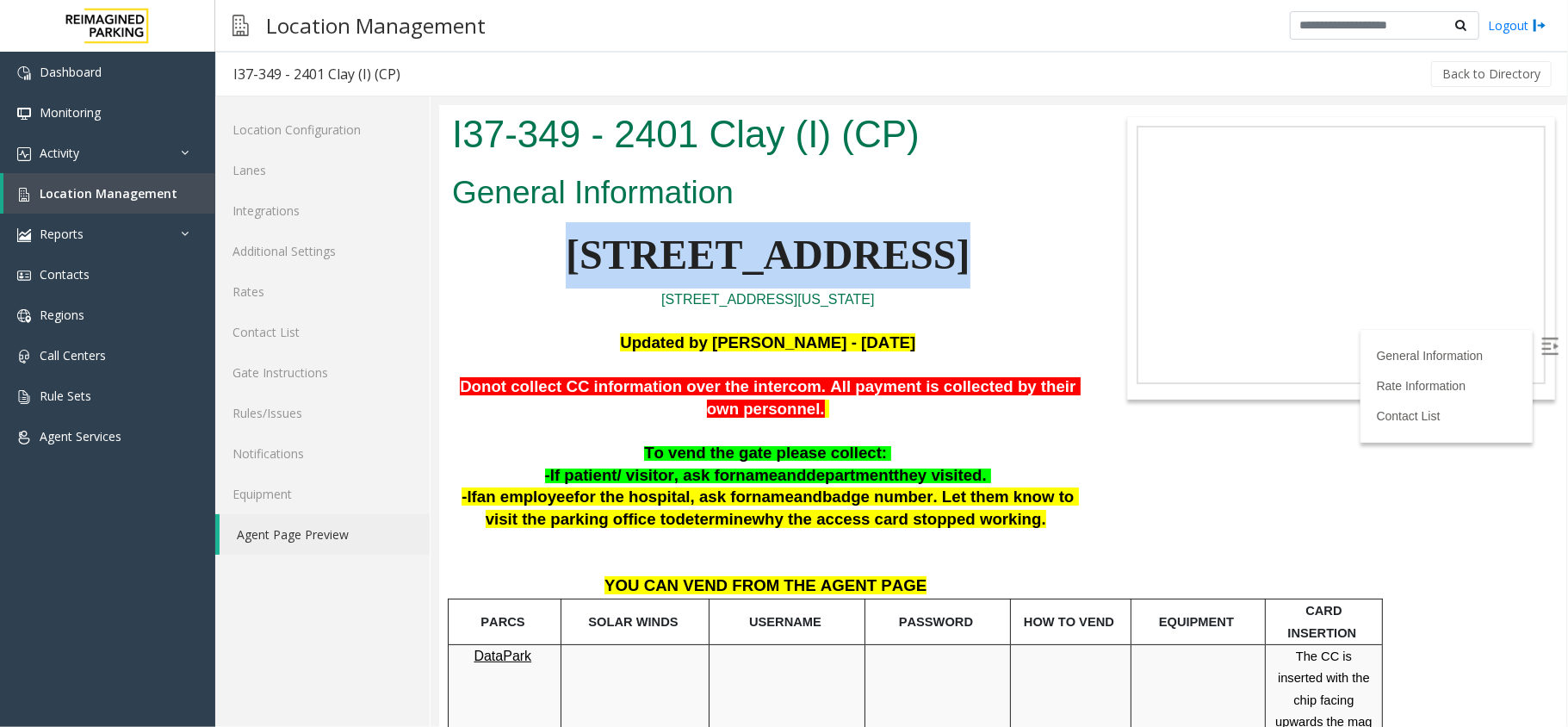
drag, startPoint x: 590, startPoint y: 277, endPoint x: 927, endPoint y: 281, distance: 337.0
click at [927, 281] on p "[STREET_ADDRESS]" at bounding box center [767, 255] width 632 height 67
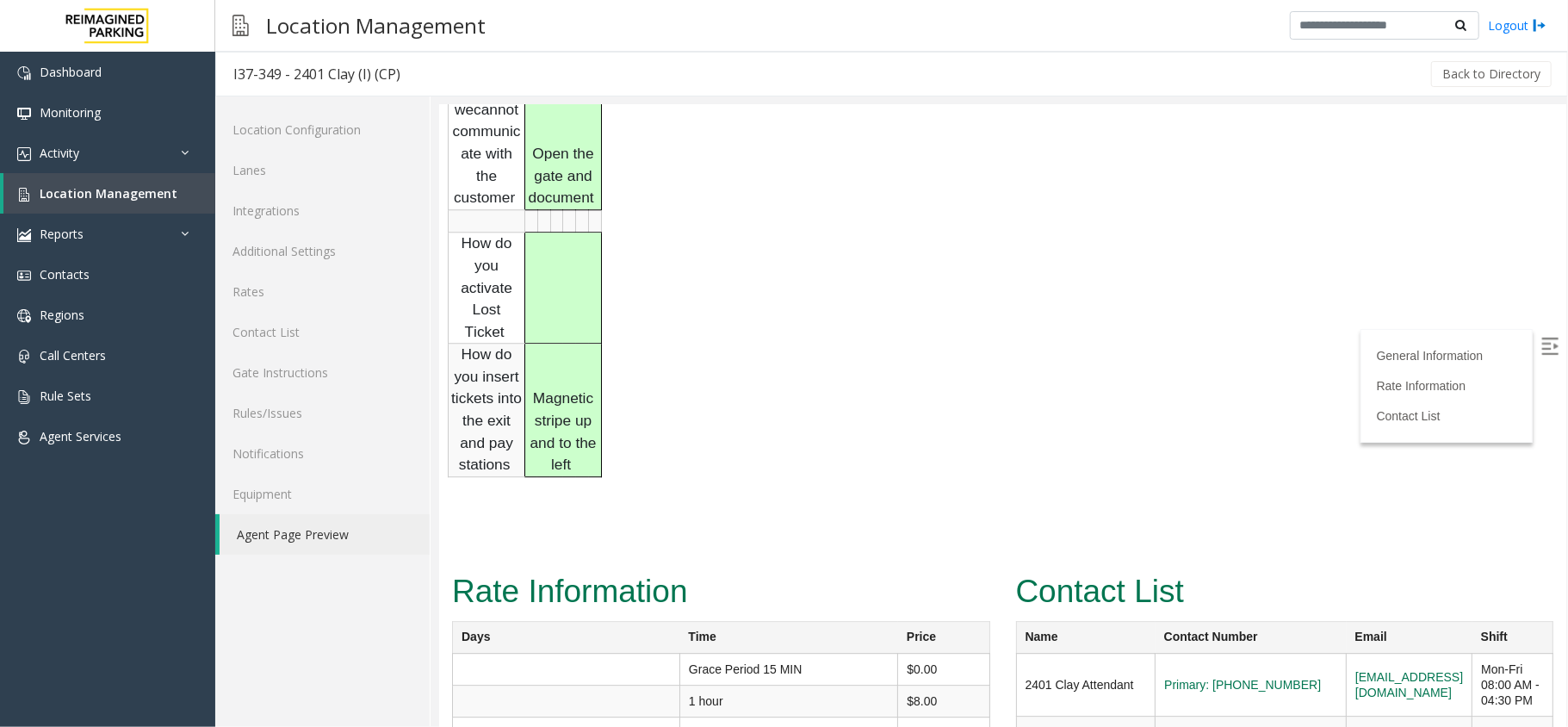
scroll to position [3548, 0]
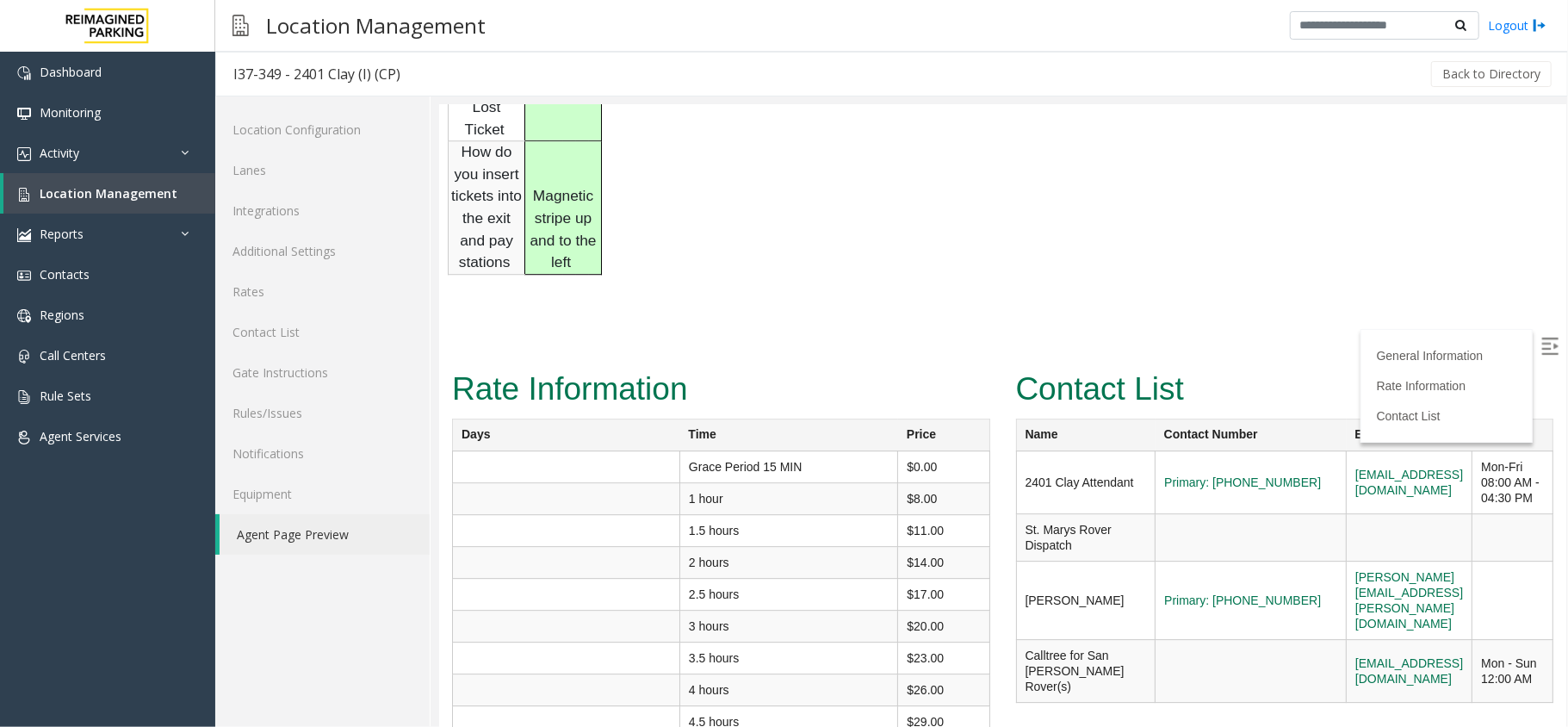
click at [1541, 342] on label at bounding box center [1551, 347] width 25 height 25
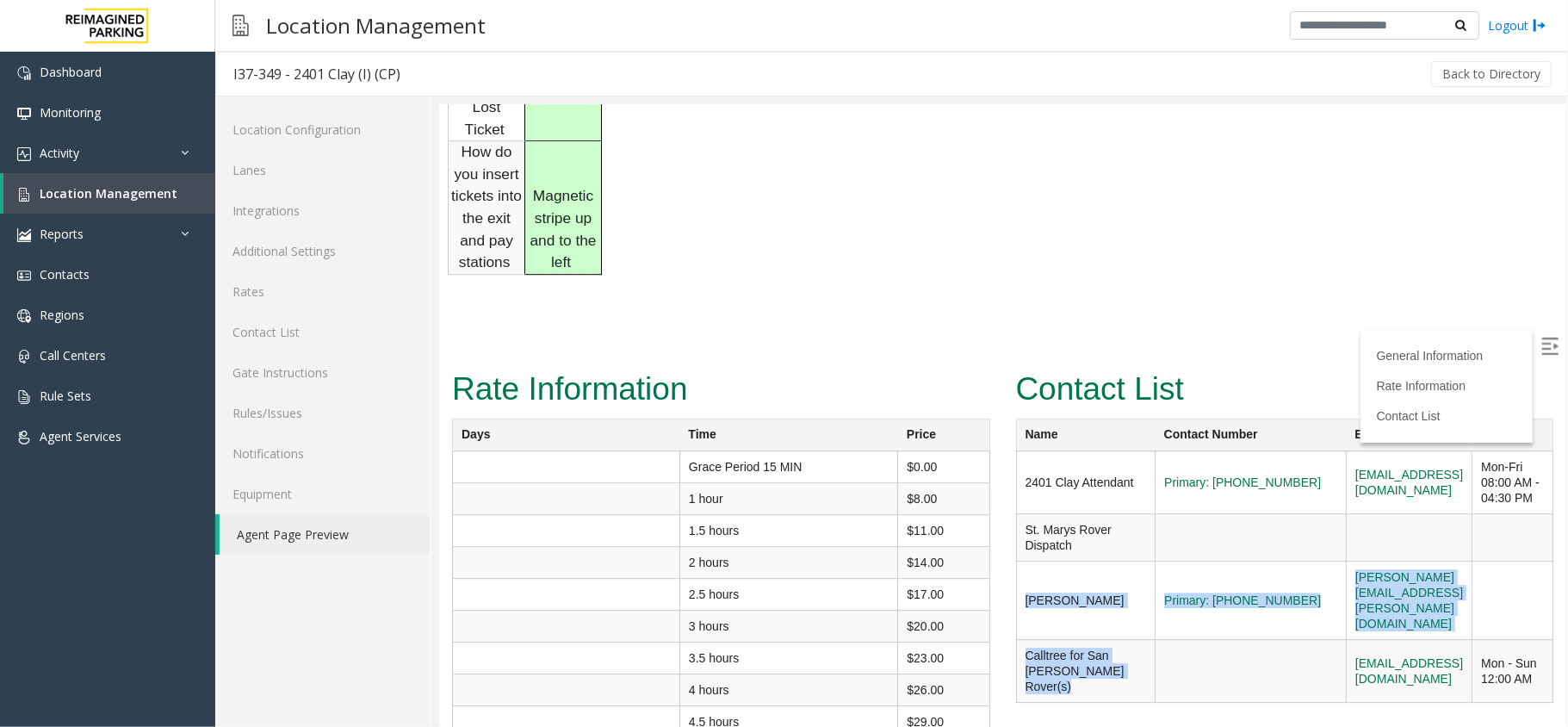
drag, startPoint x: 1263, startPoint y: 496, endPoint x: 1259, endPoint y: 570, distance: 74.1
click at [1259, 570] on tbody "2401 Clay Attendant Primary: [PHONE_NUMBER] [EMAIL_ADDRESS][DOMAIN_NAME] Mon-Fr…" at bounding box center [1284, 576] width 538 height 252
click at [1347, 513] on td at bounding box center [1409, 537] width 125 height 47
drag, startPoint x: 1260, startPoint y: 515, endPoint x: 1472, endPoint y: 521, distance: 212.1
click at [1472, 561] on tr "[PERSON_NAME] Primary: [PHONE_NUMBER] [PERSON_NAME][EMAIL_ADDRESS][PERSON_NAME]…" at bounding box center [1284, 601] width 538 height 78
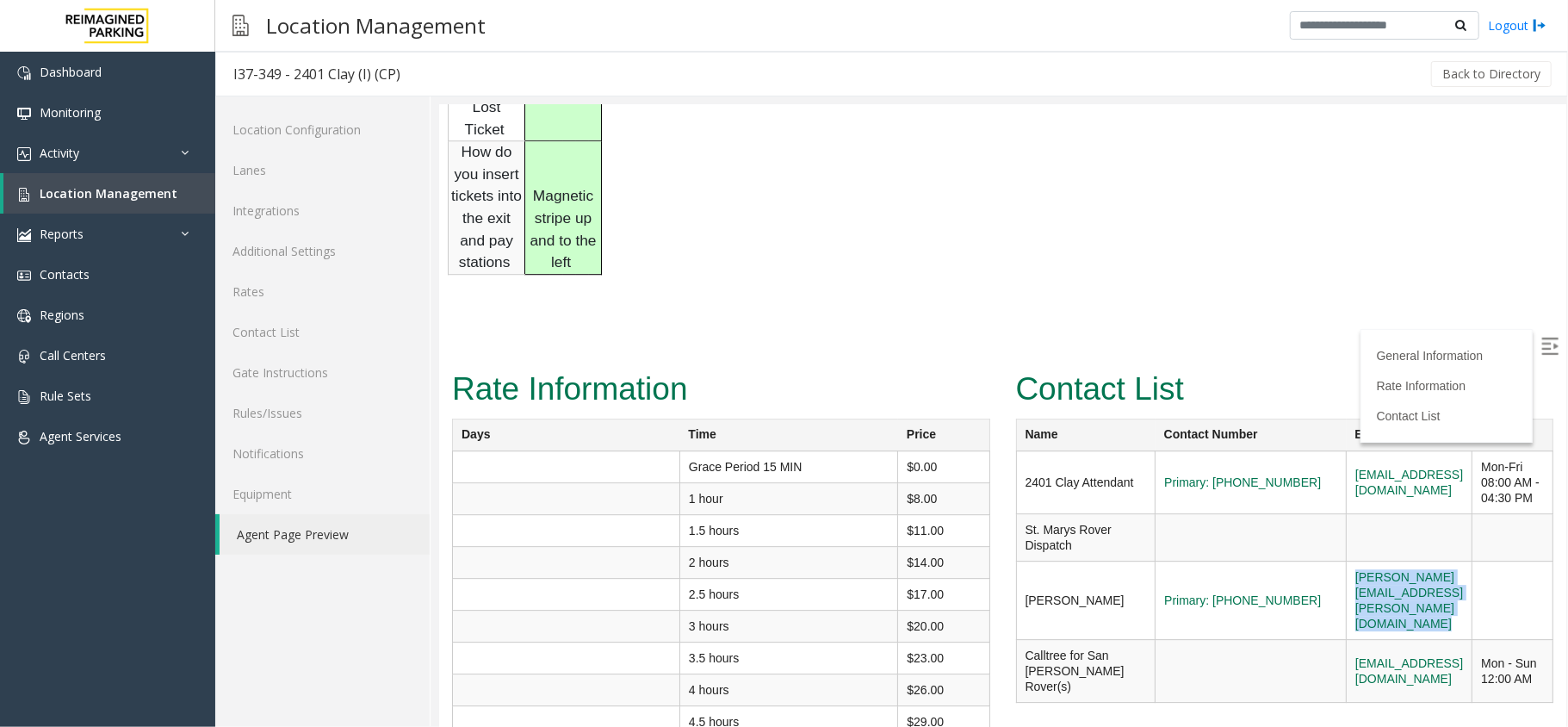
copy tr "[PERSON_NAME][EMAIL_ADDRESS][PERSON_NAME][DOMAIN_NAME]"
drag, startPoint x: 1215, startPoint y: 575, endPoint x: 1154, endPoint y: 604, distance: 67.5
click at [1154, 640] on tr "Calltree for San [PERSON_NAME] Rover(s) [EMAIL_ADDRESS][DOMAIN_NAME] Mon - Sun …" at bounding box center [1284, 671] width 538 height 63
copy tr "[EMAIL_ADDRESS][DOMAIN_NAME]"
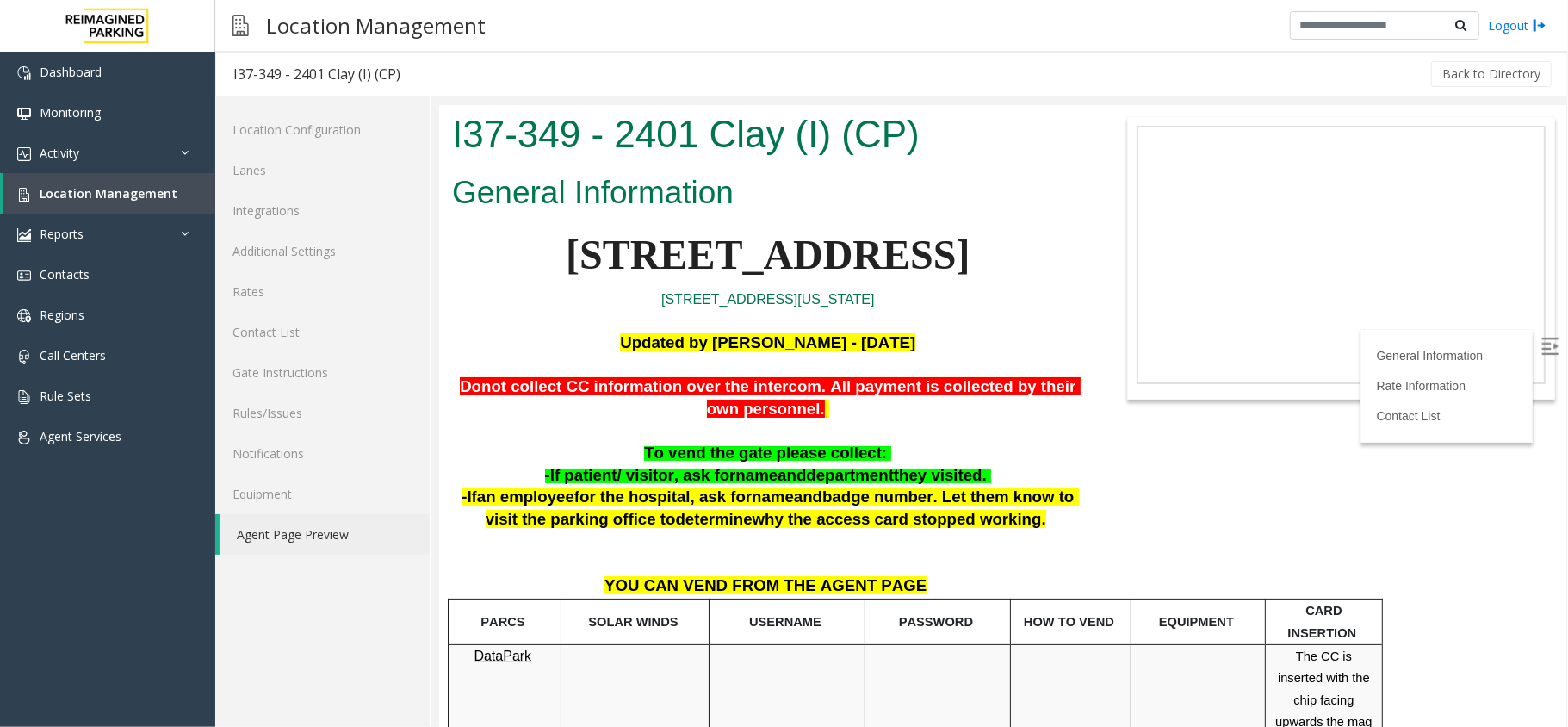
scroll to position [11, 0]
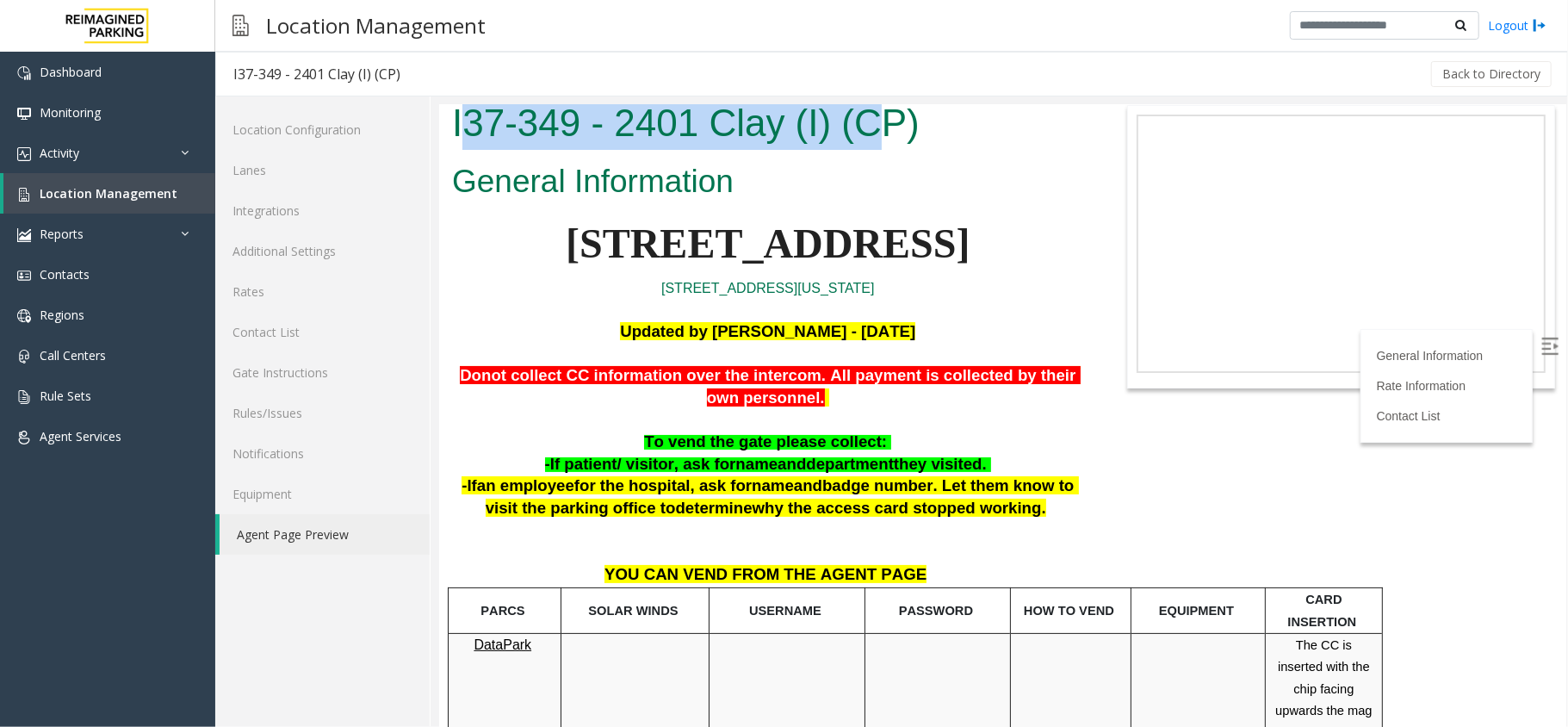
drag, startPoint x: 458, startPoint y: 122, endPoint x: 889, endPoint y: 149, distance: 431.8
click at [889, 149] on div "I37-349 - 2401 Clay (I) (CP)" at bounding box center [768, 124] width 658 height 63
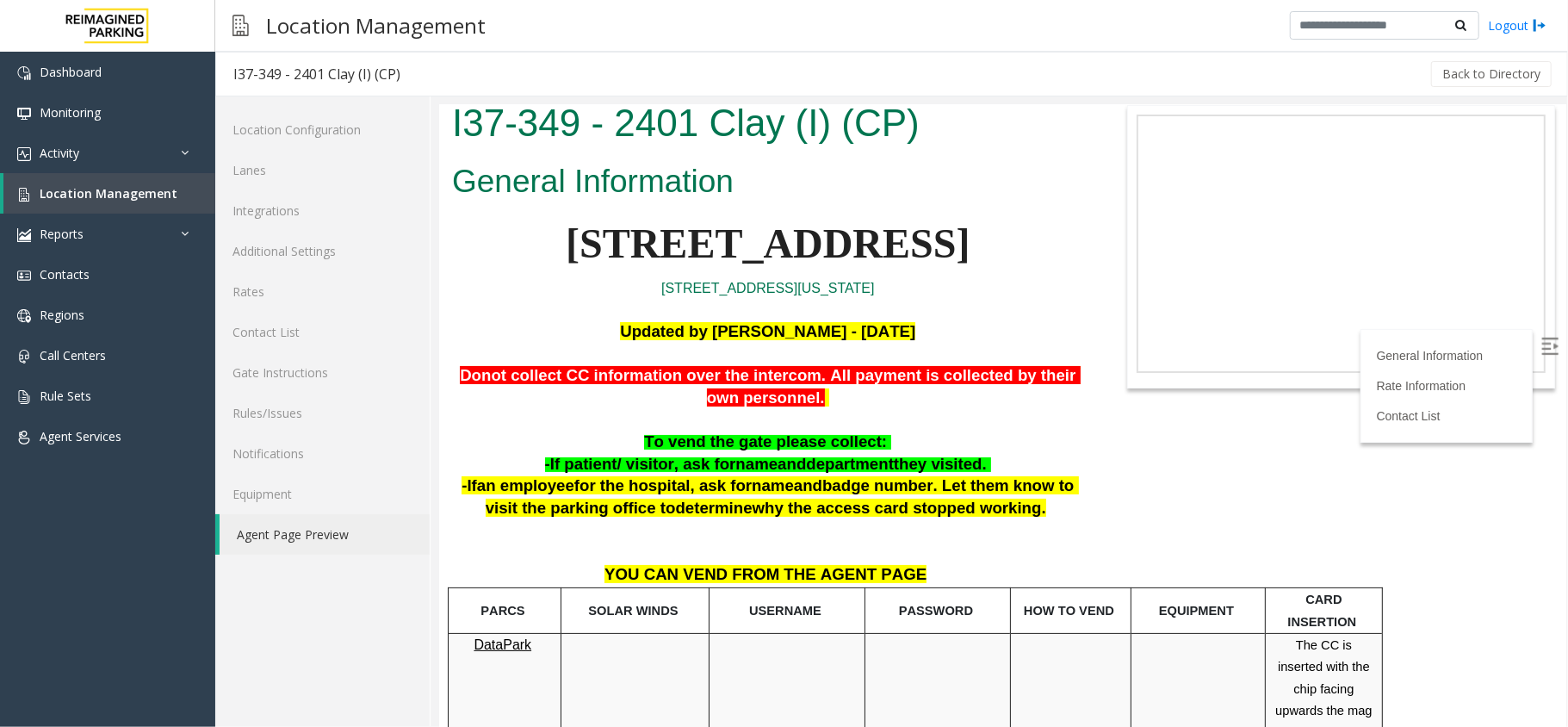
click at [933, 144] on h1 "I37-349 - 2401 Clay (I) (CP)" at bounding box center [767, 122] width 632 height 54
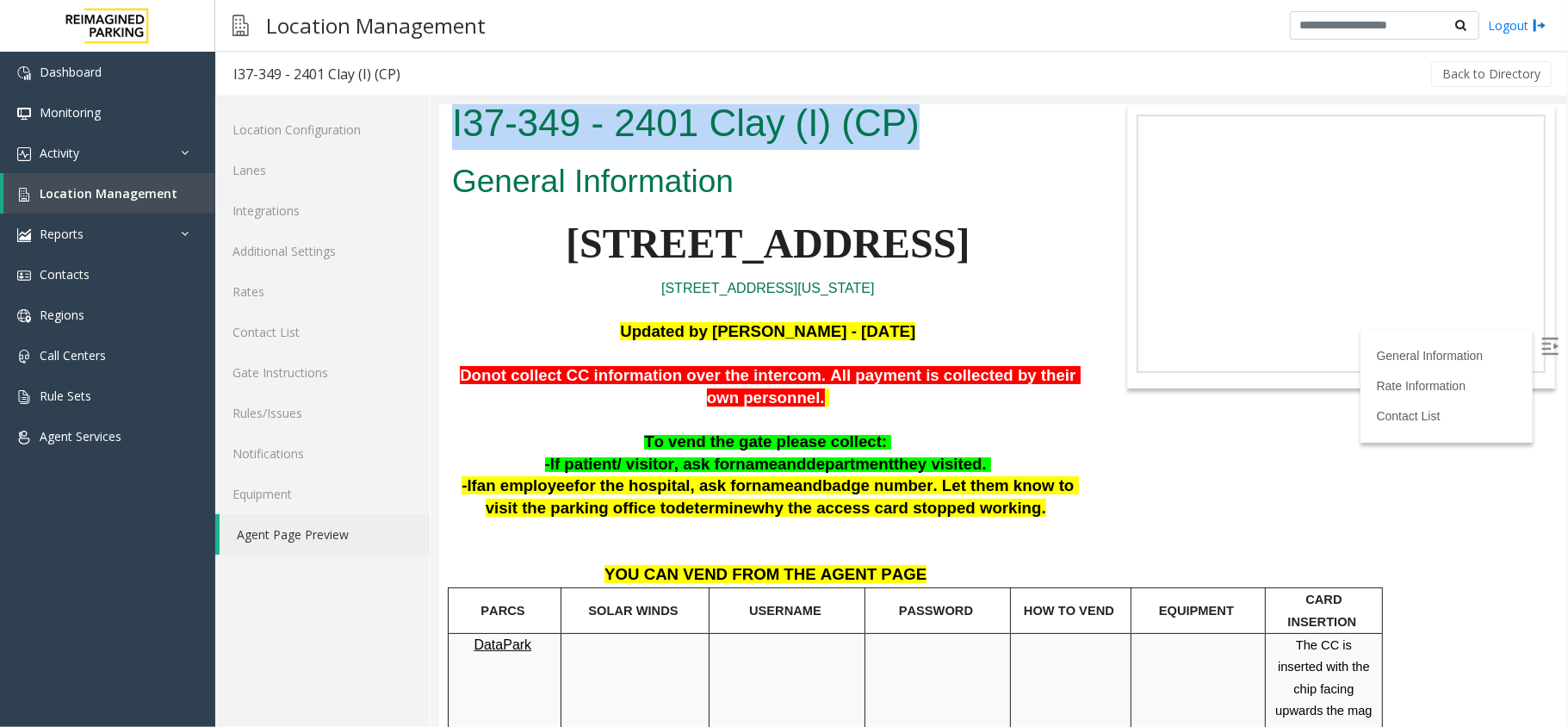
drag, startPoint x: 924, startPoint y: 125, endPoint x: 404, endPoint y: 146, distance: 520.4
click at [439, 146] on html "I37-349 - 2401 Clay (I) (CP) General Information [STREET_ADDRESS][US_STATE] Upd…" at bounding box center [1002, 404] width 1127 height 622
copy h1 "I37-349 - 2401 Clay (I) (CP)"
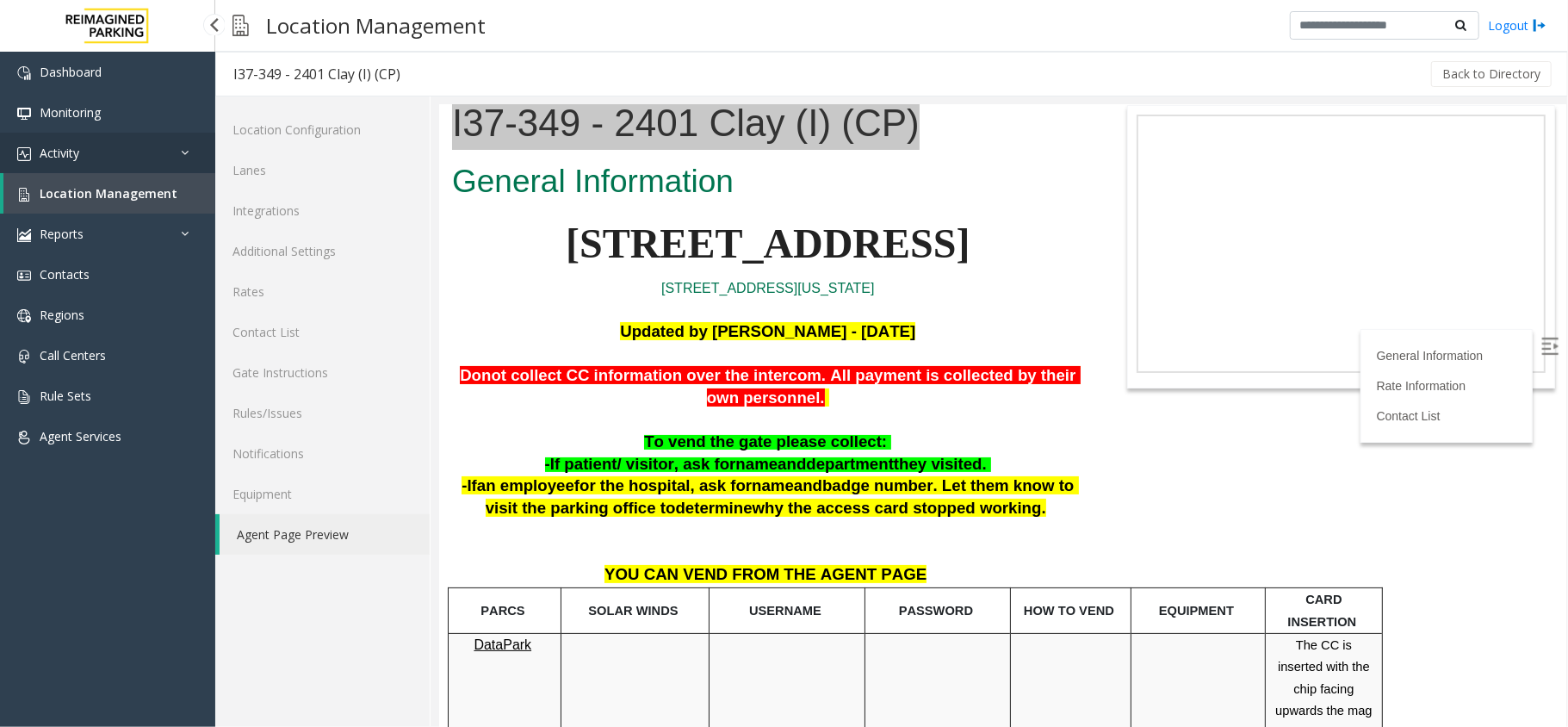
click at [134, 152] on link "Activity" at bounding box center [108, 152] width 215 height 40
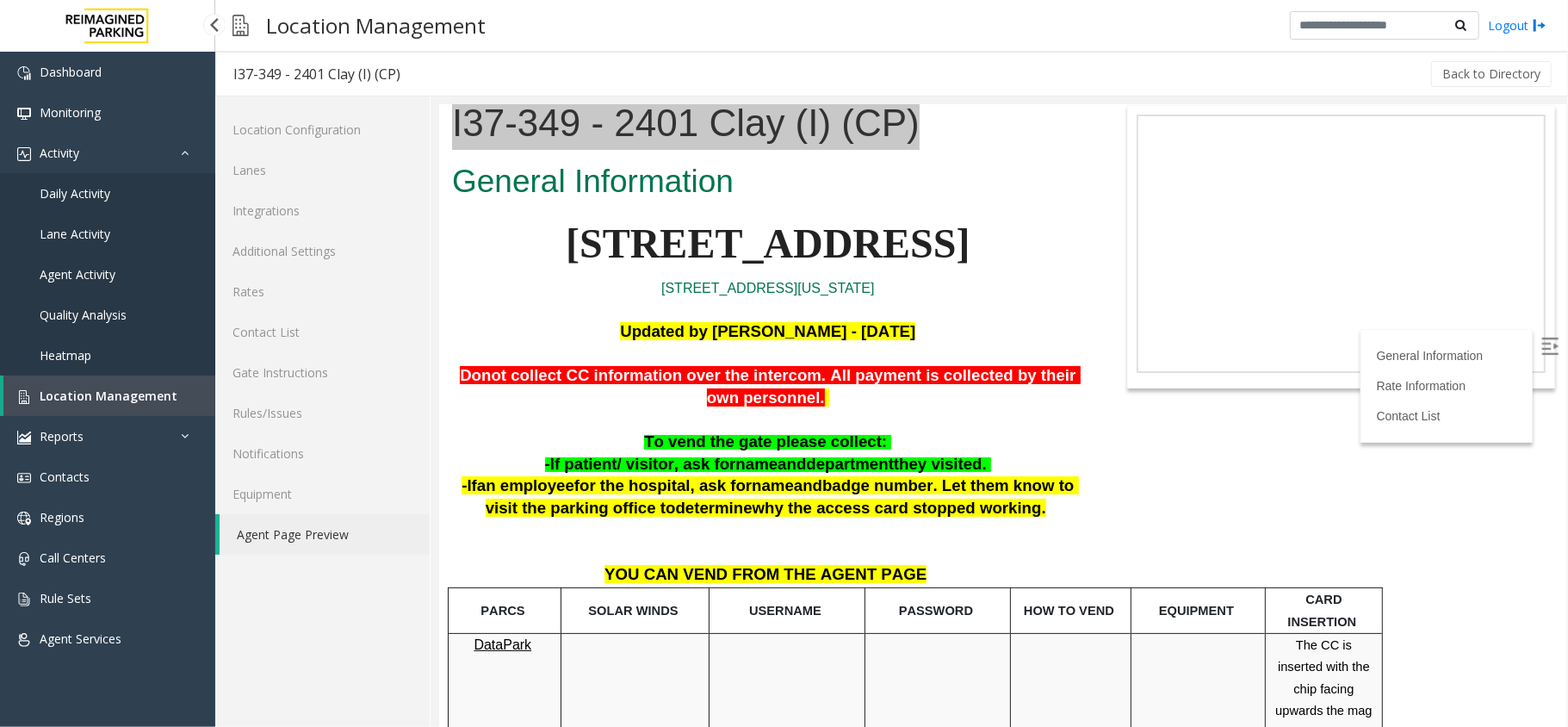
click at [122, 191] on link "Daily Activity" at bounding box center [108, 193] width 215 height 40
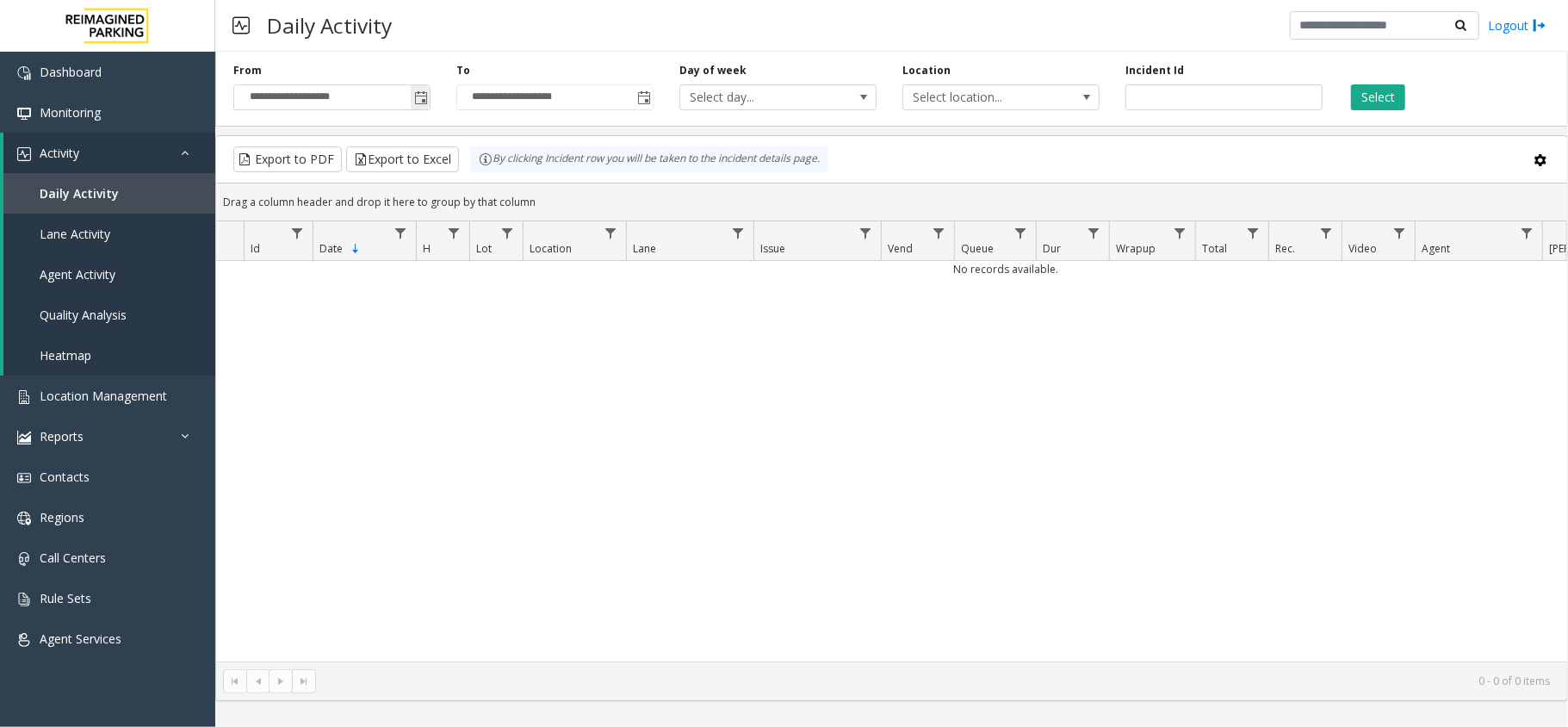
click at [420, 94] on span "Toggle popup" at bounding box center [421, 98] width 14 height 14
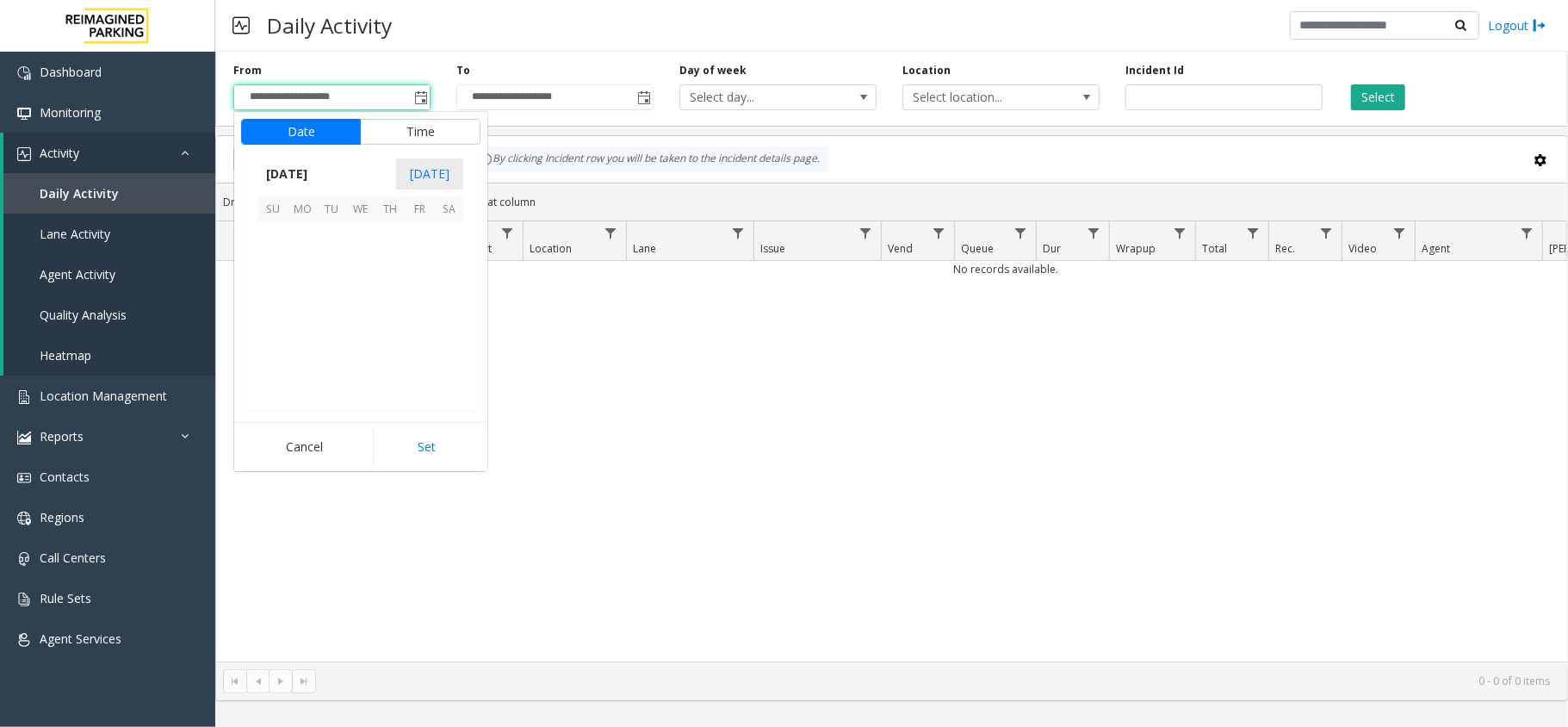
scroll to position [309451, 0]
click at [307, 291] on span "13" at bounding box center [303, 296] width 29 height 29
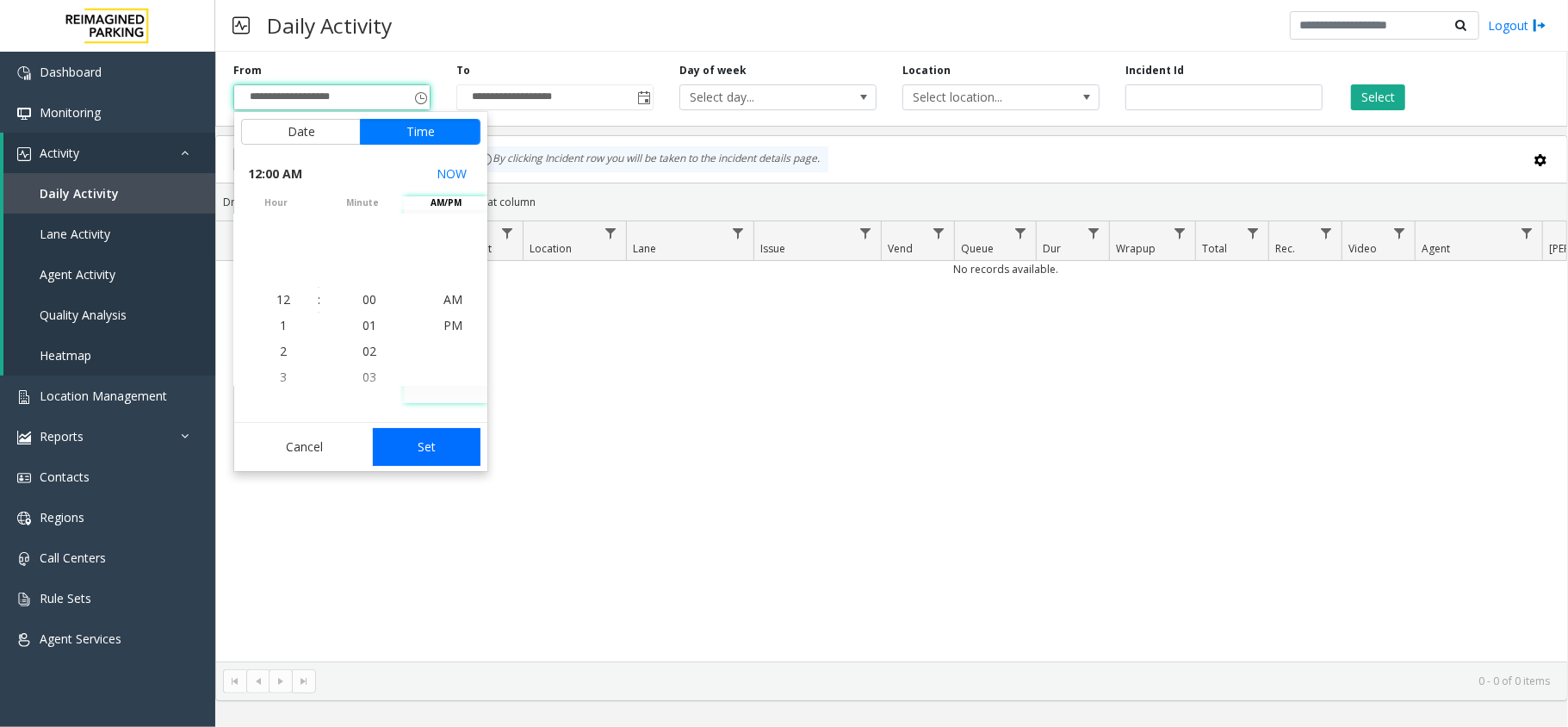
click at [436, 434] on button "Set" at bounding box center [427, 447] width 109 height 38
type input "**********"
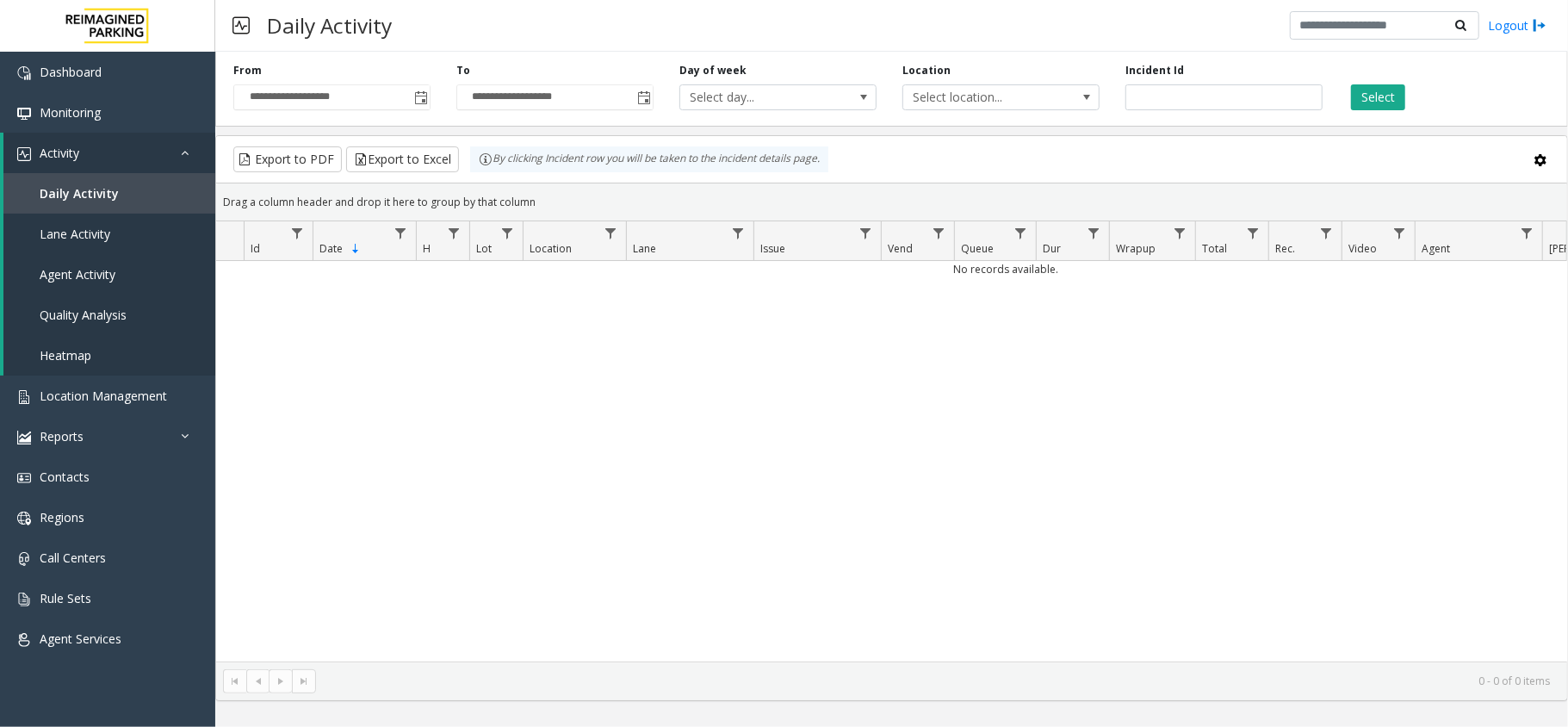
click at [1406, 101] on div "Select" at bounding box center [1448, 86] width 223 height 47
click at [1393, 101] on button "Select" at bounding box center [1378, 97] width 54 height 25
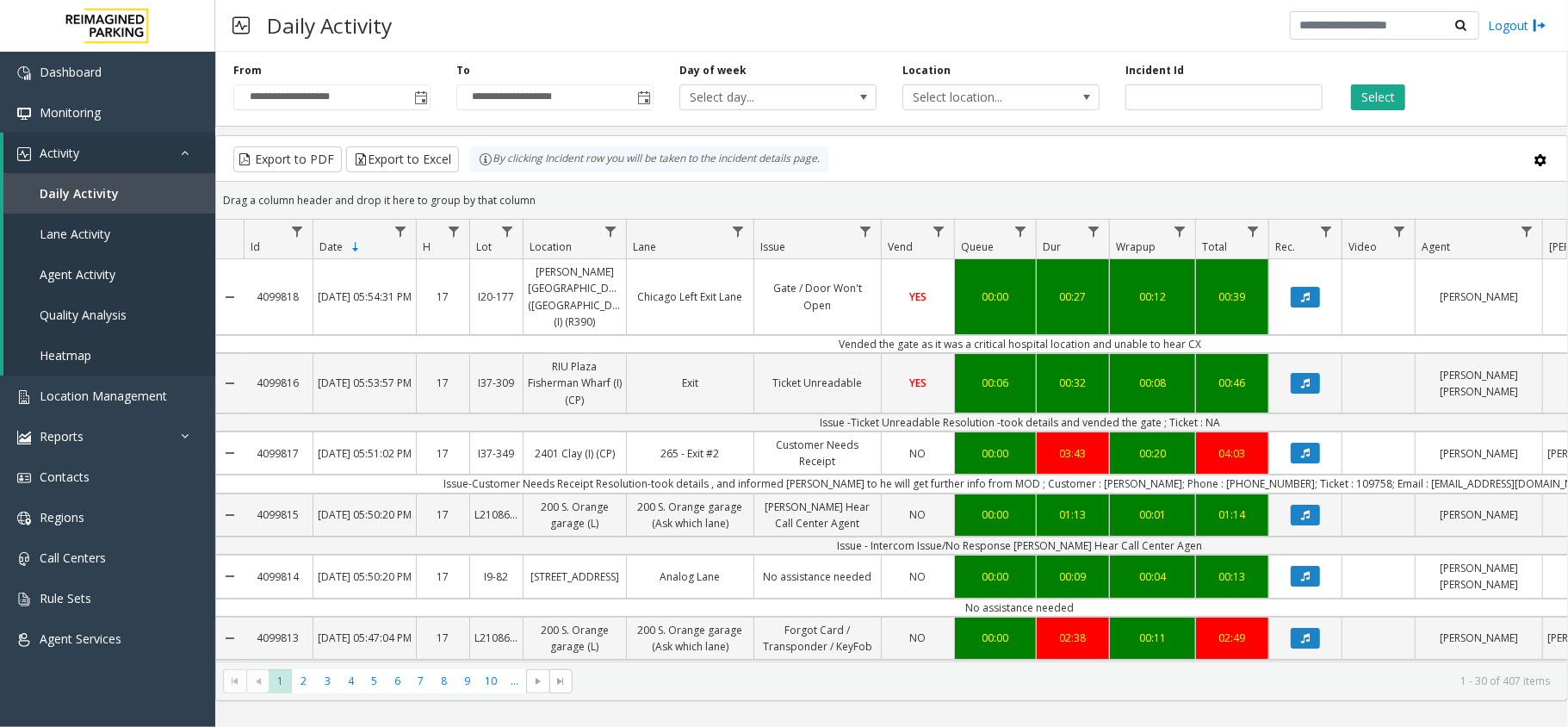
click at [1148, 475] on td "Issue-Customer Needs Receipt Resolution-took details , and informed [PERSON_NAM…" at bounding box center [1021, 484] width 1553 height 18
copy td "[PERSON_NAME]"
click at [1452, 475] on td "Issue-Customer Needs Receipt Resolution-took details , and informed [PERSON_NAM…" at bounding box center [1021, 484] width 1553 height 18
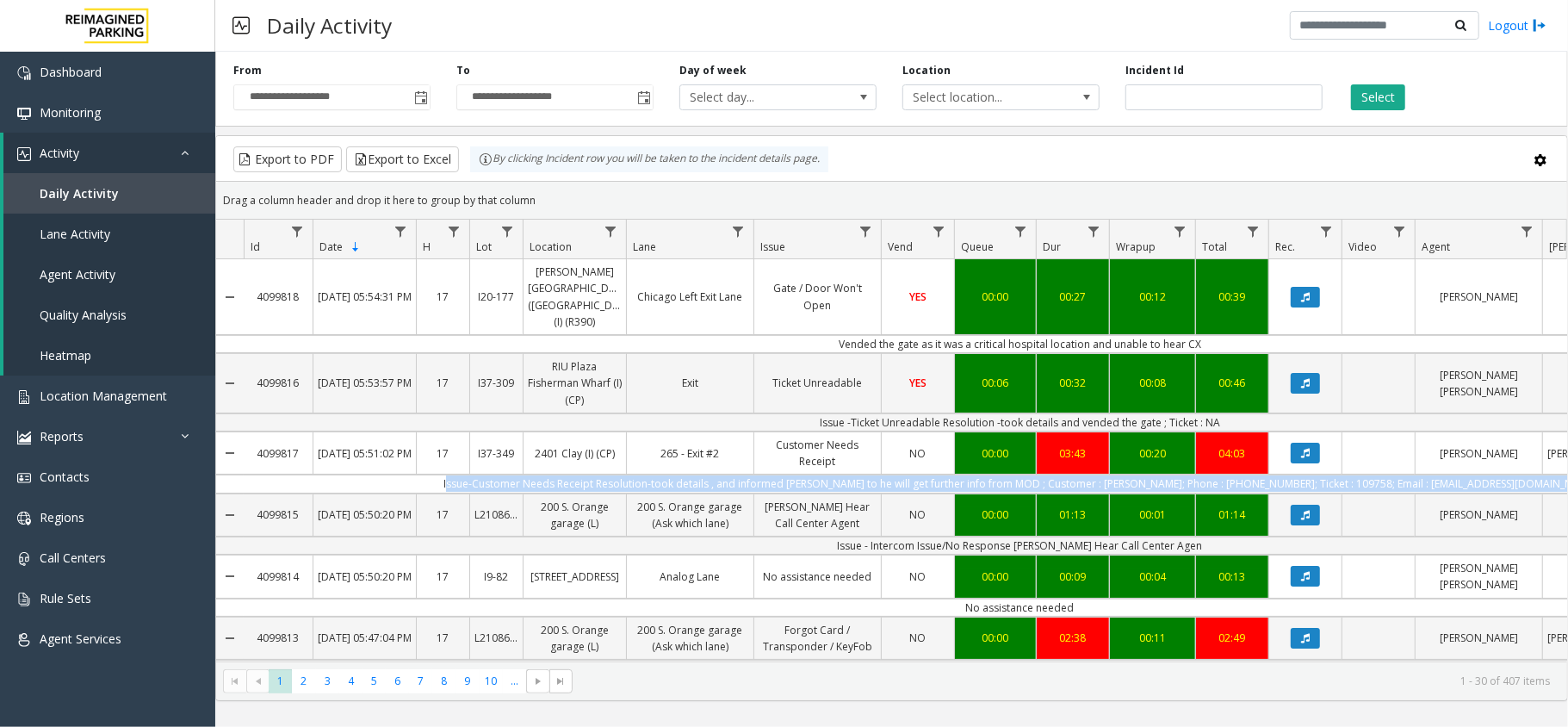
click at [1452, 475] on td "Issue-Customer Needs Receipt Resolution-took details , and informed [PERSON_NAM…" at bounding box center [1021, 484] width 1553 height 18
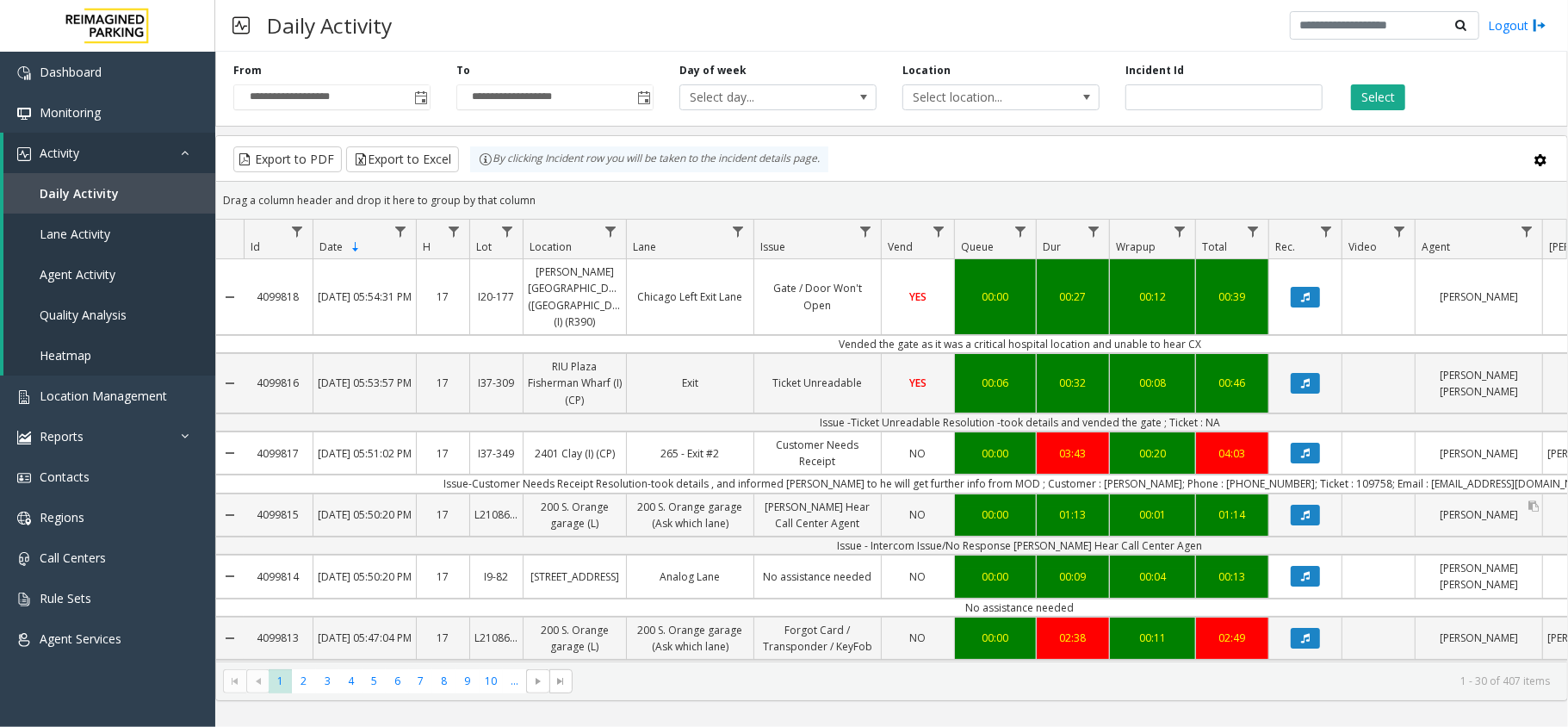
click at [1513, 495] on div "[PERSON_NAME]" at bounding box center [1479, 515] width 126 height 41
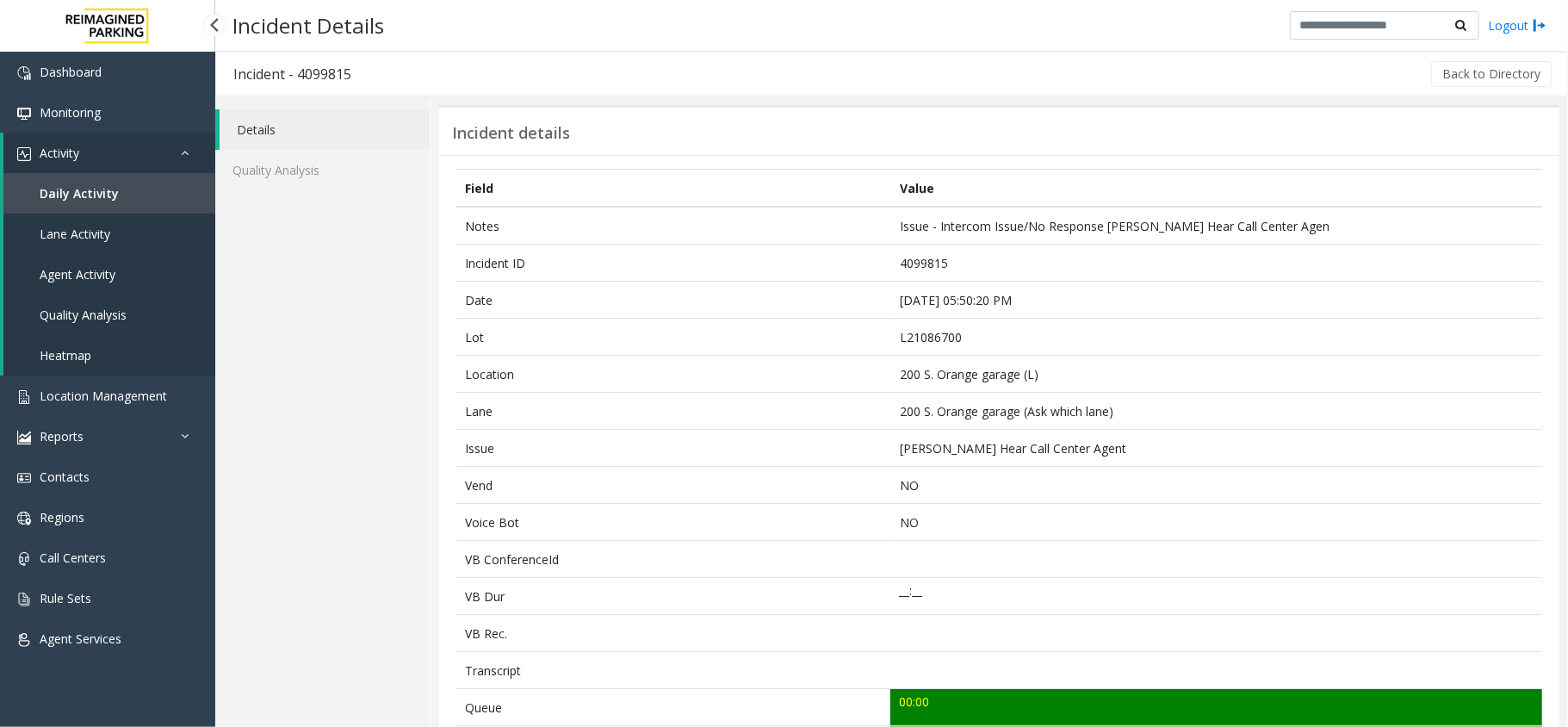
click at [121, 183] on link "Daily Activity" at bounding box center [110, 193] width 212 height 40
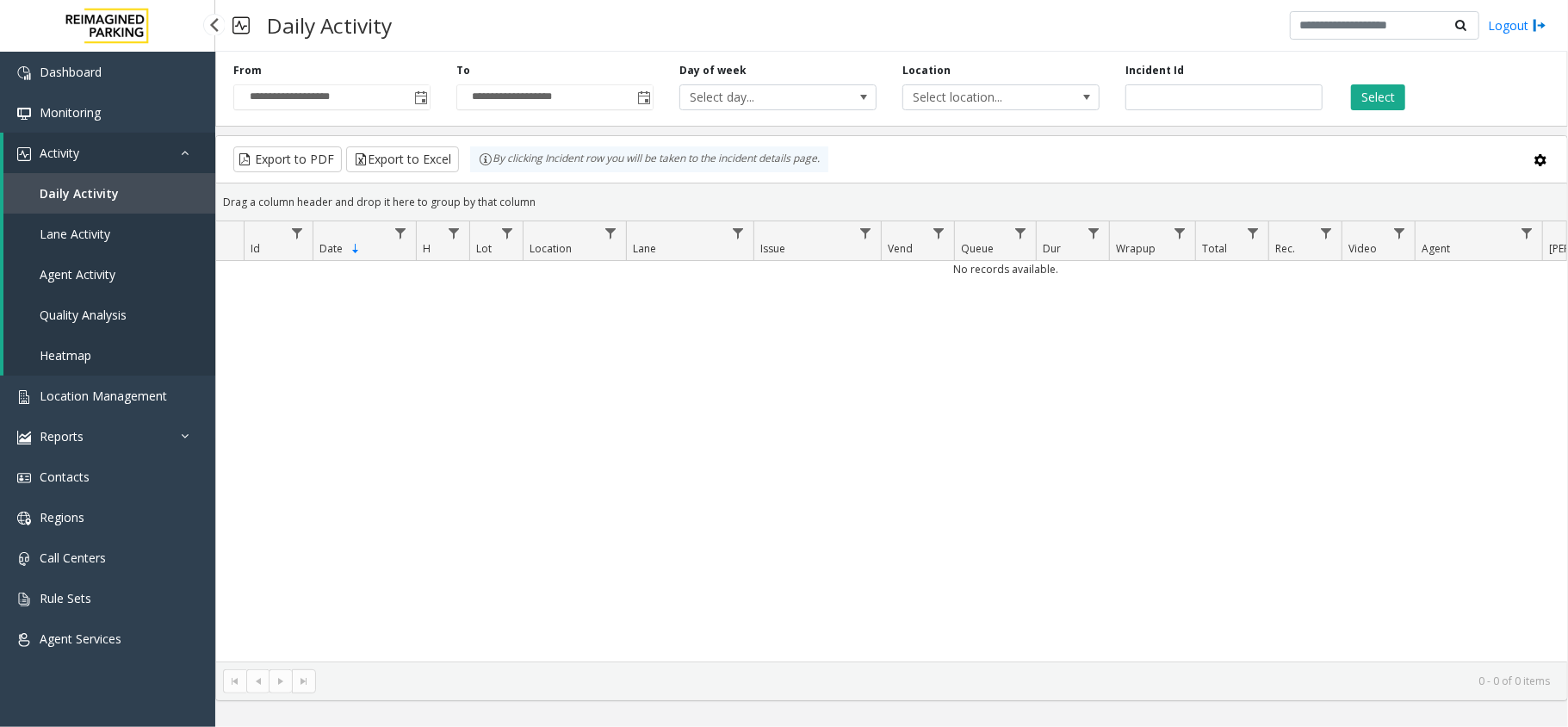
click at [134, 155] on link "Activity" at bounding box center [110, 152] width 212 height 40
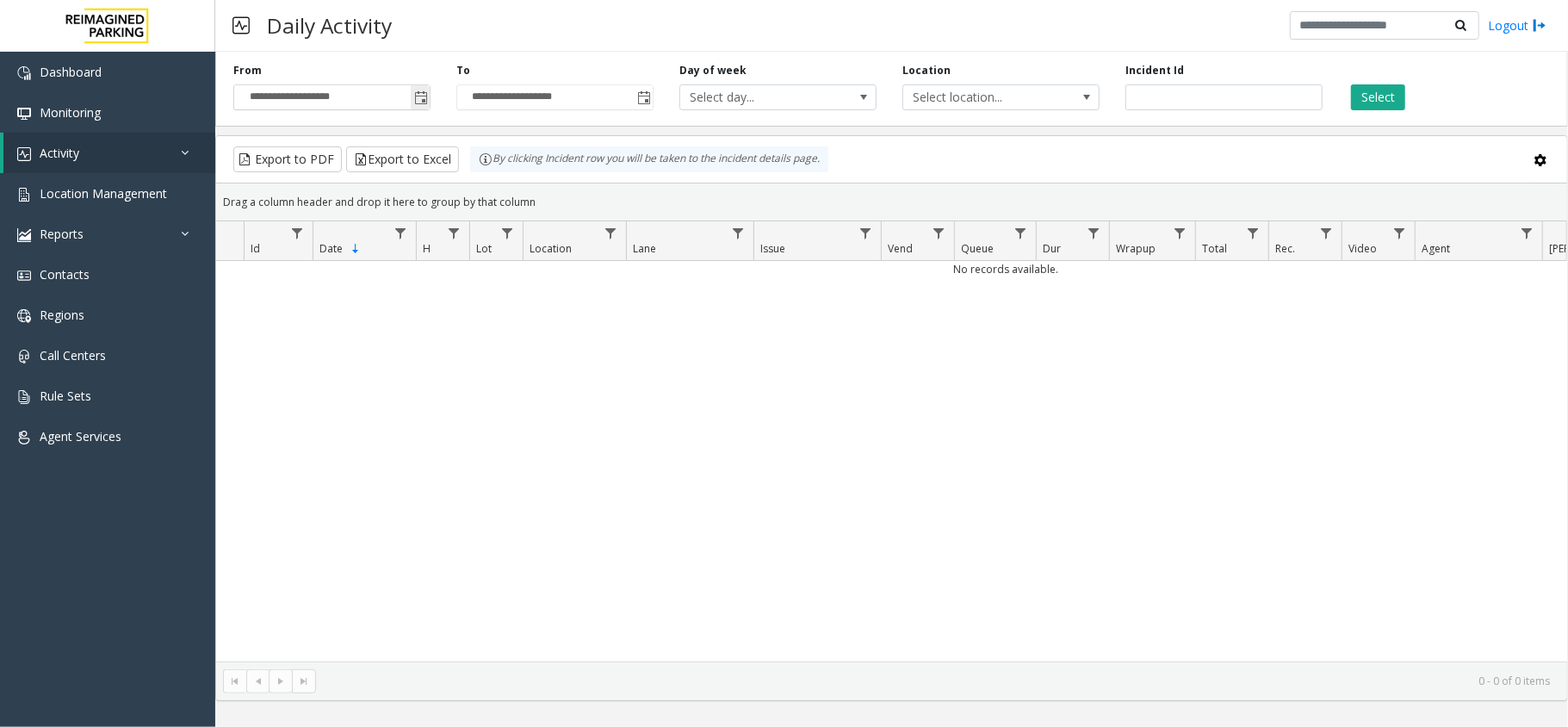
click at [408, 100] on input "**********" at bounding box center [332, 97] width 196 height 24
click at [418, 96] on span "Toggle popup" at bounding box center [421, 98] width 14 height 14
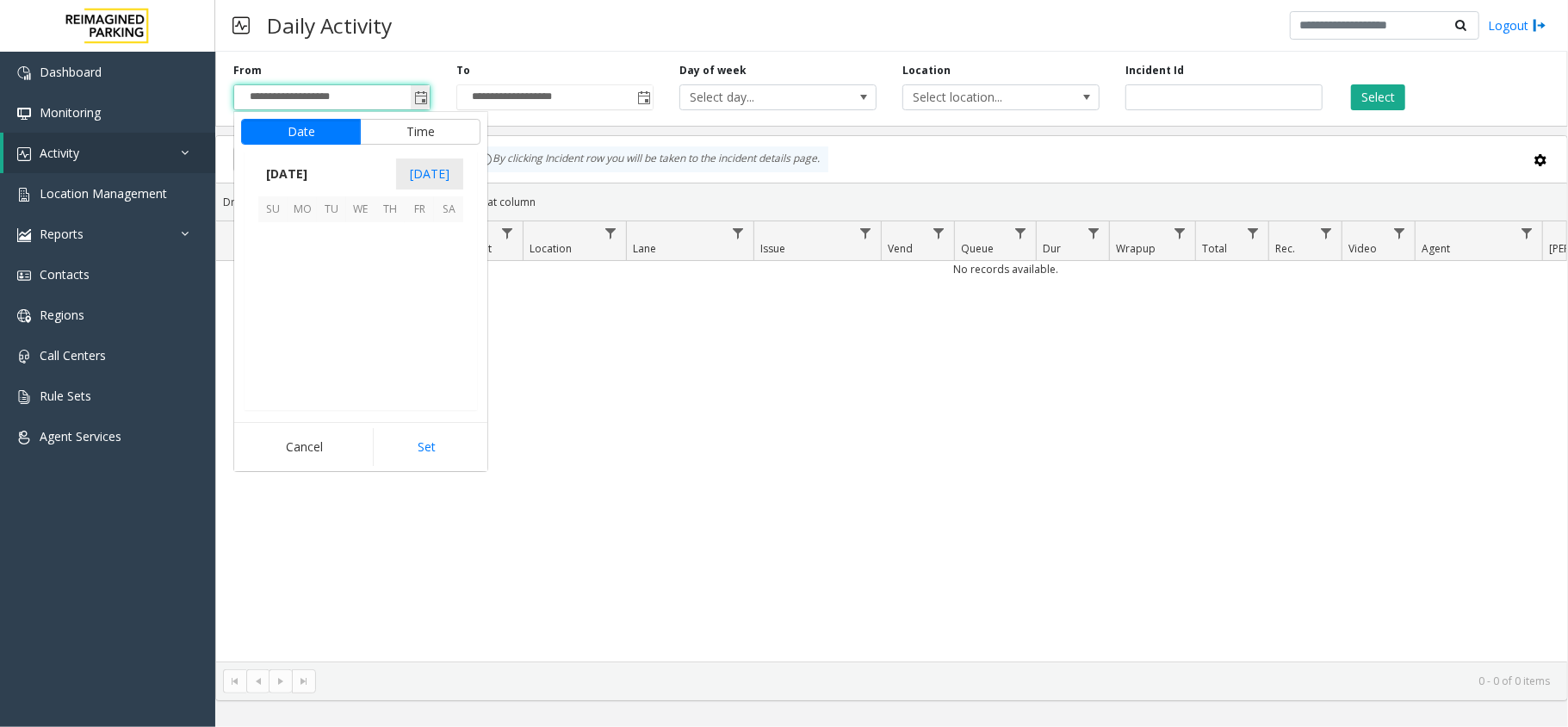
scroll to position [309451, 0]
click at [301, 300] on span "13" at bounding box center [303, 296] width 29 height 29
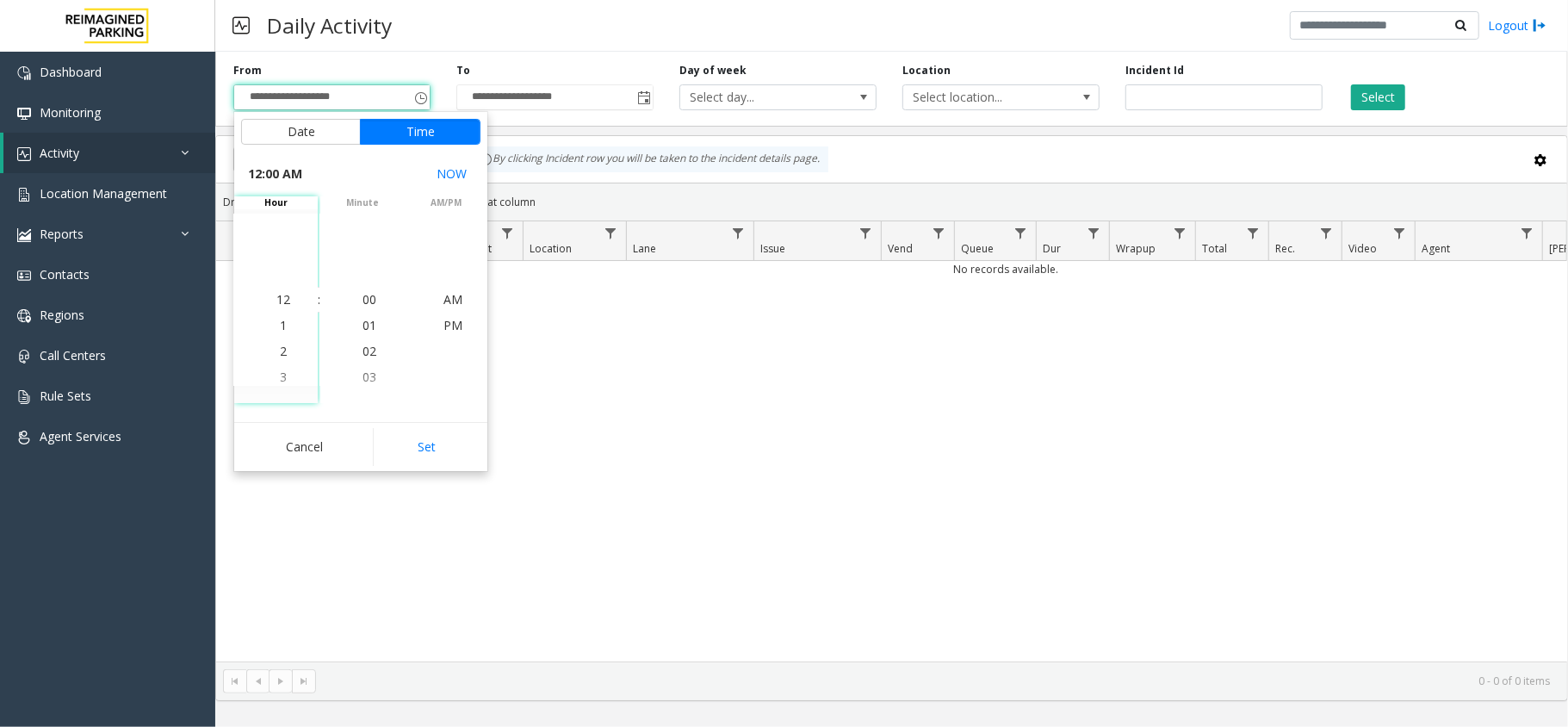
click at [425, 425] on div "Cancel Set" at bounding box center [360, 447] width 254 height 49
click at [428, 436] on button "Set" at bounding box center [427, 447] width 109 height 38
type input "**********"
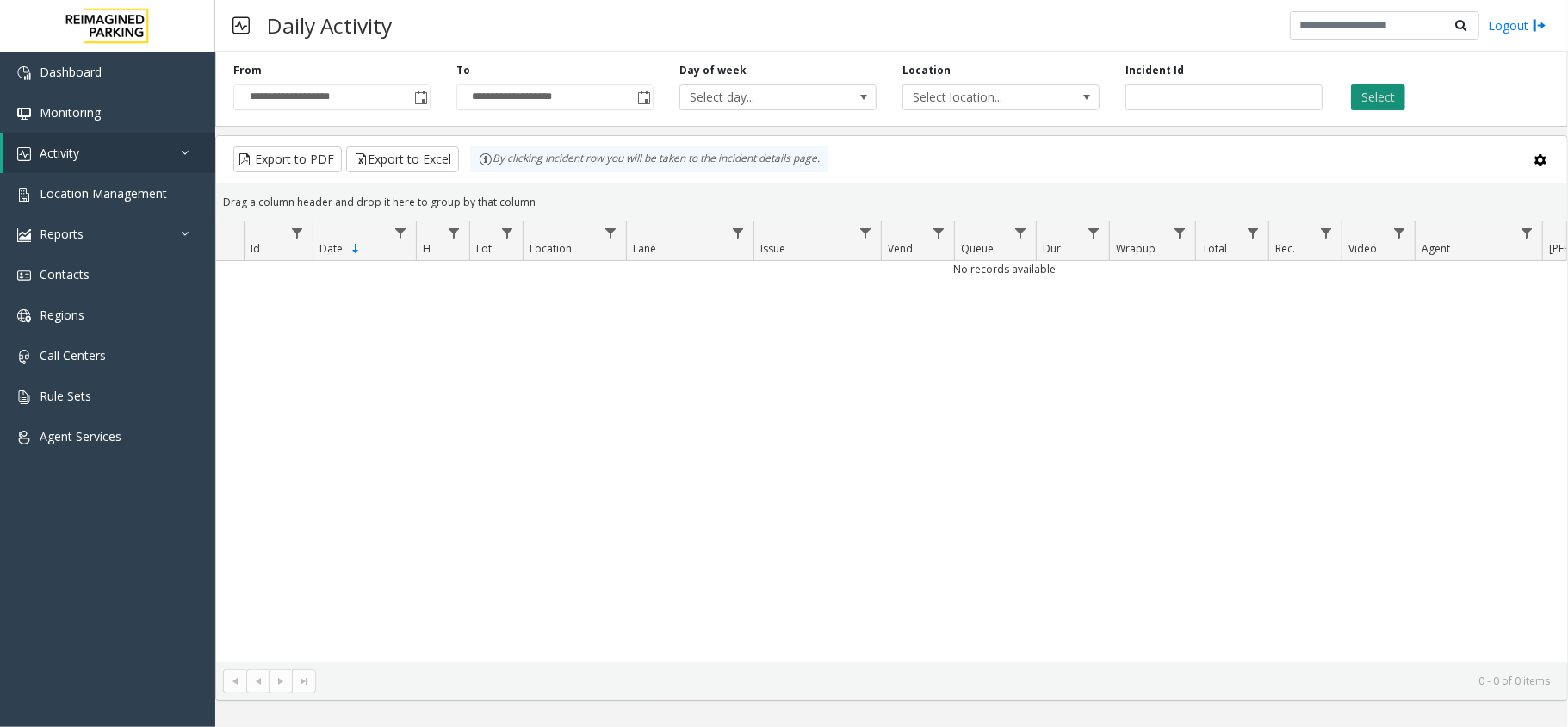
click at [1357, 98] on button "Select" at bounding box center [1378, 97] width 54 height 25
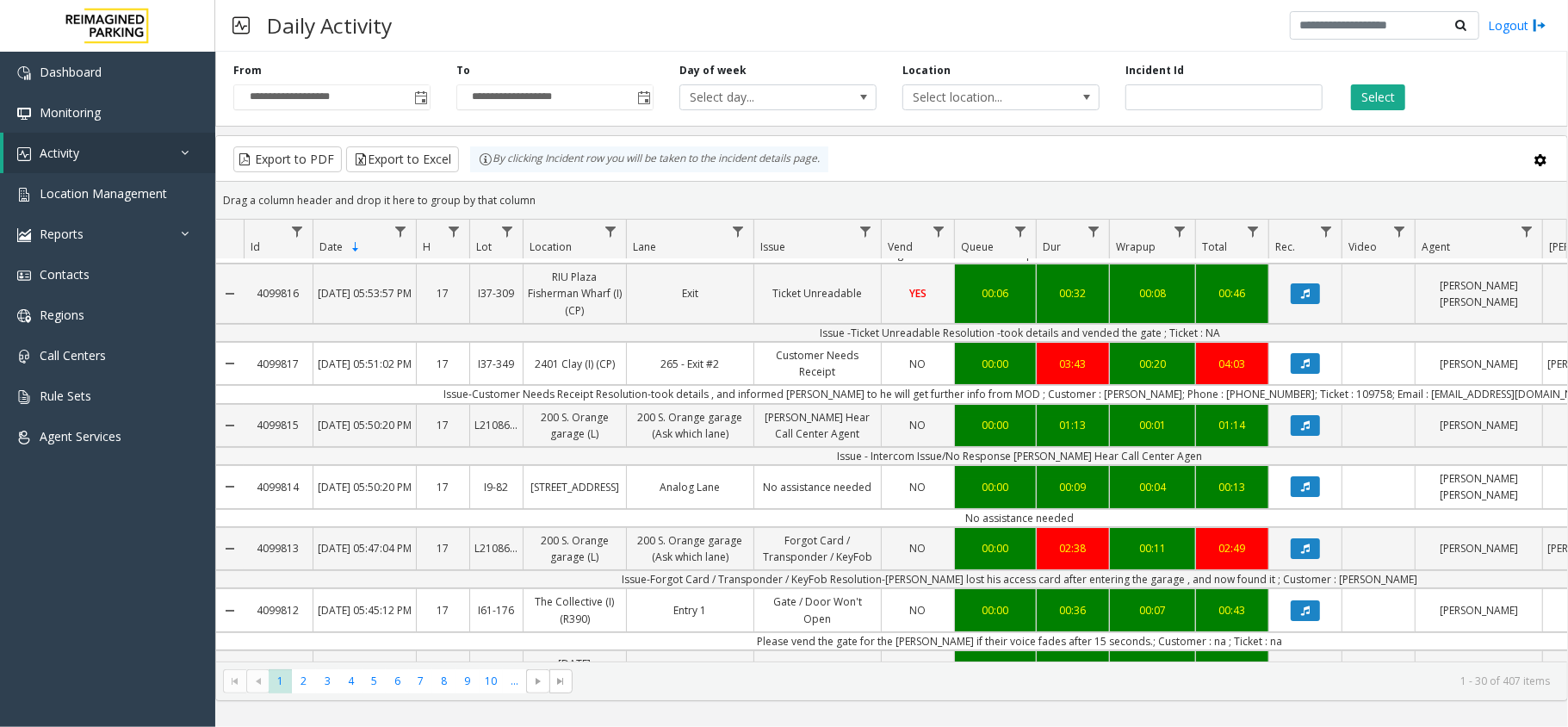
scroll to position [115, 0]
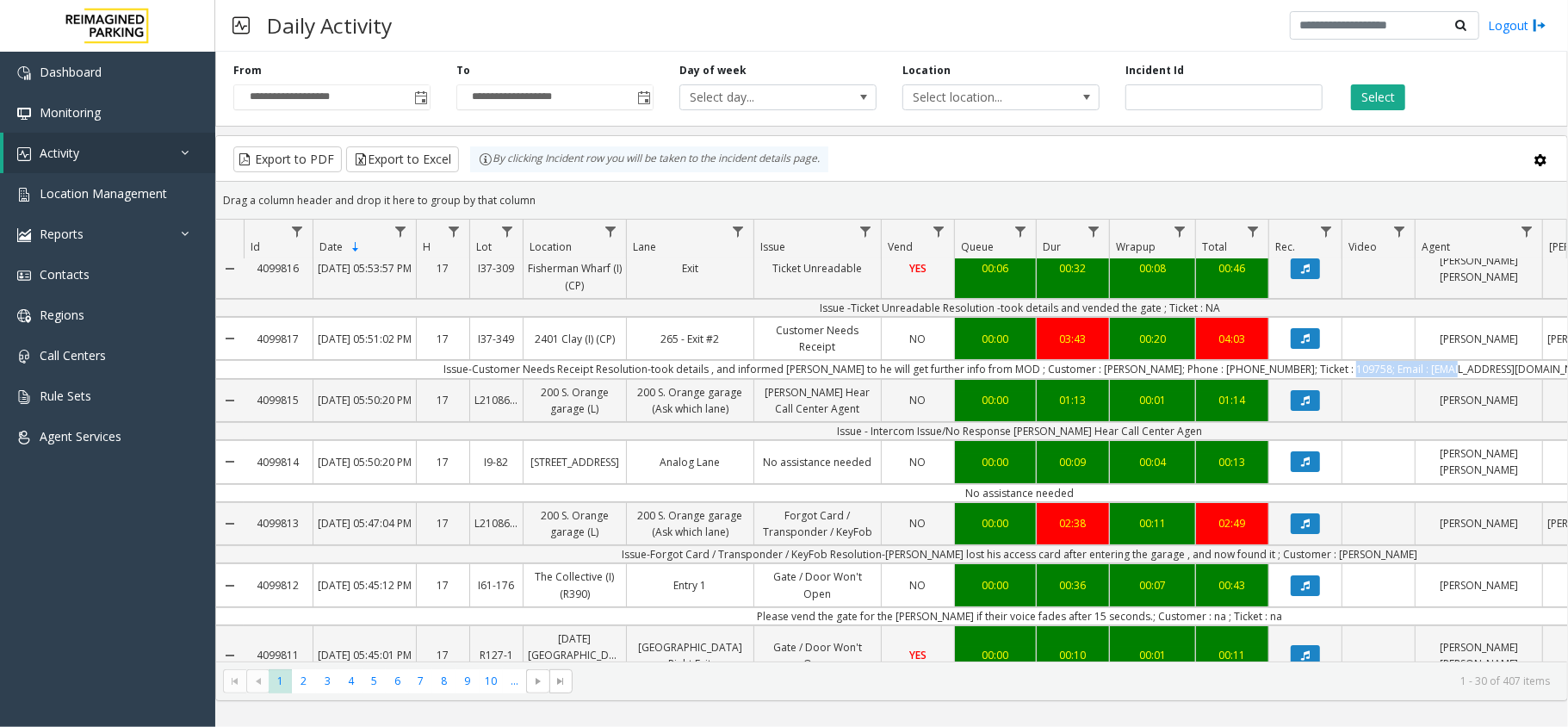
drag, startPoint x: 1394, startPoint y: 357, endPoint x: 1525, endPoint y: 353, distance: 131.1
click at [1525, 361] on td "Issue-Customer Needs Receipt Resolution-took details , and informed [PERSON_NAM…" at bounding box center [1021, 369] width 1553 height 18
click at [1245, 361] on td "Issue-Customer Needs Receipt Resolution-took details , and informed [PERSON_NAM…" at bounding box center [1021, 369] width 1553 height 18
copy td "8599078871"
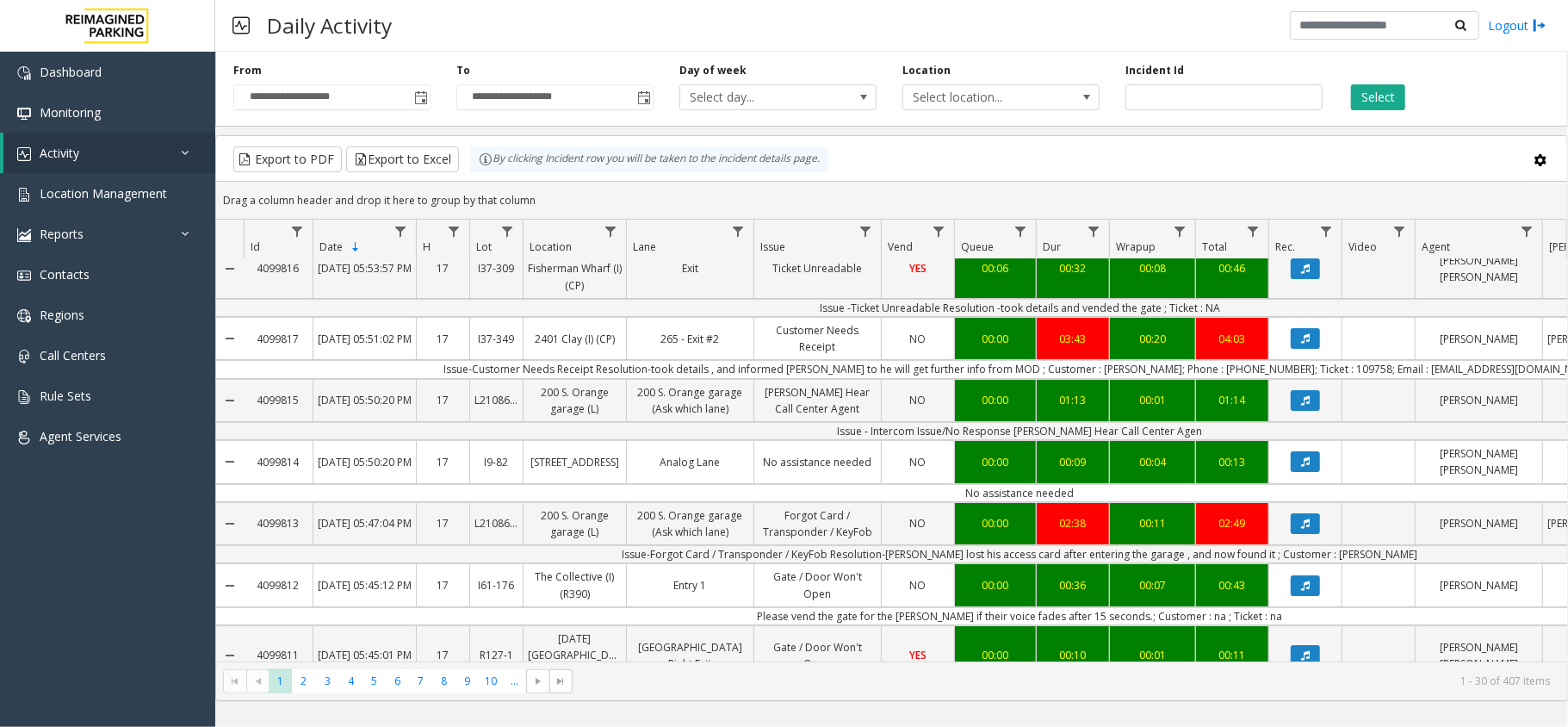
click at [1158, 361] on td "Issue-Customer Needs Receipt Resolution-took details , and informed [PERSON_NAM…" at bounding box center [1021, 369] width 1553 height 18
click at [1337, 361] on td "Issue-Customer Needs Receipt Resolution-took details , and informed [PERSON_NAM…" at bounding box center [1021, 369] width 1553 height 18
copy td "109758"
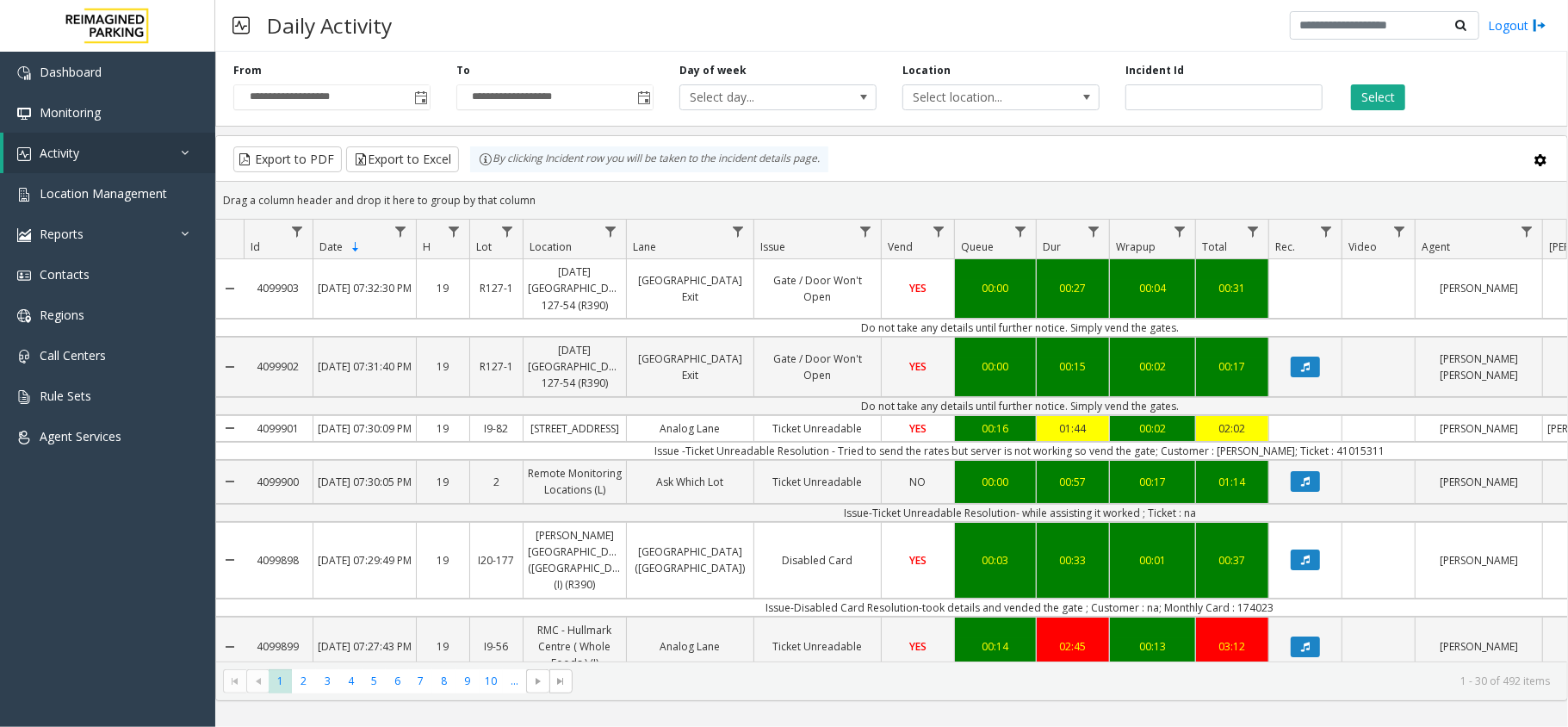
scroll to position [115, 0]
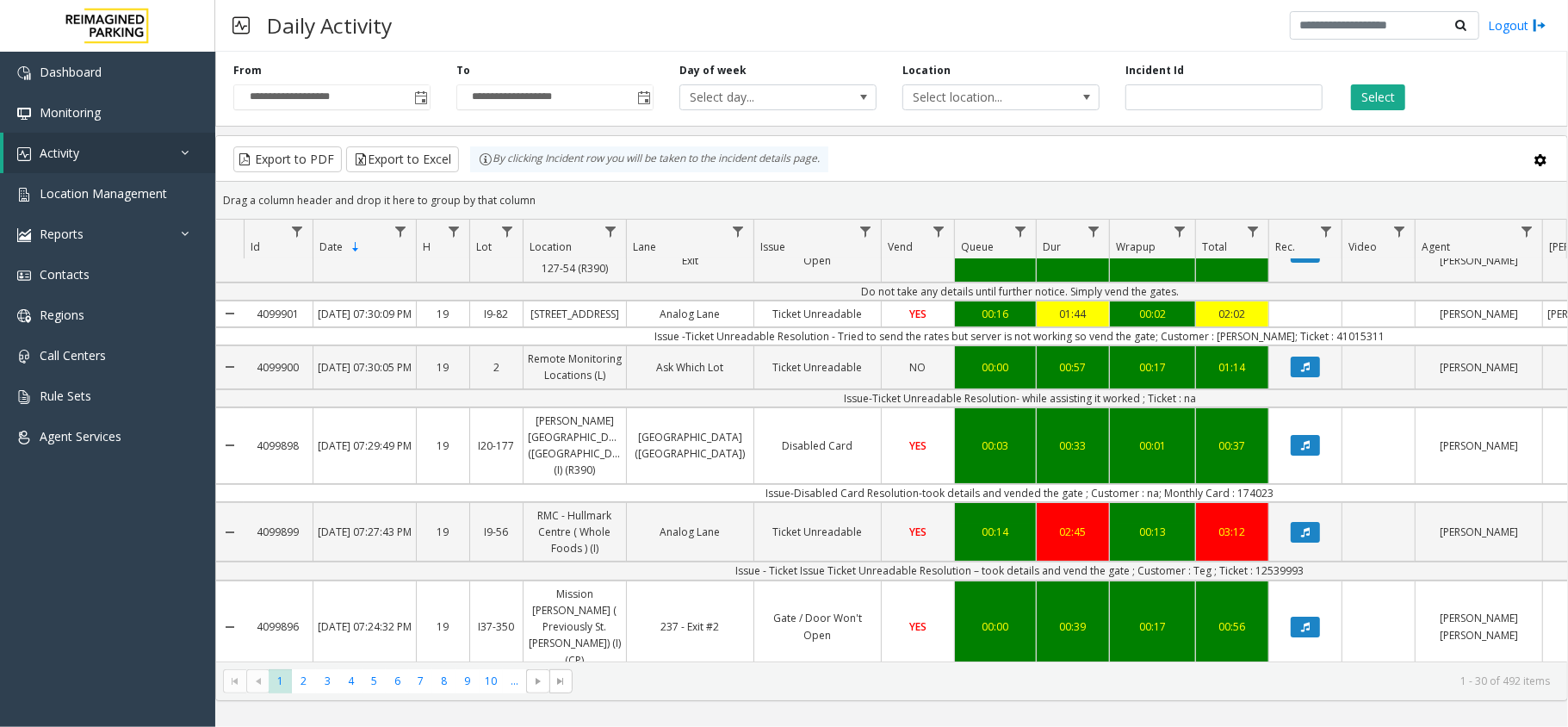
click at [930, 143] on kendo-grid-toolbar "Export to PDF Export to Excel By clicking Incident row you will be taken to the…" at bounding box center [892, 159] width 1352 height 46
drag, startPoint x: 574, startPoint y: 62, endPoint x: 1482, endPoint y: 93, distance: 908.5
click at [1482, 93] on div "**********" at bounding box center [892, 86] width 1354 height 82
click at [1482, 93] on div "Select" at bounding box center [1448, 86] width 223 height 47
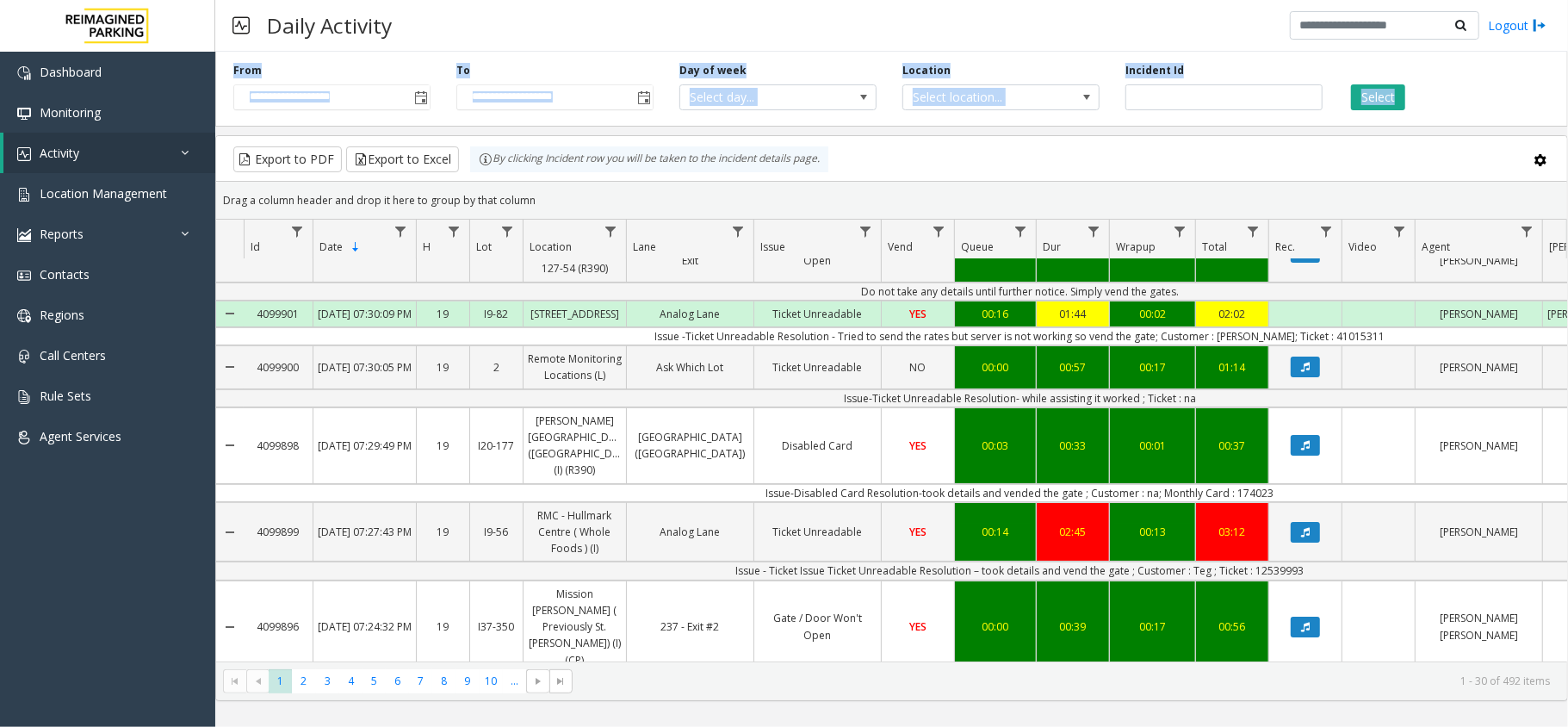
drag, startPoint x: 227, startPoint y: 66, endPoint x: 1506, endPoint y: 104, distance: 1279.6
click at [1506, 104] on div "**********" at bounding box center [892, 86] width 1354 height 82
click at [1146, 82] on div "Incident Id" at bounding box center [1224, 86] width 223 height 47
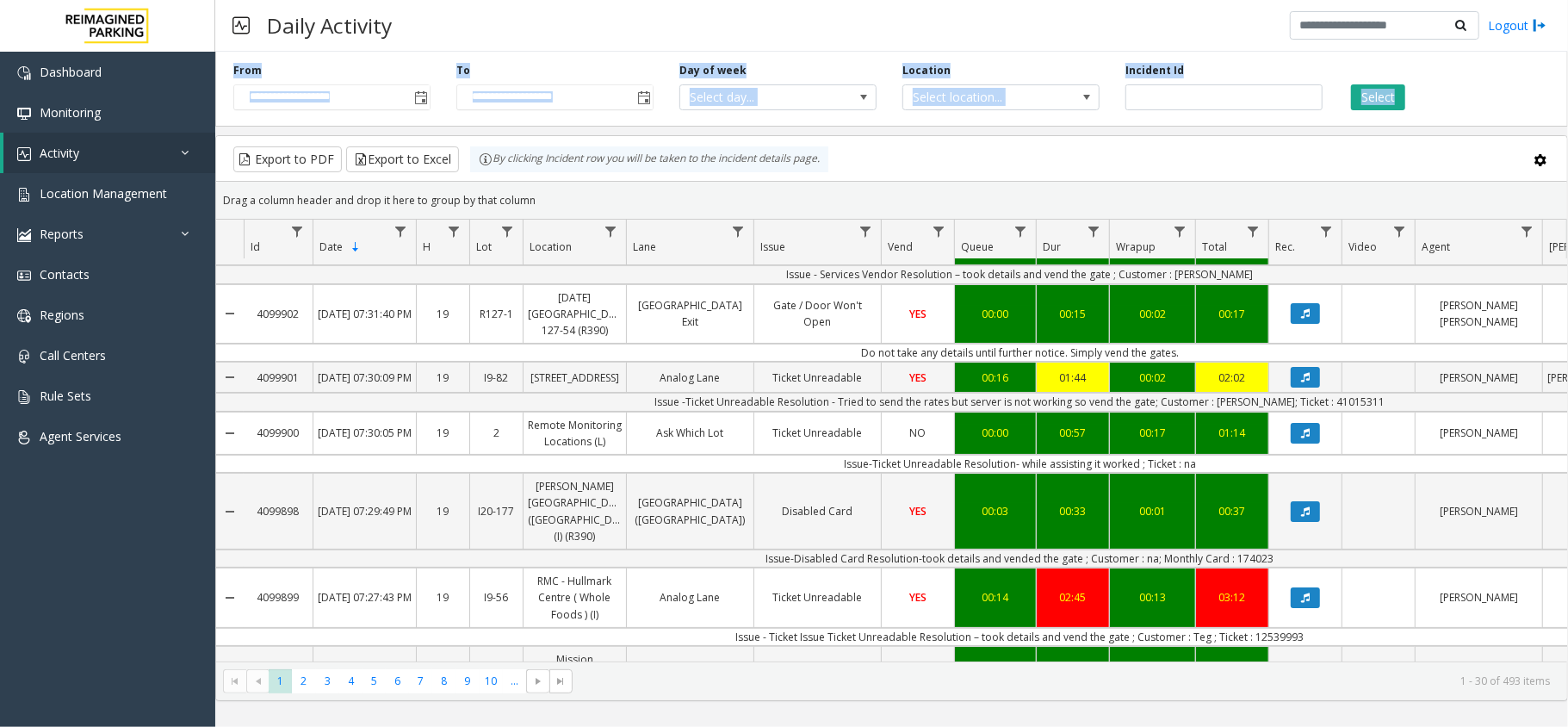
drag, startPoint x: 228, startPoint y: 62, endPoint x: 1448, endPoint y: 101, distance: 1220.6
click at [1448, 101] on div "**********" at bounding box center [892, 86] width 1354 height 82
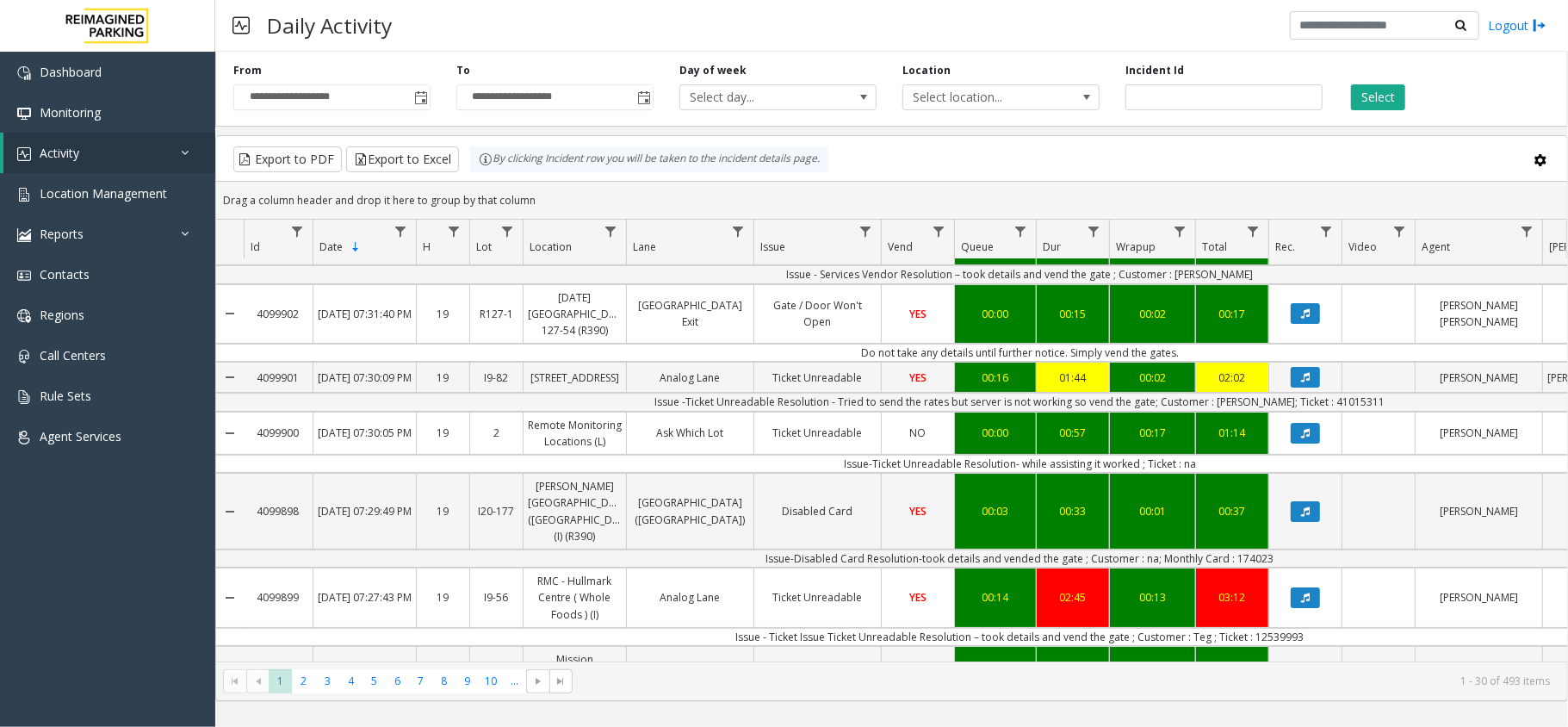
click at [865, 132] on div "**********" at bounding box center [892, 373] width 1354 height 656
click at [867, 132] on div "**********" at bounding box center [892, 373] width 1354 height 656
click at [889, 167] on div "Export to PDF Export to Excel By clicking Incident row you will be taken to the…" at bounding box center [892, 160] width 1322 height 25
